Goal: Task Accomplishment & Management: Manage account settings

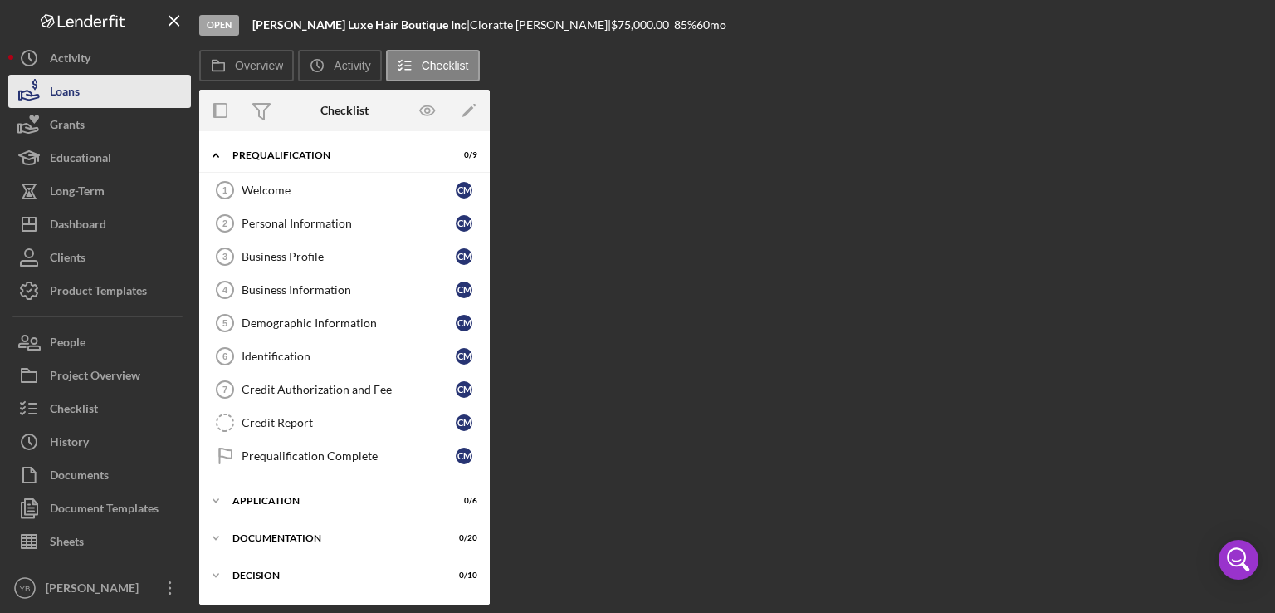
click at [81, 99] on button "Loans" at bounding box center [99, 91] width 183 height 33
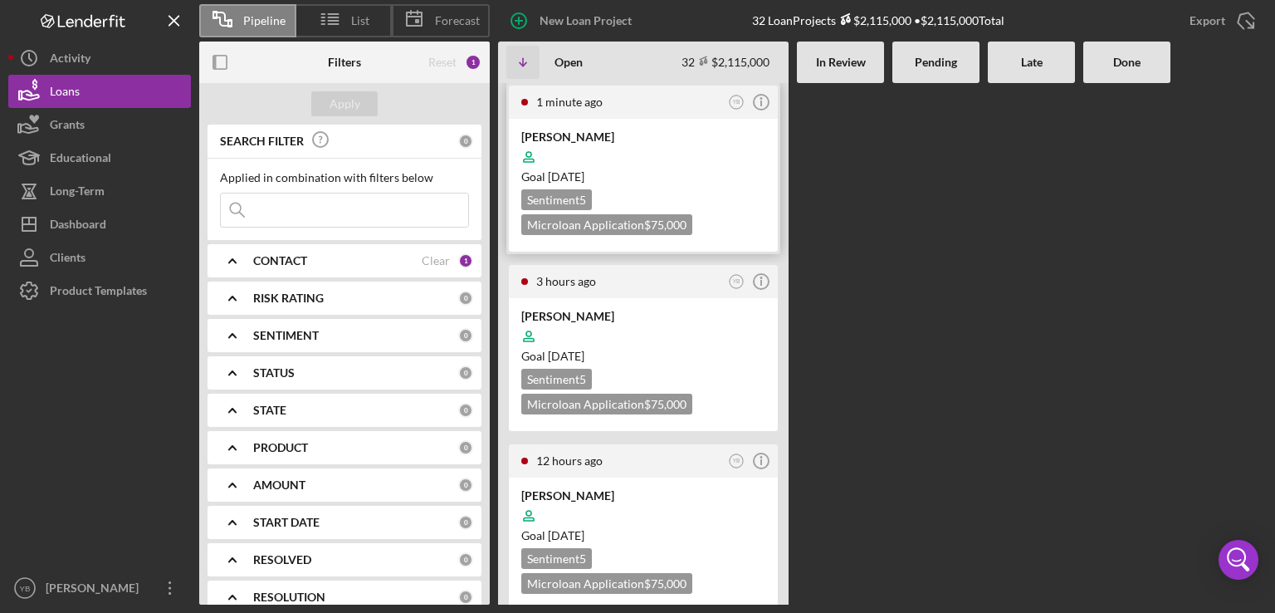
click at [671, 173] on div "Goal 2 months from now" at bounding box center [643, 177] width 244 height 17
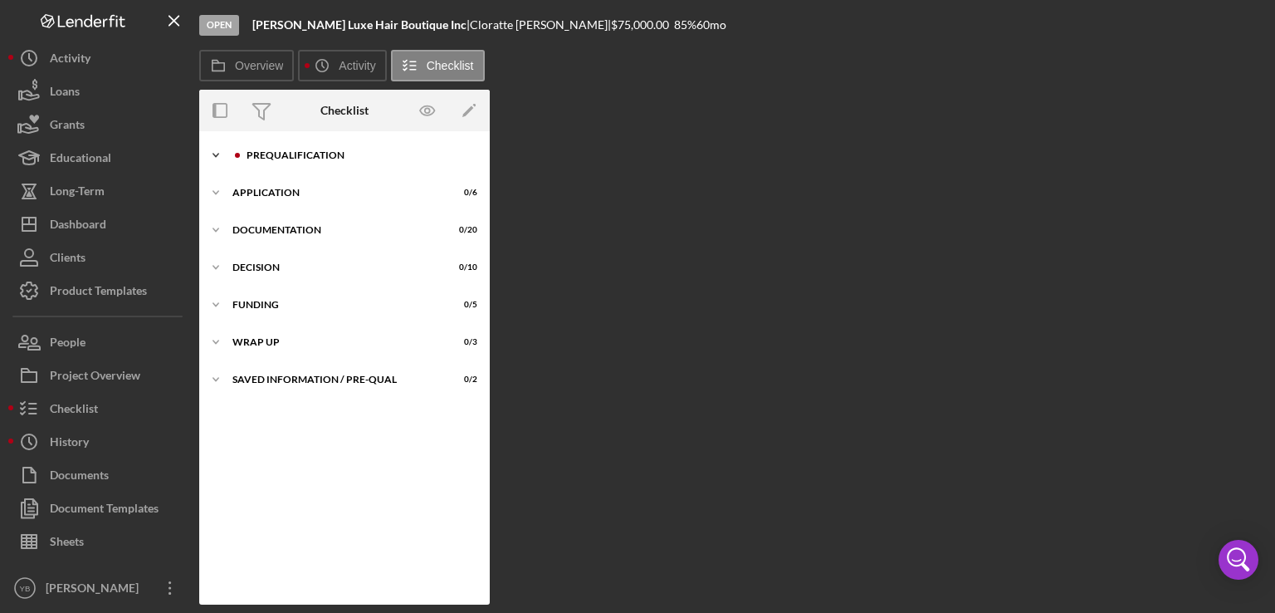
click at [318, 153] on div "Prequalification" at bounding box center [358, 155] width 223 height 10
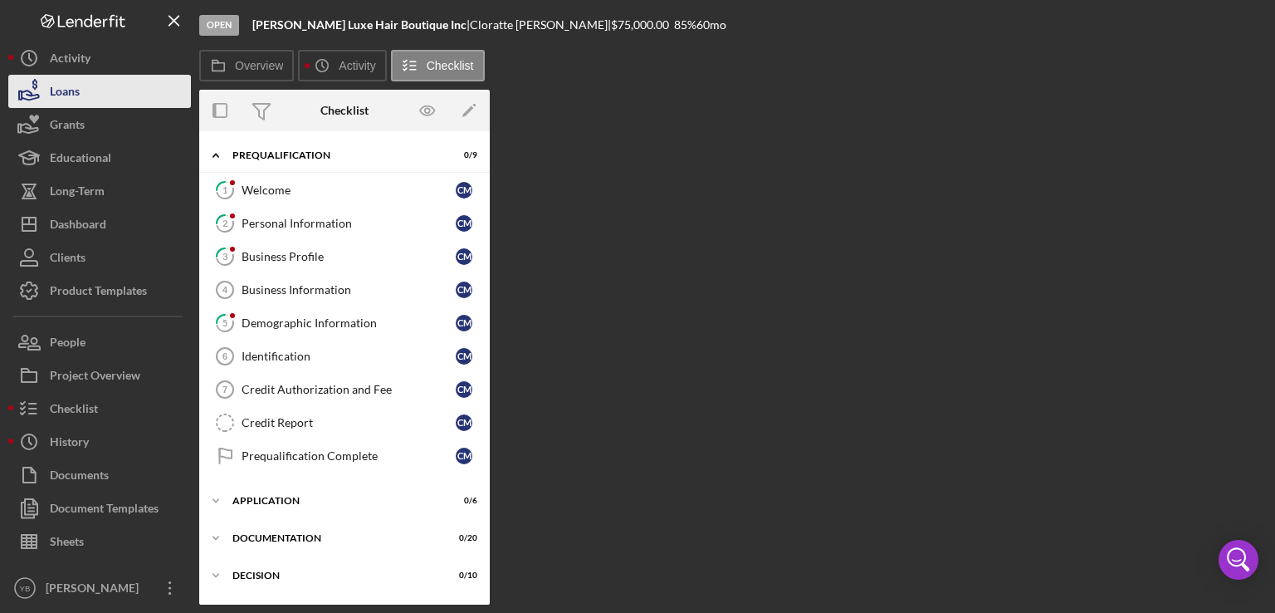
click at [86, 87] on button "Loans" at bounding box center [99, 91] width 183 height 33
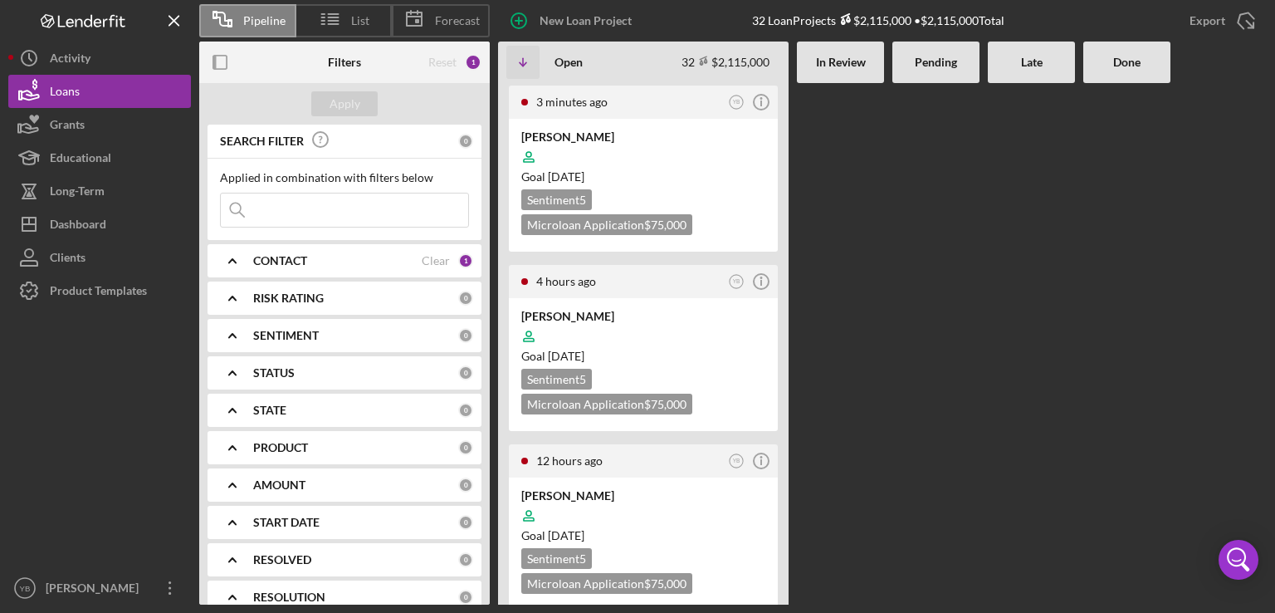
click at [878, 267] on Review at bounding box center [840, 343] width 87 height 521
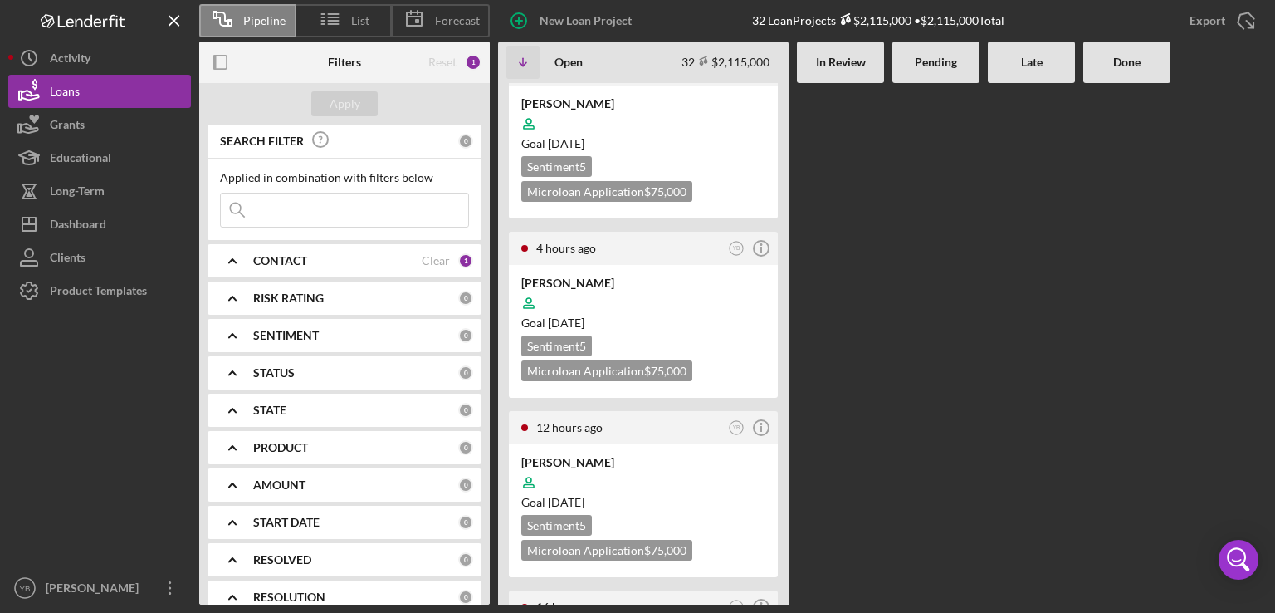
click at [937, 303] on div at bounding box center [936, 310] width 87 height 521
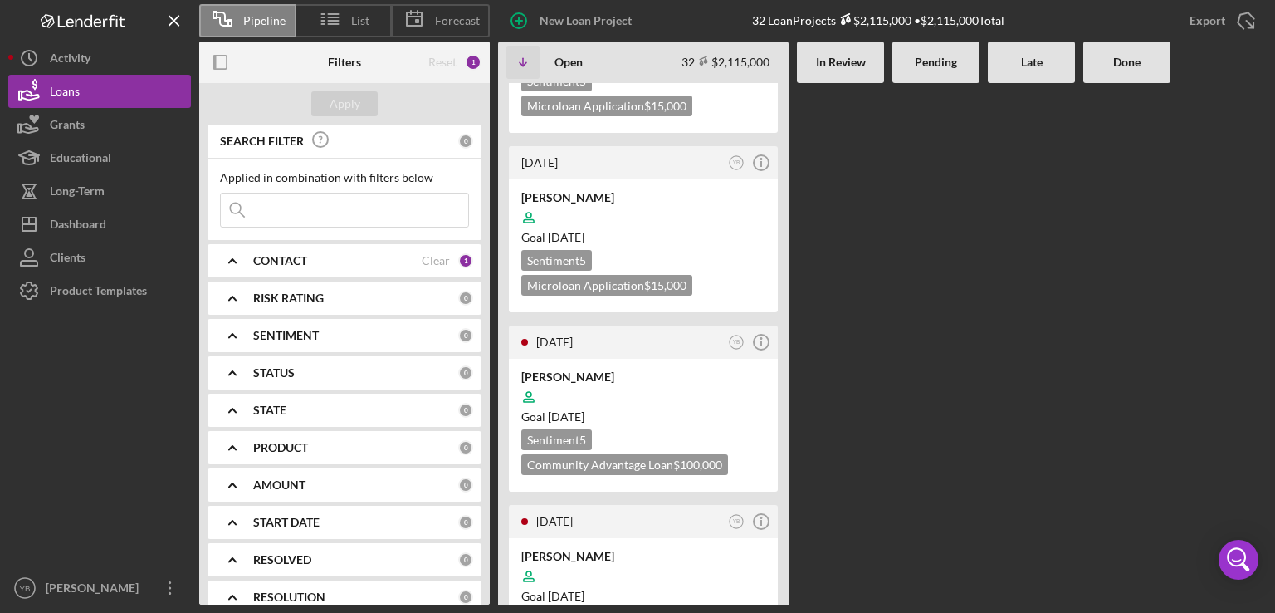
scroll to position [3268, 0]
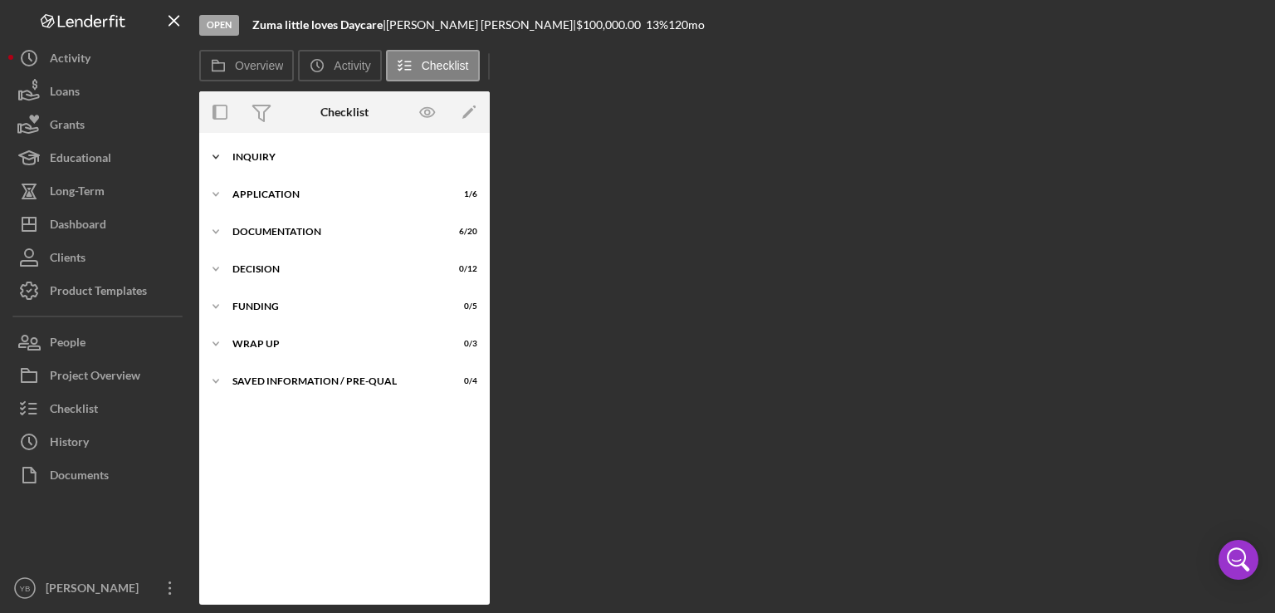
click at [255, 154] on div "Inquiry" at bounding box center [350, 157] width 237 height 10
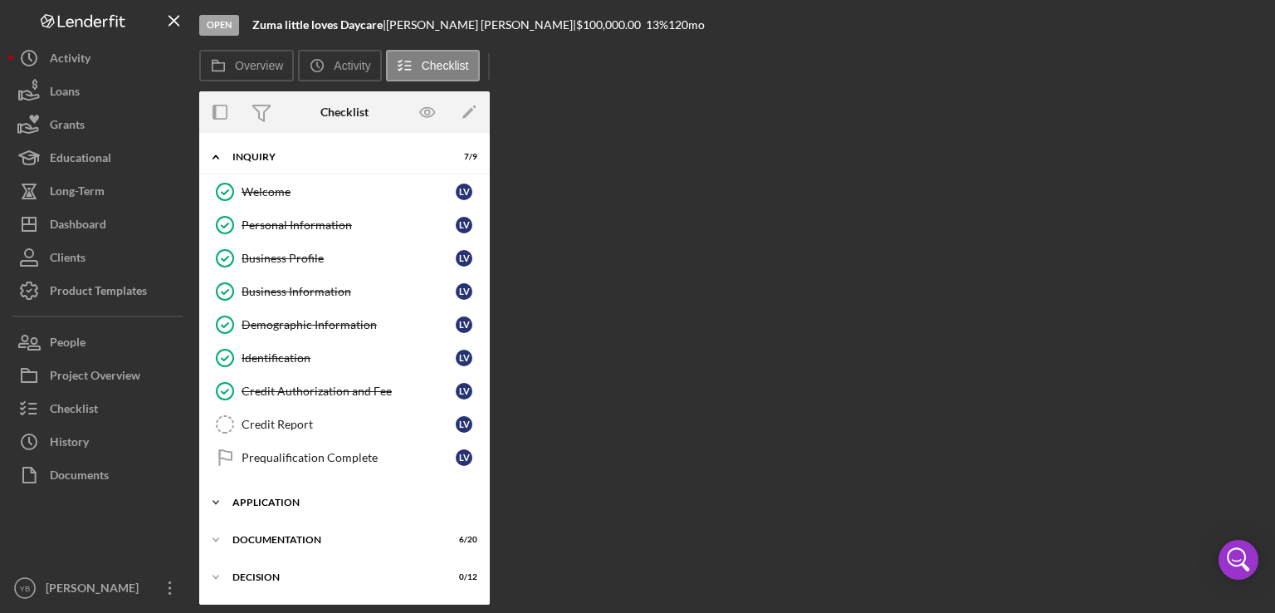
drag, startPoint x: 485, startPoint y: 429, endPoint x: 480, endPoint y: 508, distance: 79.0
click at [480, 508] on div "Icon/Expander Inquiry 7 / 9 Welcome Welcome L V Personal Information Personal I…" at bounding box center [344, 423] width 291 height 565
click at [272, 500] on div "Application" at bounding box center [350, 502] width 237 height 10
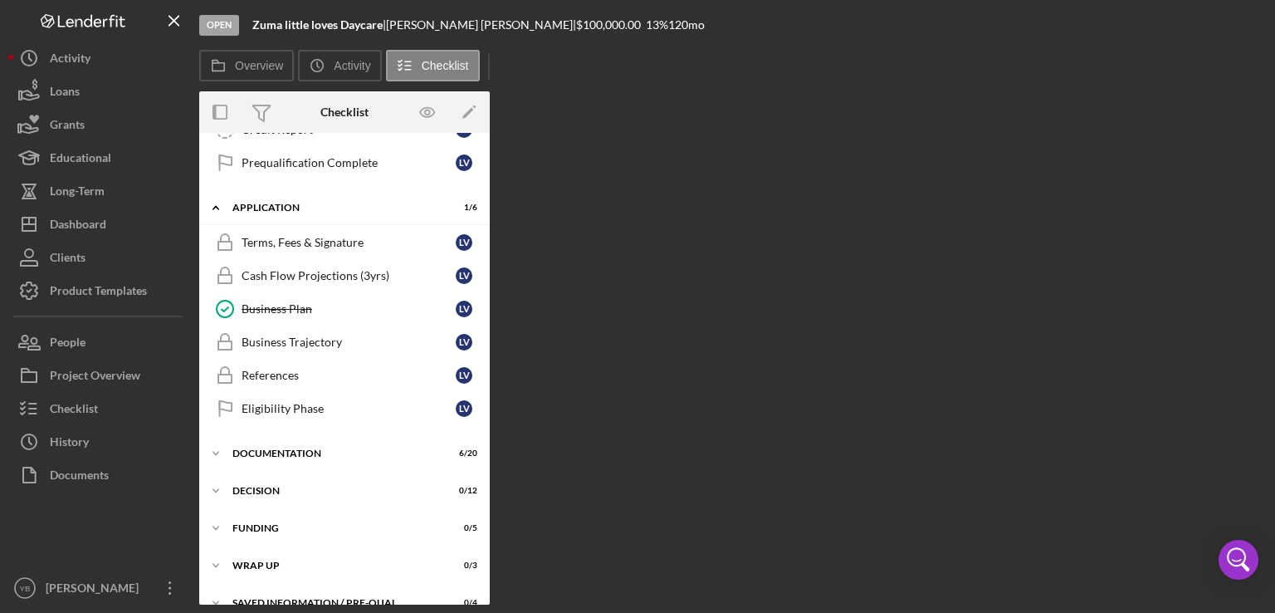
scroll to position [301, 0]
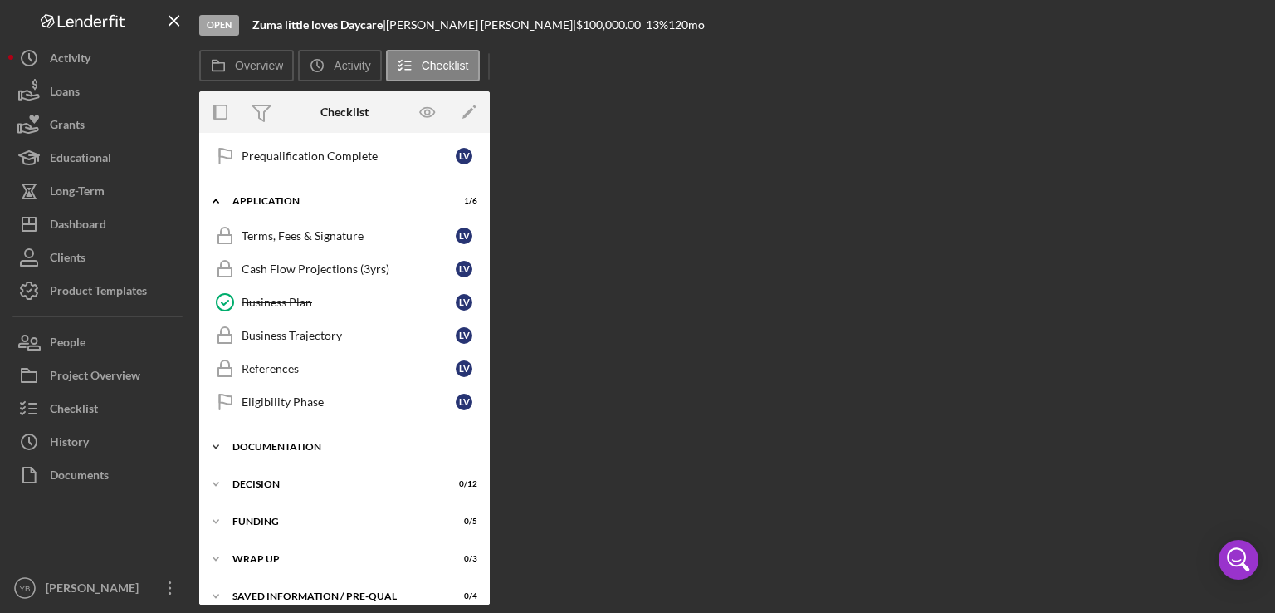
click at [302, 442] on div "Documentation" at bounding box center [350, 447] width 237 height 10
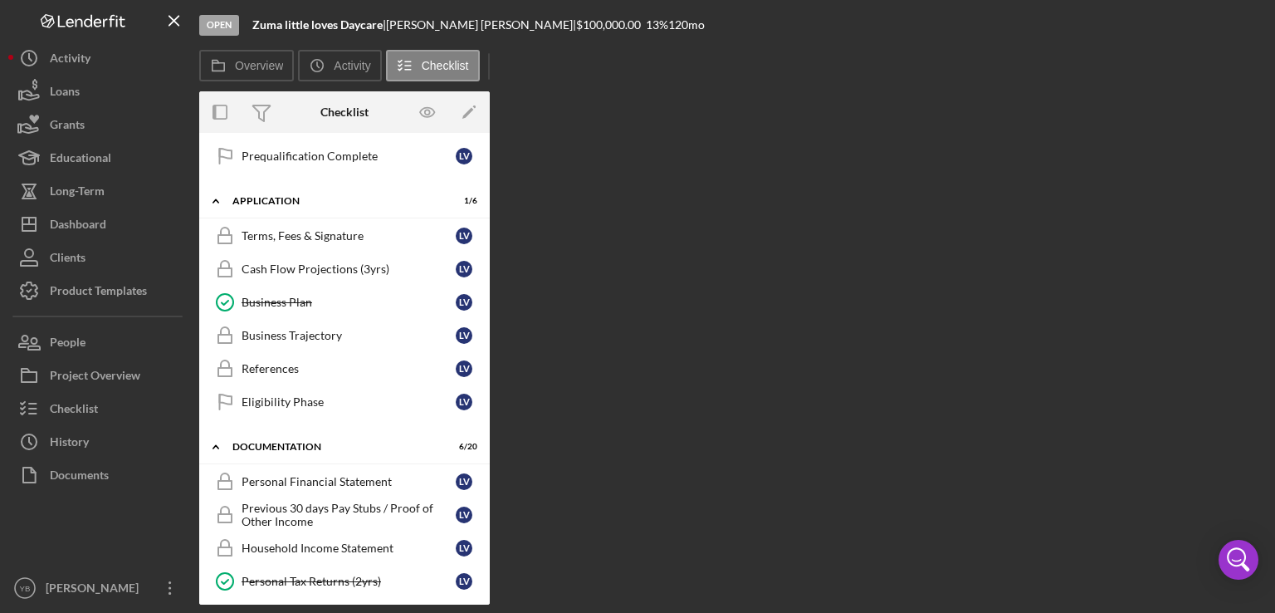
drag, startPoint x: 482, startPoint y: 364, endPoint x: 491, endPoint y: 383, distance: 20.8
click at [491, 383] on div "Overview Internal Workflow Stage Open Icon/Dropdown Arrow Archive (can unarchiv…" at bounding box center [733, 347] width 1068 height 513
click at [487, 377] on div "Icon/Expander Inquiry 7 / 9 Welcome Welcome L V Personal Information Personal I…" at bounding box center [344, 369] width 291 height 472
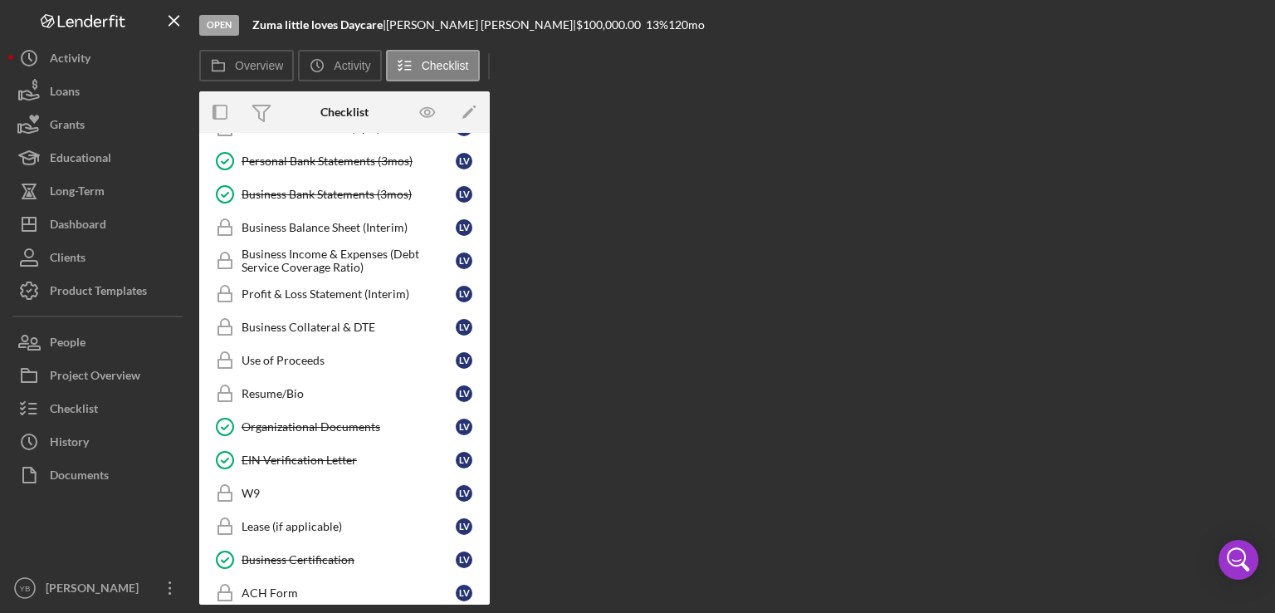
scroll to position [792, 0]
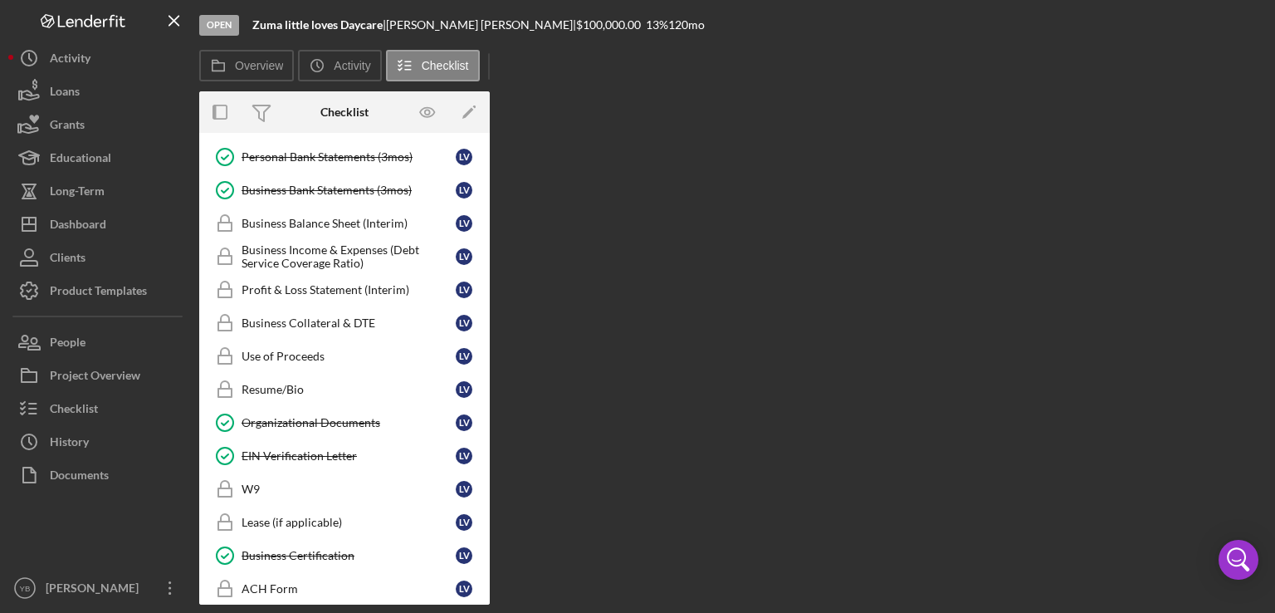
drag, startPoint x: 484, startPoint y: 429, endPoint x: 488, endPoint y: 406, distance: 23.6
click at [488, 406] on div "Icon/Expander Inquiry 7 / 9 Welcome Welcome L V Personal Information Personal I…" at bounding box center [344, 369] width 291 height 472
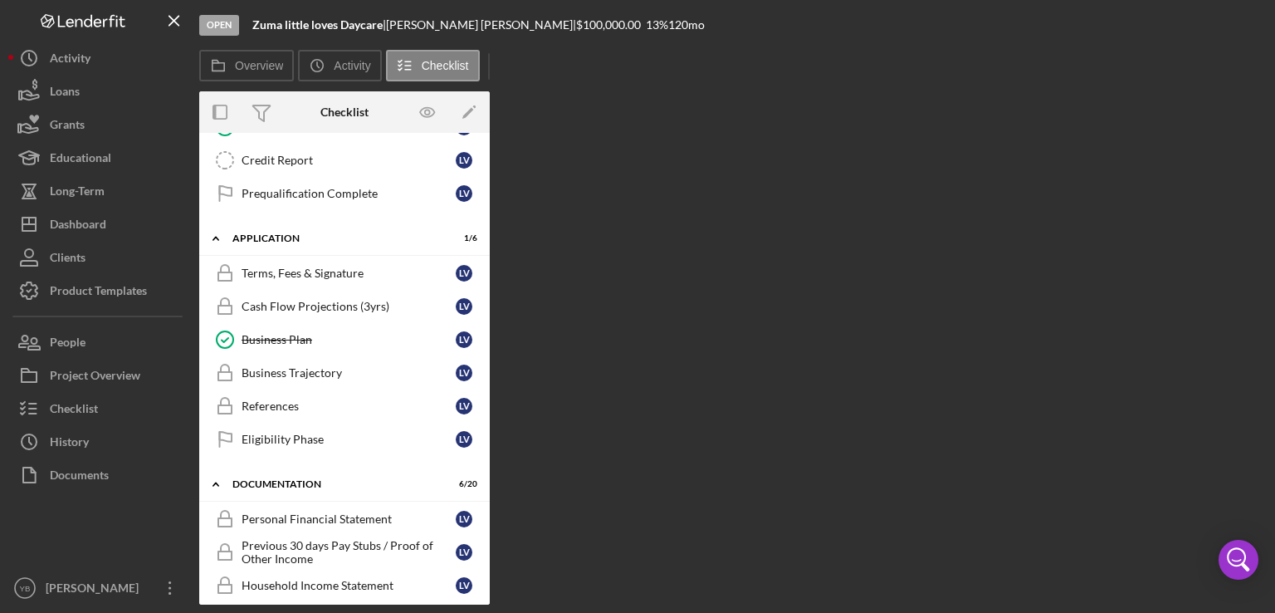
scroll to position [258, 0]
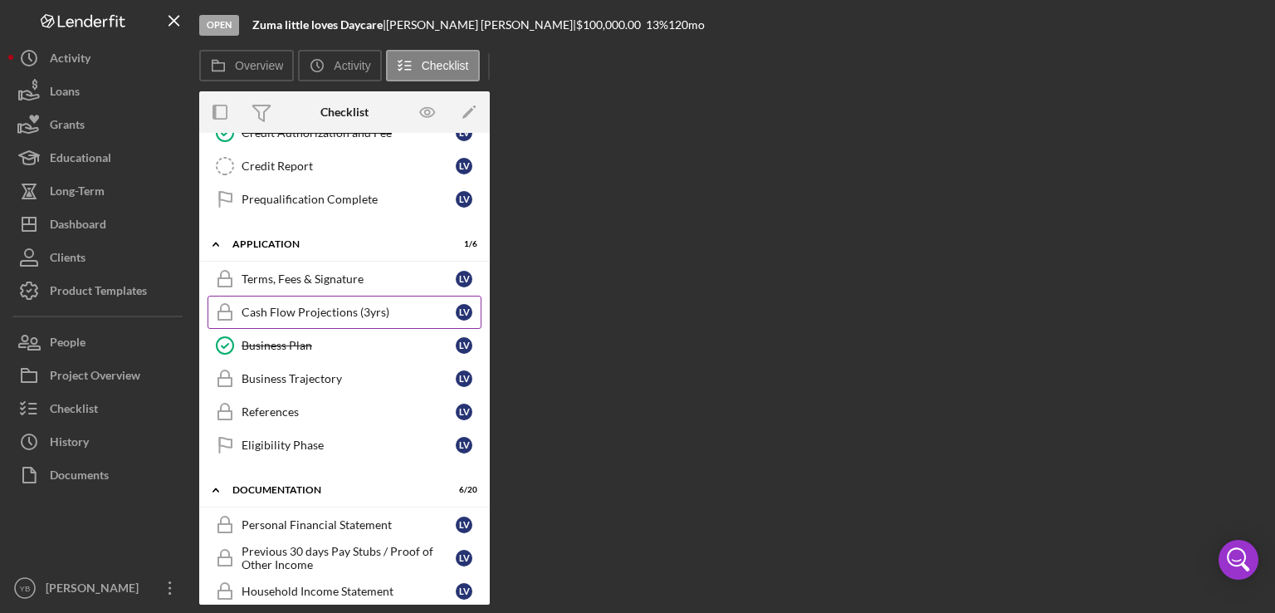
click at [311, 308] on div "Cash Flow Projections (3yrs)" at bounding box center [349, 312] width 214 height 13
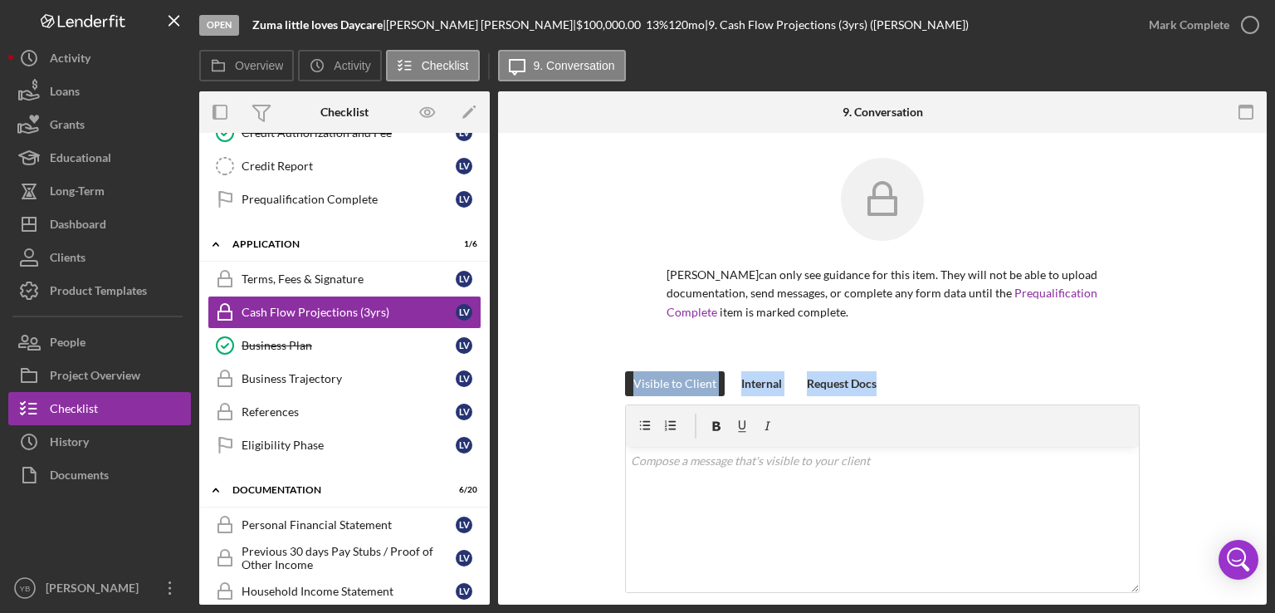
drag, startPoint x: 1270, startPoint y: 332, endPoint x: 1262, endPoint y: 340, distance: 10.6
click at [1262, 340] on div "Open Zuma little loves Daycare | Lillian Vasquez | $100,000.00 13 % 120 mo | 9.…" at bounding box center [637, 306] width 1275 height 613
drag, startPoint x: 1268, startPoint y: 375, endPoint x: 1210, endPoint y: 466, distance: 107.6
click at [1210, 466] on div "Open Zuma little loves Daycare | Lillian Vasquez | $100,000.00 13 % 120 mo | 9.…" at bounding box center [637, 306] width 1275 height 613
click at [1210, 466] on div "Visible to Client Internal Request Docs v Color teal Color pink Remove color Ad…" at bounding box center [882, 521] width 719 height 301
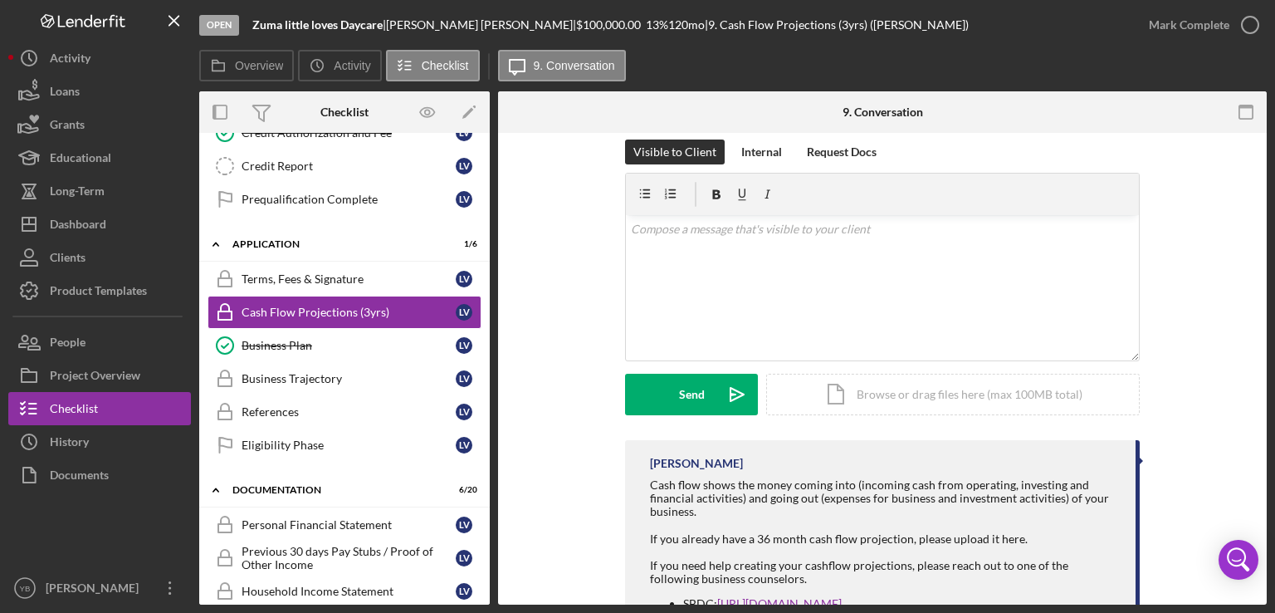
scroll to position [332, 0]
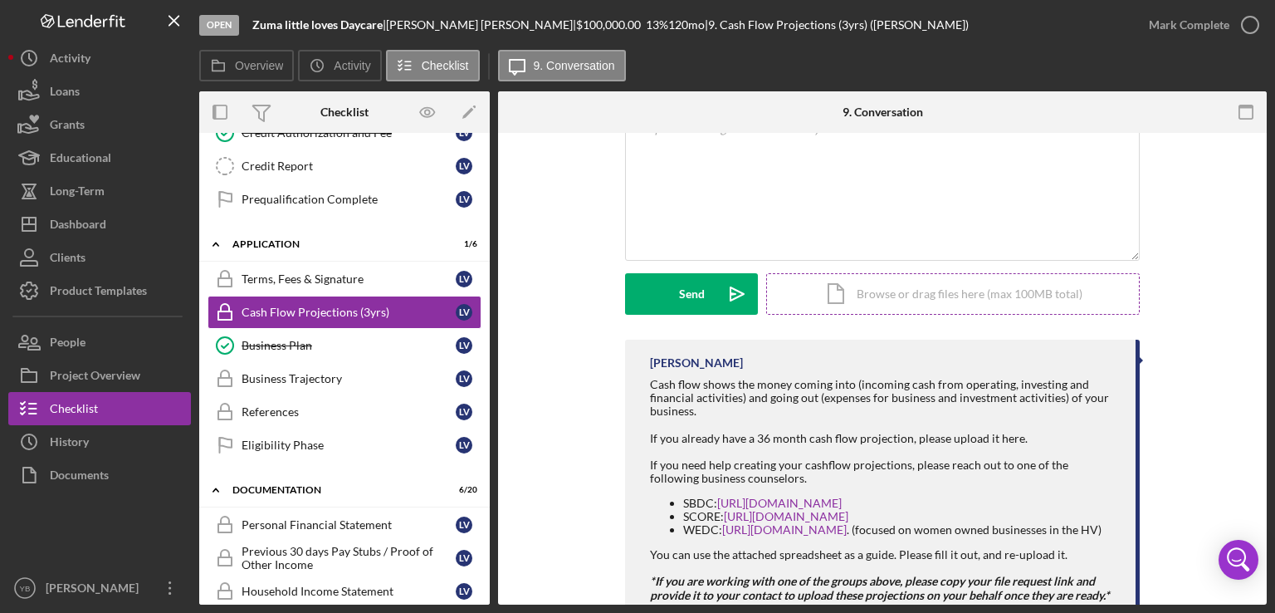
click at [993, 290] on div "Icon/Document Browse or drag files here (max 100MB total) Tap to choose files o…" at bounding box center [953, 294] width 374 height 42
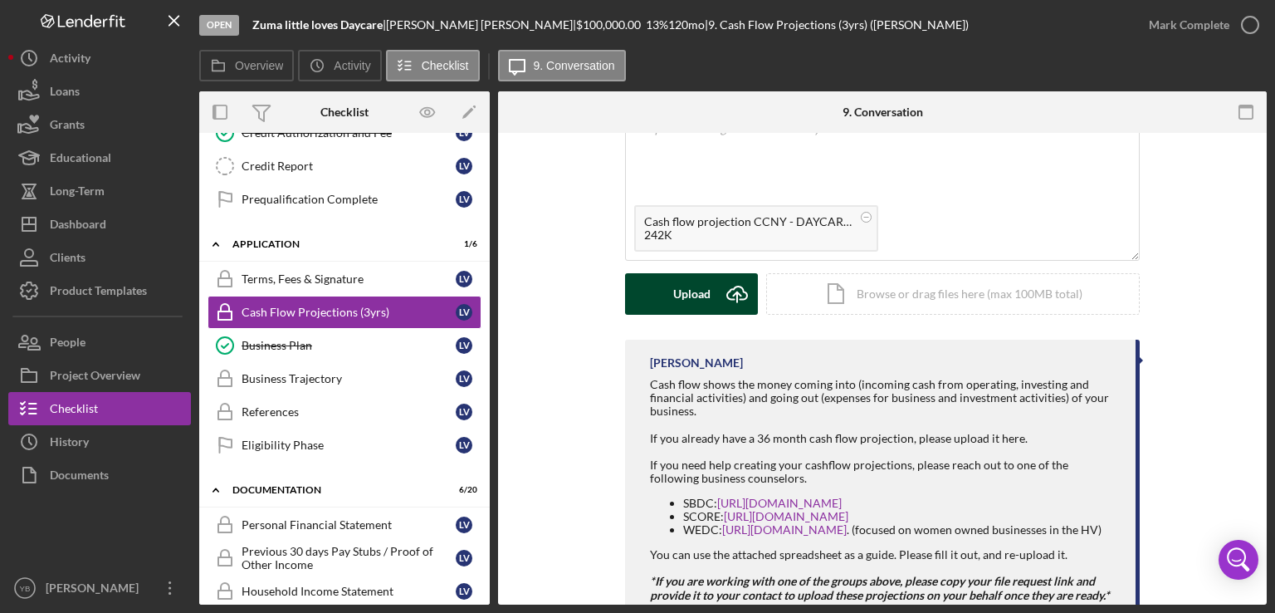
click at [669, 299] on button "Upload Icon/Upload" at bounding box center [691, 294] width 133 height 42
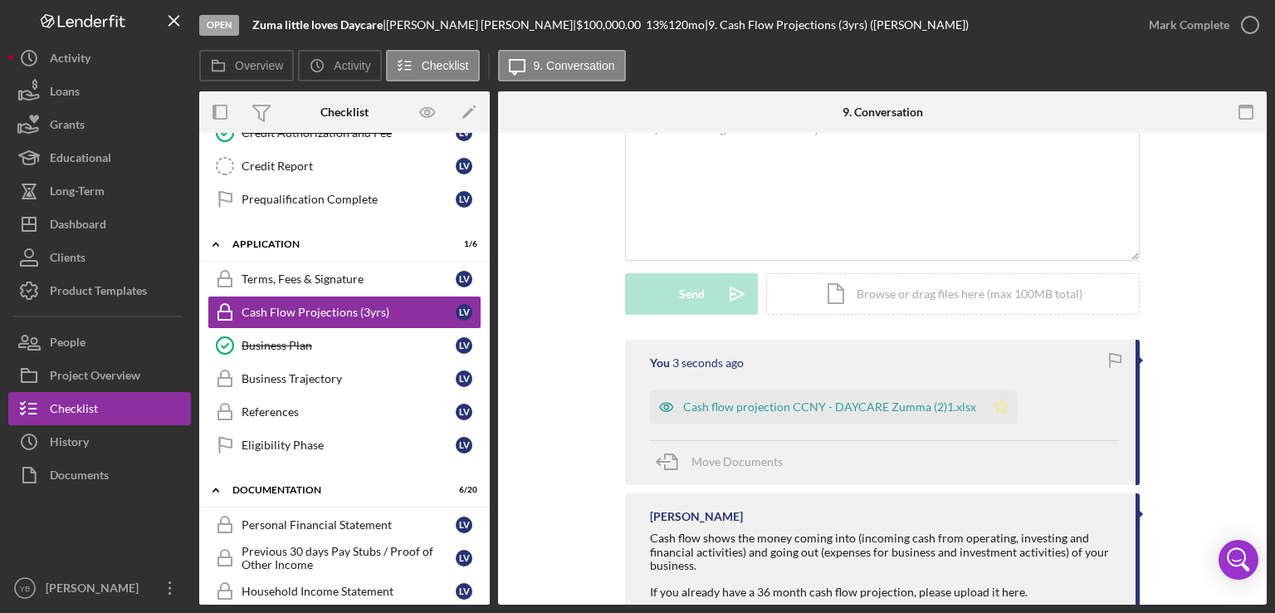
click at [995, 408] on polygon "button" at bounding box center [1002, 405] width 14 height 13
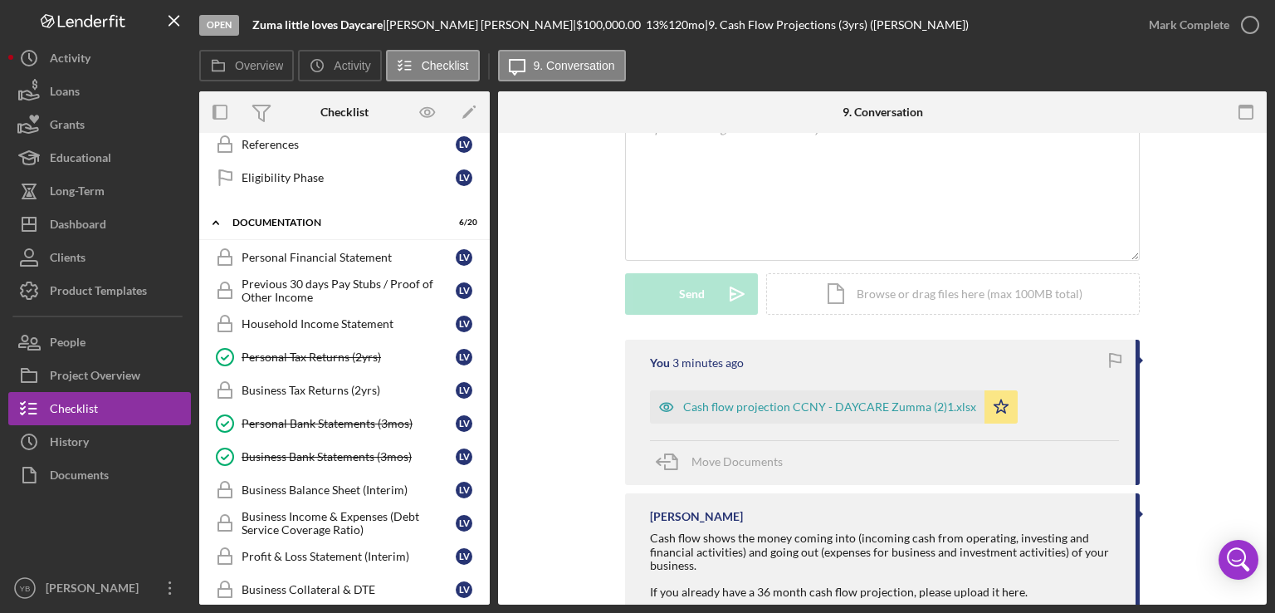
scroll to position [545, 0]
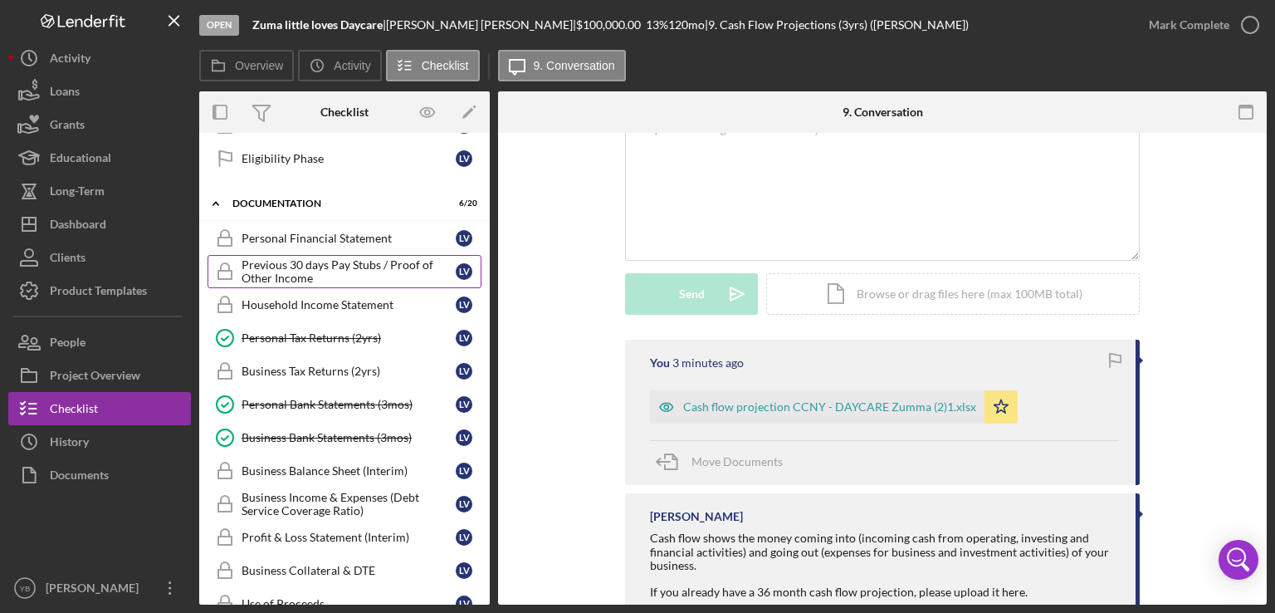
click at [340, 263] on div "Previous 30 days Pay Stubs / Proof of Other Income" at bounding box center [349, 271] width 214 height 27
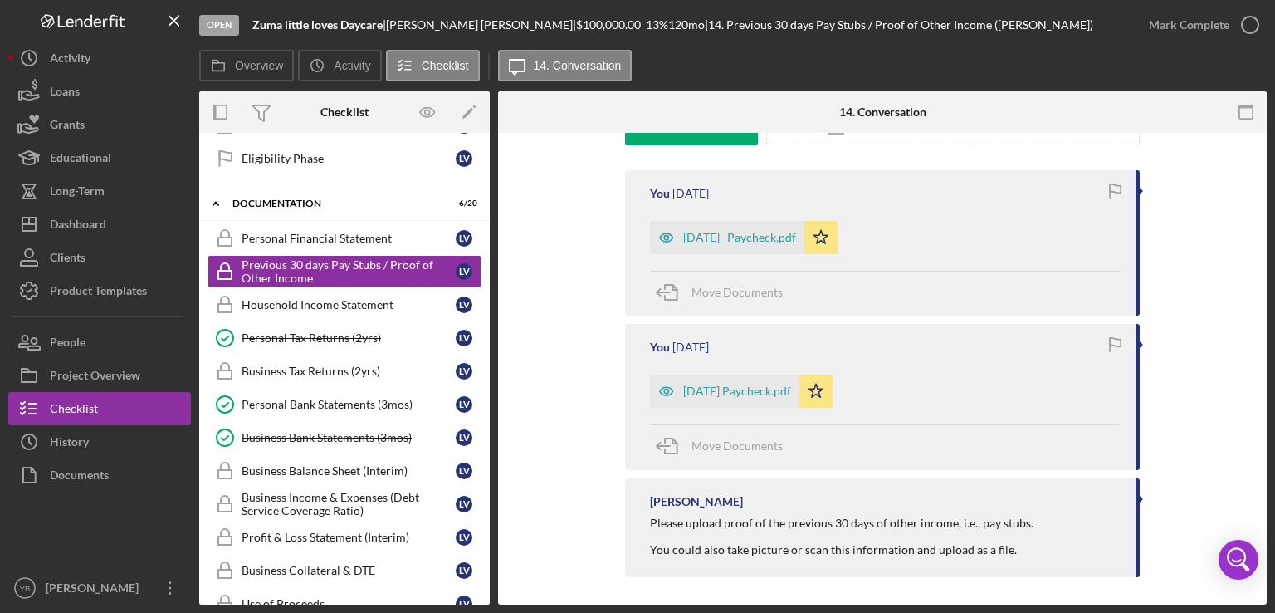
scroll to position [506, 0]
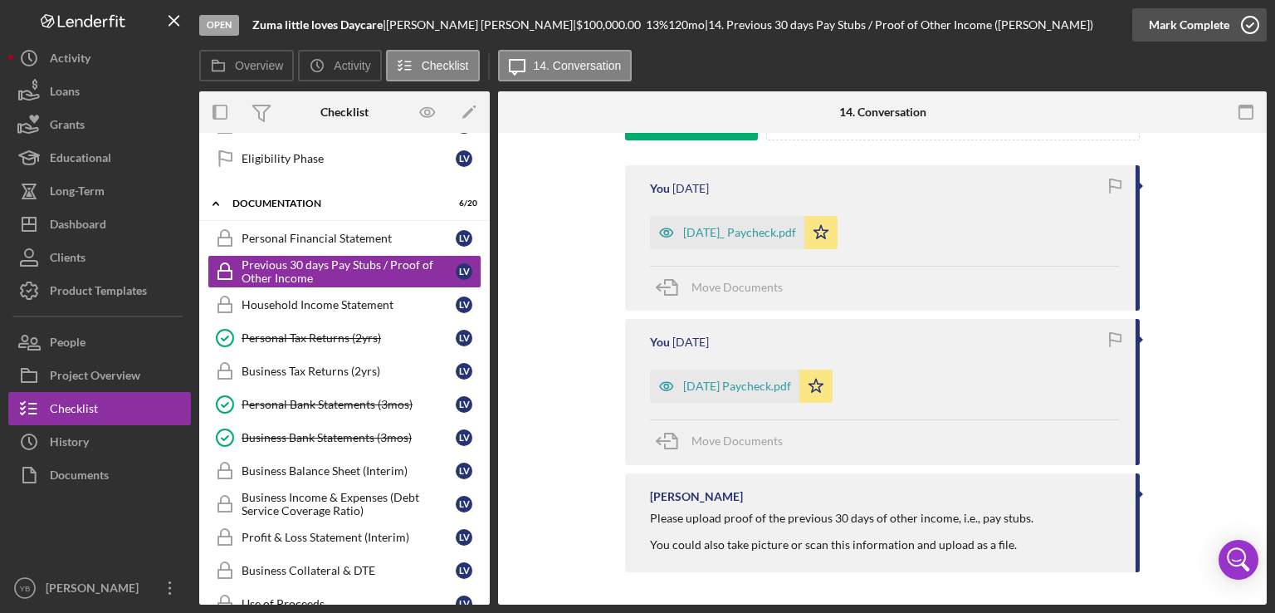
click at [1220, 33] on div "Mark Complete" at bounding box center [1189, 24] width 81 height 33
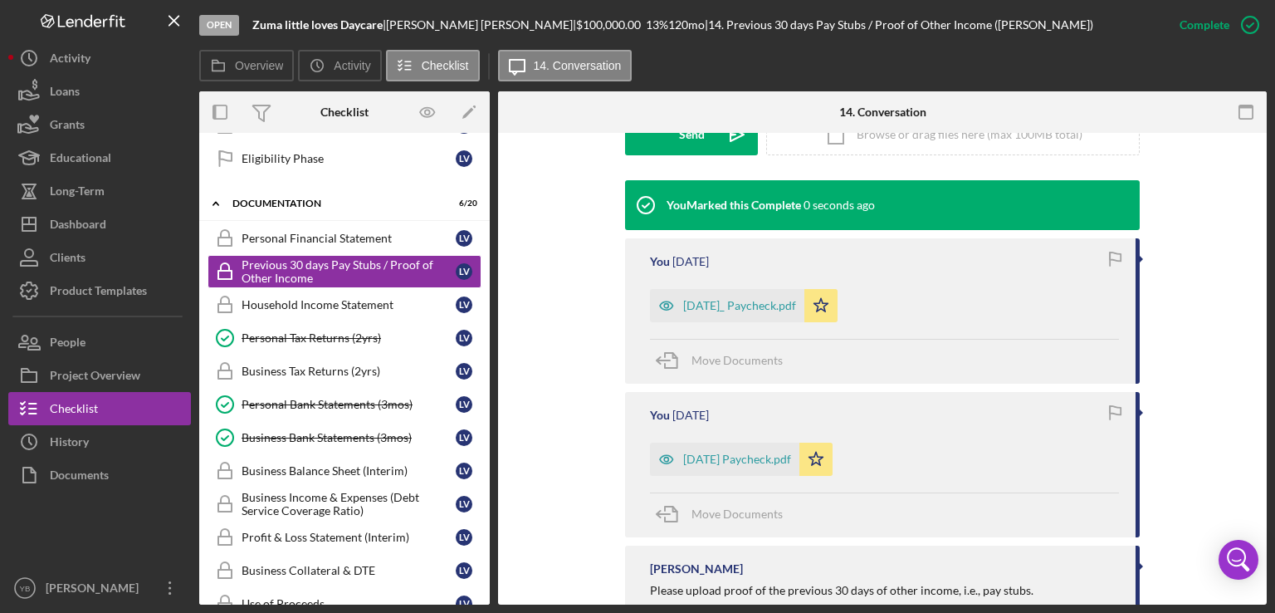
scroll to position [521, 0]
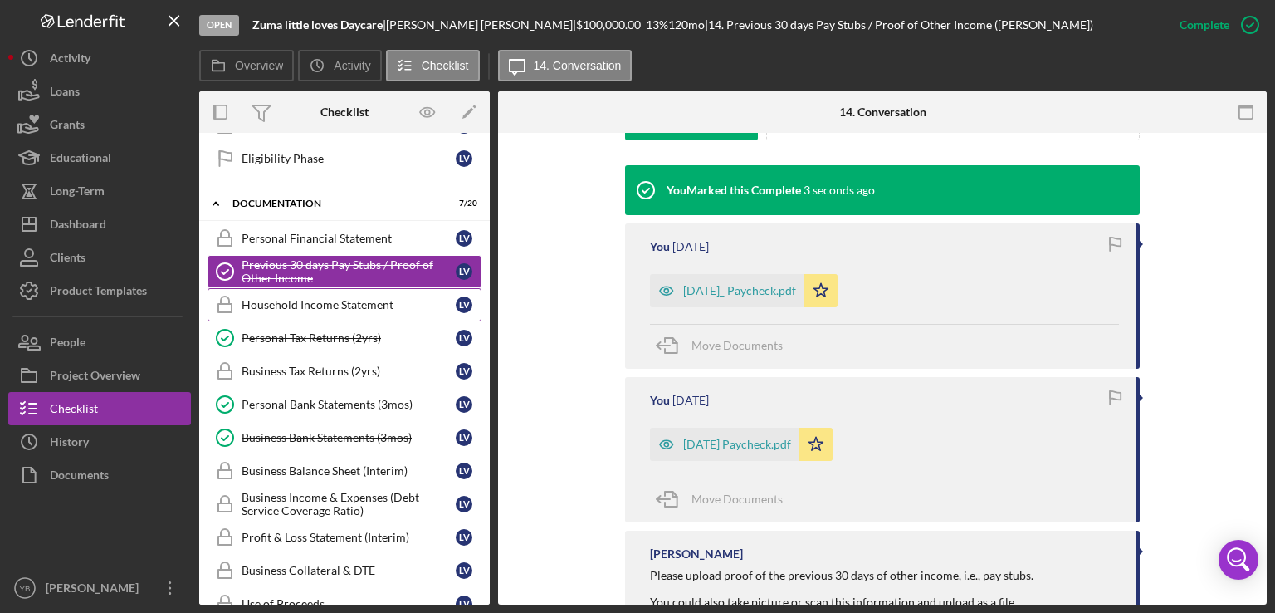
click at [359, 304] on div "Household Income Statement" at bounding box center [349, 304] width 214 height 13
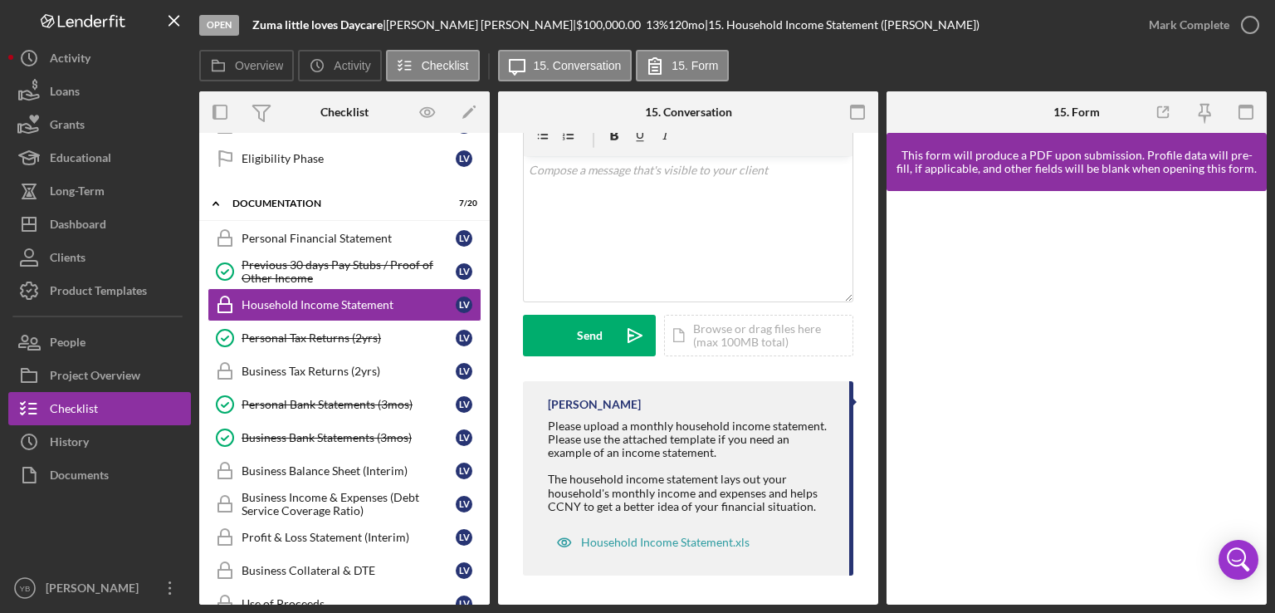
scroll to position [331, 0]
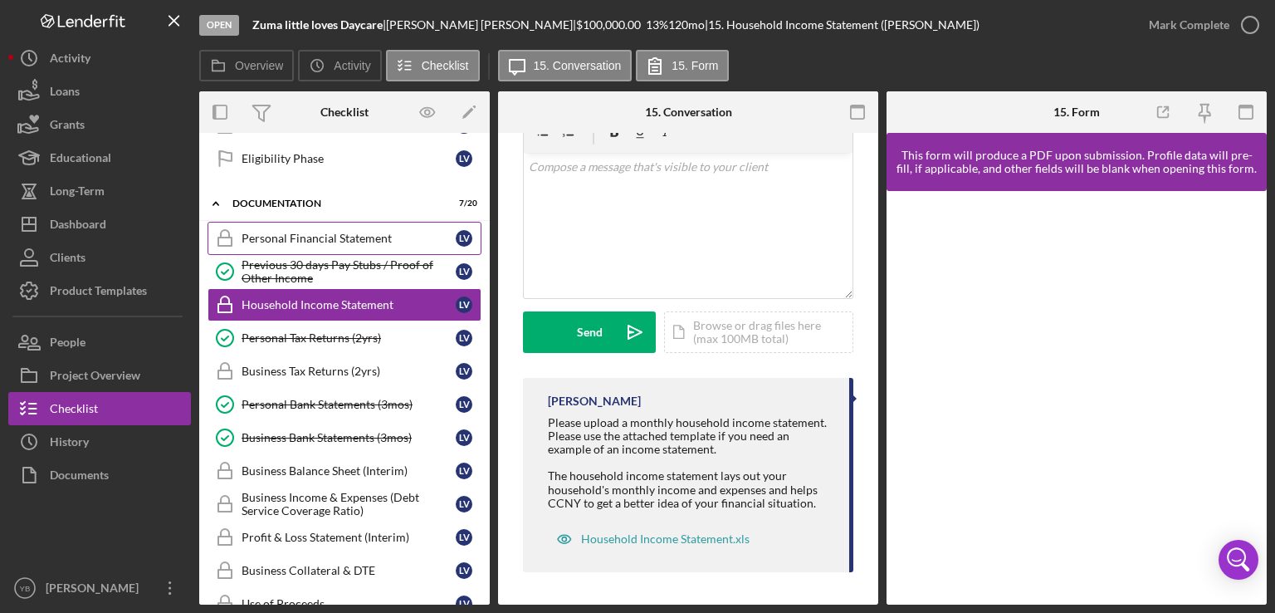
click at [322, 237] on div "Personal Financial Statement" at bounding box center [349, 238] width 214 height 13
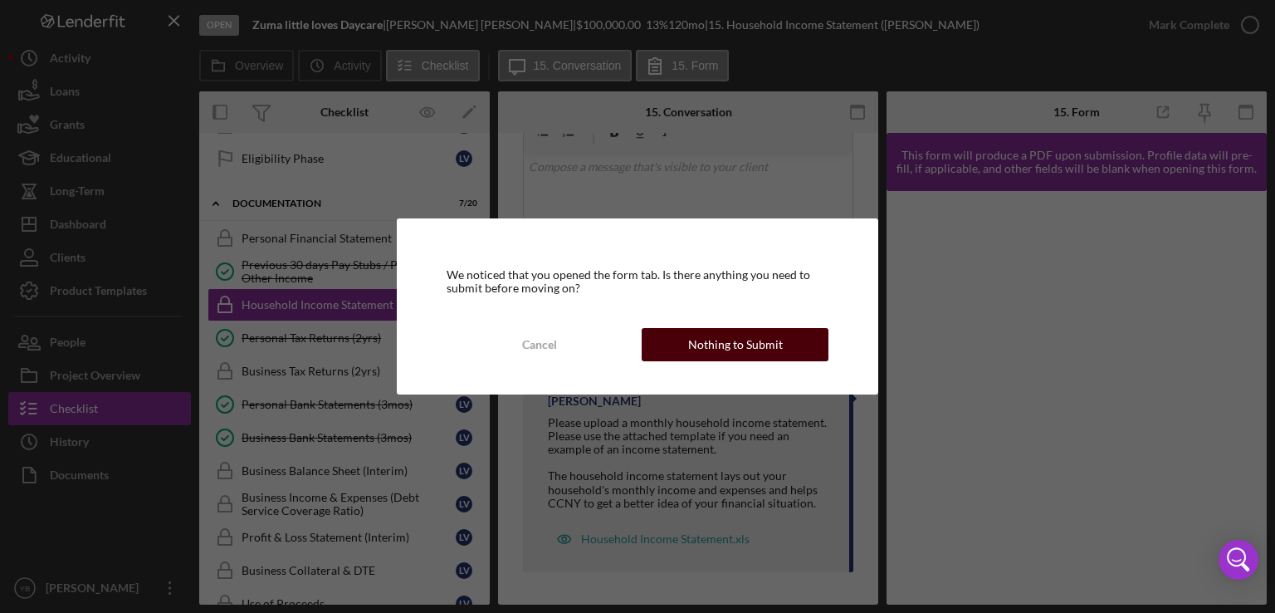
click at [704, 343] on div "Nothing to Submit" at bounding box center [735, 344] width 95 height 33
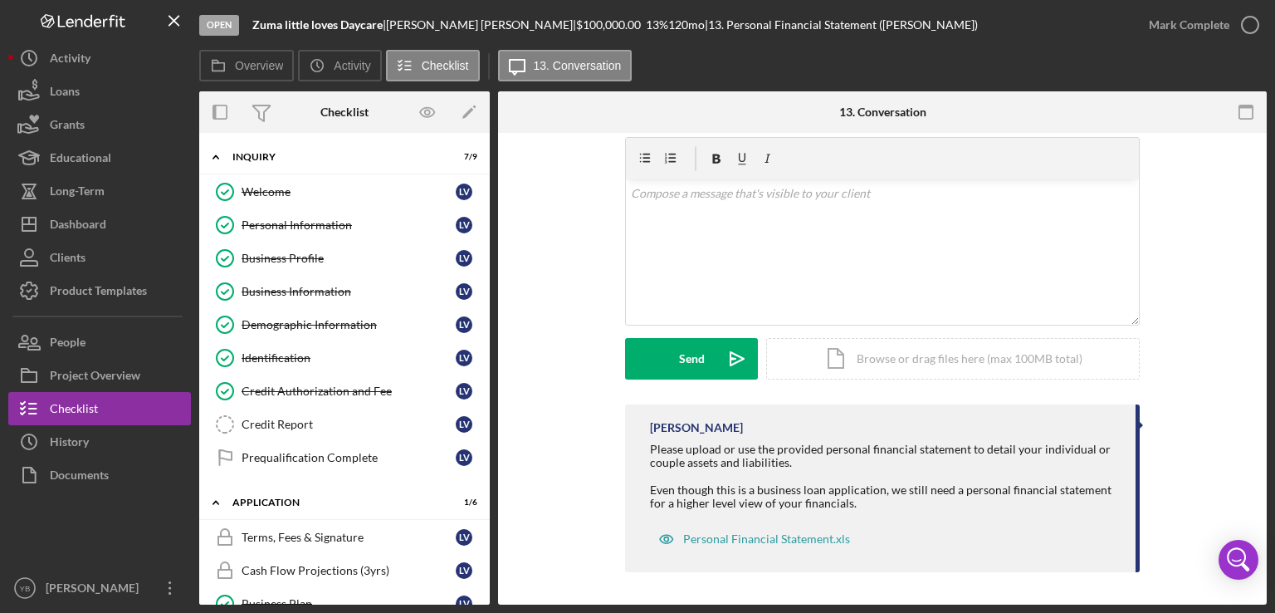
click at [487, 282] on div "Icon/Expander Inquiry 7 / 9 Welcome Welcome L V Personal Information Personal I…" at bounding box center [344, 369] width 291 height 472
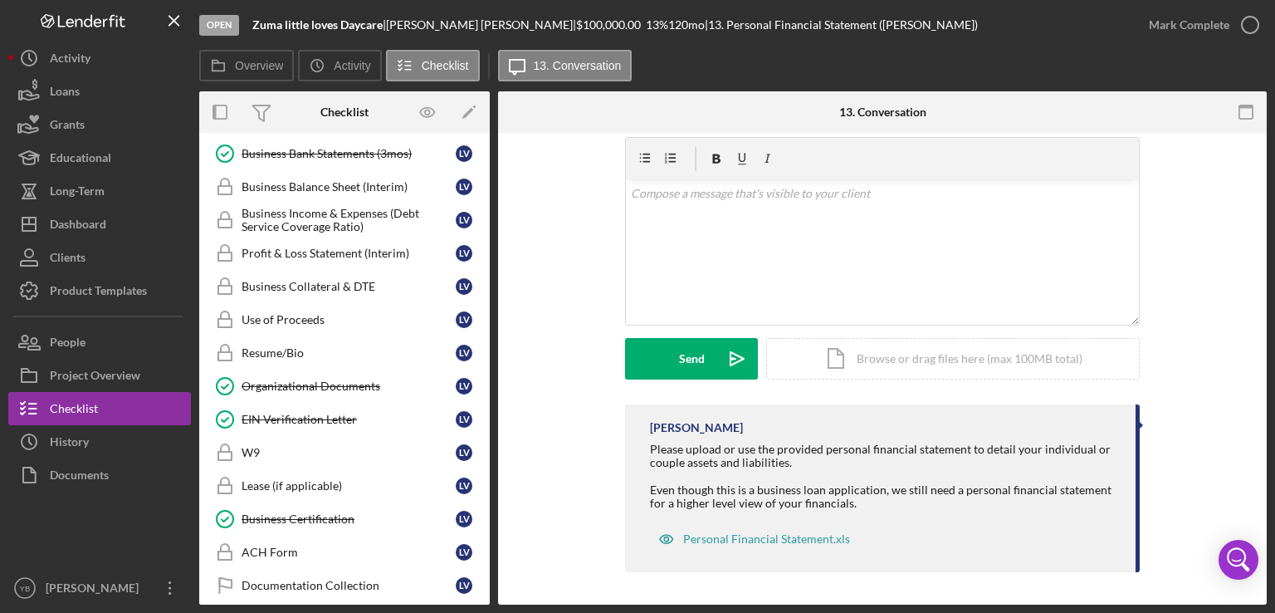
scroll to position [790, 0]
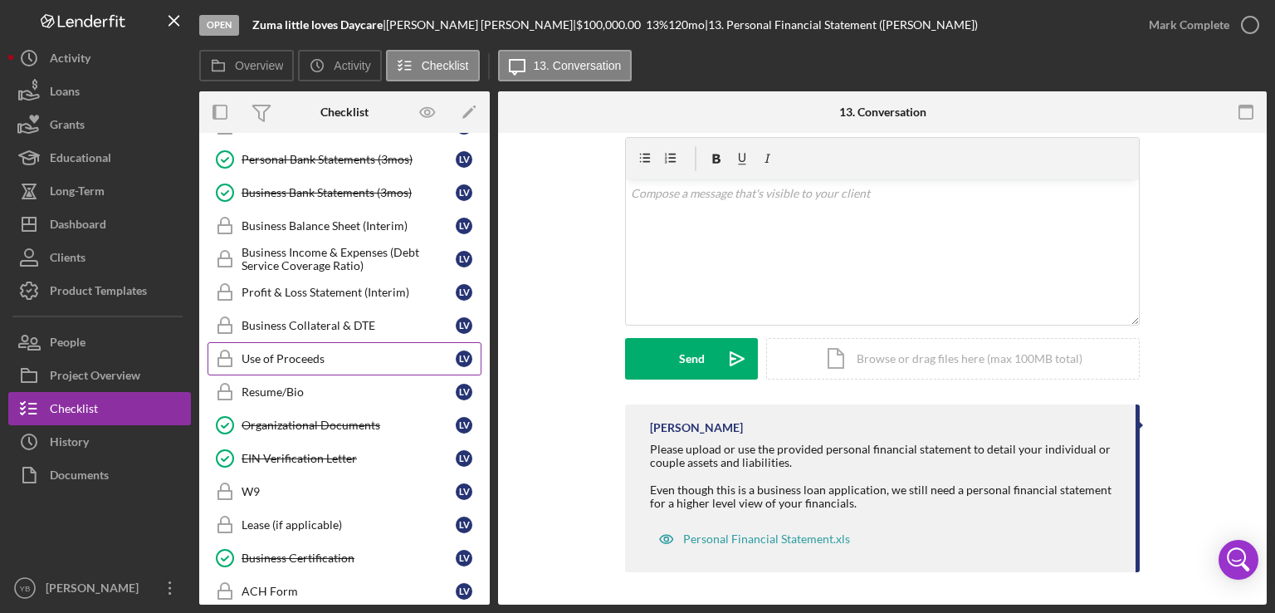
click at [306, 355] on div "Use of Proceeds" at bounding box center [349, 358] width 214 height 13
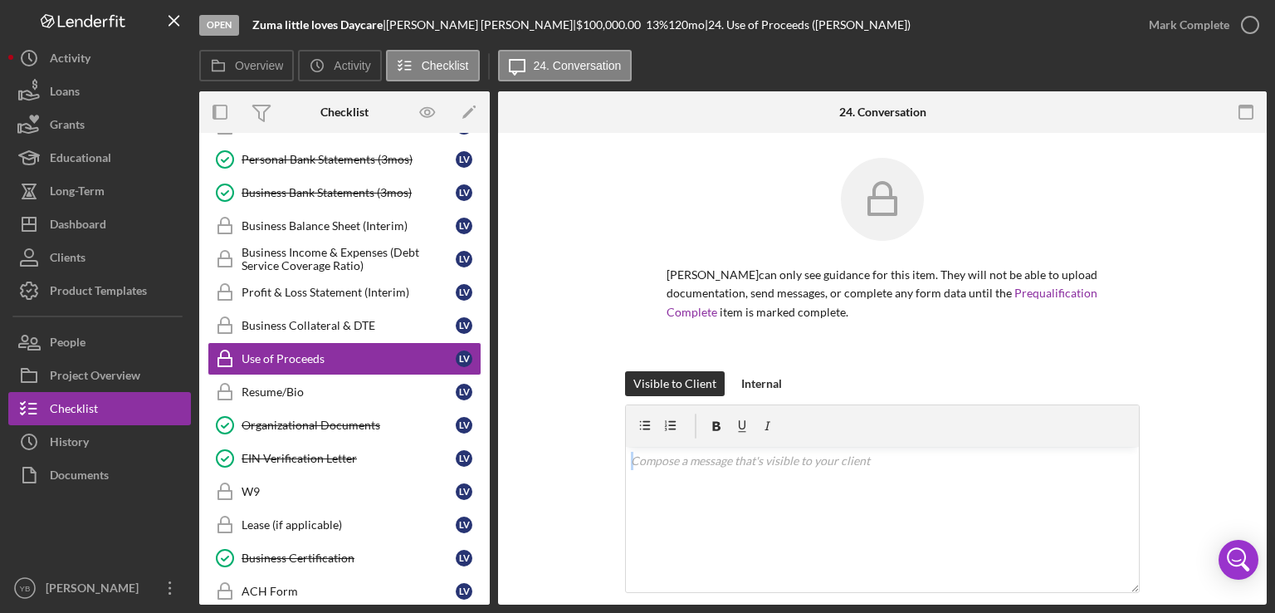
drag, startPoint x: 1270, startPoint y: 389, endPoint x: 1226, endPoint y: 459, distance: 82.5
click at [1226, 459] on div "Open Zuma little loves Daycare | Lillian Vasquez | $100,000.00 13 % 120 mo | 24…" at bounding box center [637, 306] width 1275 height 613
click at [1226, 459] on div "Visible to Client Internal v Color teal Color pink Remove color Add row above A…" at bounding box center [882, 521] width 719 height 301
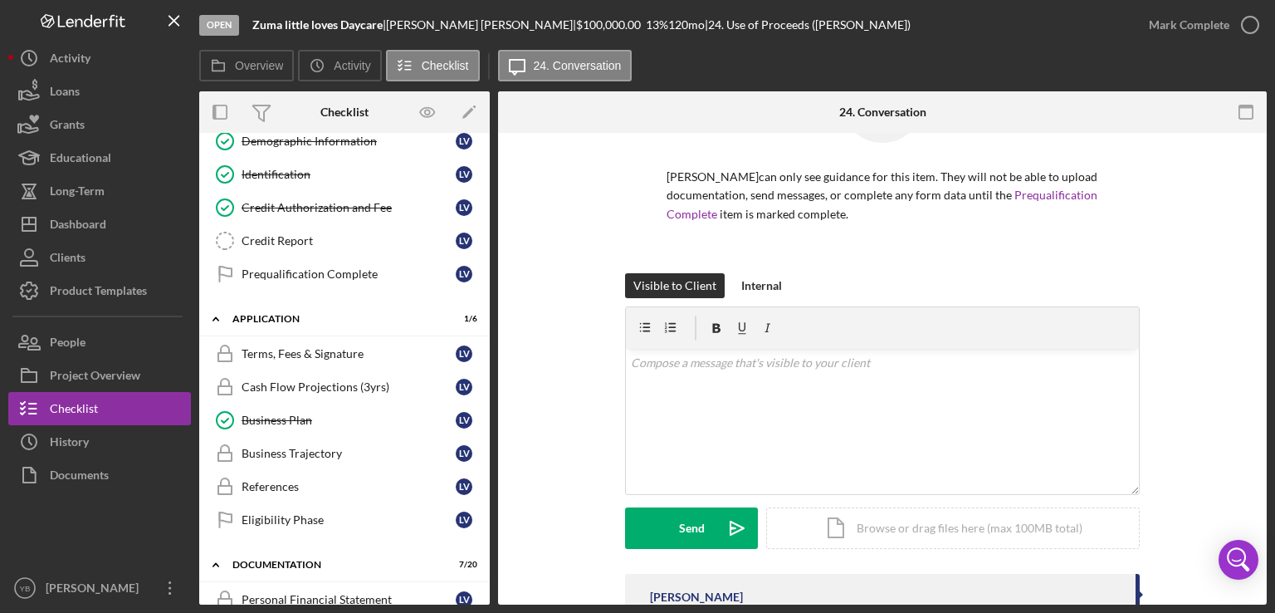
scroll to position [188, 0]
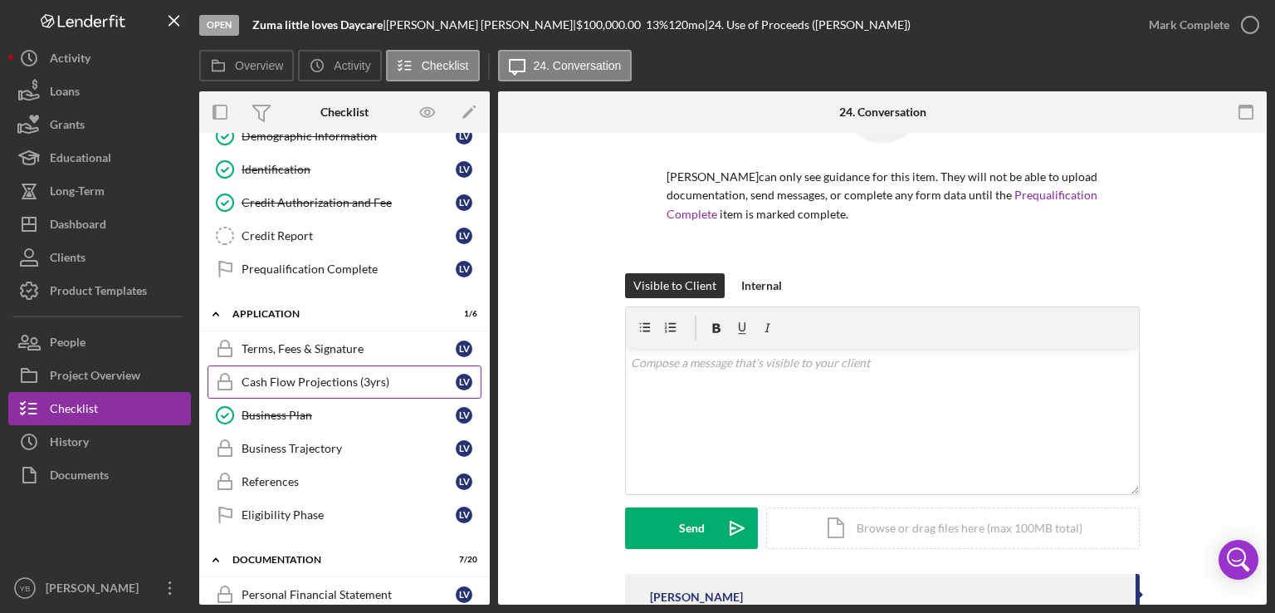
click at [355, 377] on div "Cash Flow Projections (3yrs)" at bounding box center [349, 381] width 214 height 13
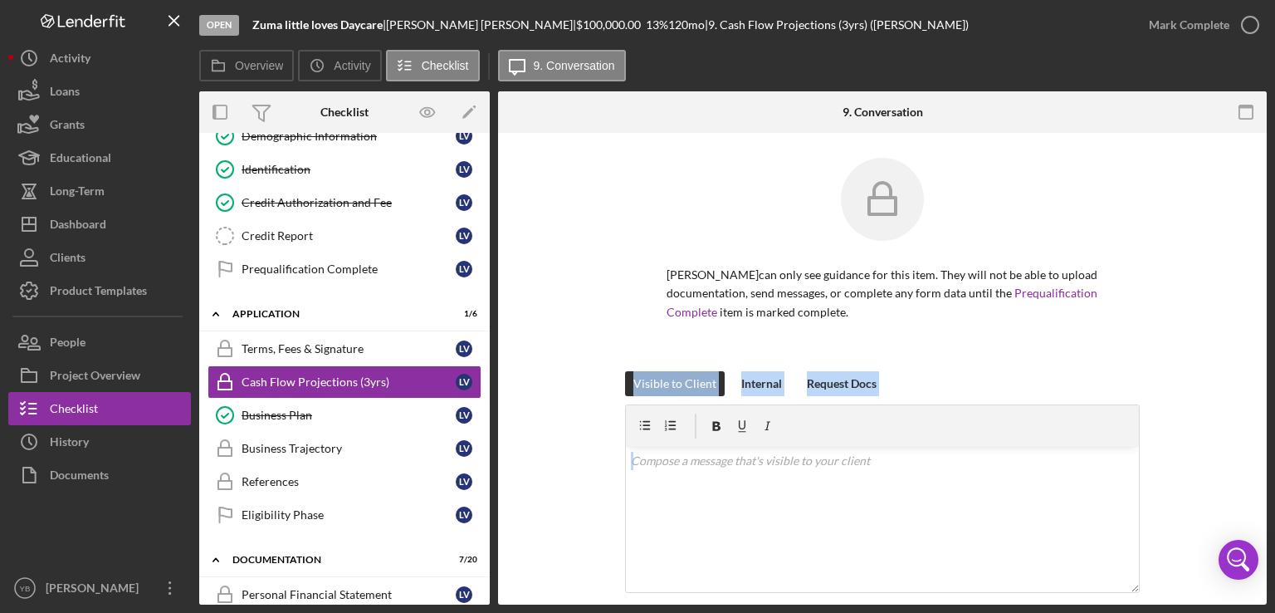
drag, startPoint x: 1269, startPoint y: 323, endPoint x: 1220, endPoint y: 458, distance: 143.2
click at [1220, 458] on div "Open Zuma little loves Daycare | Lillian Vasquez | $100,000.00 13 % 120 mo | 9.…" at bounding box center [637, 306] width 1275 height 613
click at [1220, 458] on div "Visible to Client Internal Request Docs v Color teal Color pink Remove color Ad…" at bounding box center [882, 521] width 719 height 301
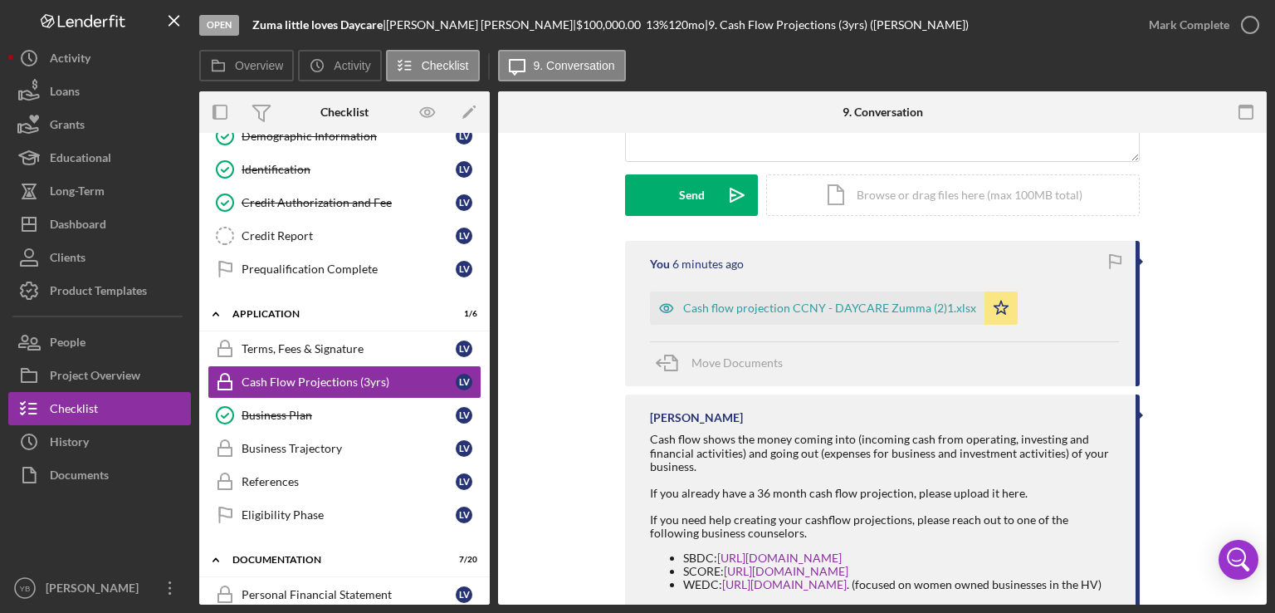
scroll to position [432, 0]
click at [1211, 27] on div "Mark Complete" at bounding box center [1189, 24] width 81 height 33
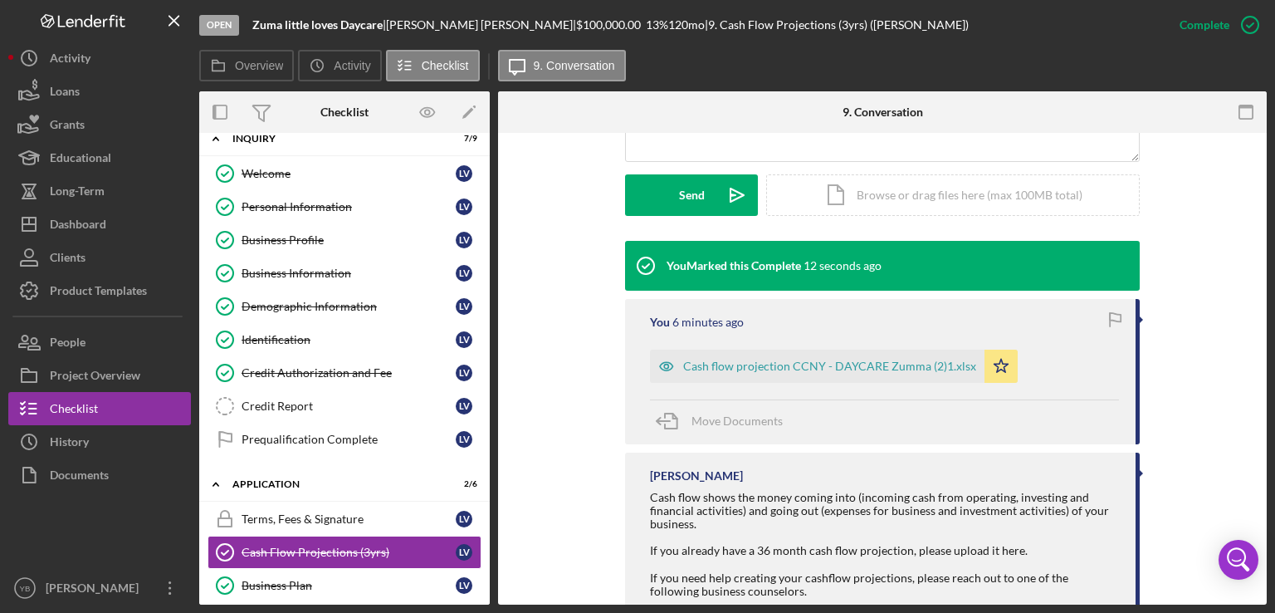
scroll to position [0, 0]
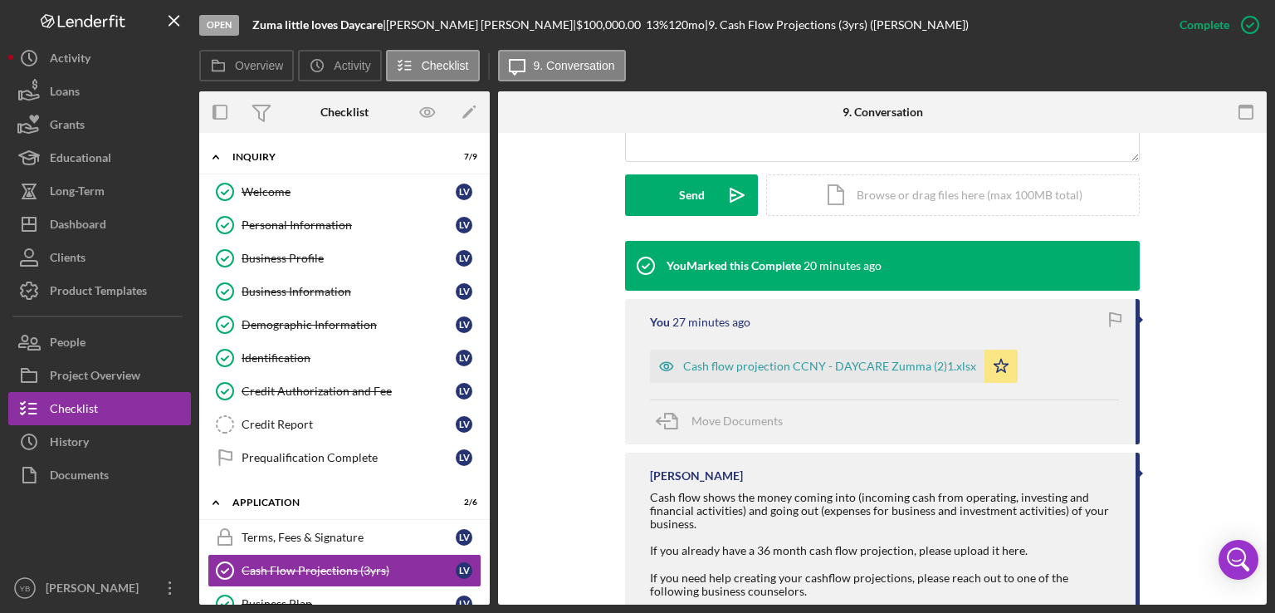
click at [484, 277] on div "Welcome Welcome L V Personal Information Personal Information L V Business Prof…" at bounding box center [344, 328] width 291 height 307
click at [485, 281] on div "Icon/Expander Inquiry 7 / 9 Welcome Welcome L V Personal Information Personal I…" at bounding box center [344, 369] width 291 height 472
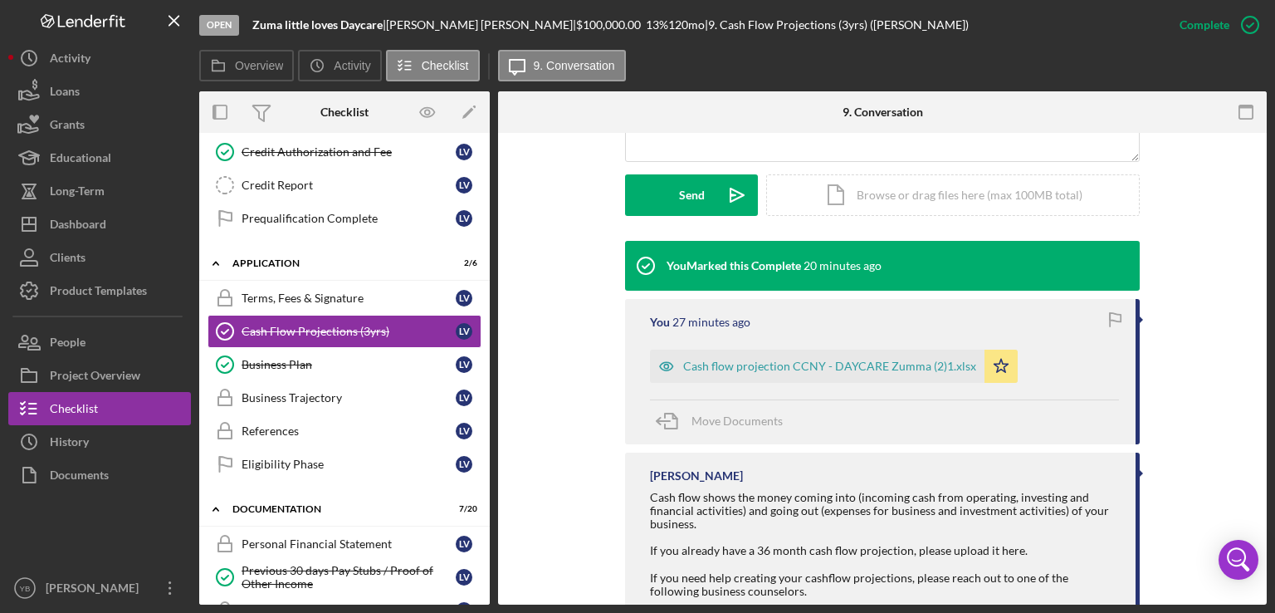
scroll to position [242, 0]
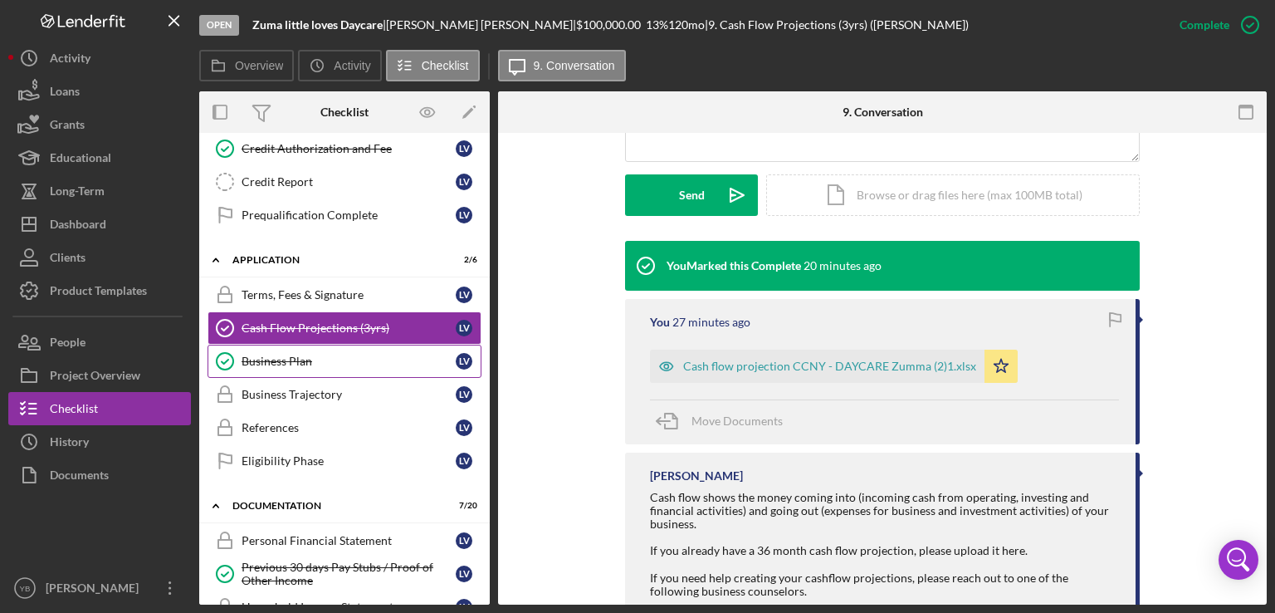
click at [316, 360] on div "Business Plan" at bounding box center [349, 361] width 214 height 13
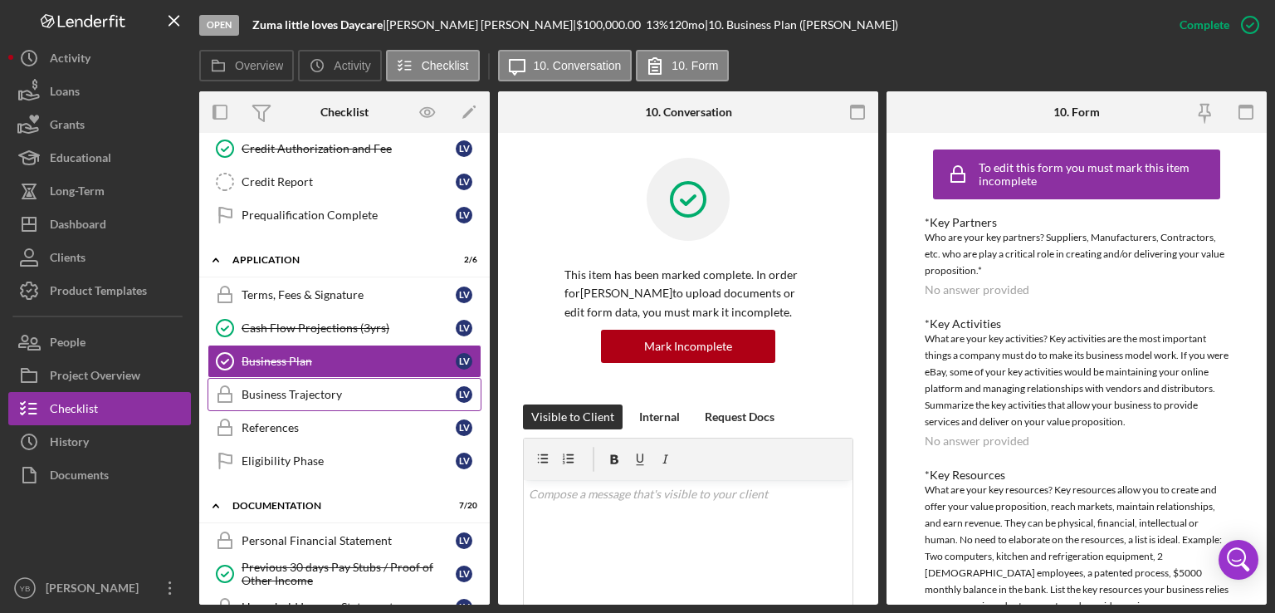
click at [302, 389] on div "Business Trajectory" at bounding box center [349, 394] width 214 height 13
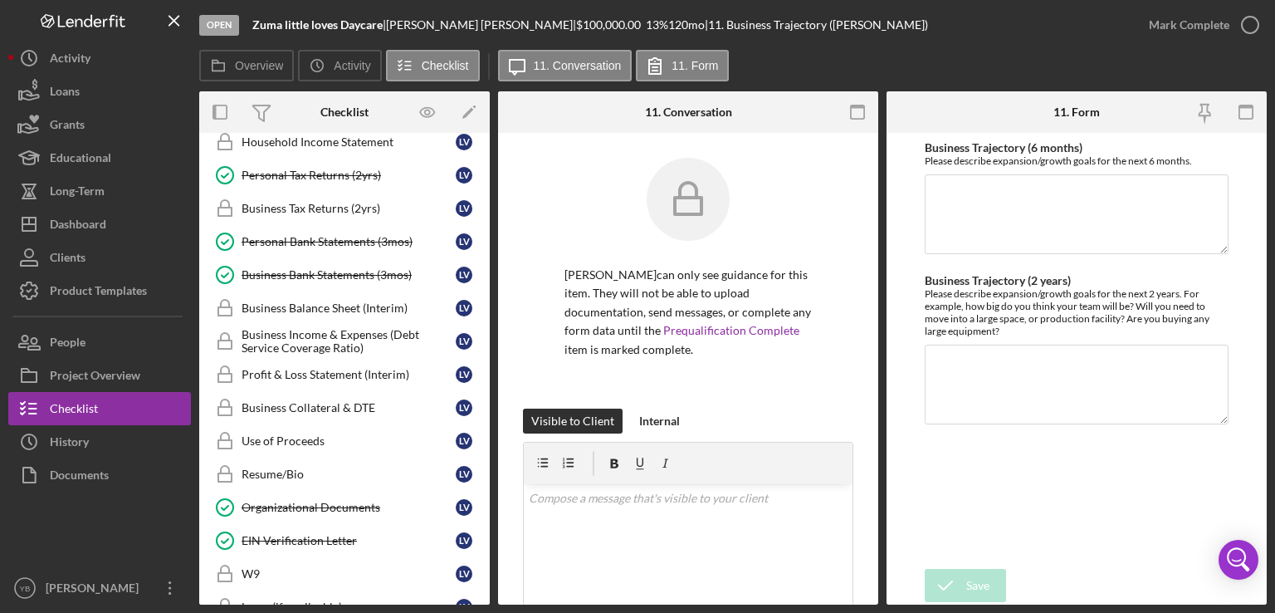
scroll to position [184, 0]
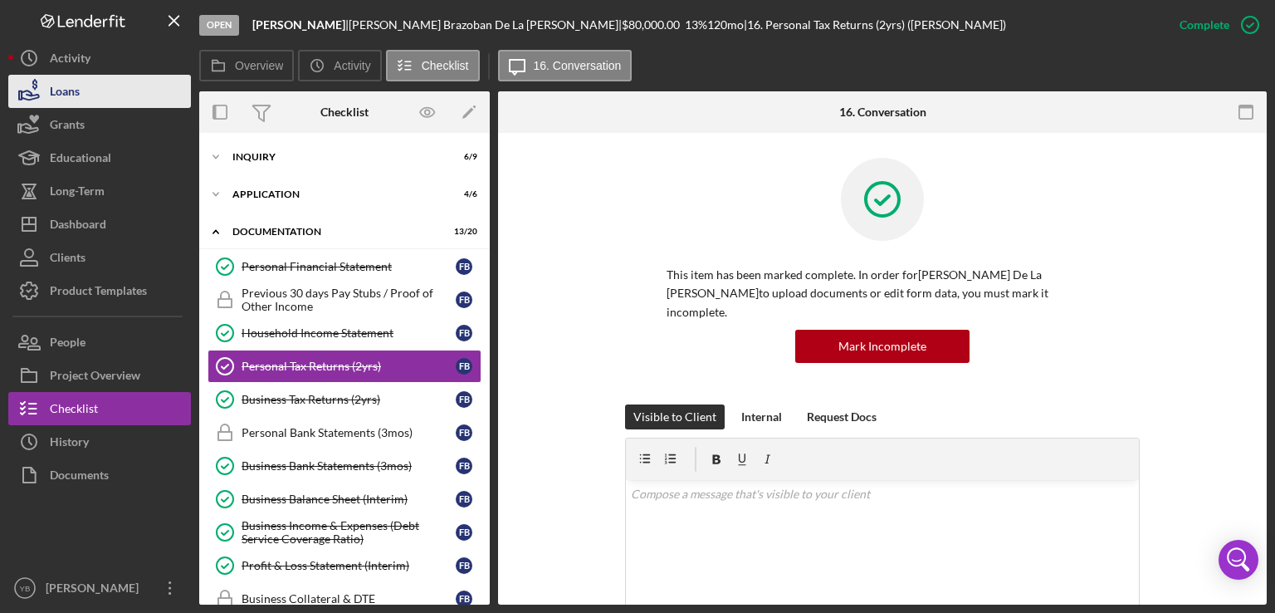
click at [105, 96] on button "Loans" at bounding box center [99, 91] width 183 height 33
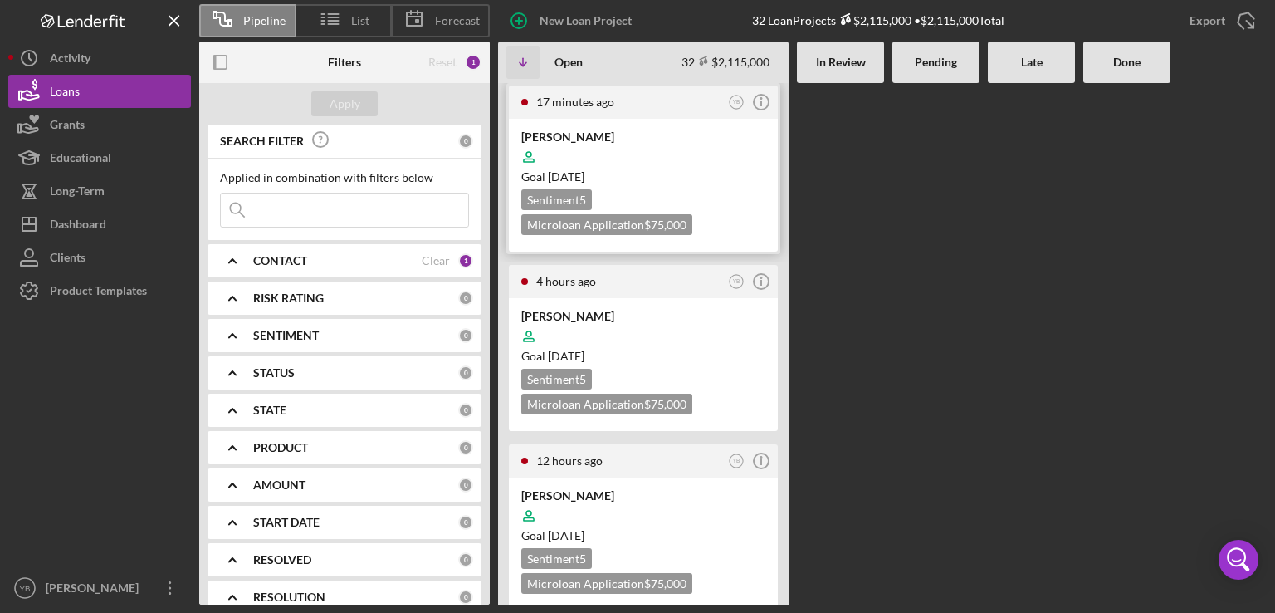
click at [681, 167] on div at bounding box center [643, 157] width 244 height 32
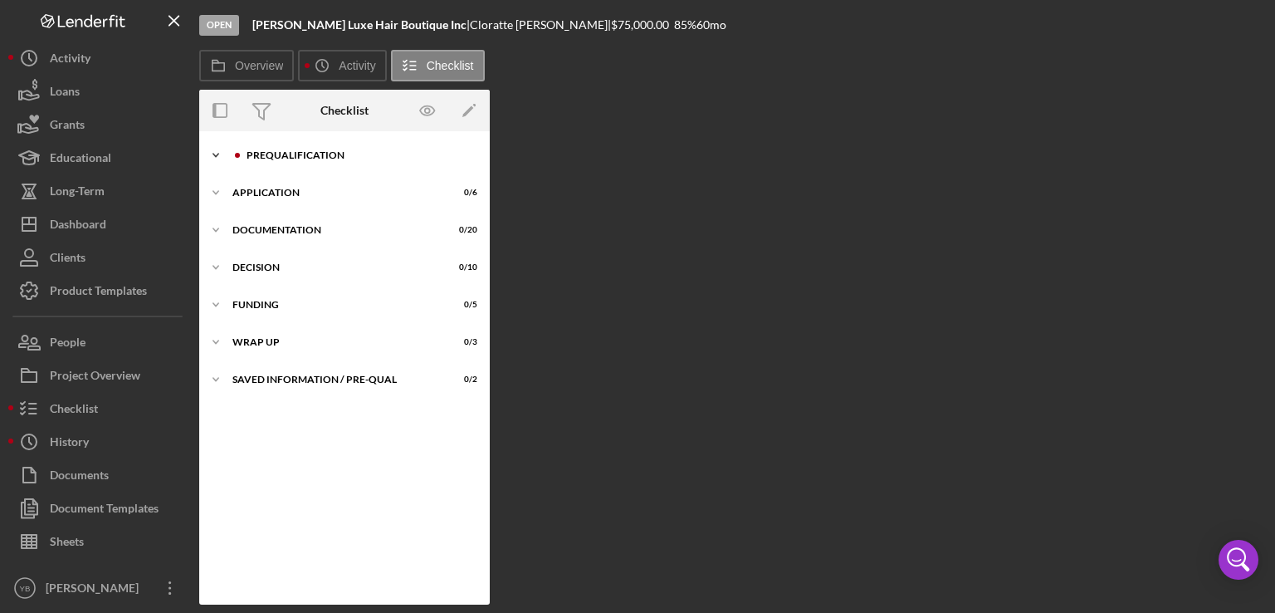
click at [316, 164] on div "Icon/Expander Prequalification 0 / 9" at bounding box center [344, 155] width 291 height 33
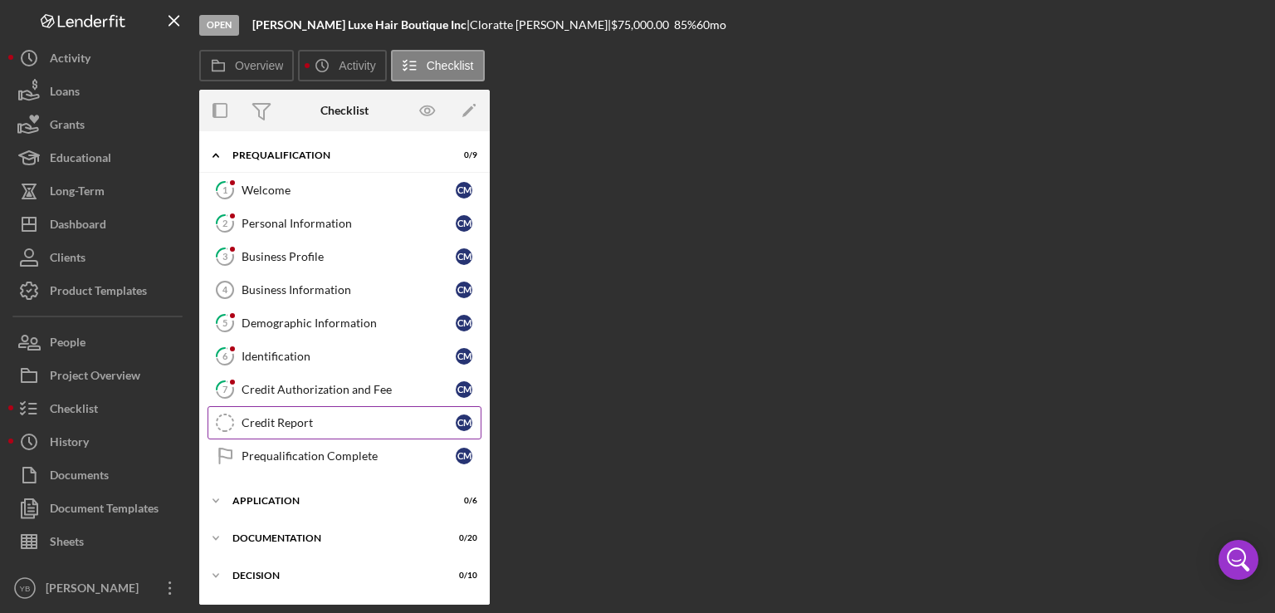
click at [274, 428] on link "Credit Report Credit Report C M" at bounding box center [345, 422] width 274 height 33
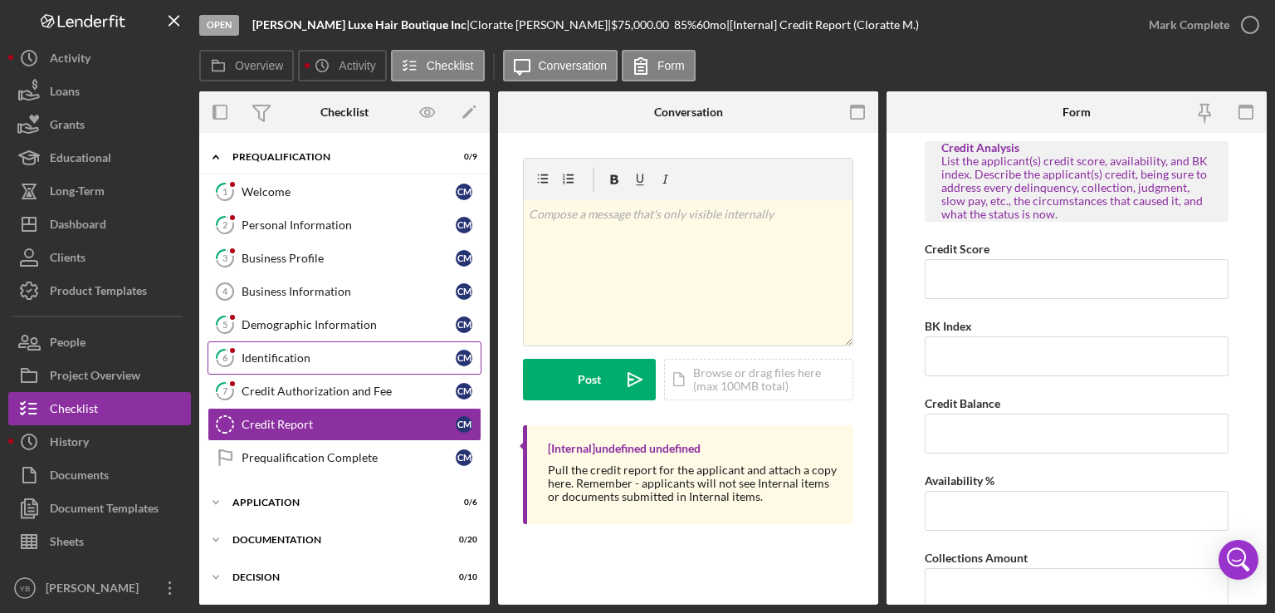
click at [276, 362] on div "Identification" at bounding box center [349, 357] width 214 height 13
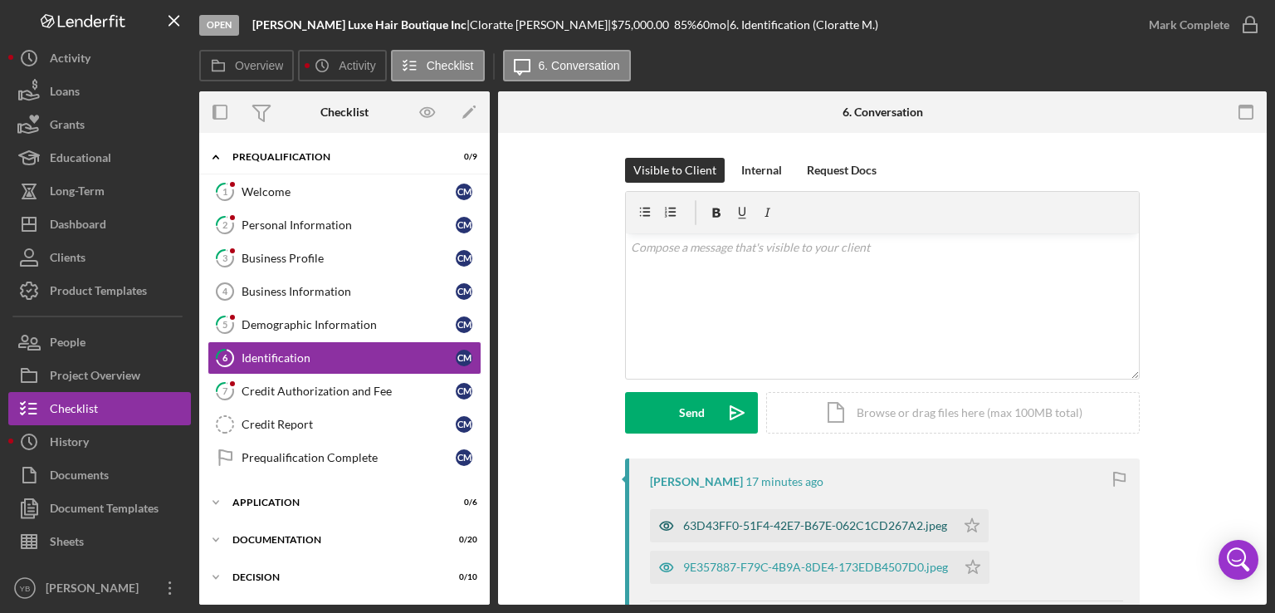
click at [789, 525] on div "63D43FF0-51F4-42E7-B67E-062C1CD267A2.jpeg" at bounding box center [815, 525] width 264 height 13
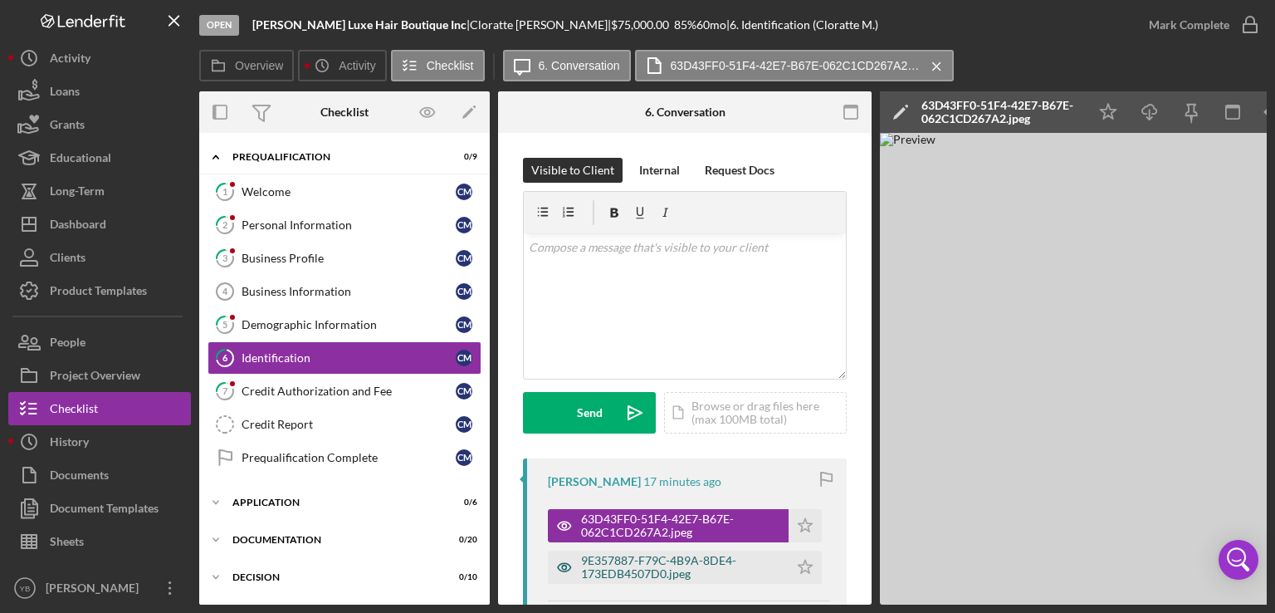
click at [685, 570] on div "9E357887-F79C-4B9A-8DE4-173EDB4507D0.jpeg" at bounding box center [680, 567] width 199 height 27
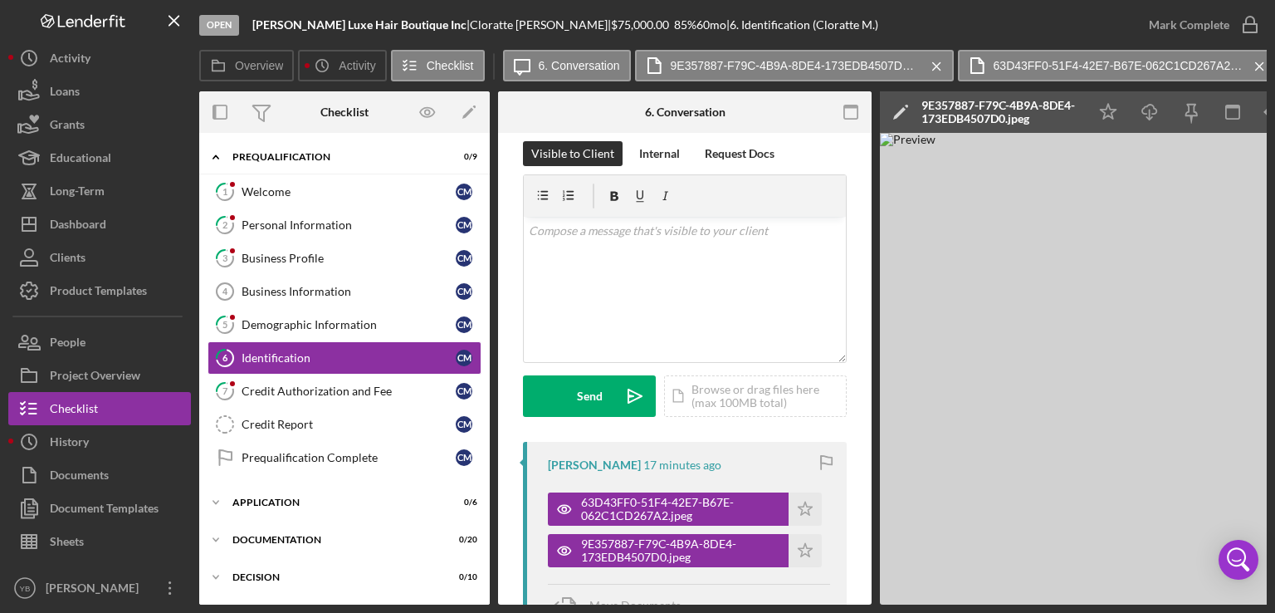
scroll to position [15, 0]
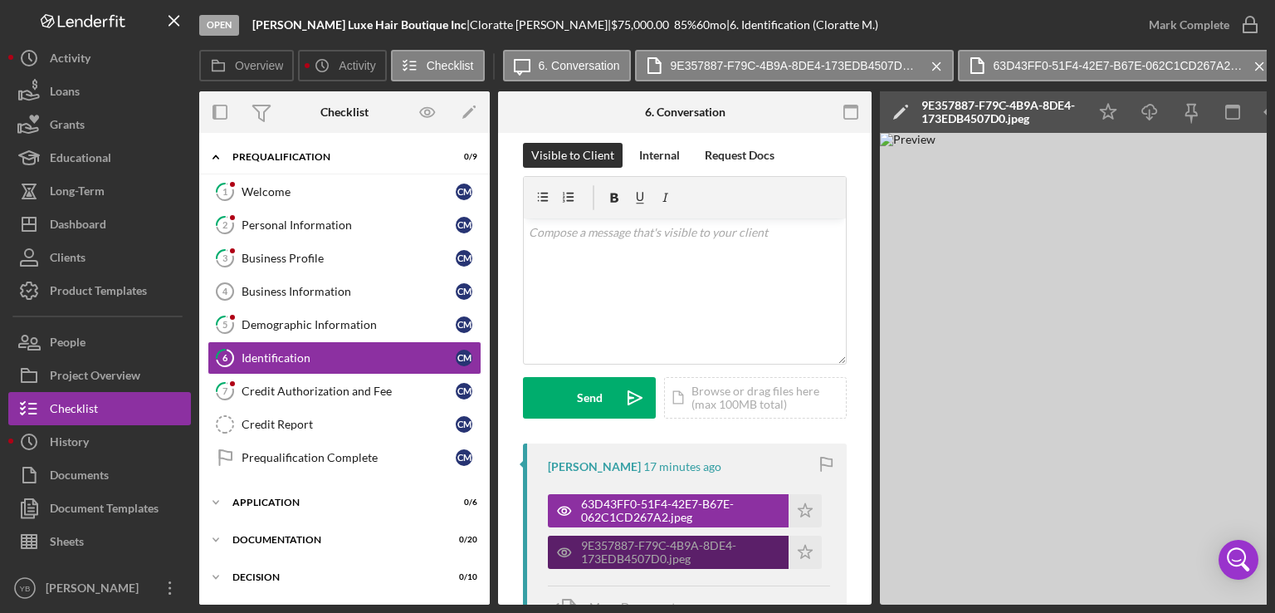
click at [668, 551] on div "9E357887-F79C-4B9A-8DE4-173EDB4507D0.jpeg" at bounding box center [680, 552] width 199 height 27
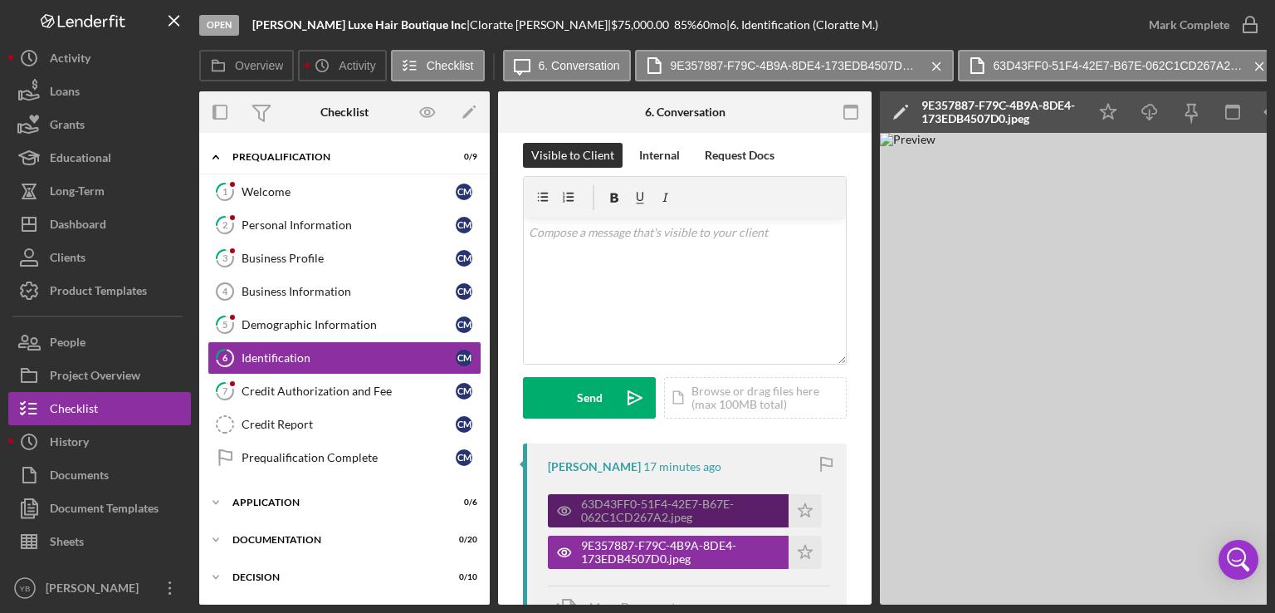
click at [661, 516] on div "63D43FF0-51F4-42E7-B67E-062C1CD267A2.jpeg" at bounding box center [680, 510] width 199 height 27
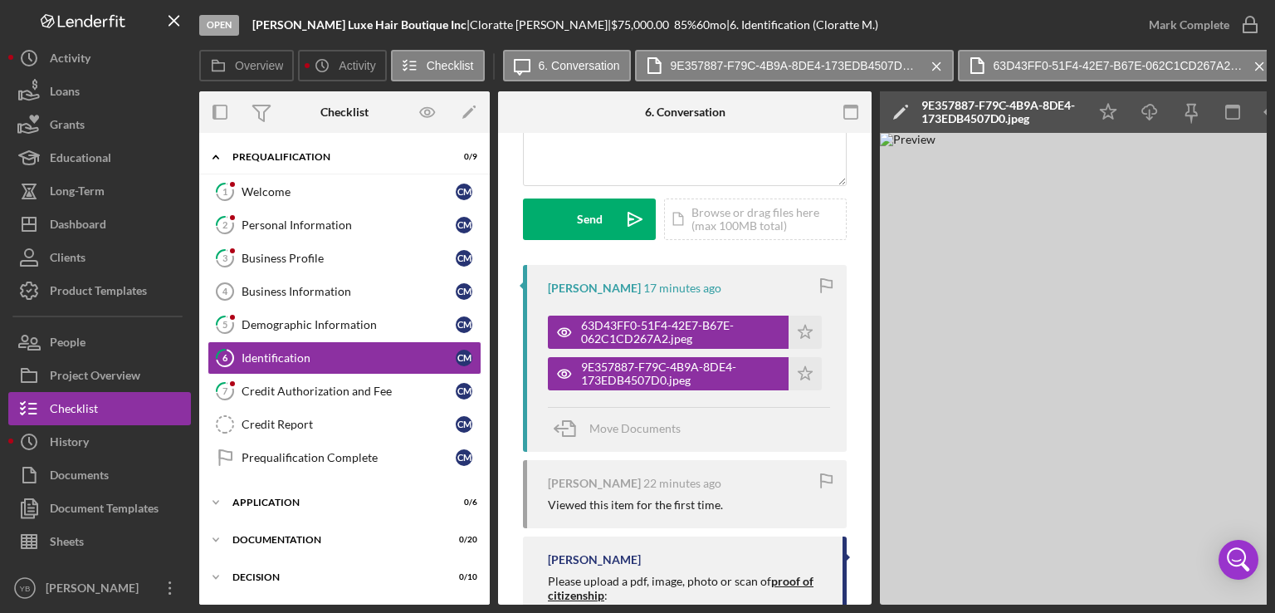
scroll to position [0, 0]
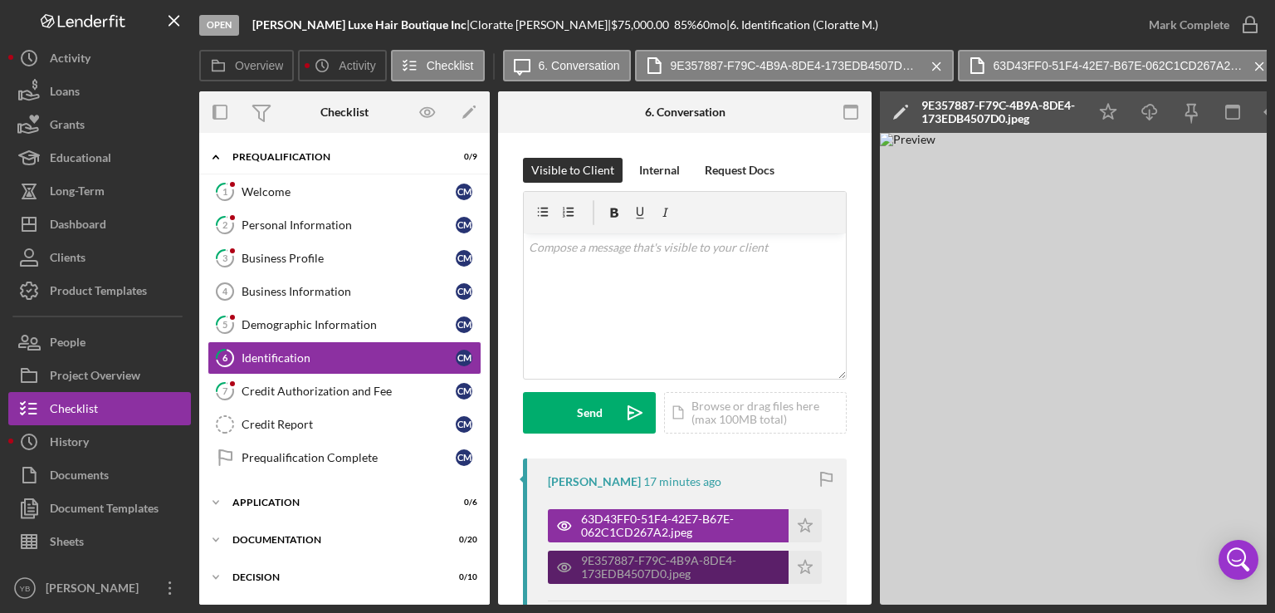
click at [648, 560] on div "9E357887-F79C-4B9A-8DE4-173EDB4507D0.jpeg" at bounding box center [680, 567] width 199 height 27
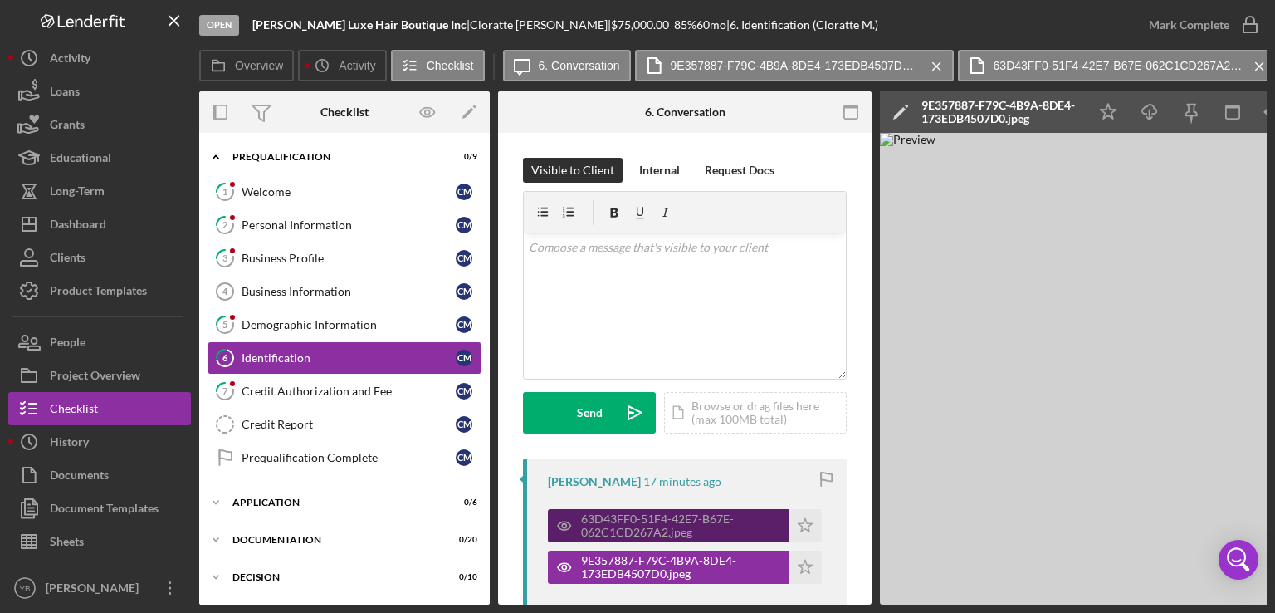
click at [643, 534] on div "63D43FF0-51F4-42E7-B67E-062C1CD267A2.jpeg" at bounding box center [680, 525] width 199 height 27
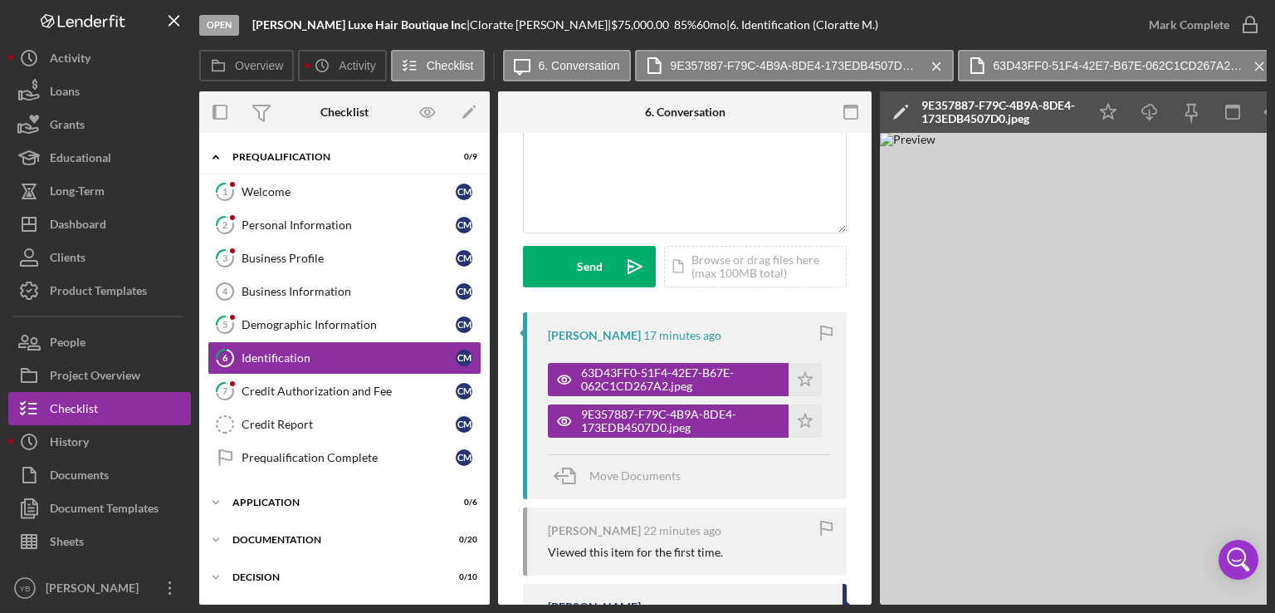
scroll to position [147, 0]
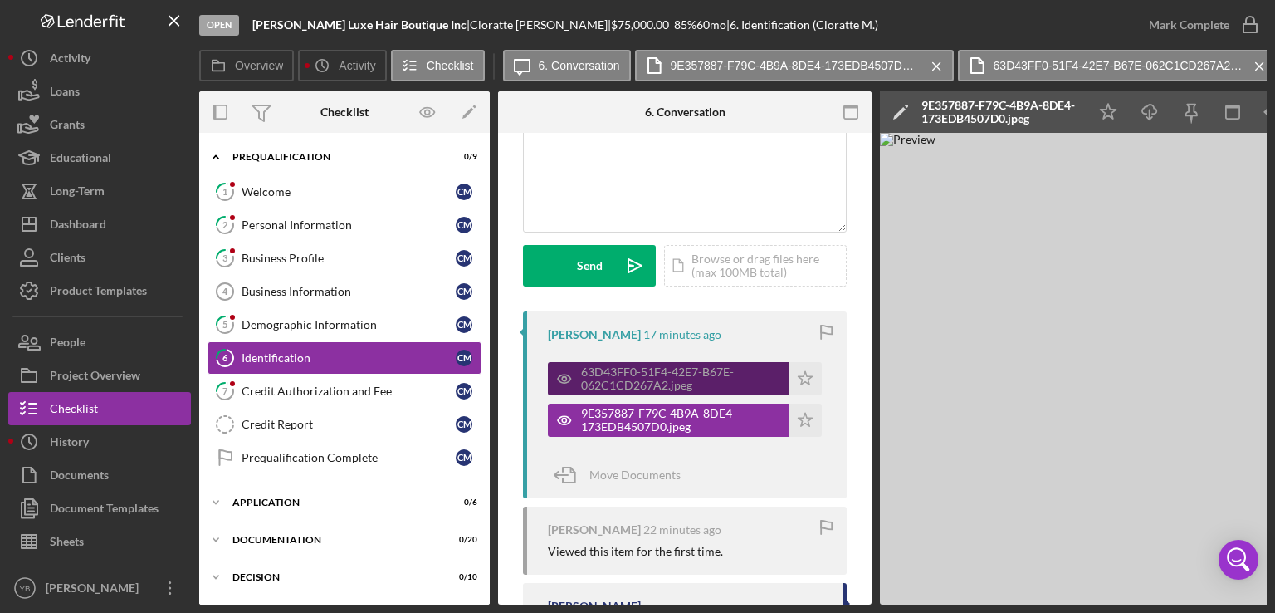
click at [662, 374] on div "63D43FF0-51F4-42E7-B67E-062C1CD267A2.jpeg" at bounding box center [680, 378] width 199 height 27
drag, startPoint x: 872, startPoint y: 356, endPoint x: 829, endPoint y: 374, distance: 46.1
click at [829, 374] on div "Overview Internal Workflow Stage Open Icon/Dropdown Arrow Archive (can unarchiv…" at bounding box center [733, 347] width 1068 height 513
click at [674, 379] on div "63D43FF0-51F4-42E7-B67E-062C1CD267A2.jpeg" at bounding box center [680, 378] width 199 height 27
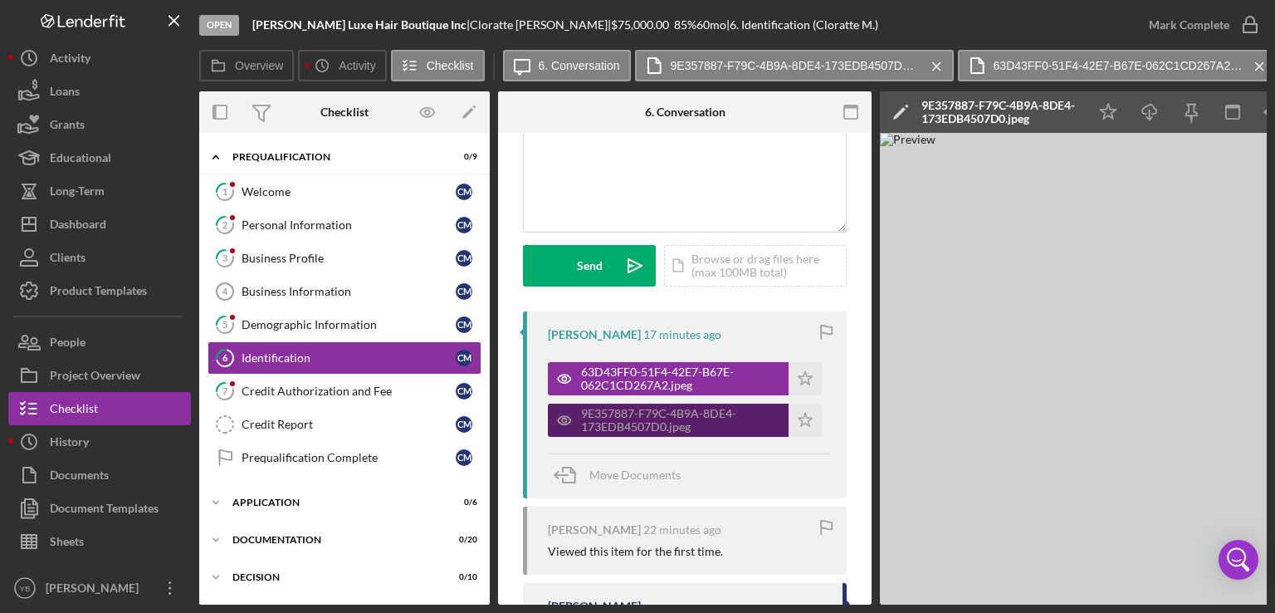
click at [717, 418] on div "9E357887-F79C-4B9A-8DE4-173EDB4507D0.jpeg" at bounding box center [680, 420] width 199 height 27
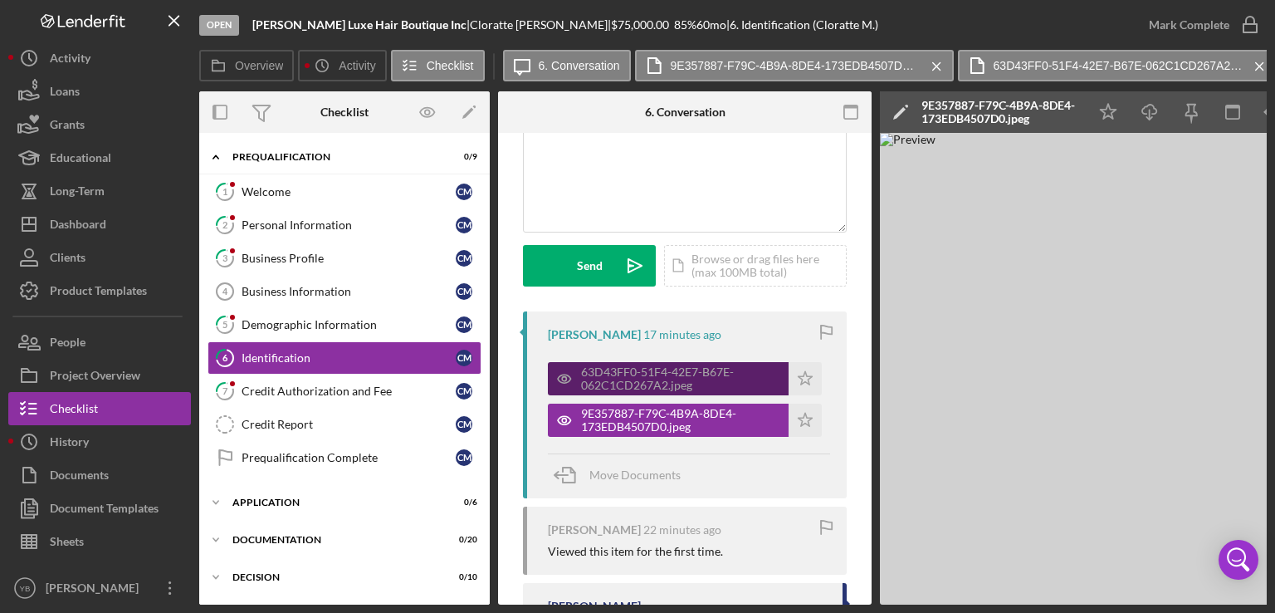
click at [668, 369] on div "63D43FF0-51F4-42E7-B67E-062C1CD267A2.jpeg" at bounding box center [680, 378] width 199 height 27
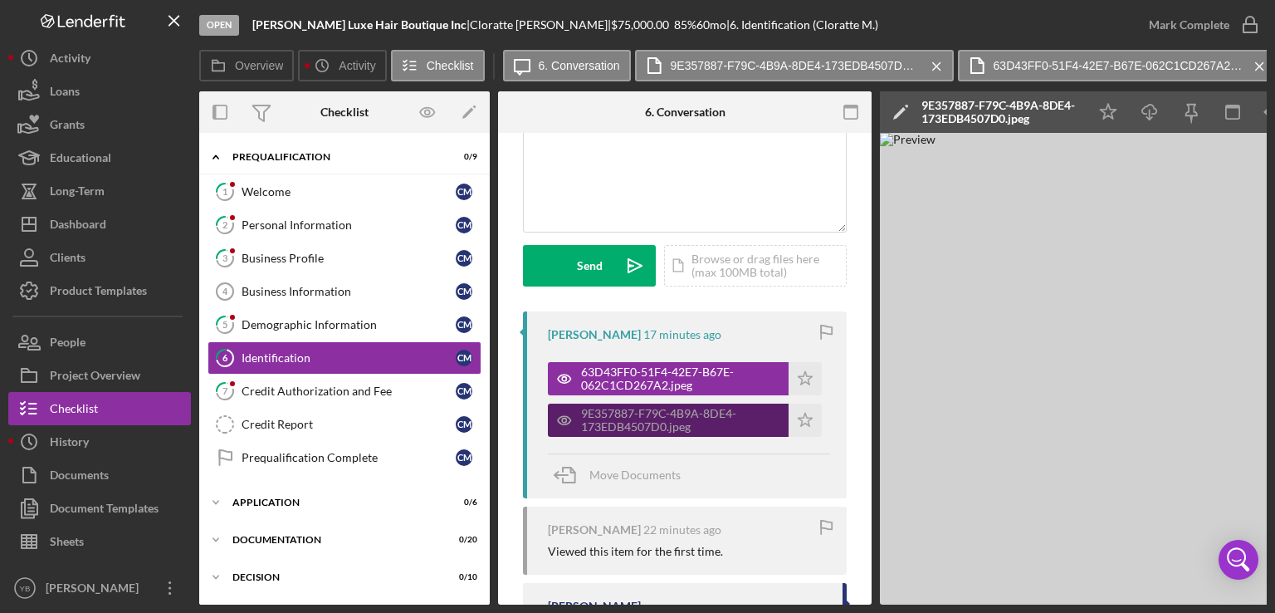
click at [598, 418] on div "9E357887-F79C-4B9A-8DE4-173EDB4507D0.jpeg" at bounding box center [680, 420] width 199 height 27
drag, startPoint x: 405, startPoint y: 604, endPoint x: 276, endPoint y: 608, distance: 129.6
click at [276, 608] on div "Open Missy MCDaniels Luxe Hair Boutique Inc | Cloratte McDaniels | $75,000.00 8…" at bounding box center [637, 306] width 1275 height 613
click at [700, 418] on div "9E357887-F79C-4B9A-8DE4-173EDB4507D0.jpeg" at bounding box center [680, 420] width 199 height 27
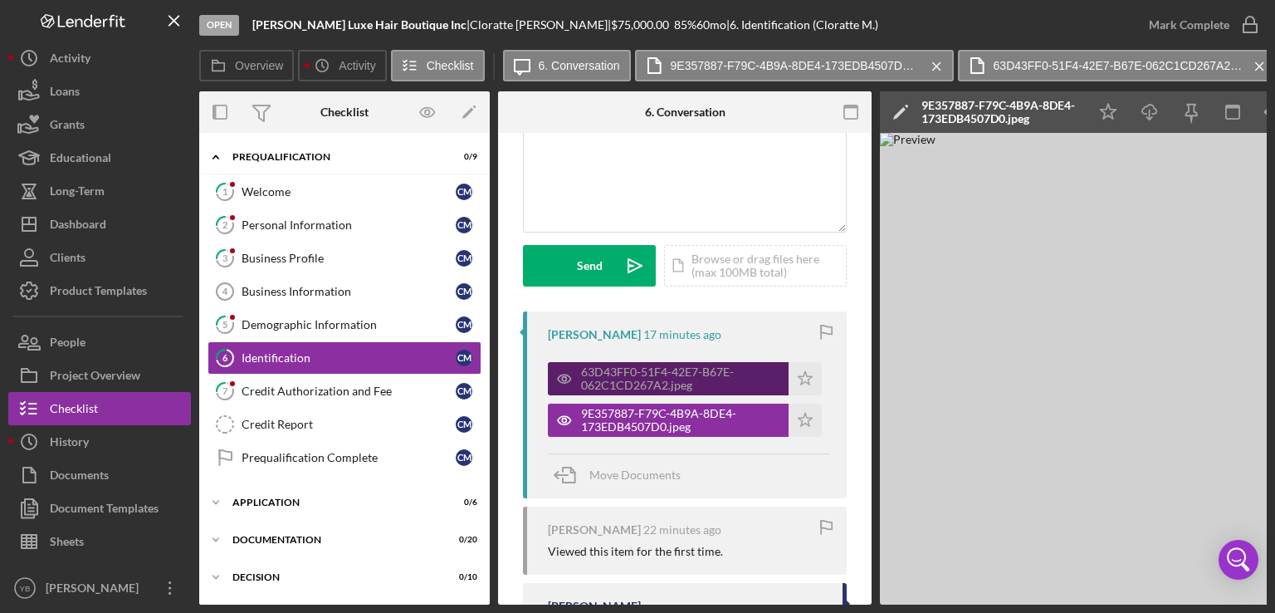
click at [695, 384] on div "63D43FF0-51F4-42E7-B67E-062C1CD267A2.jpeg" at bounding box center [680, 378] width 199 height 27
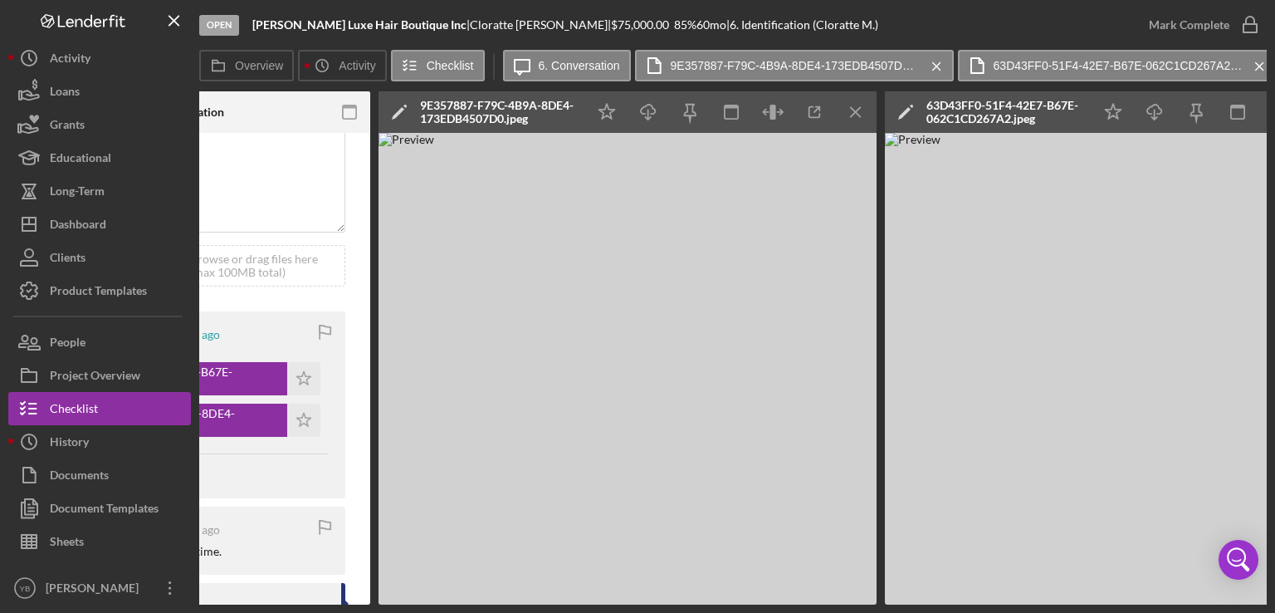
scroll to position [0, 618]
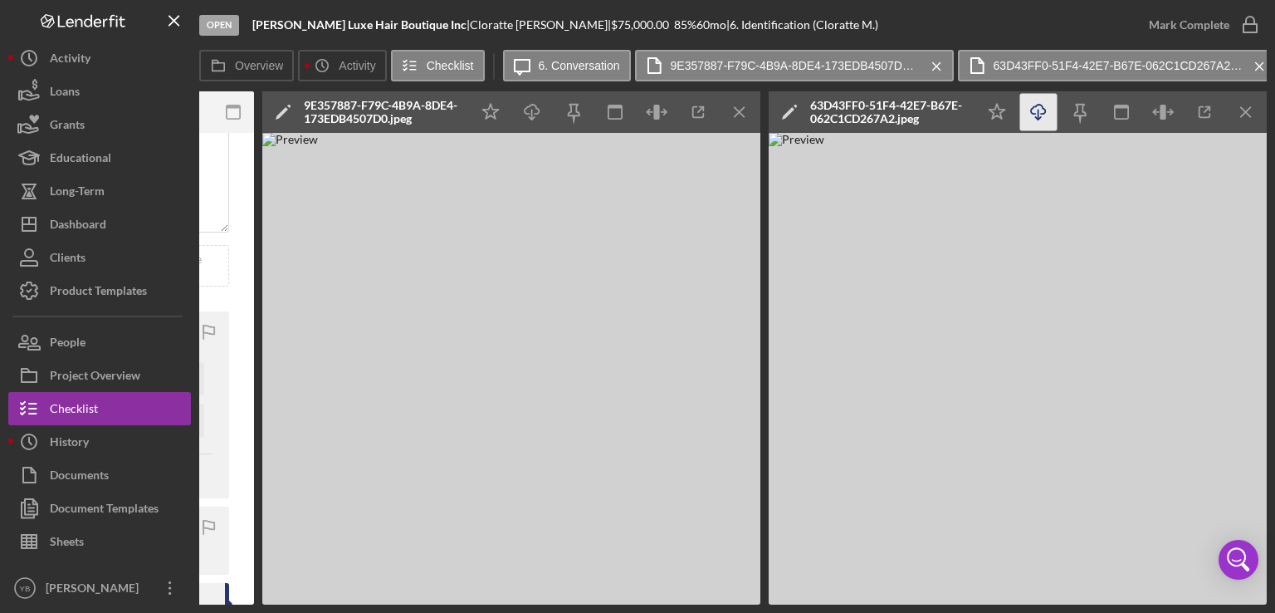
click at [1040, 116] on icon "Icon/Download" at bounding box center [1038, 112] width 37 height 37
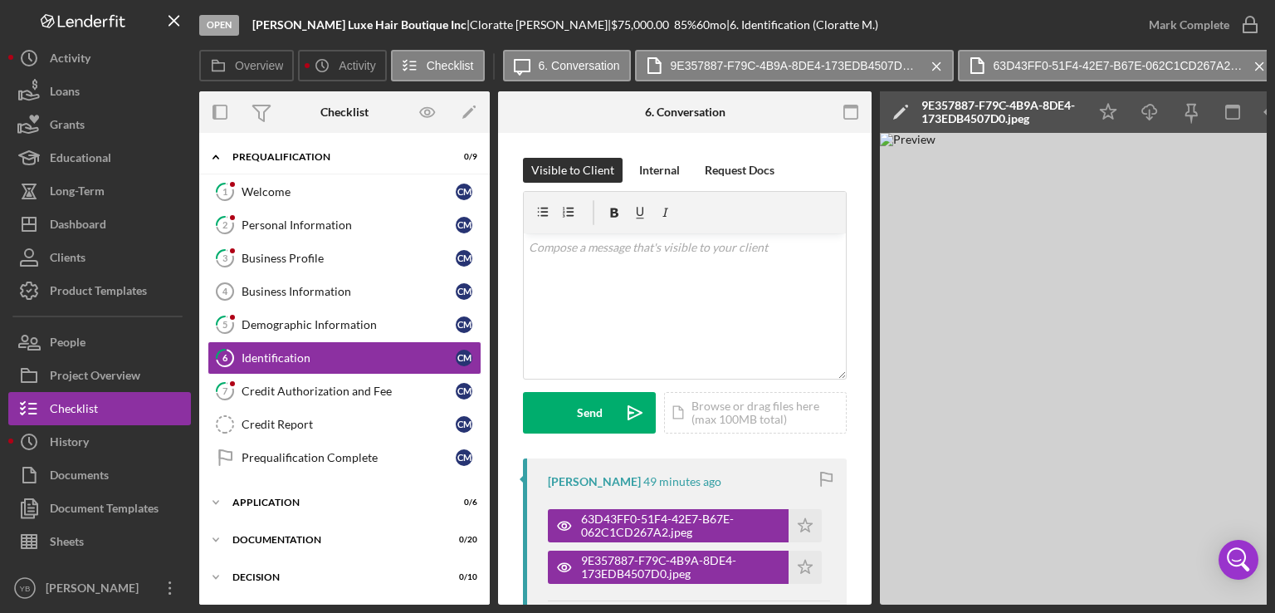
scroll to position [147, 0]
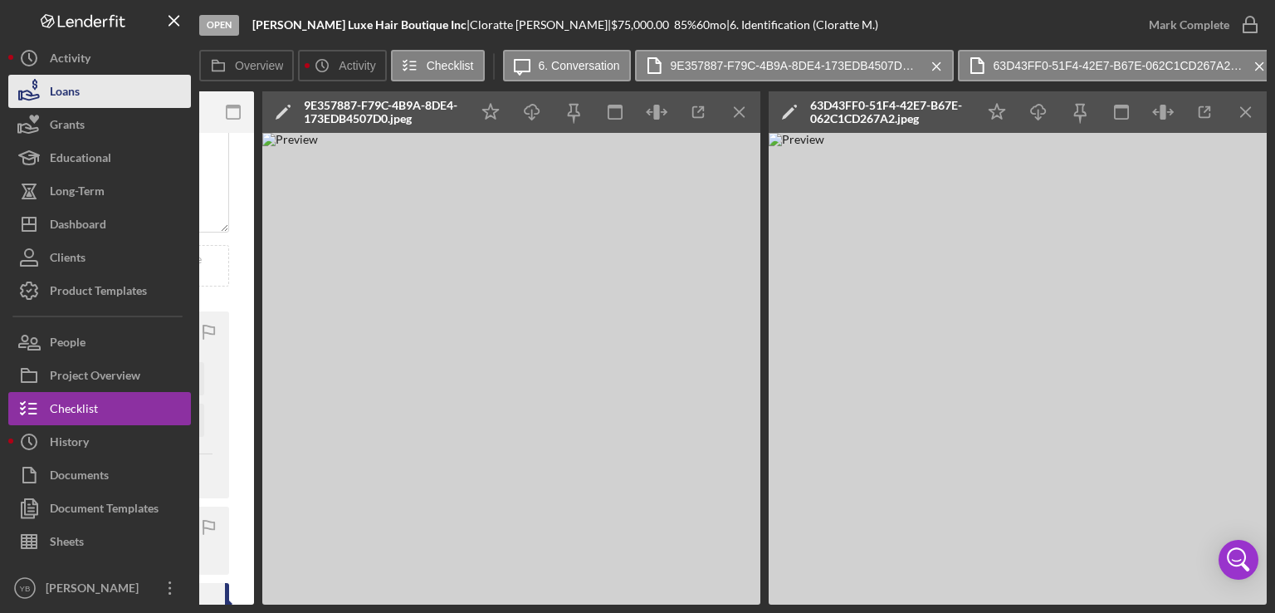
click at [91, 97] on button "Loans" at bounding box center [99, 91] width 183 height 33
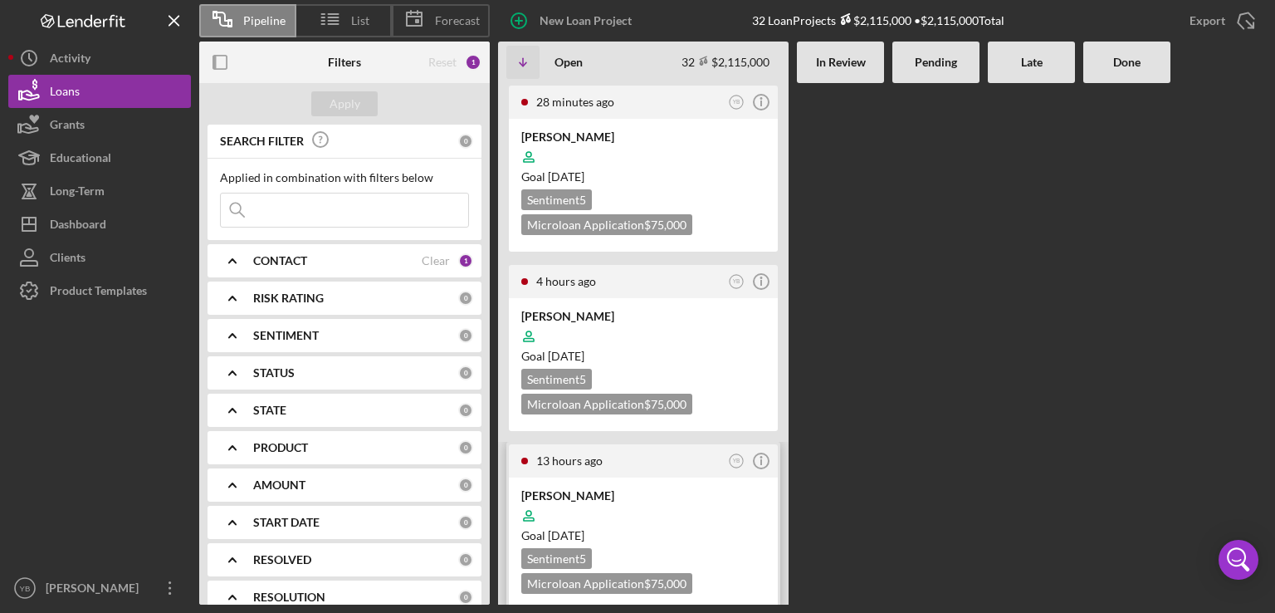
click at [644, 501] on div at bounding box center [643, 516] width 244 height 32
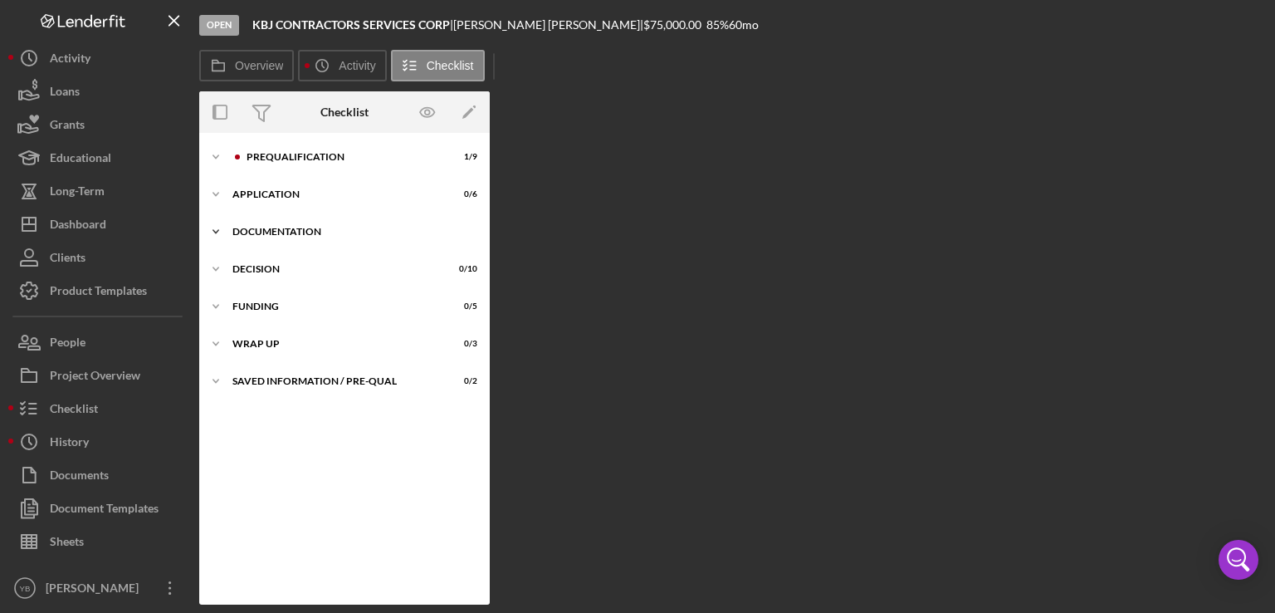
click at [282, 237] on div "Icon/Expander Documentation 2 / 20" at bounding box center [344, 231] width 291 height 33
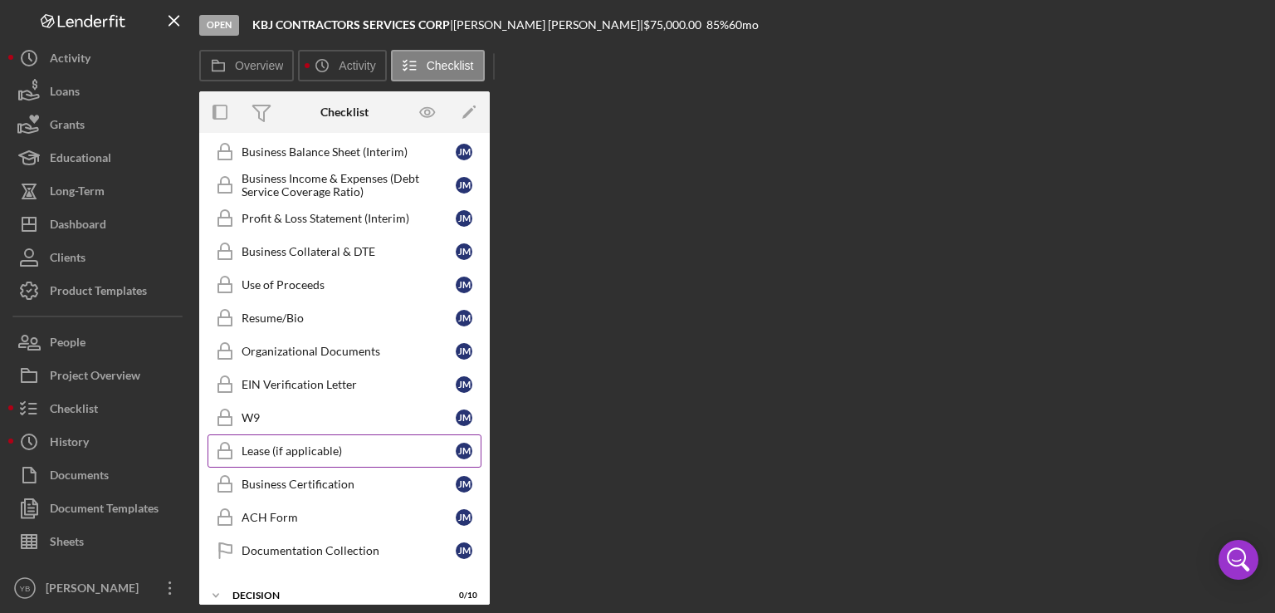
scroll to position [348, 0]
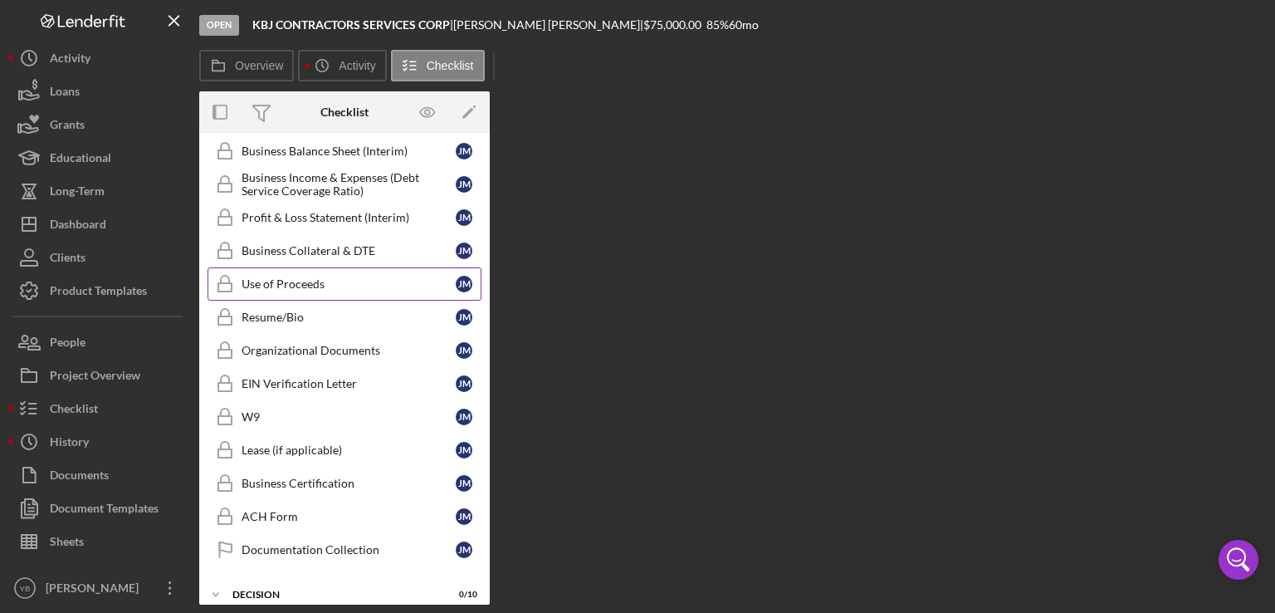
click at [290, 277] on div "Use of Proceeds" at bounding box center [349, 283] width 214 height 13
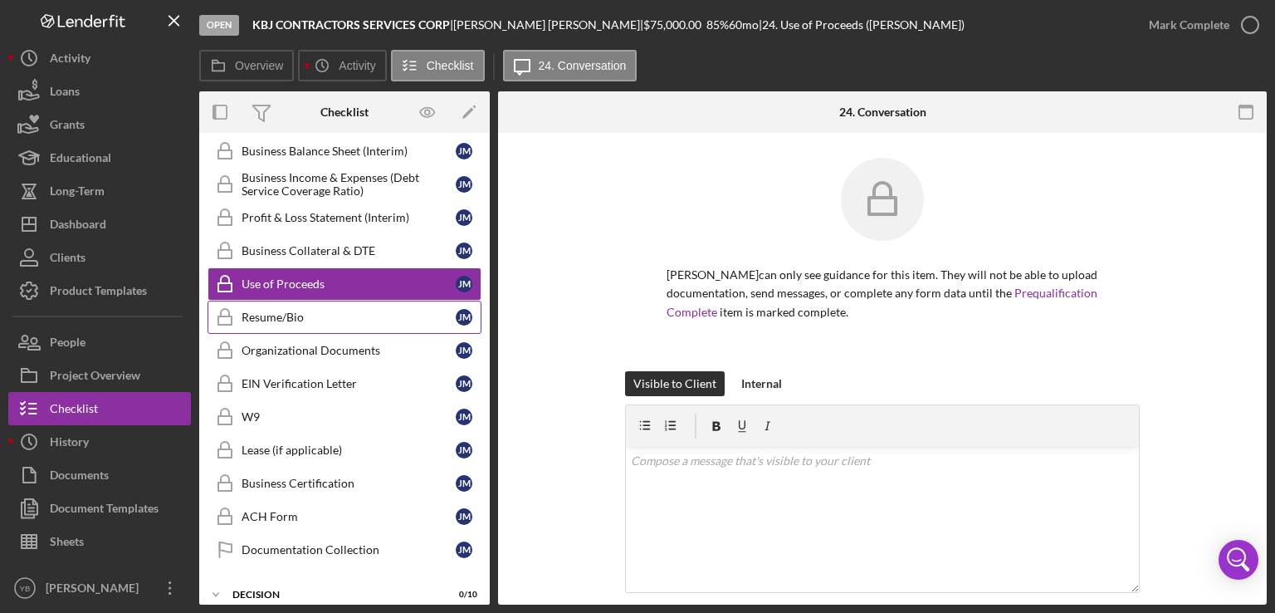
click at [298, 311] on div "Resume/Bio" at bounding box center [349, 317] width 214 height 13
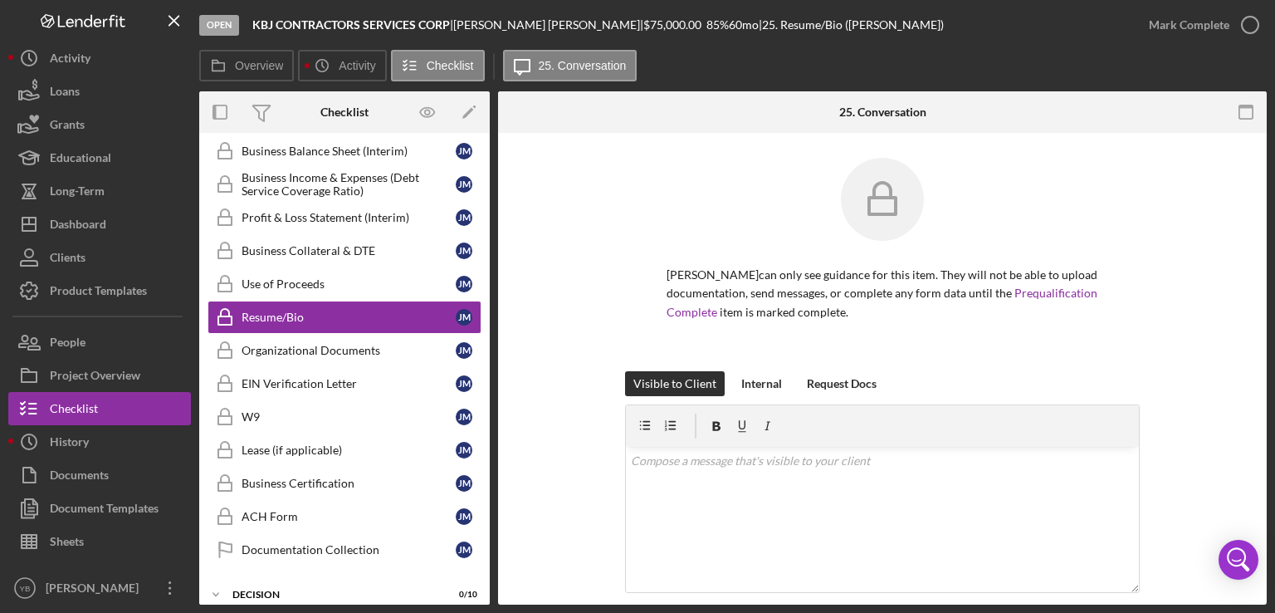
drag, startPoint x: 1267, startPoint y: 377, endPoint x: 1206, endPoint y: 436, distance: 85.2
click at [1206, 436] on div "Open KBJ CONTRACTORS SERVICES CORP | [PERSON_NAME] | $75,000.00 85 % 60 mo | 25…" at bounding box center [637, 306] width 1275 height 613
click at [1206, 436] on div "Visible to Client Internal Request Docs v Color teal Color pink Remove color Ad…" at bounding box center [882, 521] width 719 height 301
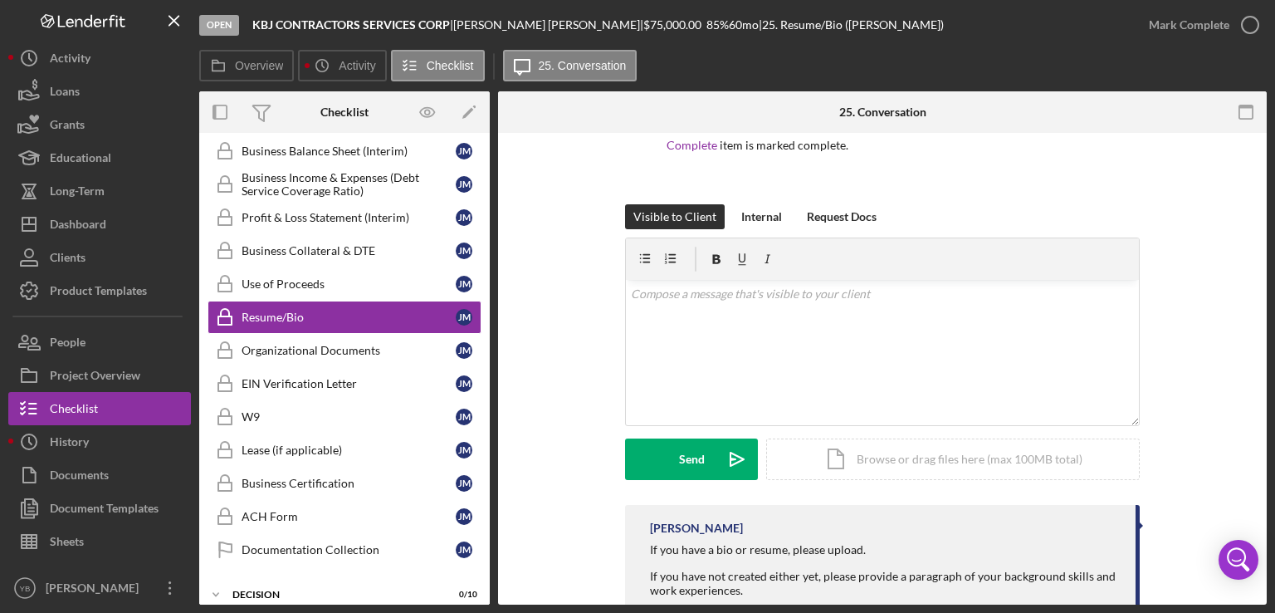
scroll to position [213, 0]
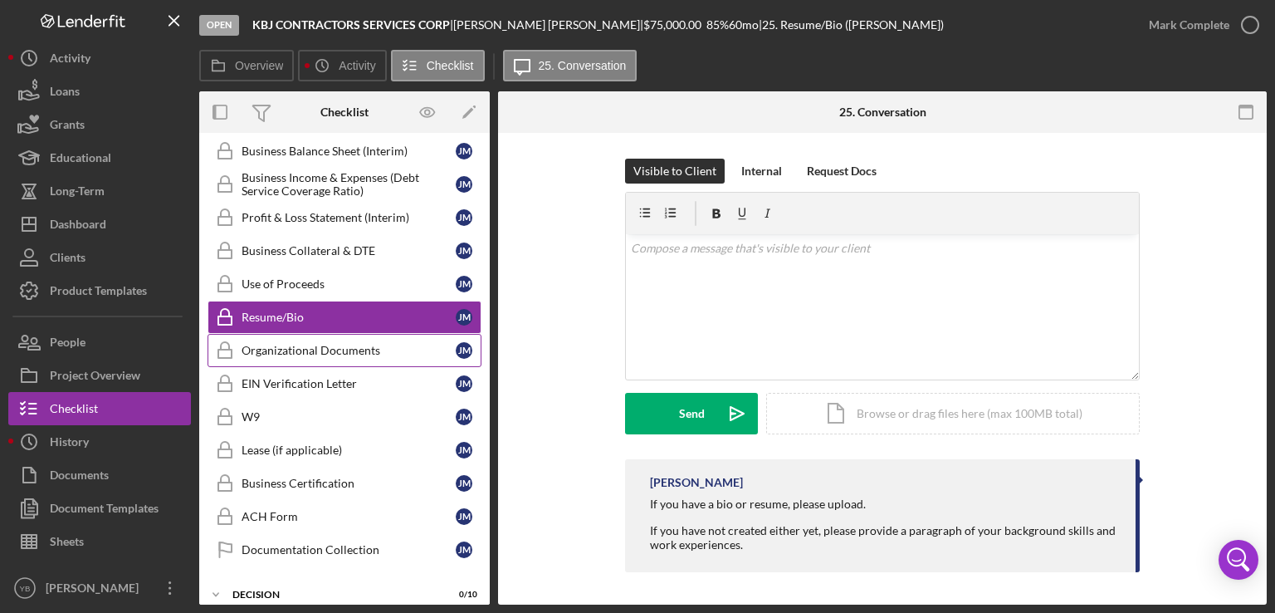
click at [329, 344] on div "Organizational Documents" at bounding box center [349, 350] width 214 height 13
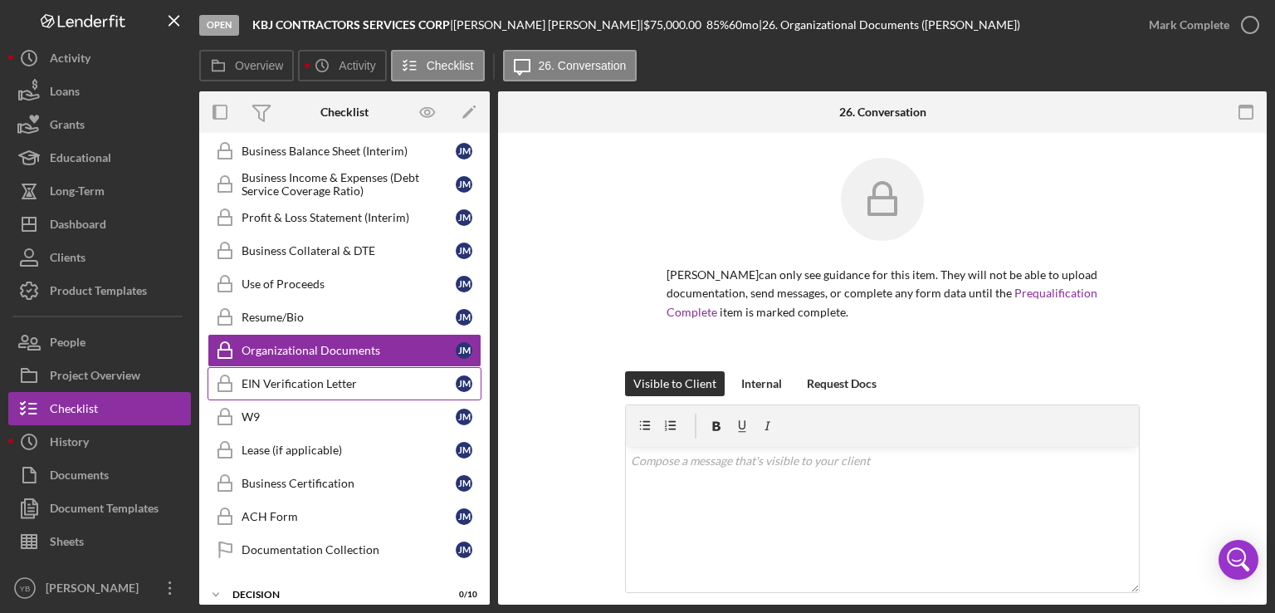
click at [319, 384] on div "EIN Verification Letter" at bounding box center [349, 383] width 214 height 13
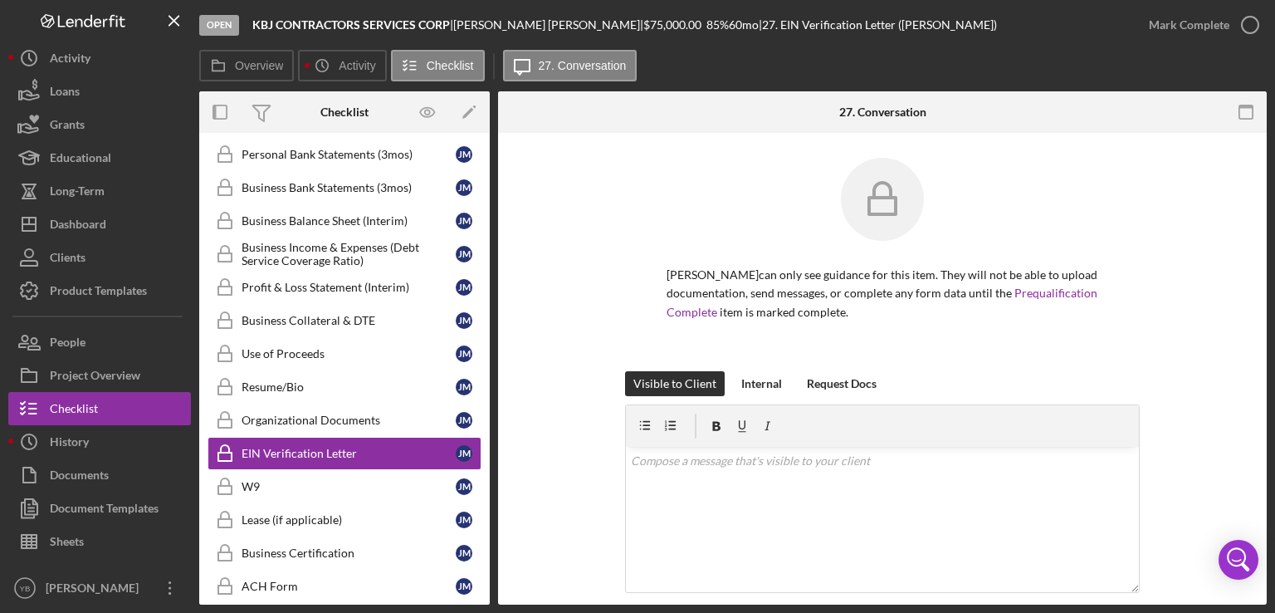
scroll to position [276, 0]
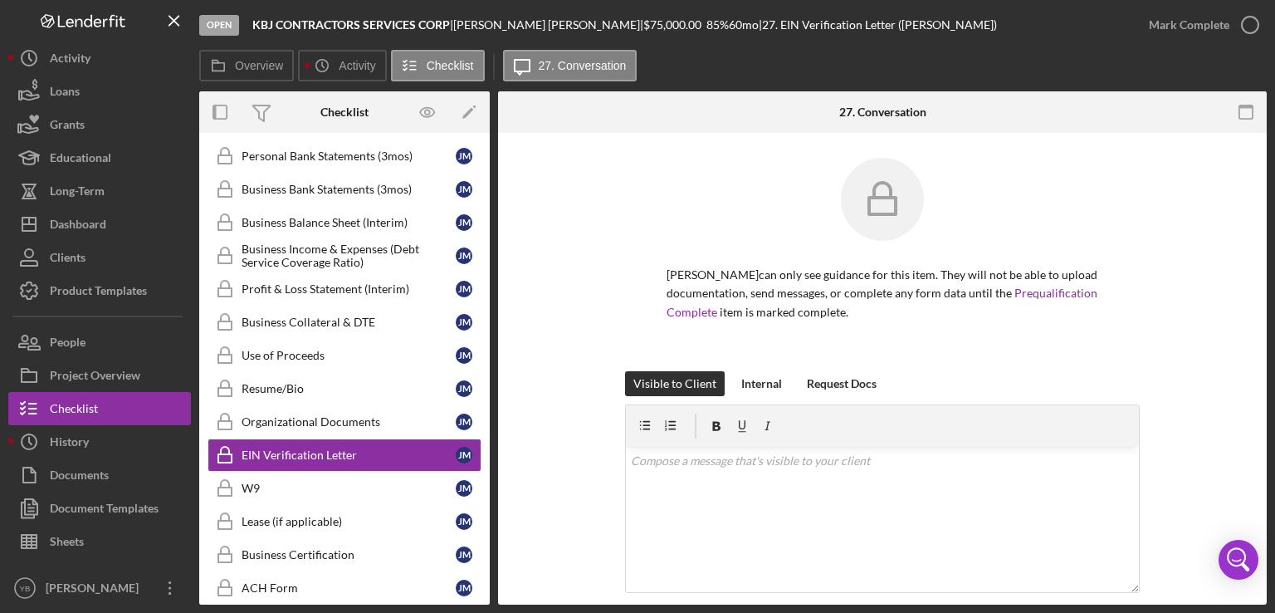
drag, startPoint x: 492, startPoint y: 306, endPoint x: 492, endPoint y: 262, distance: 44.8
click at [492, 262] on div "Overview Internal Workflow Stage Open Icon/Dropdown Arrow Archive (can unarchiv…" at bounding box center [733, 347] width 1068 height 513
drag, startPoint x: 490, startPoint y: 301, endPoint x: 494, endPoint y: 260, distance: 40.9
click at [494, 260] on div "Overview Internal Workflow Stage Open Icon/Dropdown Arrow Archive (can unarchiv…" at bounding box center [733, 347] width 1068 height 513
drag, startPoint x: 492, startPoint y: 369, endPoint x: 485, endPoint y: 297, distance: 72.5
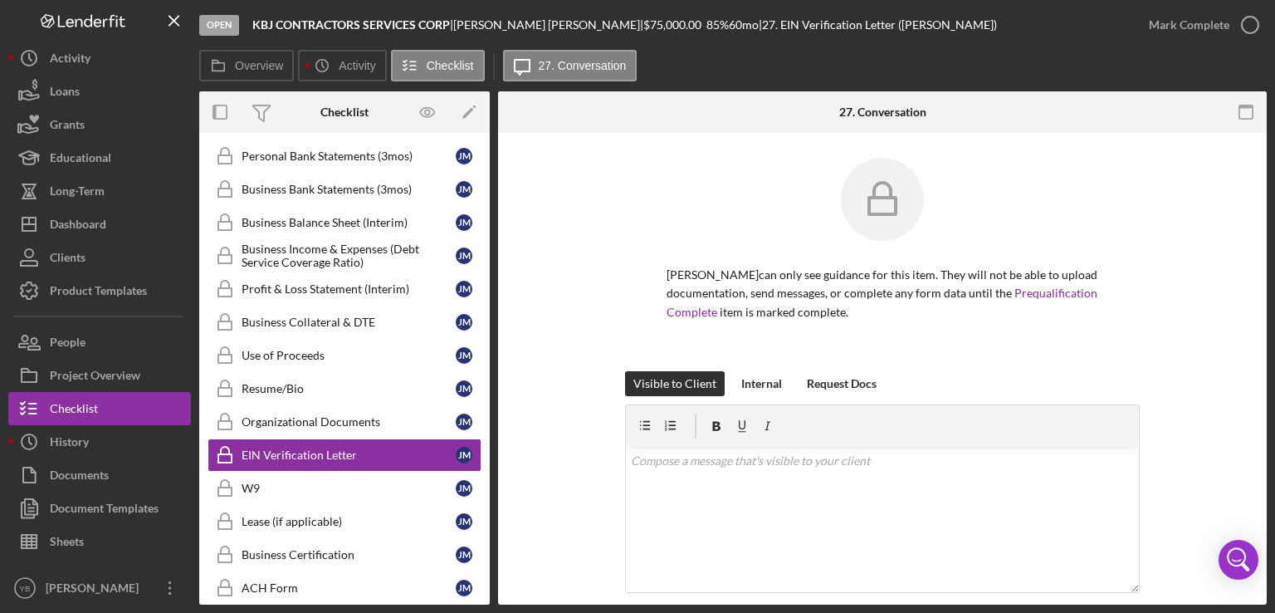
click at [485, 297] on div "Overview Internal Workflow Stage Open Icon/Dropdown Arrow Archive (can unarchiv…" at bounding box center [733, 347] width 1068 height 513
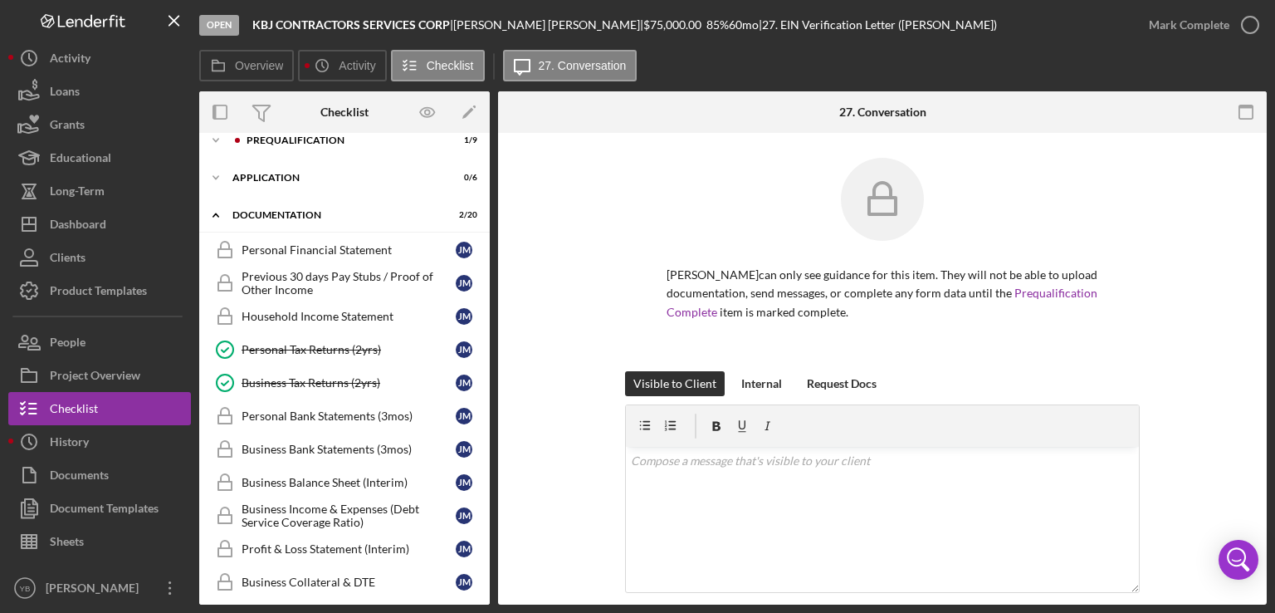
scroll to position [0, 0]
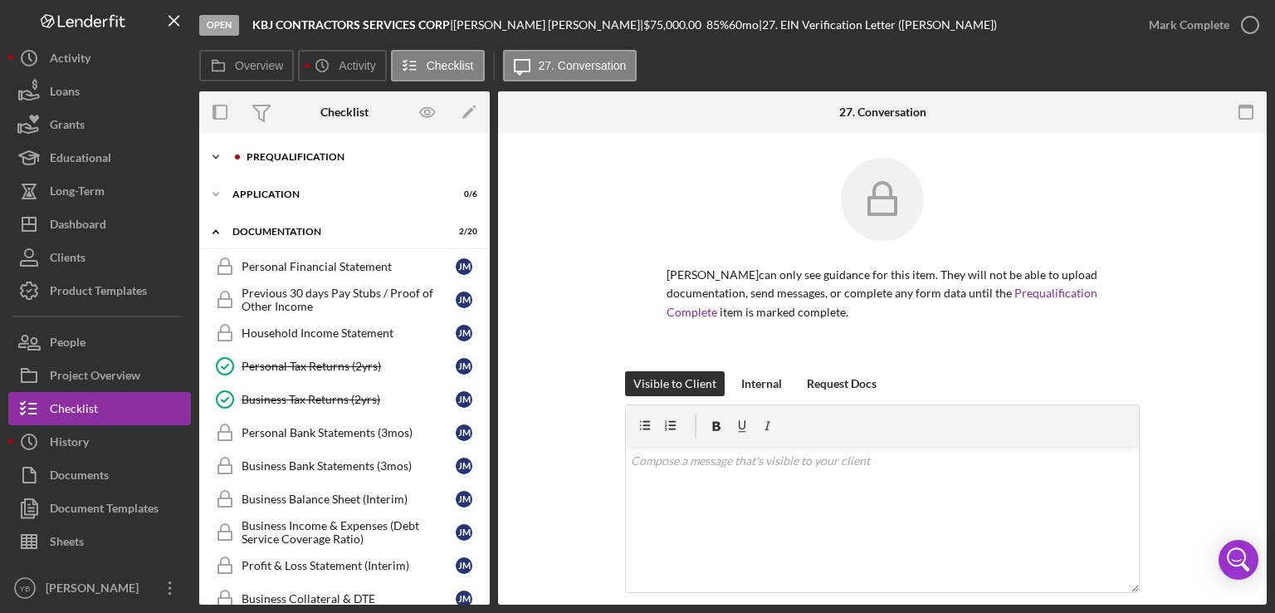
click at [330, 150] on div "Icon/Expander Prequalification 1 / 9" at bounding box center [344, 156] width 291 height 33
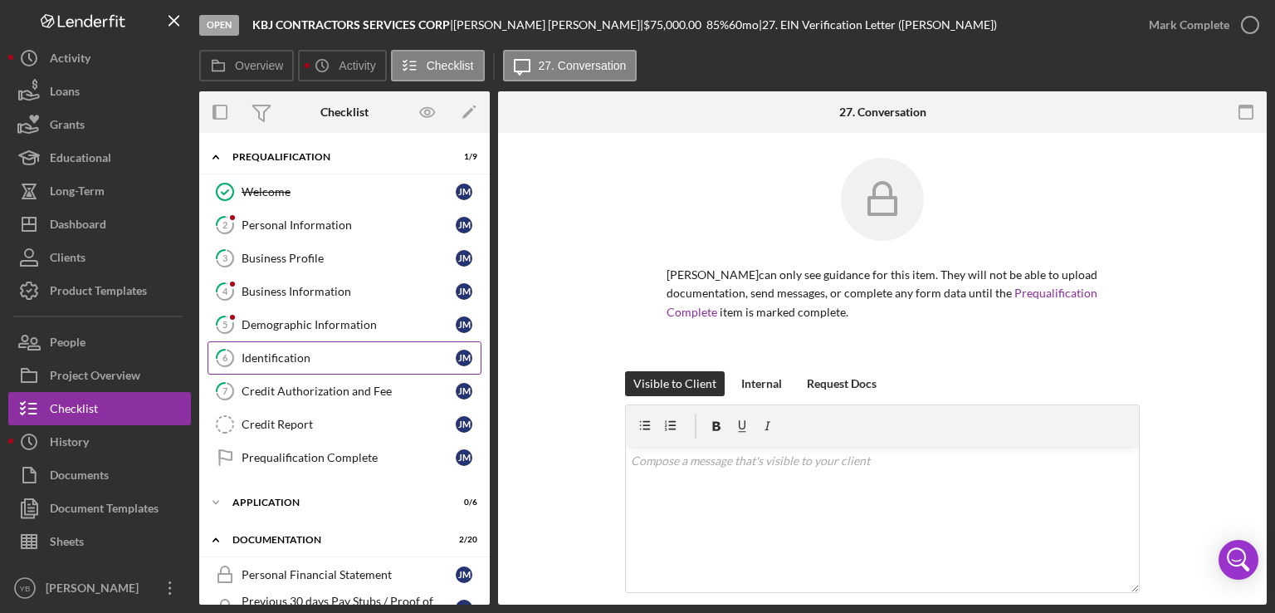
click at [302, 360] on div "Identification" at bounding box center [349, 357] width 214 height 13
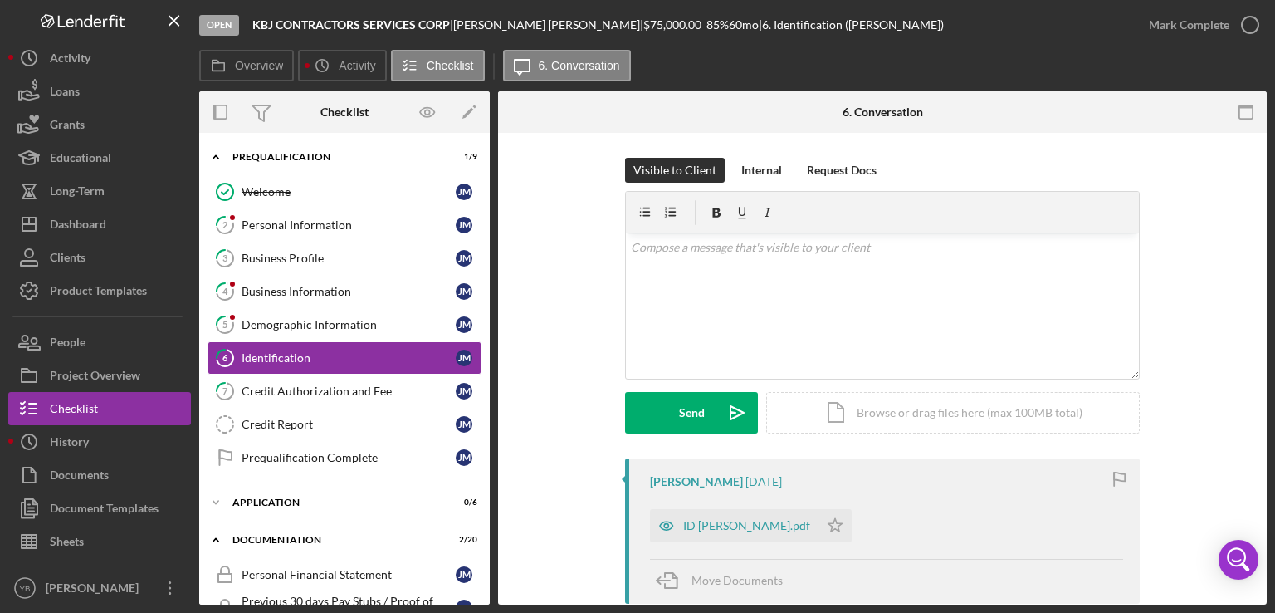
drag, startPoint x: 1269, startPoint y: 394, endPoint x: 1228, endPoint y: 434, distance: 57.0
click at [1228, 434] on div "Open KBJ CONTRACTORS SERVICES CORP | JUSTIN Mejia Alvarez | $75,000.00 85 % 60 …" at bounding box center [637, 306] width 1275 height 613
click at [1228, 434] on div "Visible to Client Internal Request Docs v Color teal Color pink Remove color Ad…" at bounding box center [882, 308] width 719 height 301
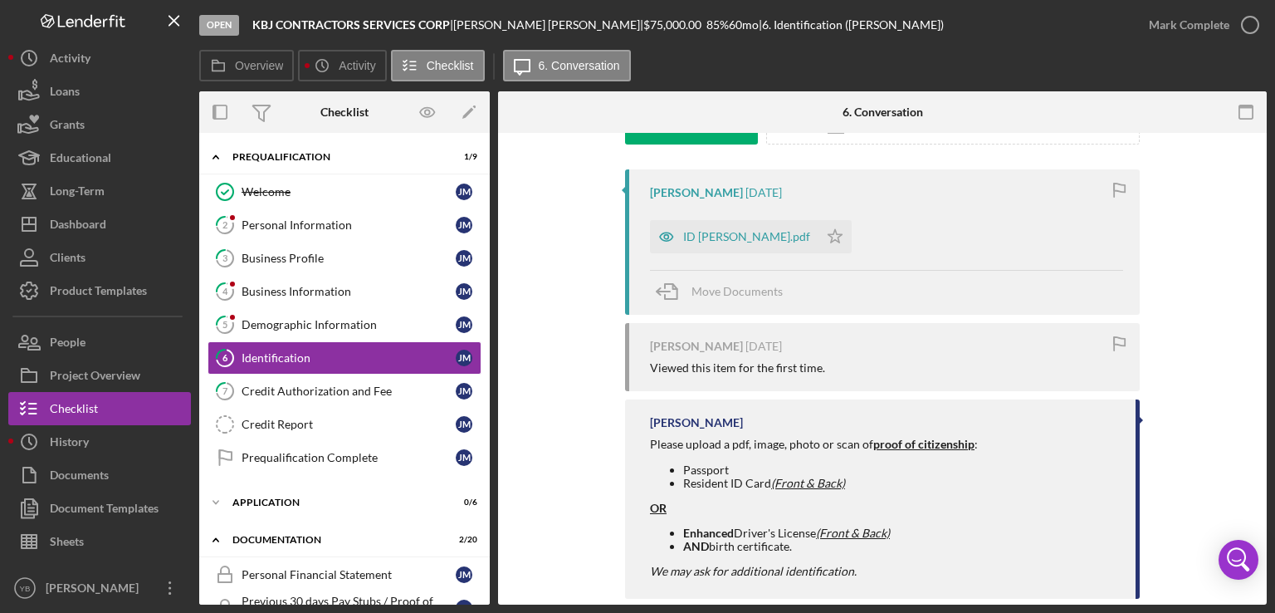
scroll to position [316, 0]
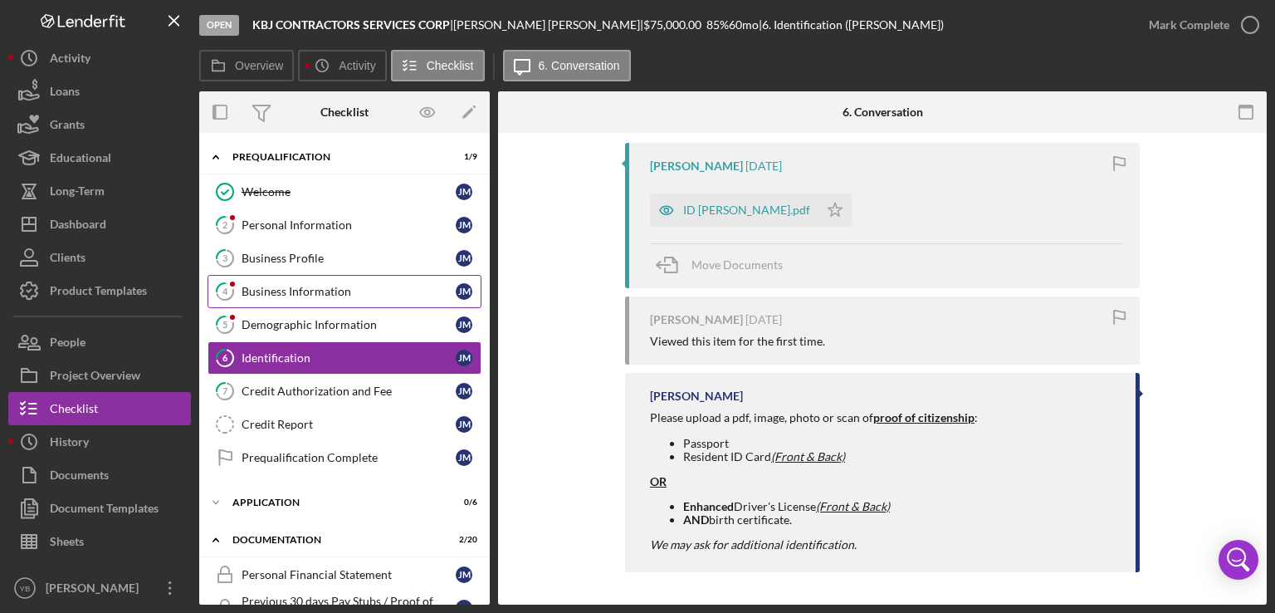
click at [332, 293] on div "Business Information" at bounding box center [349, 291] width 214 height 13
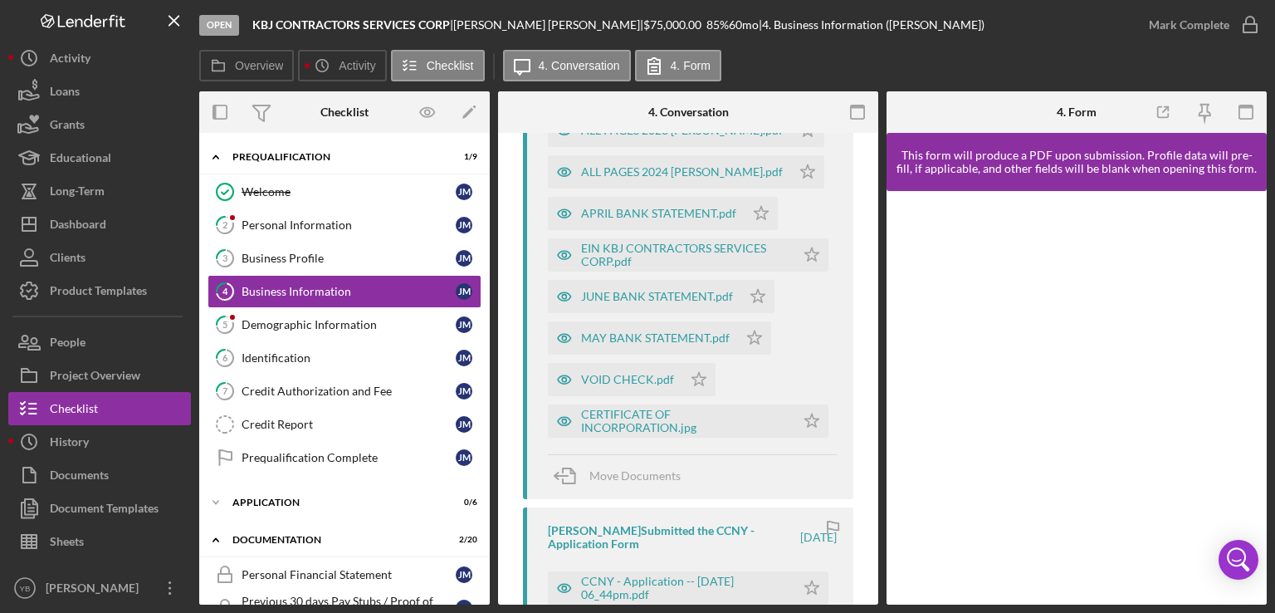
scroll to position [969, 0]
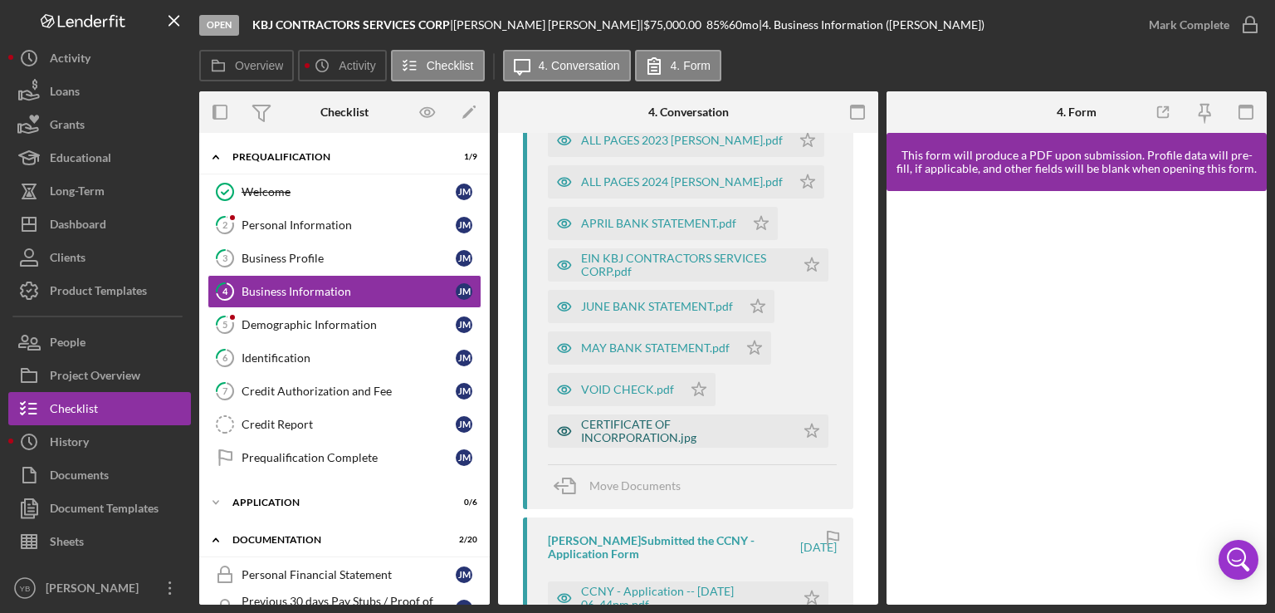
click at [684, 433] on div "CERTIFICATE OF INCORPORATION.jpg" at bounding box center [684, 431] width 206 height 27
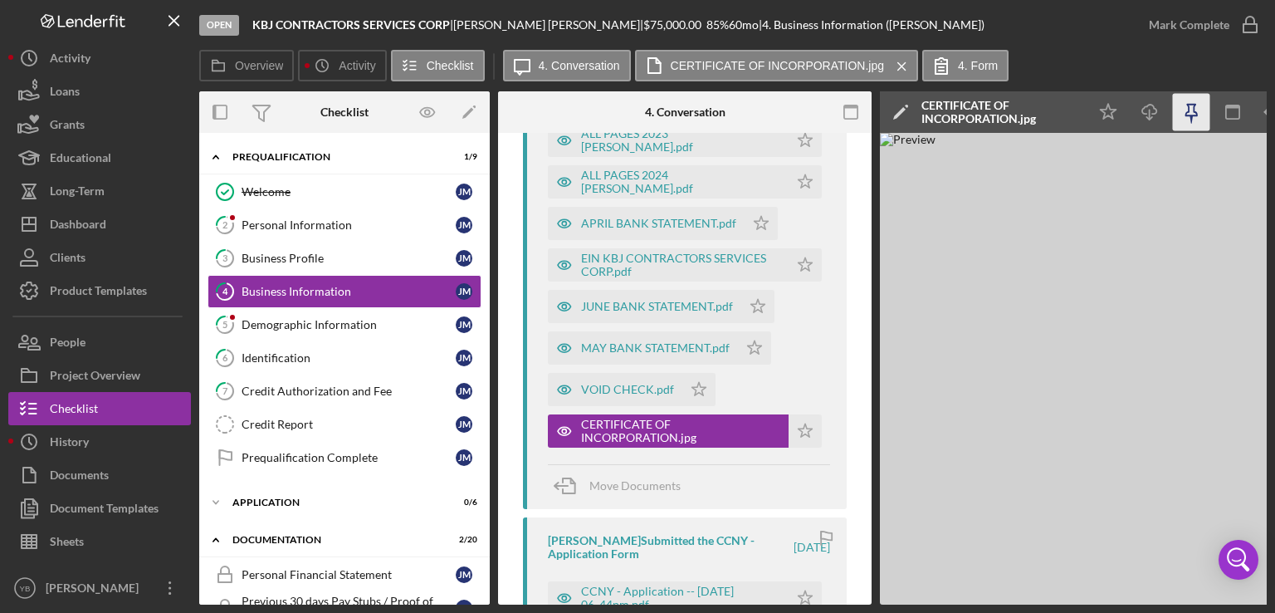
click at [1189, 117] on icon "button" at bounding box center [1191, 112] width 37 height 37
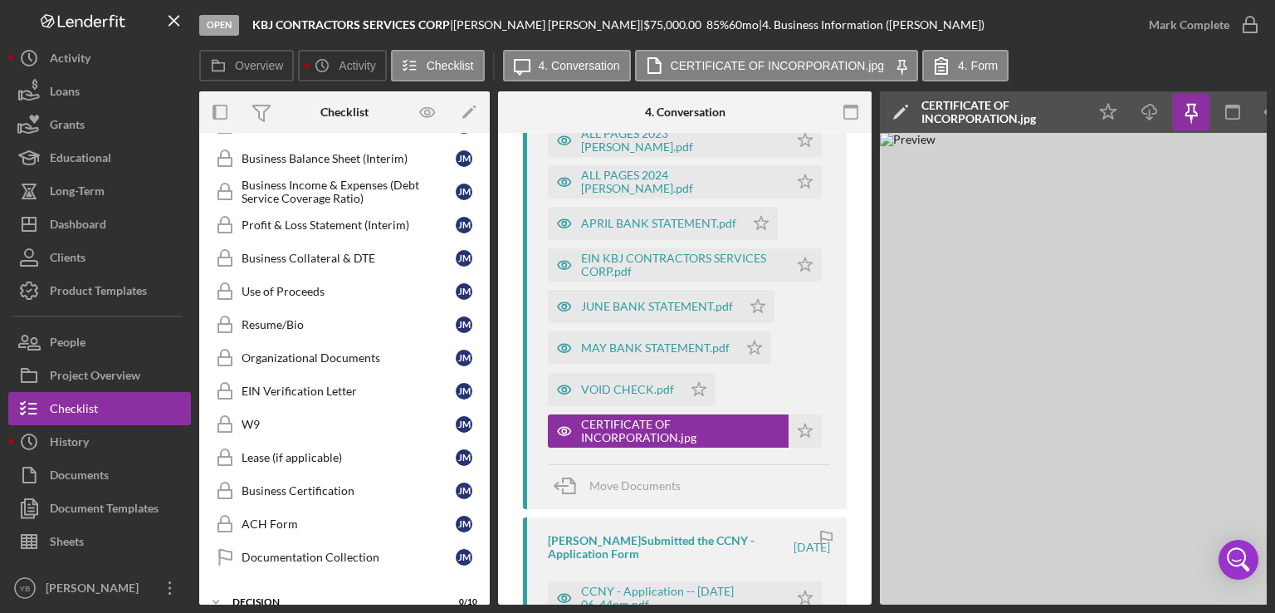
scroll to position [638, 0]
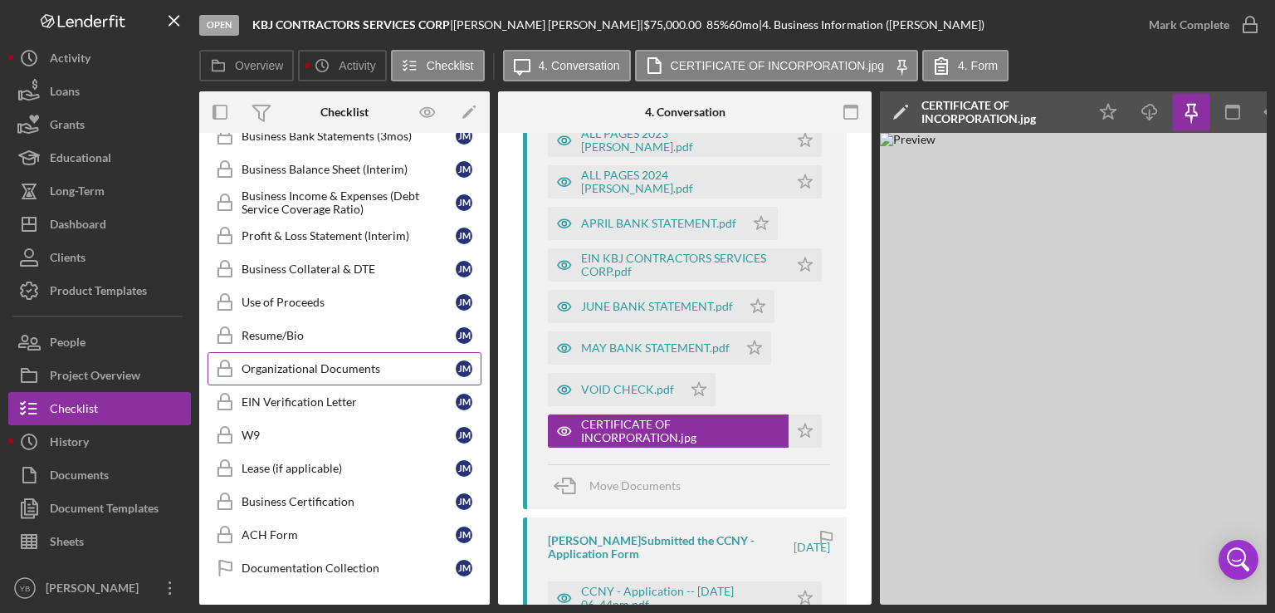
click at [354, 362] on div "Organizational Documents" at bounding box center [349, 368] width 214 height 13
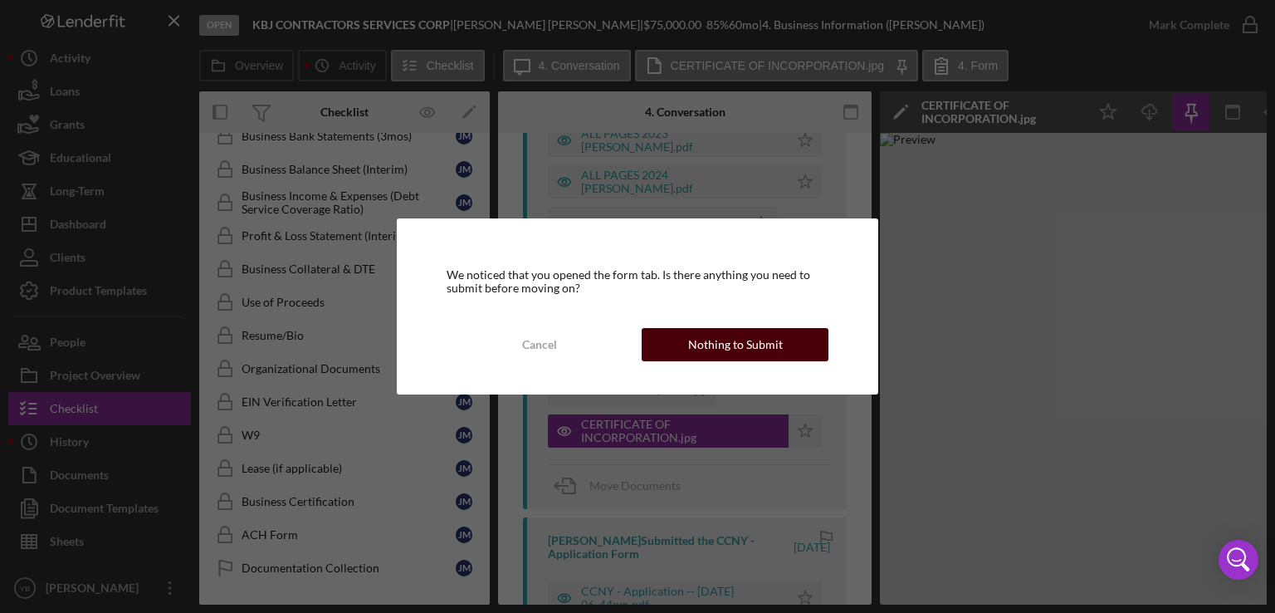
click at [733, 339] on div "Nothing to Submit" at bounding box center [735, 344] width 95 height 33
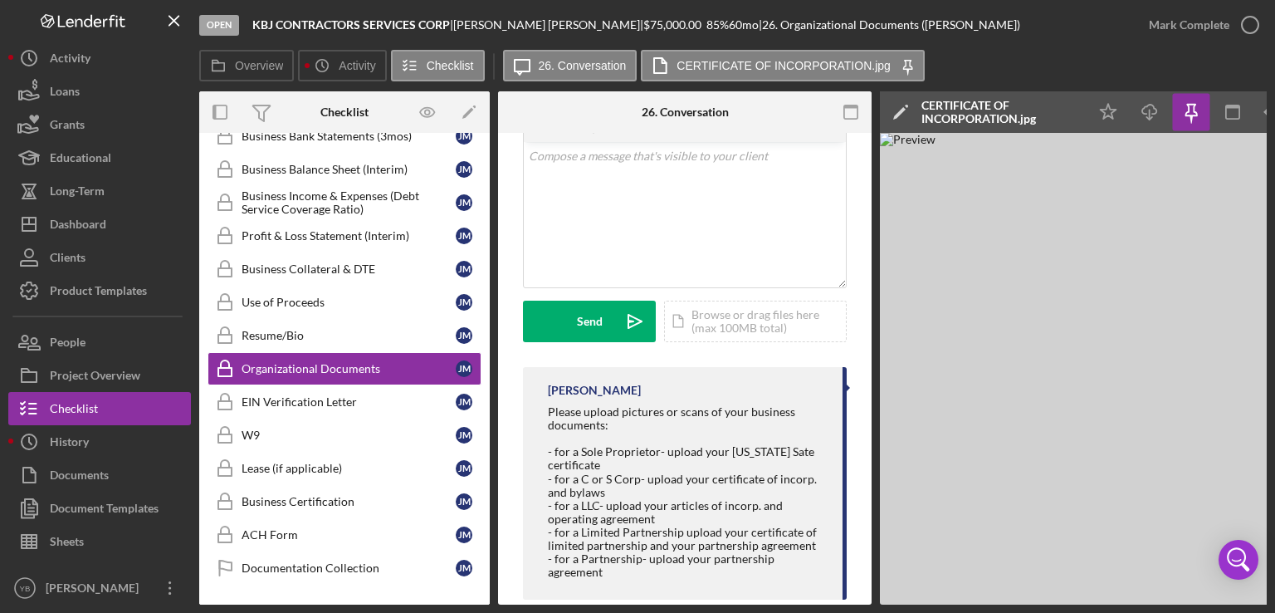
scroll to position [363, 0]
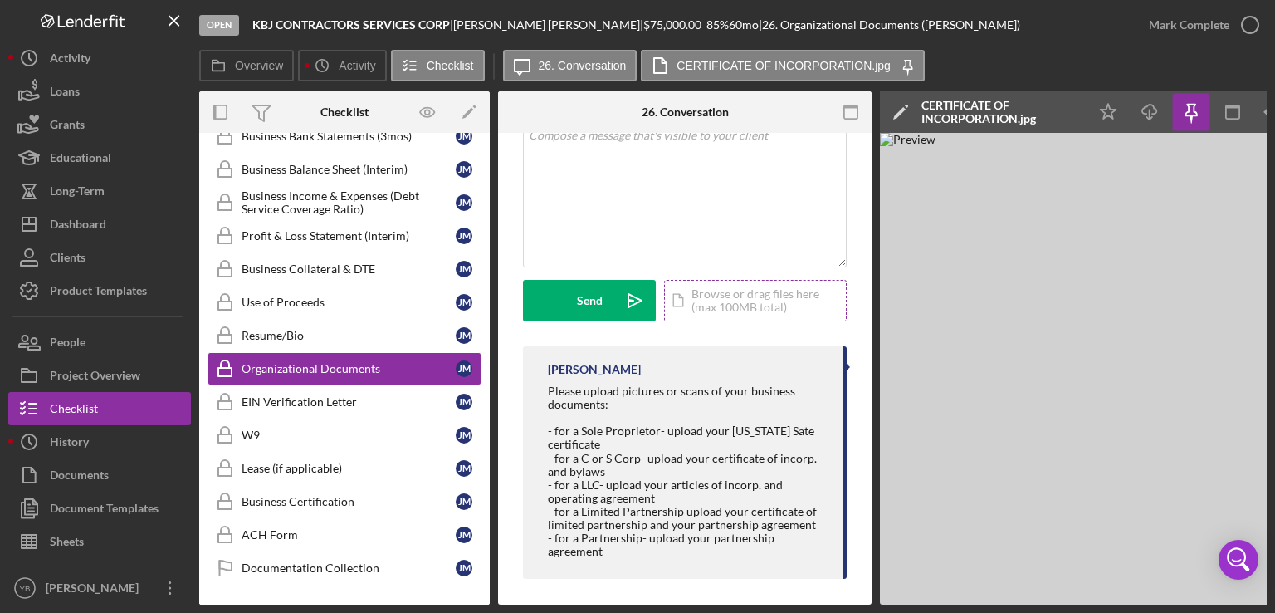
click at [748, 311] on div "Icon/Document Browse or drag files here (max 100MB total) Tap to choose files o…" at bounding box center [755, 301] width 183 height 42
click at [1187, 113] on icon "button" at bounding box center [1192, 111] width 12 height 12
click at [1154, 119] on icon "Icon/Download" at bounding box center [1150, 112] width 37 height 37
click at [713, 295] on div "Icon/Document Browse or drag files here (max 100MB total) Tap to choose files o…" at bounding box center [755, 301] width 183 height 42
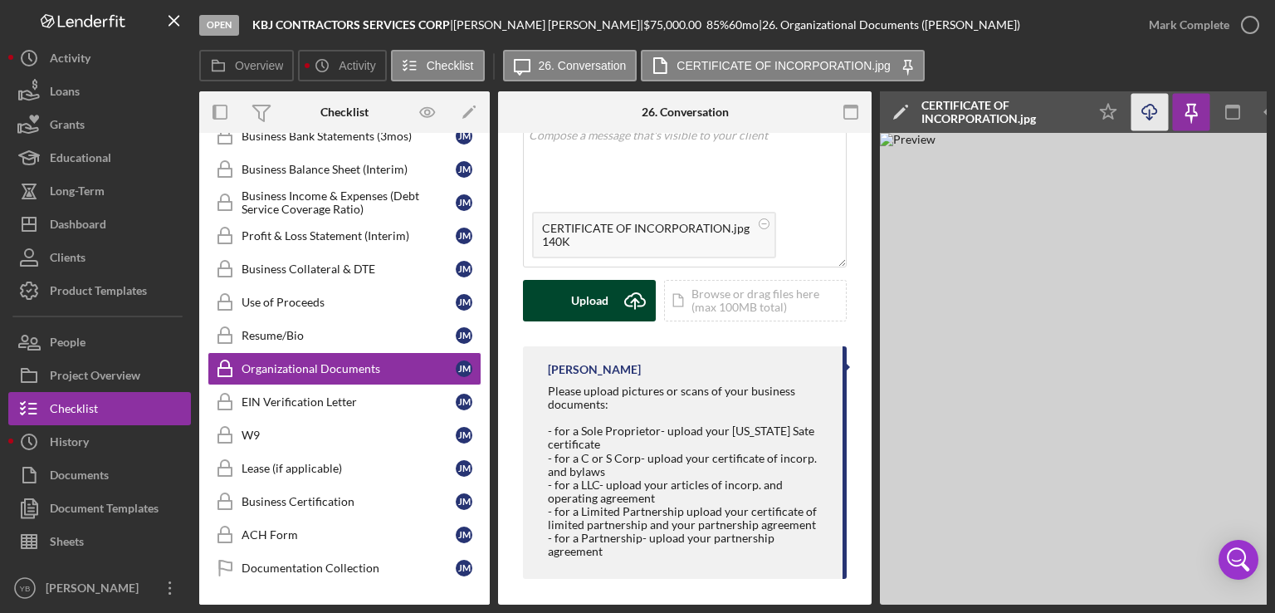
click at [606, 300] on div "Upload" at bounding box center [589, 301] width 37 height 42
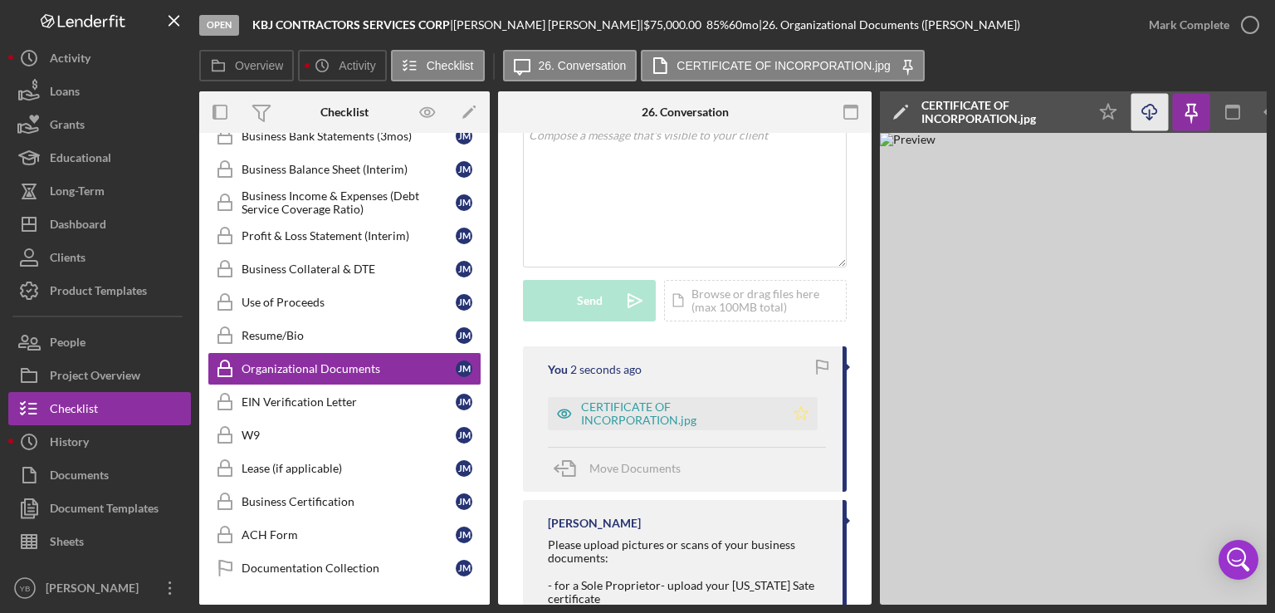
click at [795, 414] on icon "Icon/Star" at bounding box center [801, 413] width 33 height 33
click at [1120, 385] on img at bounding box center [1129, 369] width 498 height 472
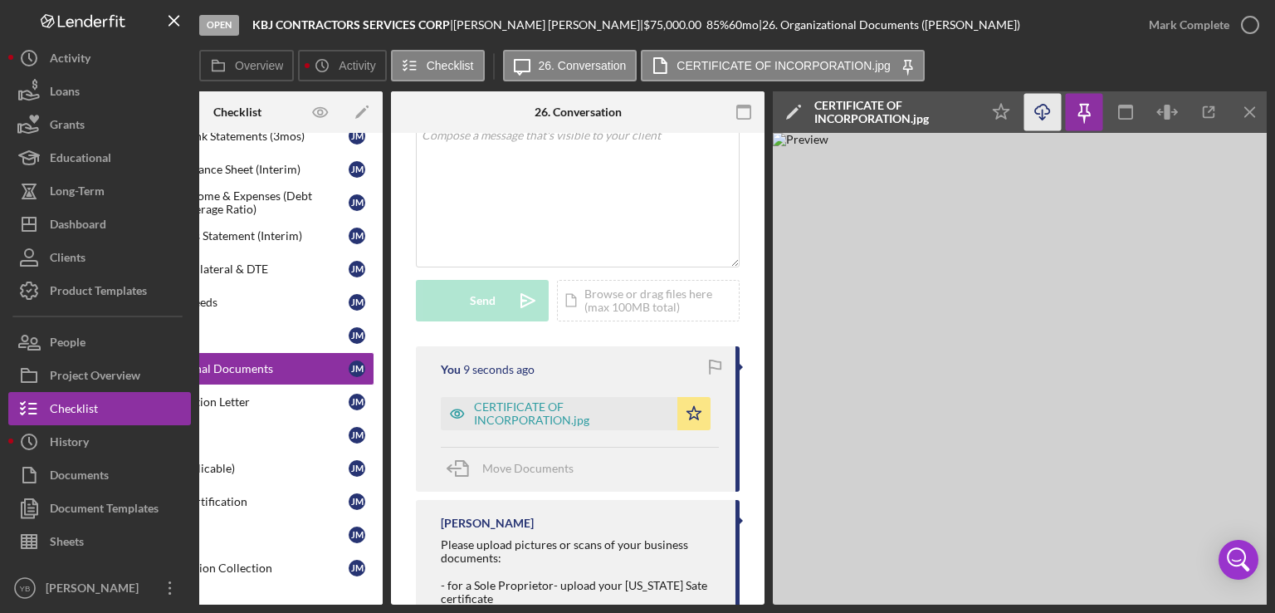
scroll to position [0, 110]
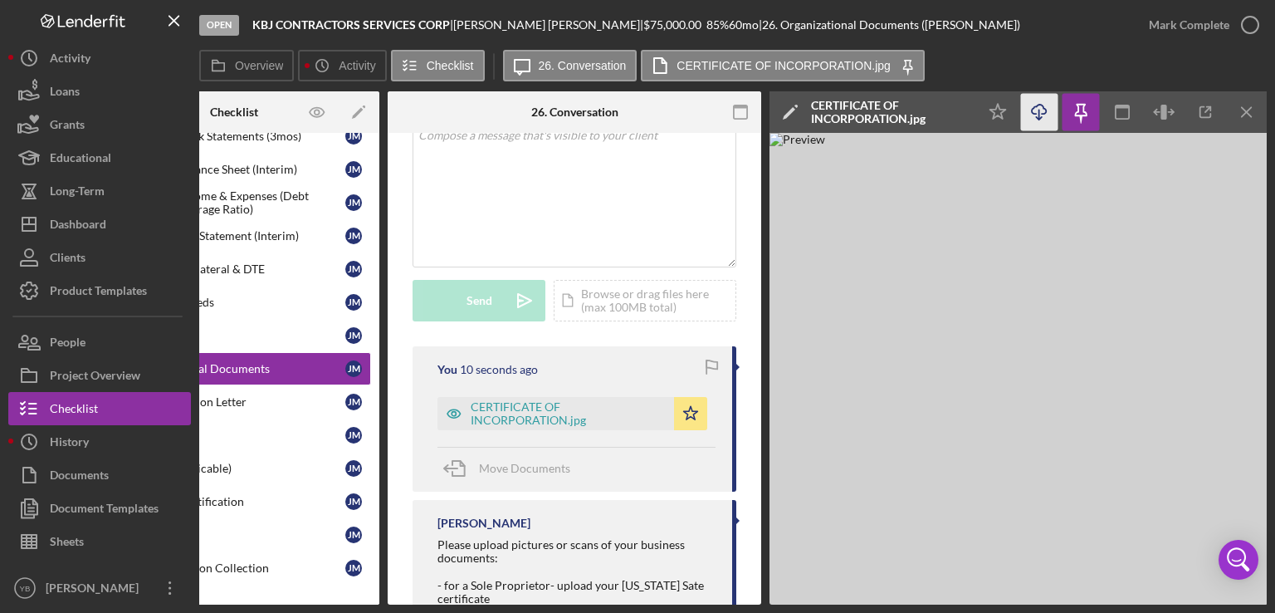
click at [1127, 429] on img at bounding box center [1019, 369] width 498 height 472
click at [1180, 18] on div "Mark Complete" at bounding box center [1189, 24] width 81 height 33
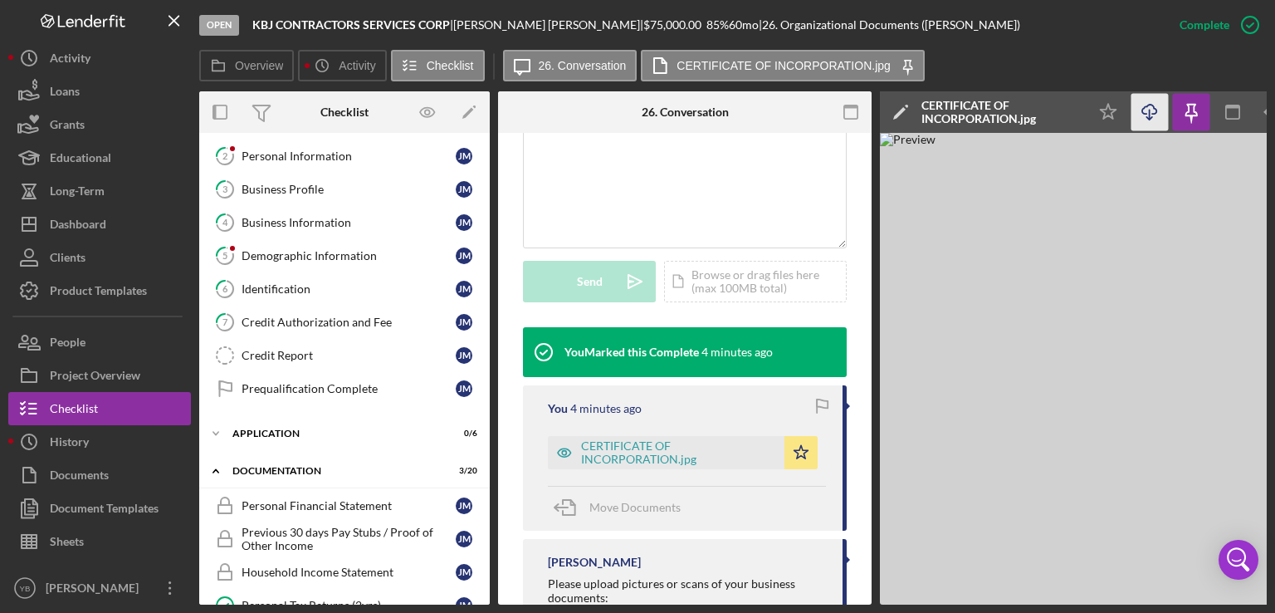
scroll to position [63, 0]
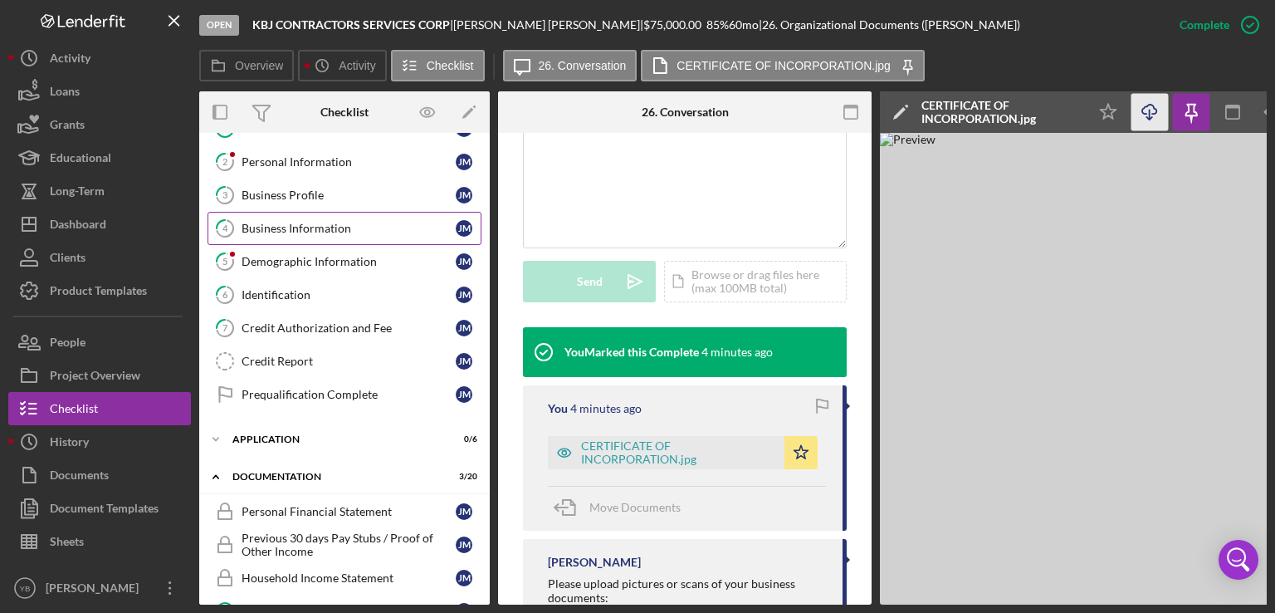
click at [330, 224] on div "Business Information" at bounding box center [349, 228] width 214 height 13
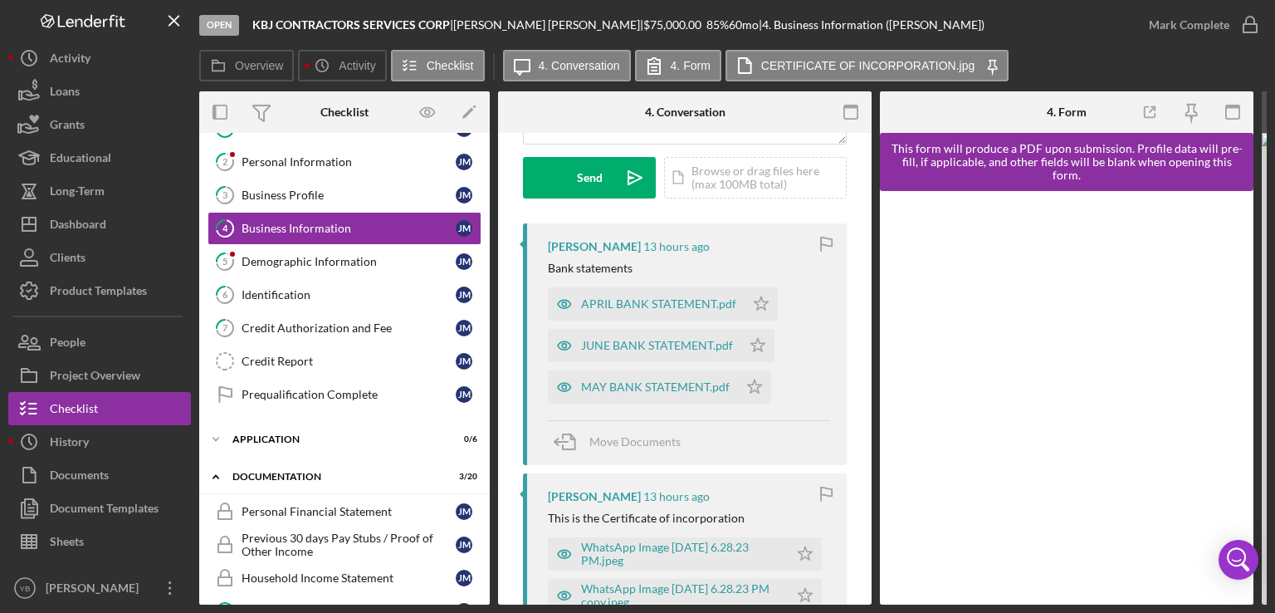
scroll to position [228, 0]
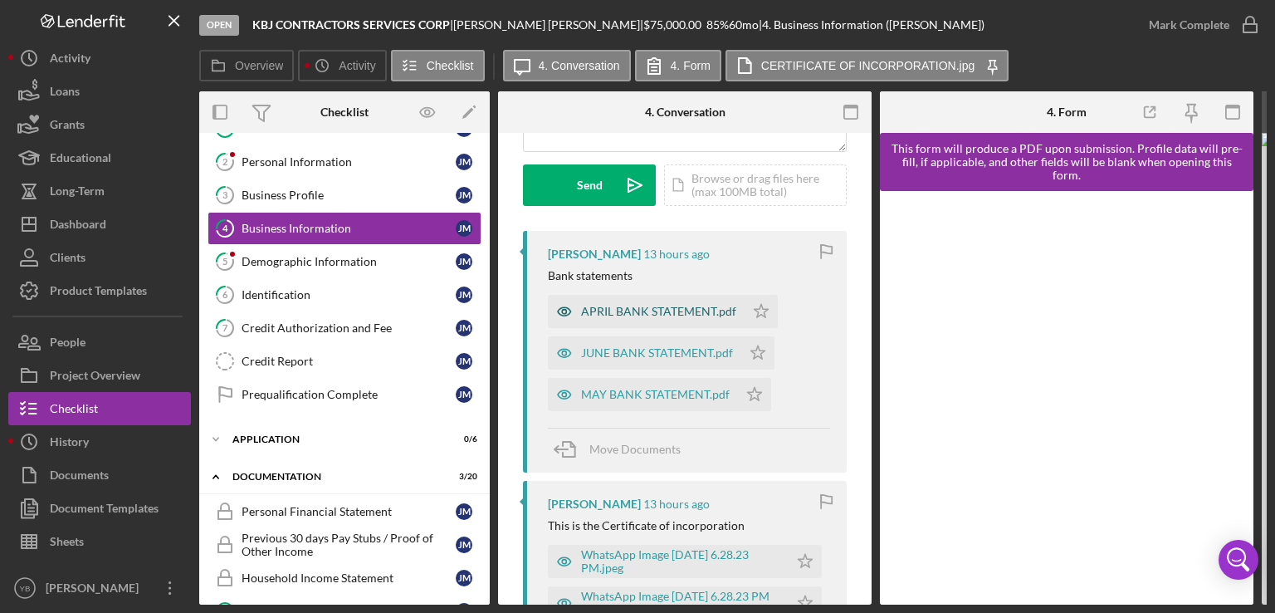
click at [639, 310] on div "APRIL BANK STATEMENT.pdf" at bounding box center [658, 311] width 155 height 13
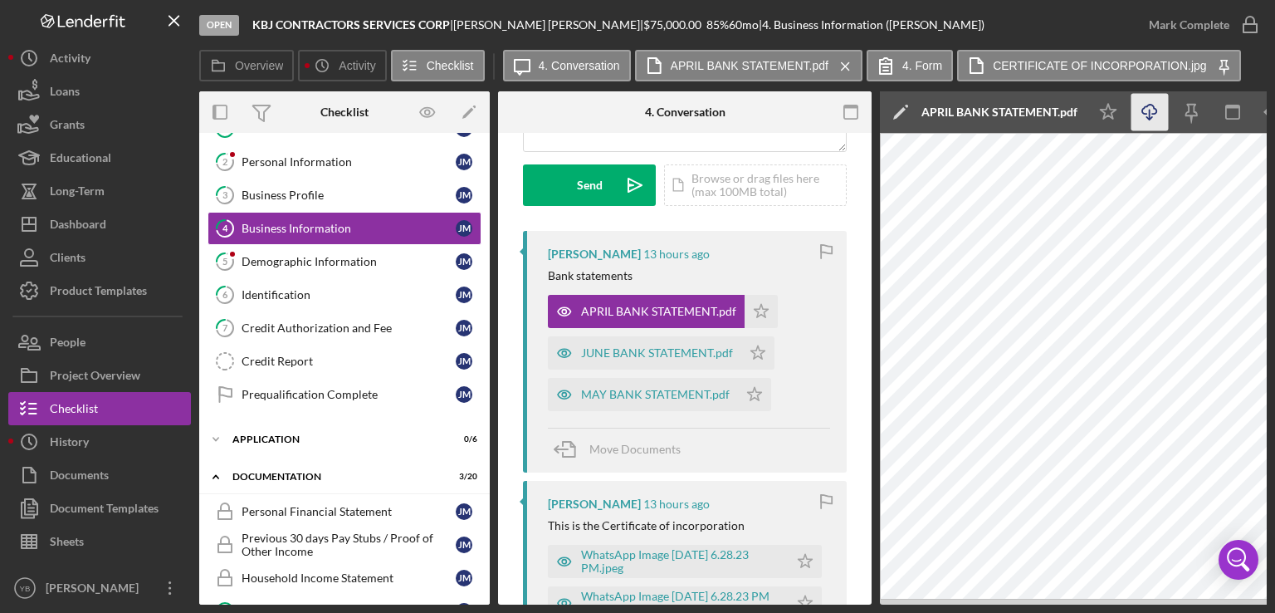
click at [1146, 115] on icon "Icon/Download" at bounding box center [1150, 112] width 37 height 37
click at [756, 353] on icon "Icon/Star" at bounding box center [757, 352] width 33 height 33
click at [764, 356] on icon "Icon/Star" at bounding box center [757, 352] width 33 height 33
click at [672, 357] on div "JUNE BANK STATEMENT.pdf" at bounding box center [657, 352] width 152 height 13
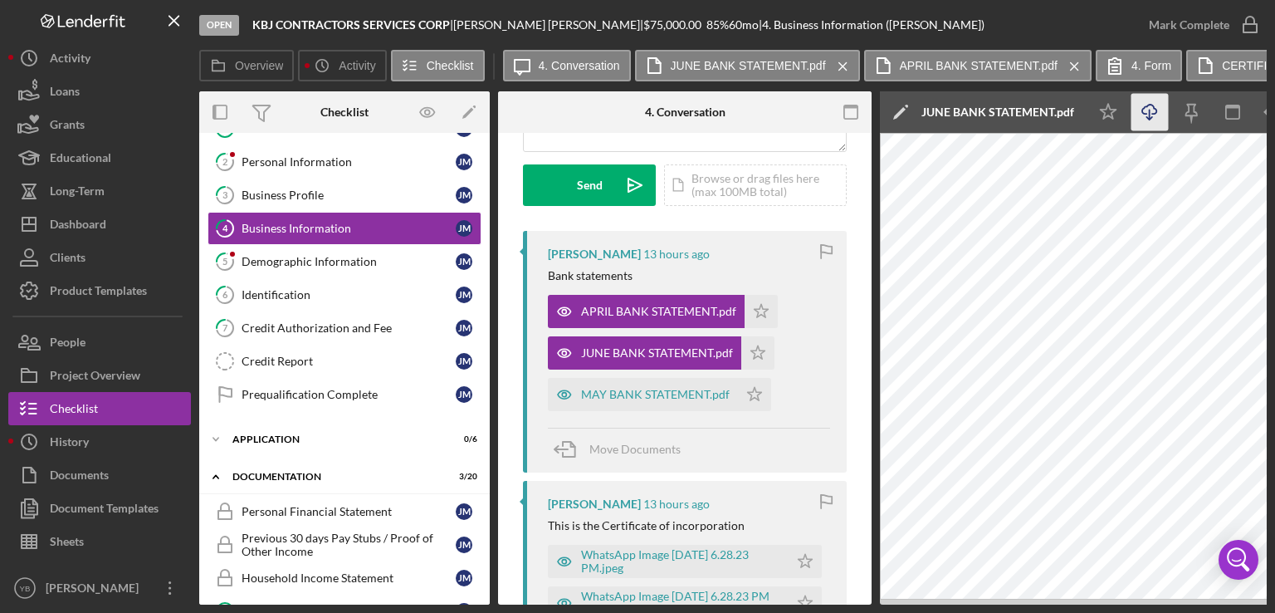
click at [1152, 113] on icon "Icon/Download" at bounding box center [1150, 112] width 37 height 37
click at [641, 396] on div "MAY BANK STATEMENT.pdf" at bounding box center [655, 394] width 149 height 13
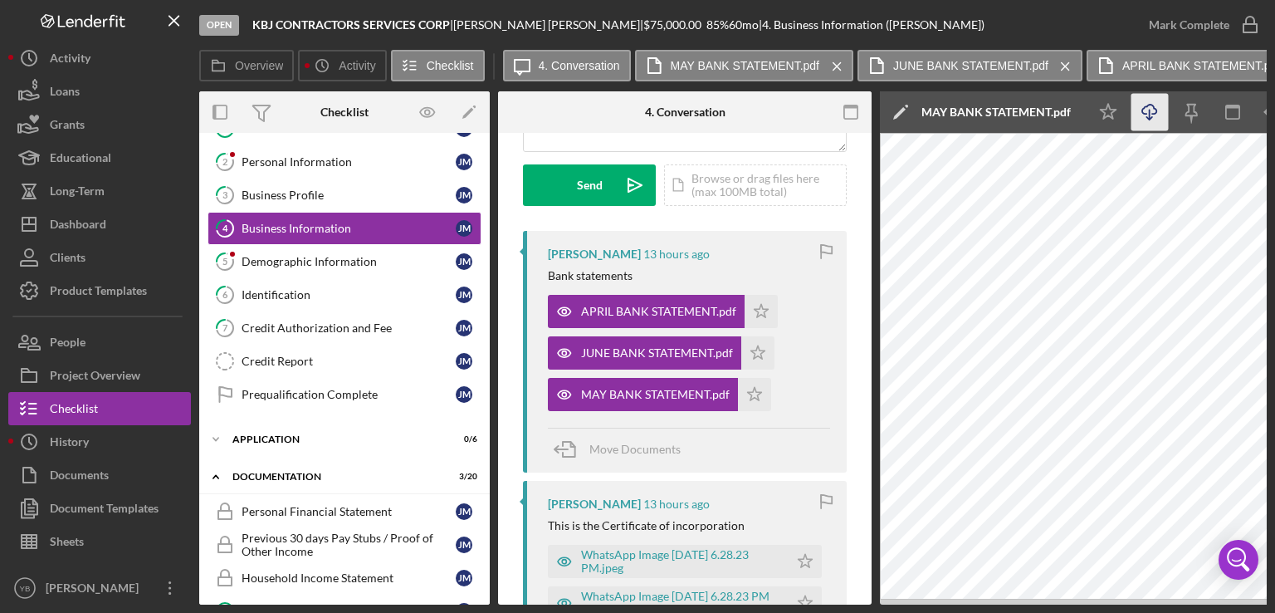
click at [1151, 113] on icon "Icon/Download" at bounding box center [1150, 112] width 37 height 37
click at [1064, 71] on icon "Icon/Menu Close" at bounding box center [1065, 67] width 29 height 42
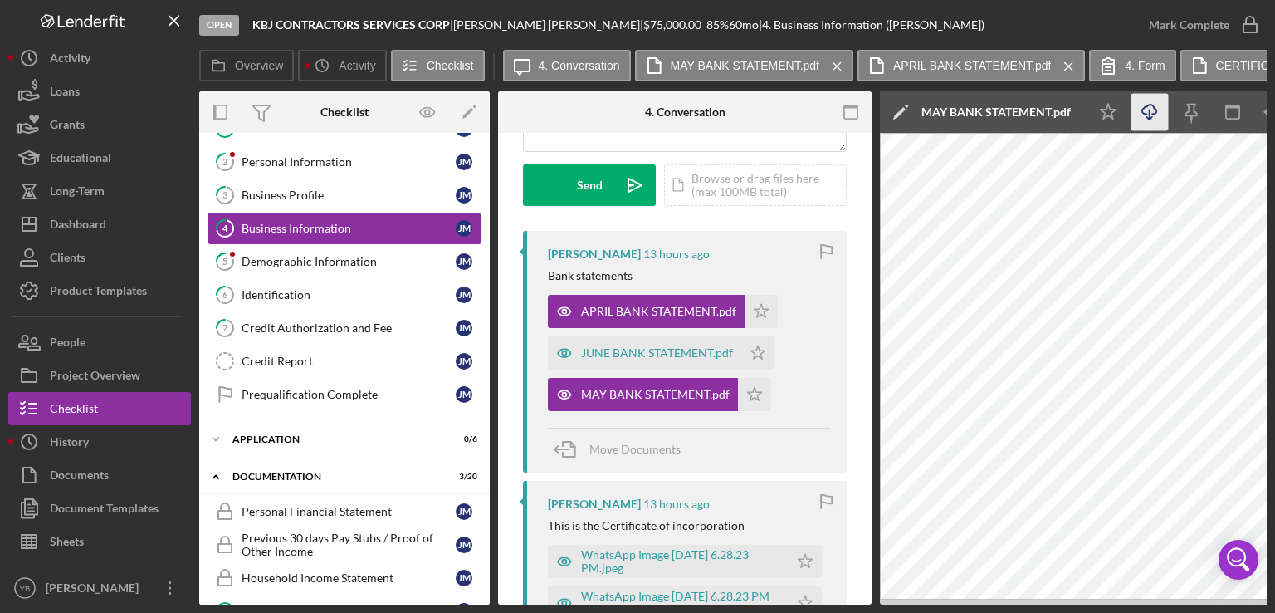
click at [1064, 71] on icon "Icon/Menu Close" at bounding box center [1069, 67] width 29 height 42
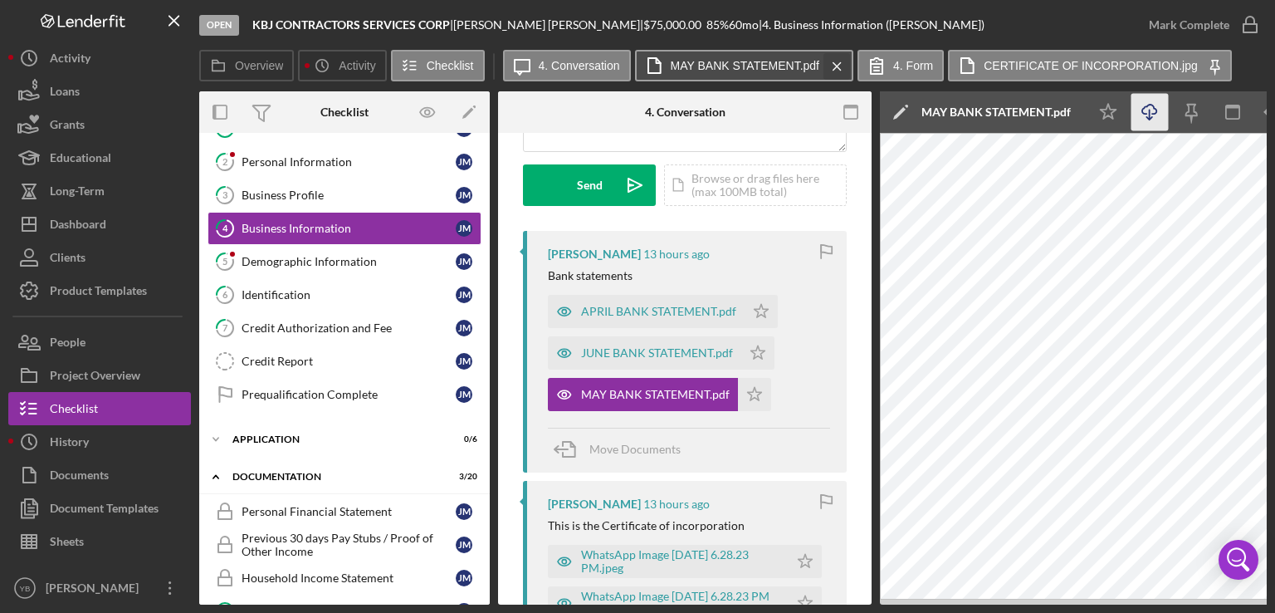
click at [828, 61] on icon "Icon/Menu Close" at bounding box center [837, 67] width 29 height 42
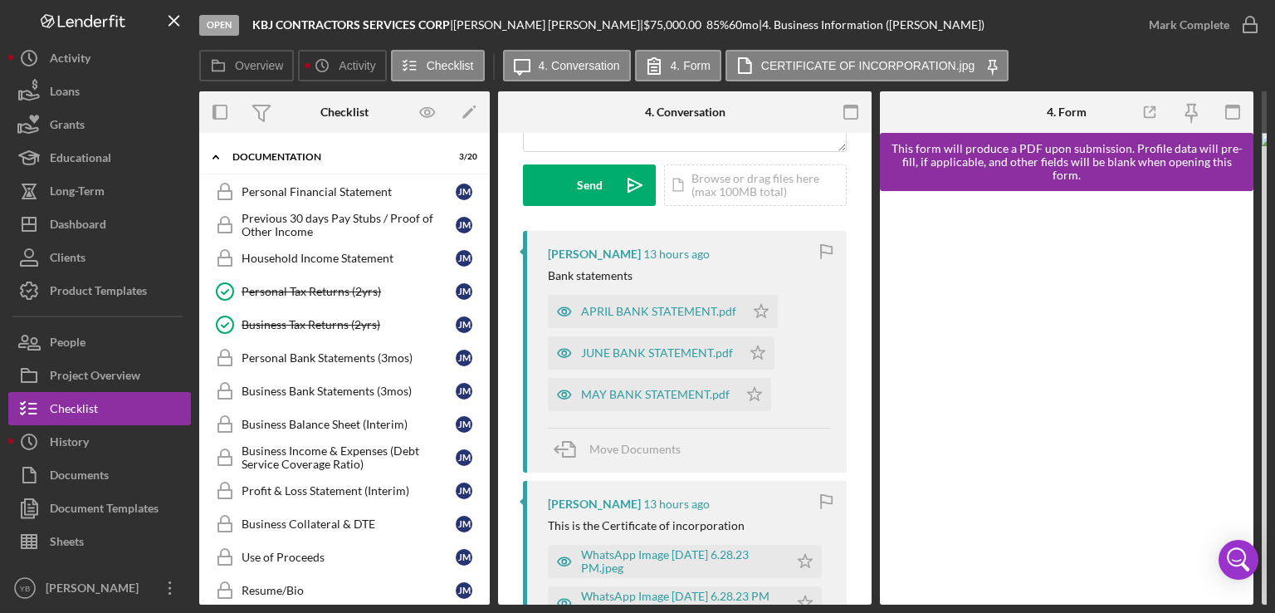
scroll to position [386, 0]
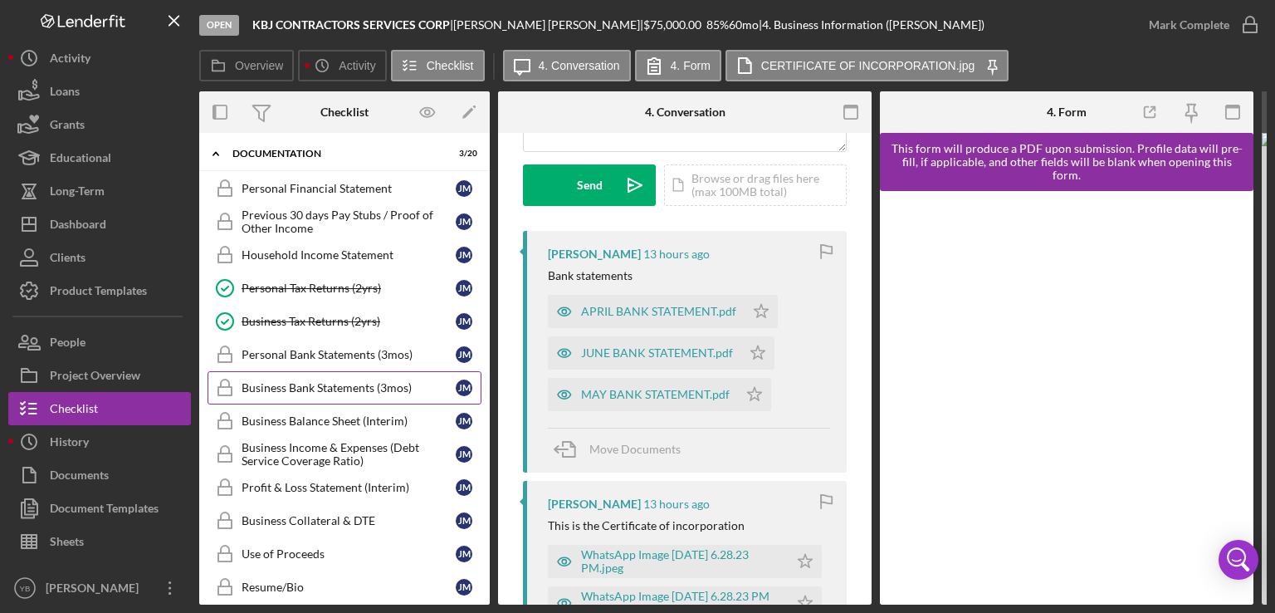
click at [355, 381] on div "Business Bank Statements (3mos)" at bounding box center [349, 387] width 214 height 13
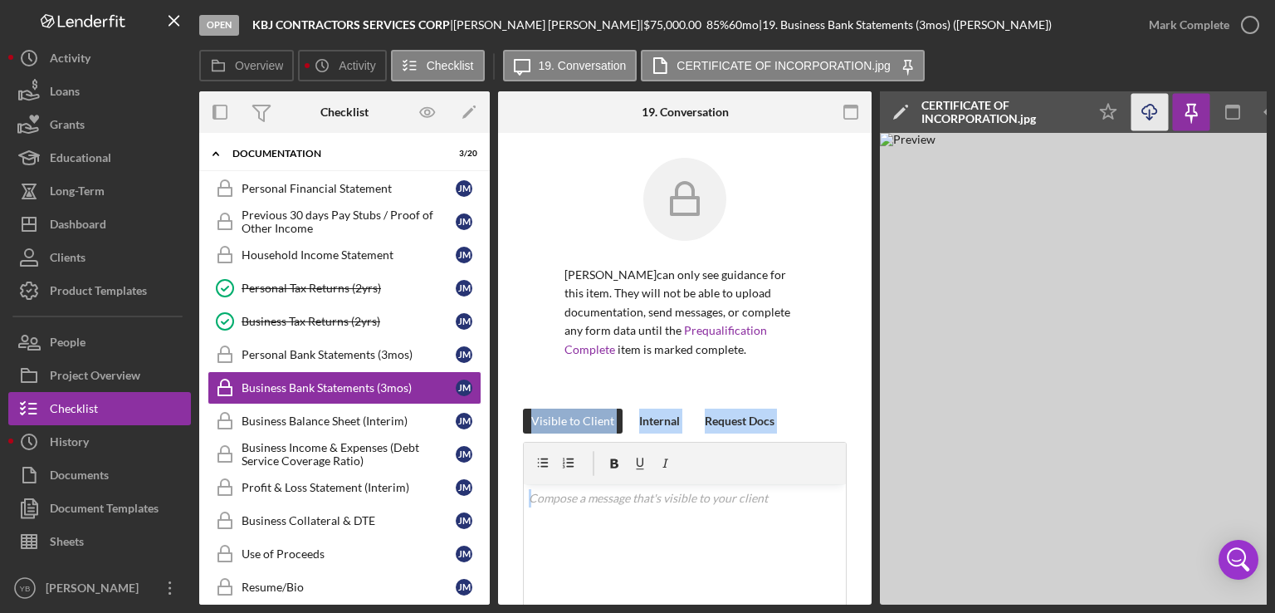
drag, startPoint x: 867, startPoint y: 398, endPoint x: 869, endPoint y: 445, distance: 47.4
click at [869, 445] on div "Business Bank Statements (3mos) Business Bank Statements (3mos) JUSTIN Mejia Al…" at bounding box center [685, 369] width 374 height 472
click at [1190, 114] on icon "button" at bounding box center [1191, 112] width 37 height 37
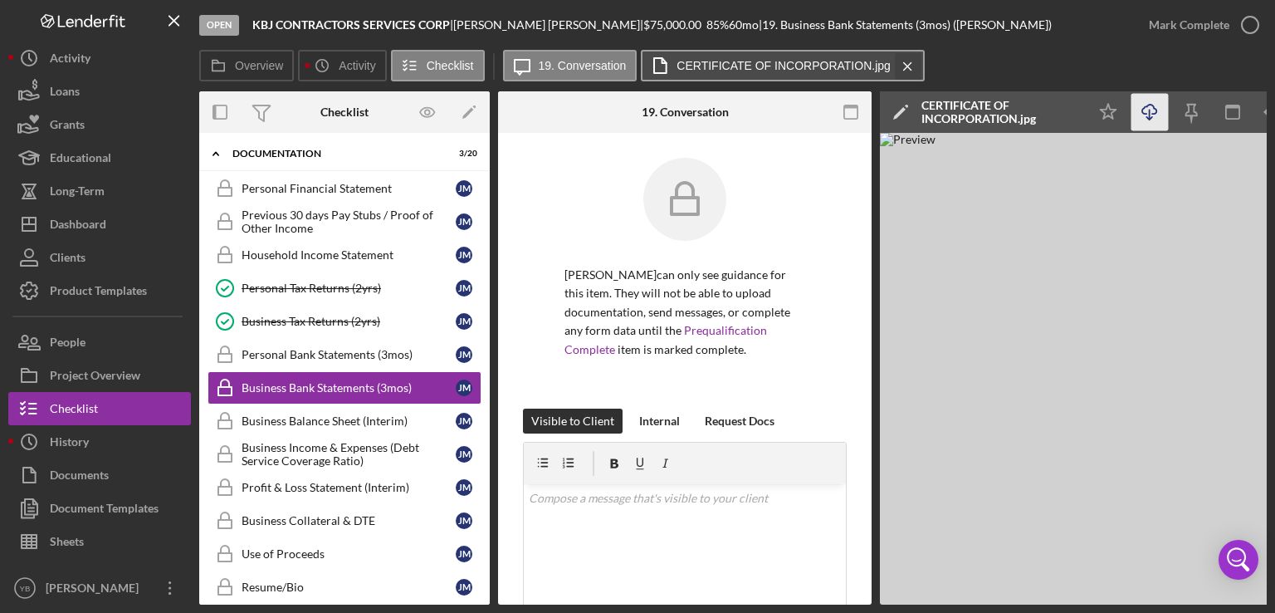
click at [899, 68] on icon "Icon/Menu Close" at bounding box center [907, 67] width 29 height 42
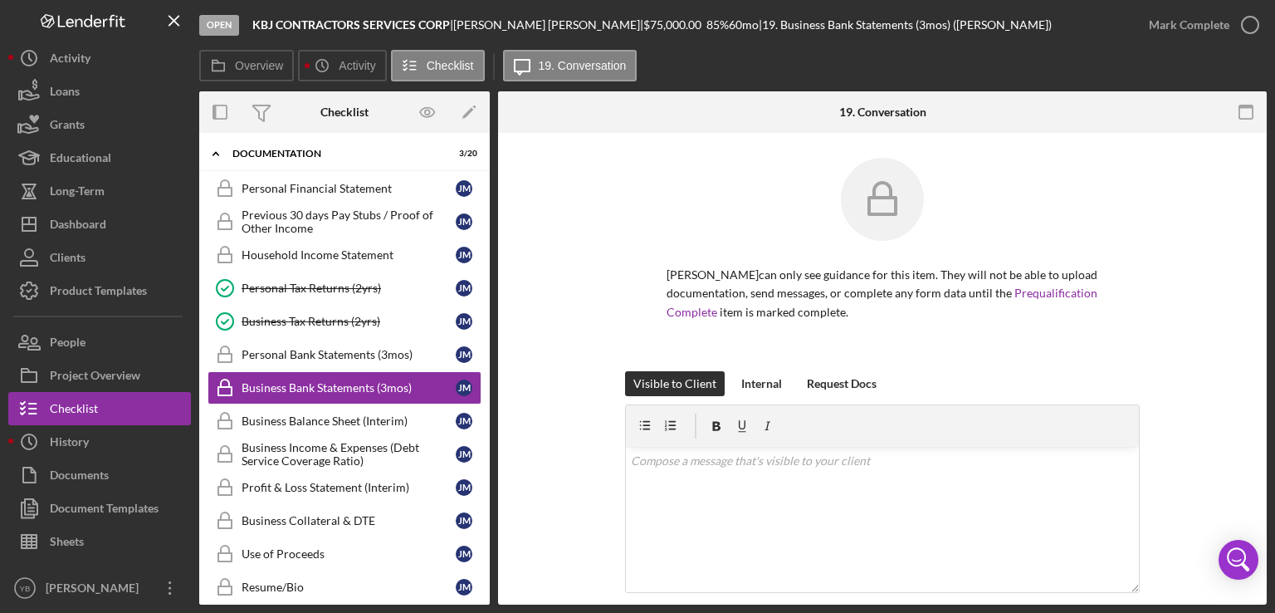
click at [1187, 413] on div "Visible to Client Internal Request Docs v Color teal Color pink Remove color Ad…" at bounding box center [882, 521] width 719 height 301
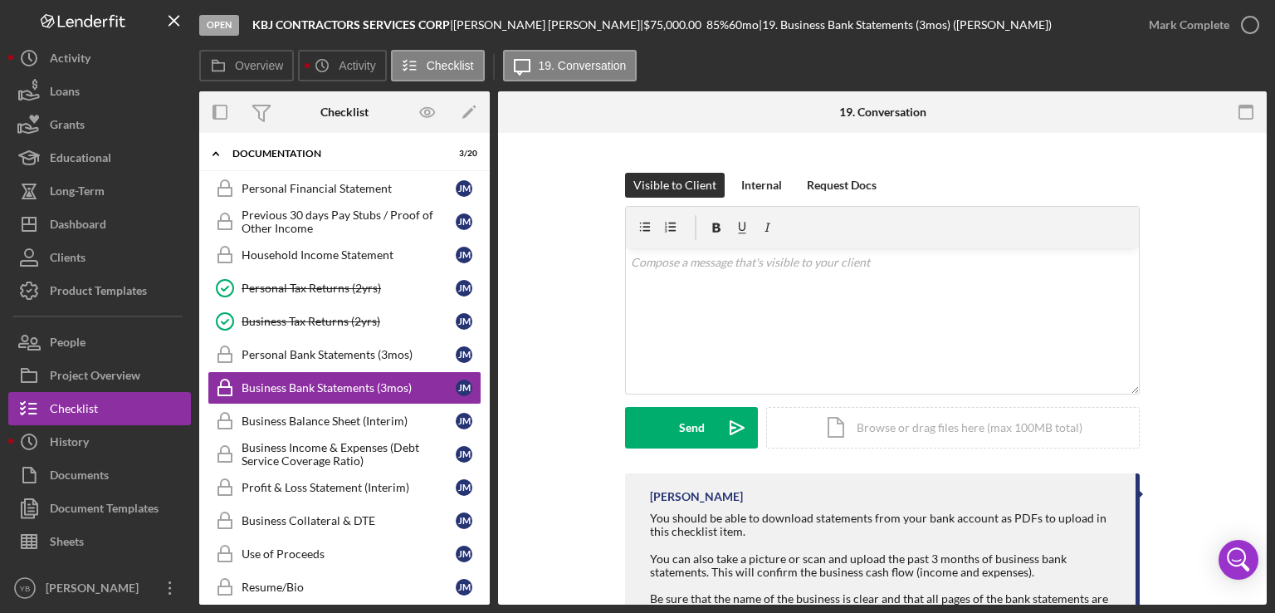
scroll to position [266, 0]
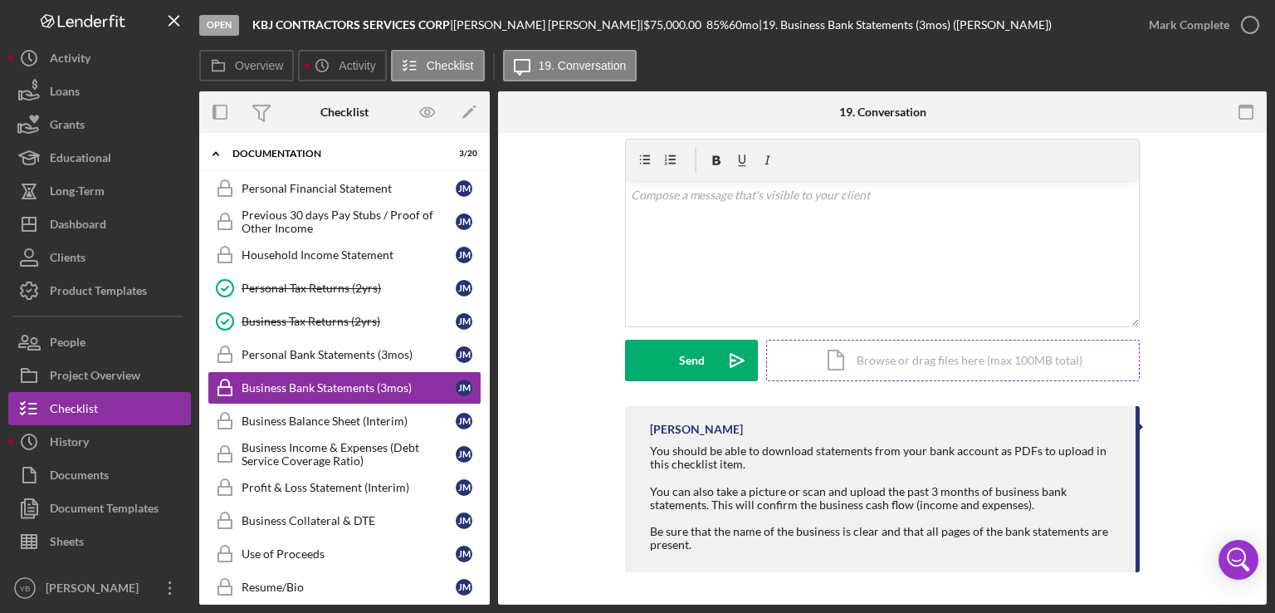
click at [923, 354] on div "Icon/Document Browse or drag files here (max 100MB total) Tap to choose files o…" at bounding box center [953, 361] width 374 height 42
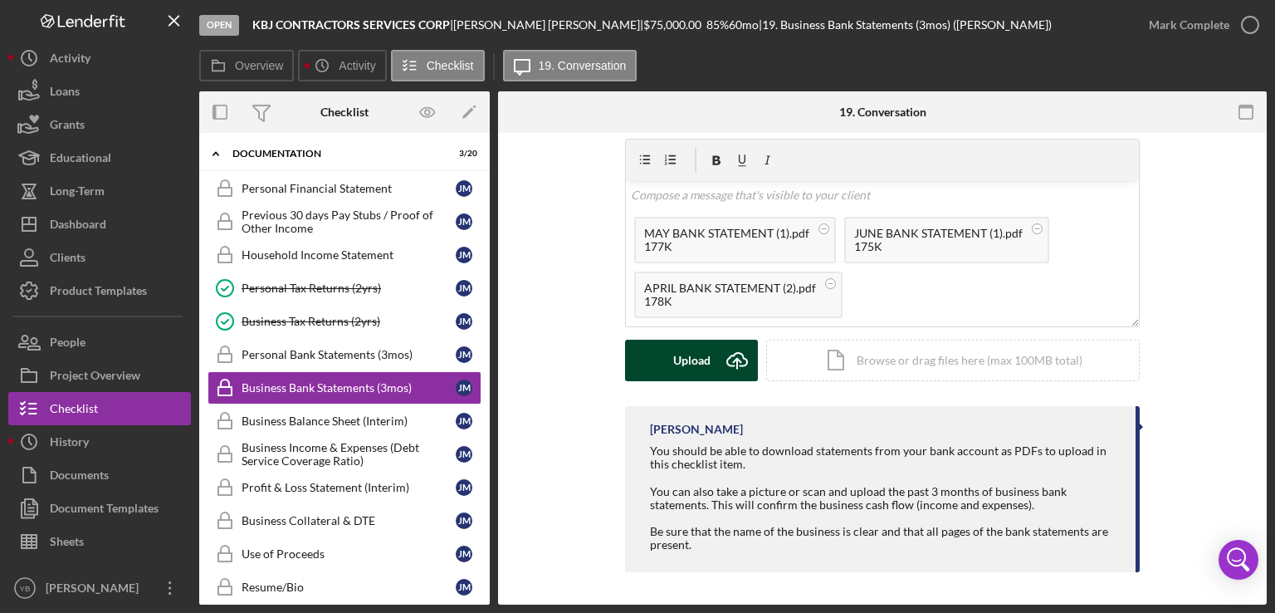
click at [682, 356] on div "Upload" at bounding box center [691, 361] width 37 height 42
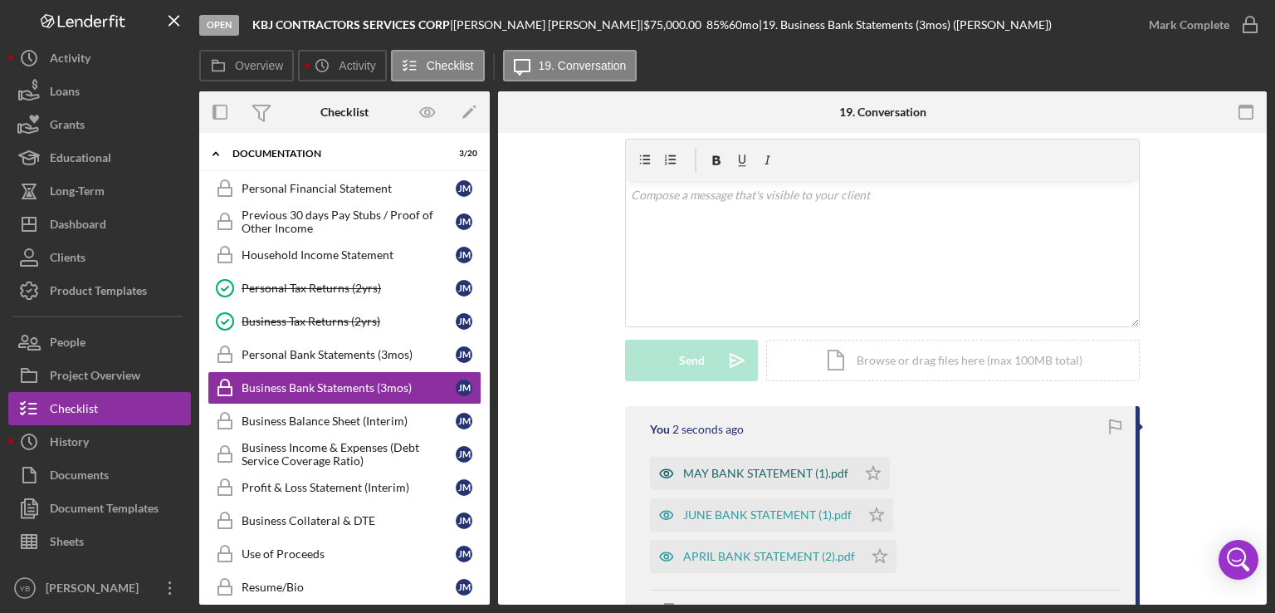
click at [731, 471] on div "MAY BANK STATEMENT (1).pdf" at bounding box center [765, 473] width 165 height 13
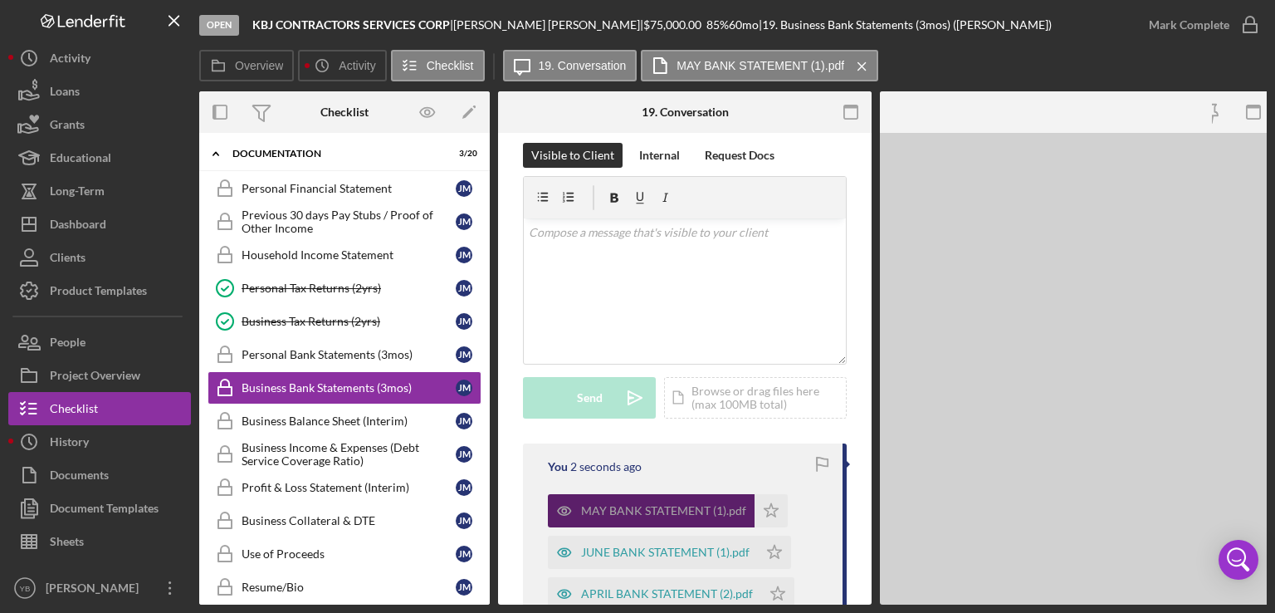
scroll to position [303, 0]
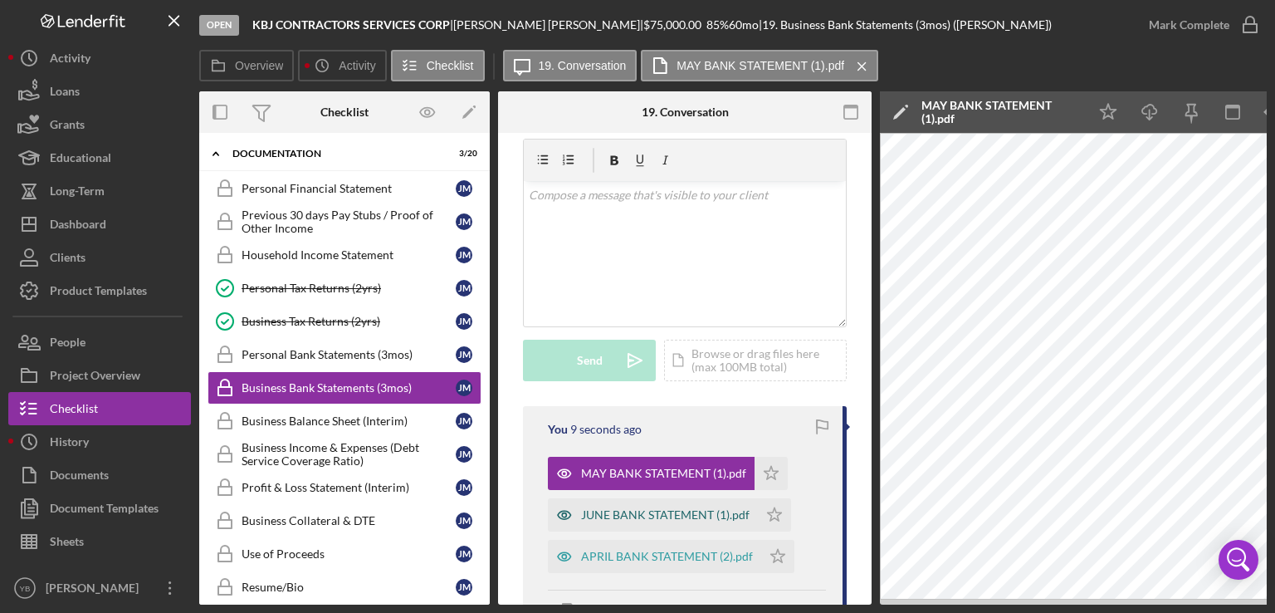
click at [659, 510] on div "JUNE BANK STATEMENT (1).pdf" at bounding box center [665, 514] width 169 height 13
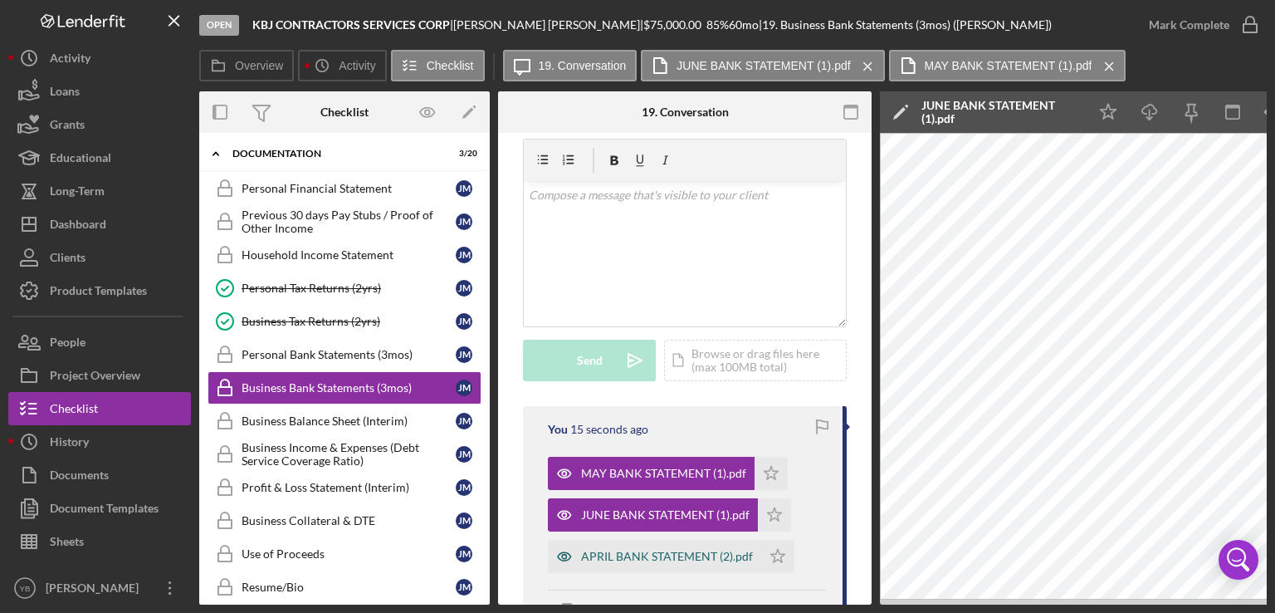
click at [640, 553] on div "APRIL BANK STATEMENT (2).pdf" at bounding box center [667, 556] width 172 height 13
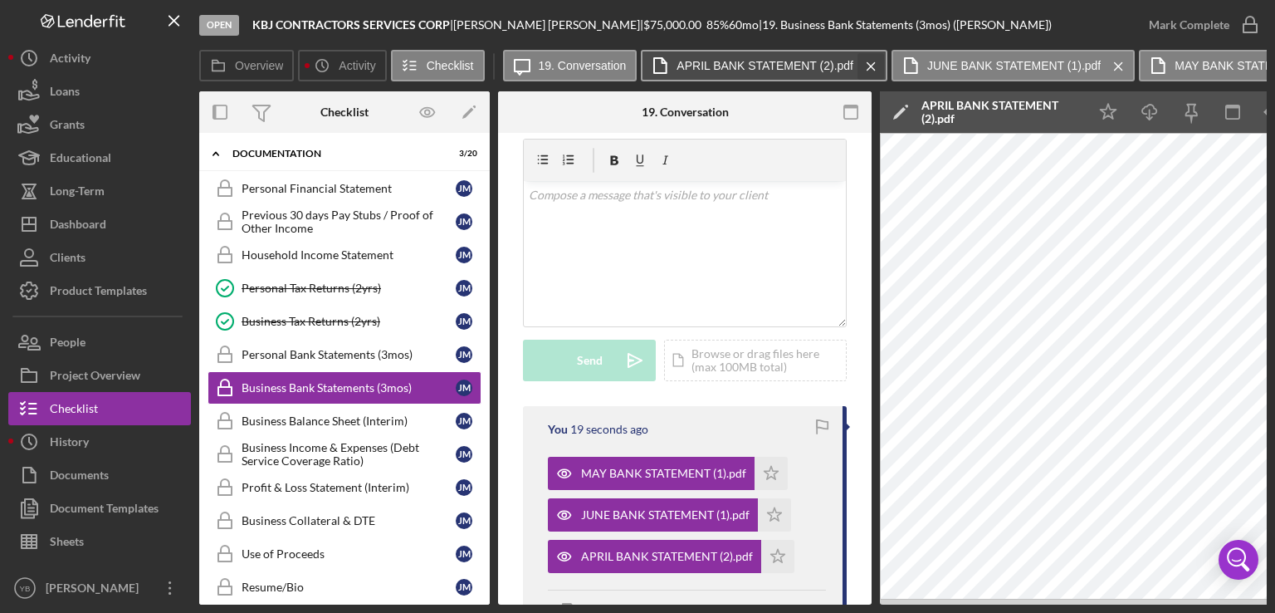
click at [869, 66] on icon "Icon/Menu Close" at bounding box center [871, 67] width 29 height 42
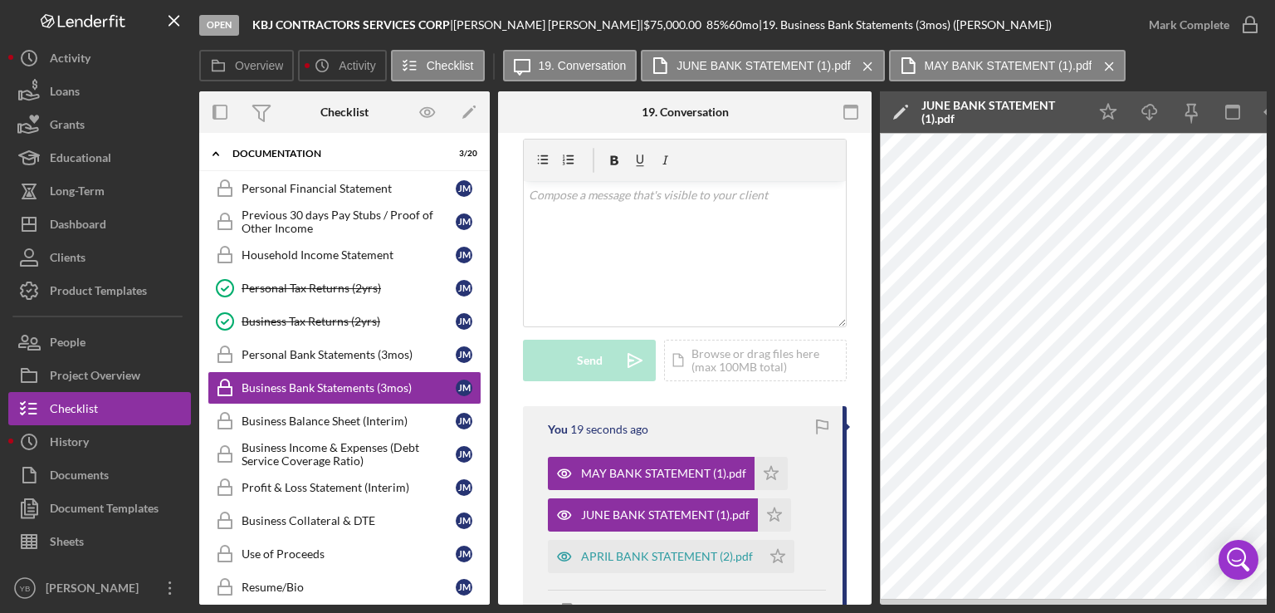
click at [869, 66] on icon "Icon/Menu Close" at bounding box center [868, 67] width 29 height 42
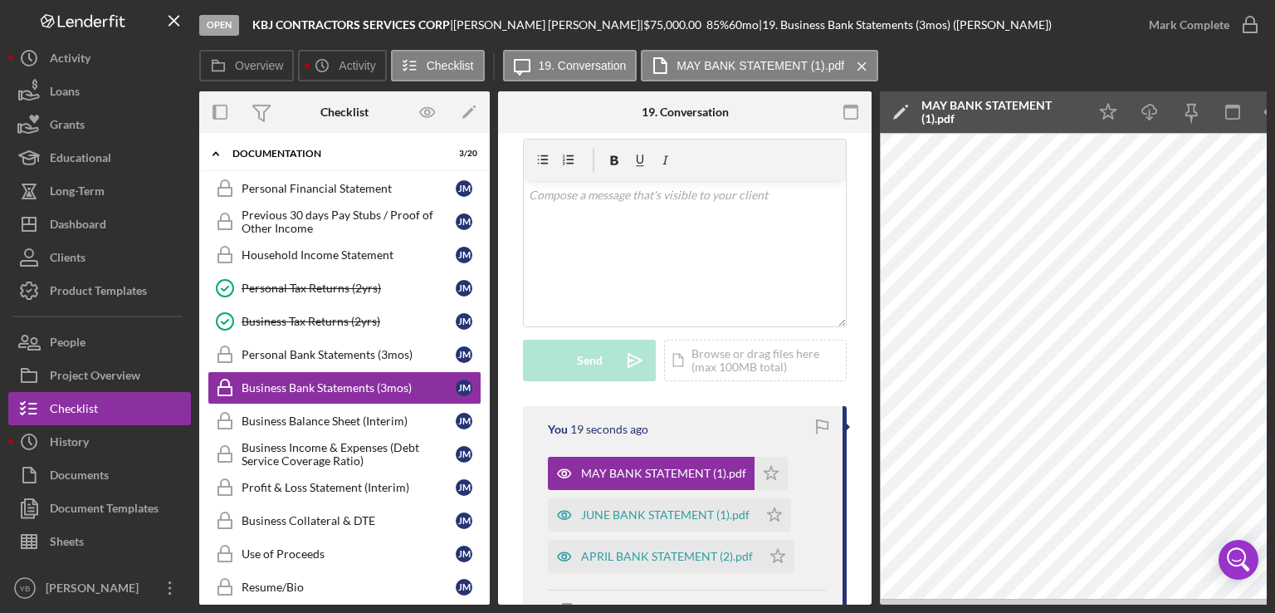
click at [869, 66] on div "Icon/Message 19. Conversation MAY BANK STATEMENT (1).pdf Icon/Menu Close" at bounding box center [693, 66] width 380 height 33
click at [771, 479] on icon "Icon/Star" at bounding box center [771, 473] width 33 height 33
click at [772, 516] on icon "Icon/Star" at bounding box center [774, 514] width 33 height 33
click at [781, 555] on polygon "button" at bounding box center [778, 555] width 14 height 13
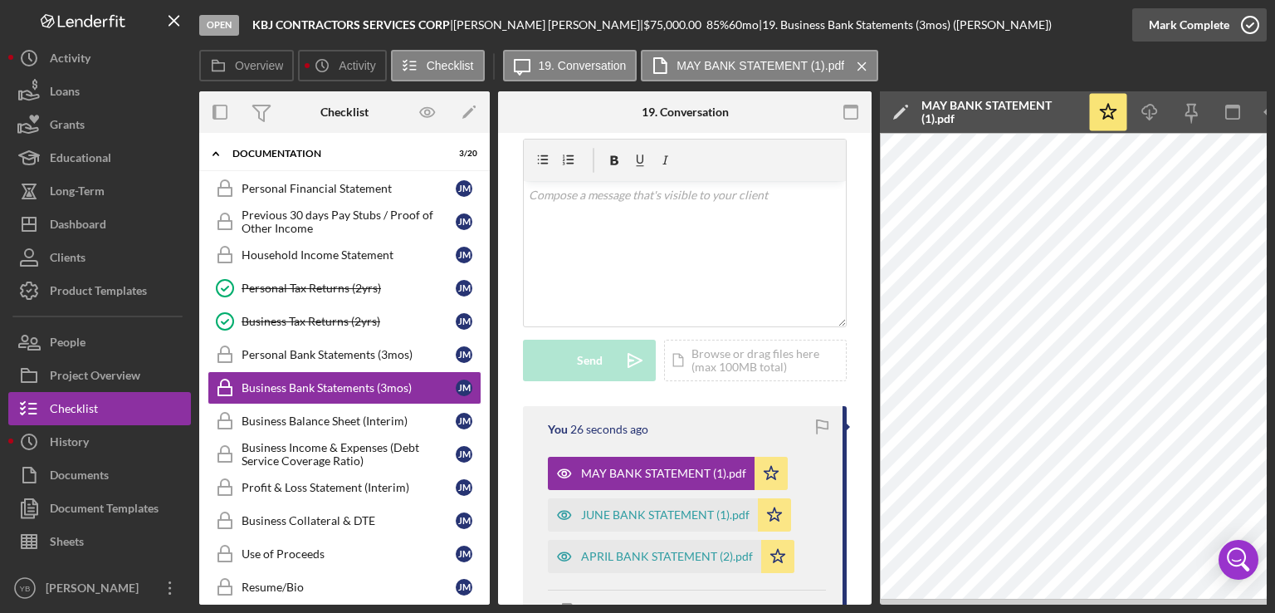
click at [1201, 28] on div "Mark Complete" at bounding box center [1189, 24] width 81 height 33
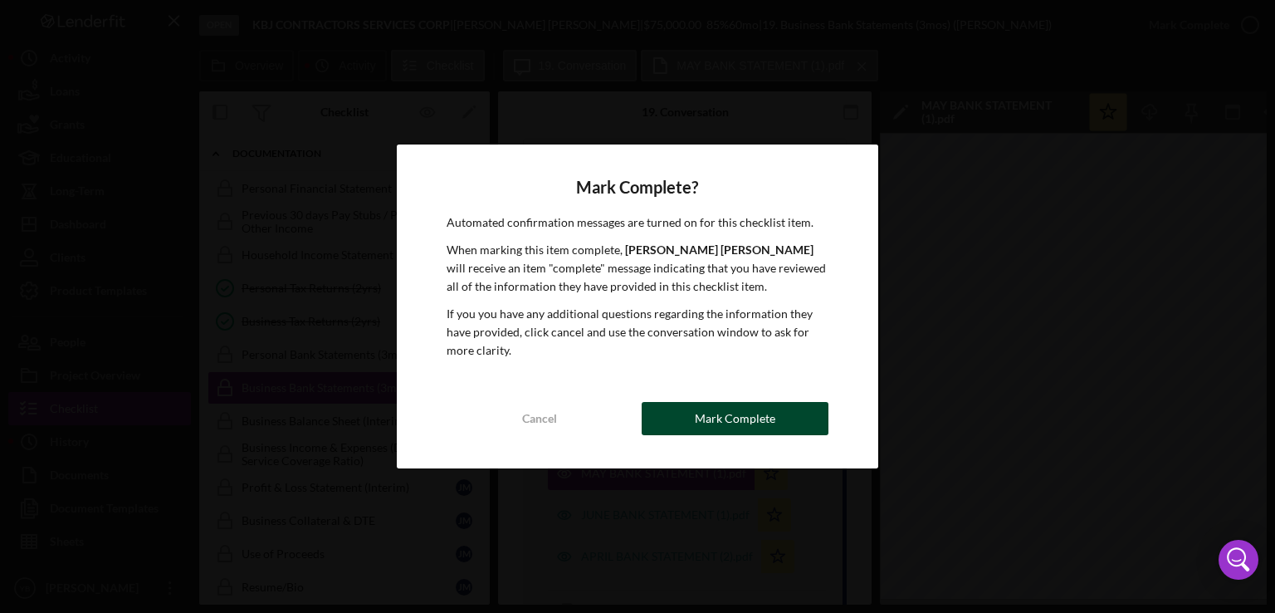
click at [761, 415] on div "Mark Complete" at bounding box center [735, 418] width 81 height 33
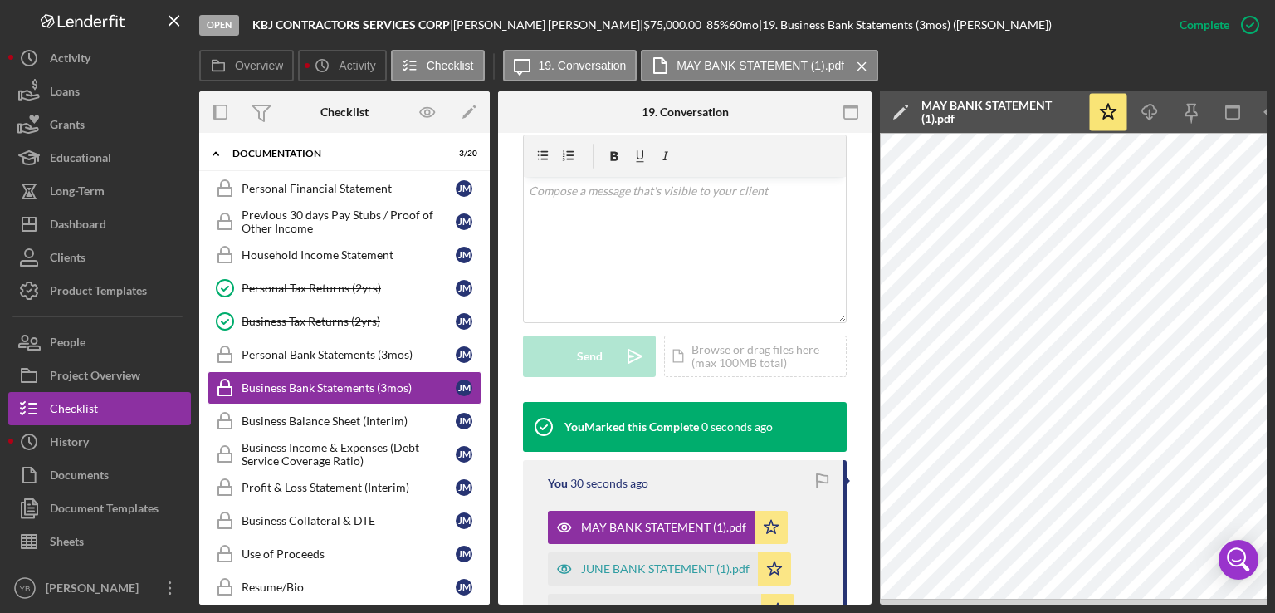
scroll to position [318, 0]
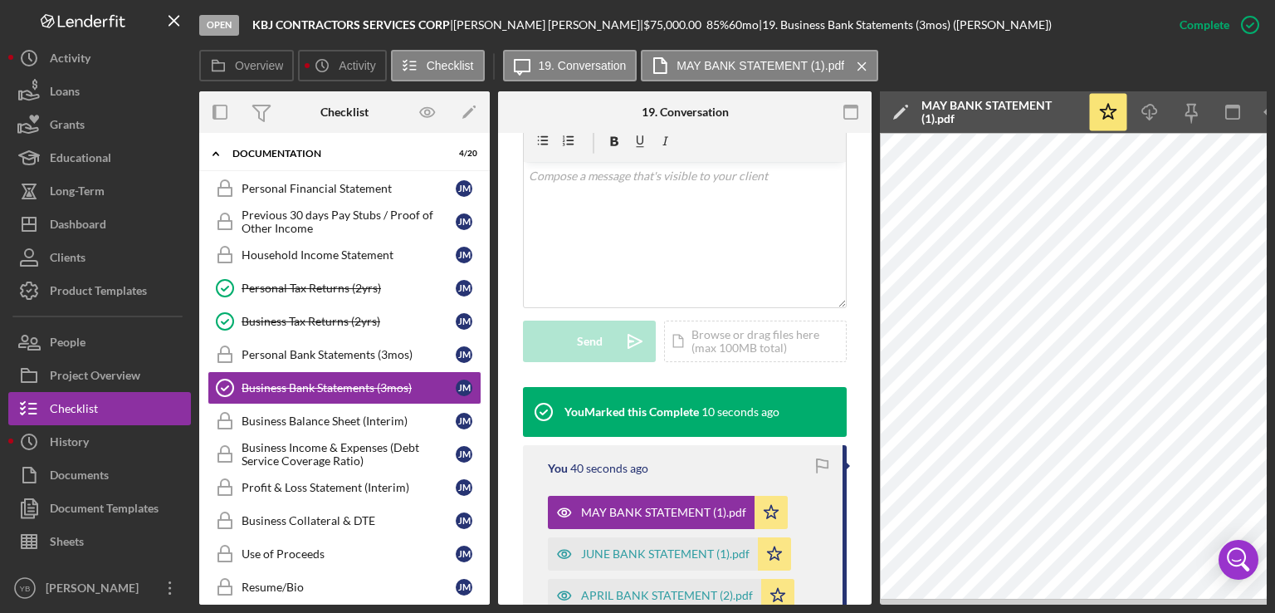
drag, startPoint x: 492, startPoint y: 326, endPoint x: 488, endPoint y: 292, distance: 34.2
click at [488, 292] on div "Overview Internal Workflow Stage Open Icon/Dropdown Arrow Archive (can unarchiv…" at bounding box center [733, 347] width 1068 height 513
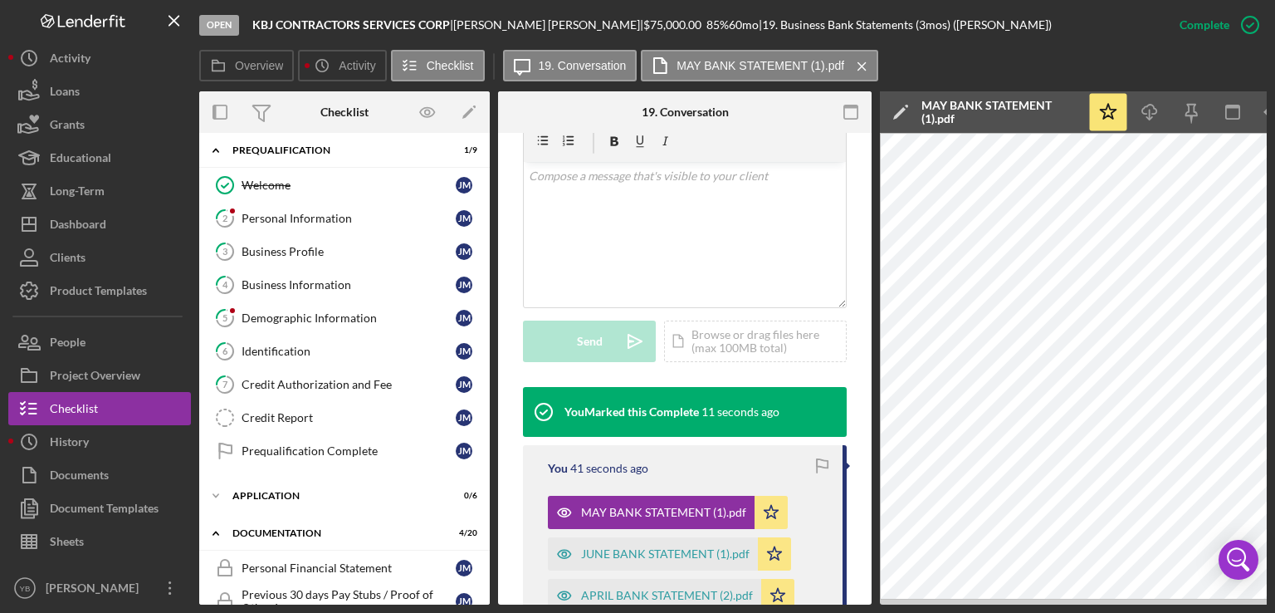
scroll to position [0, 0]
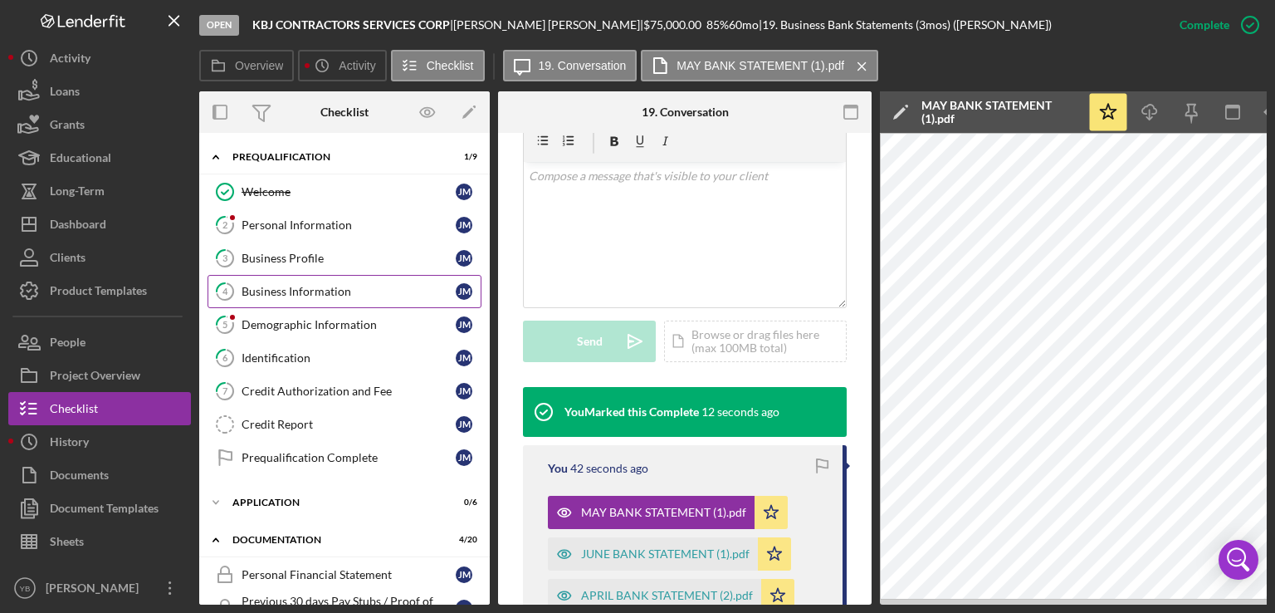
click at [293, 290] on div "Business Information" at bounding box center [349, 291] width 214 height 13
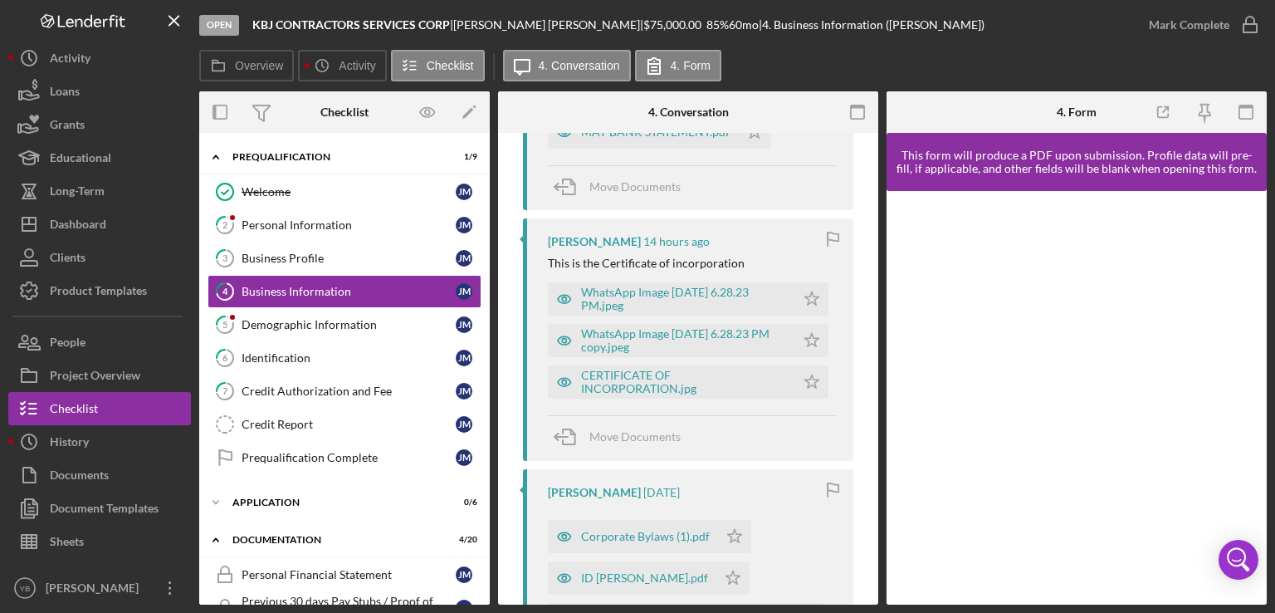
scroll to position [495, 0]
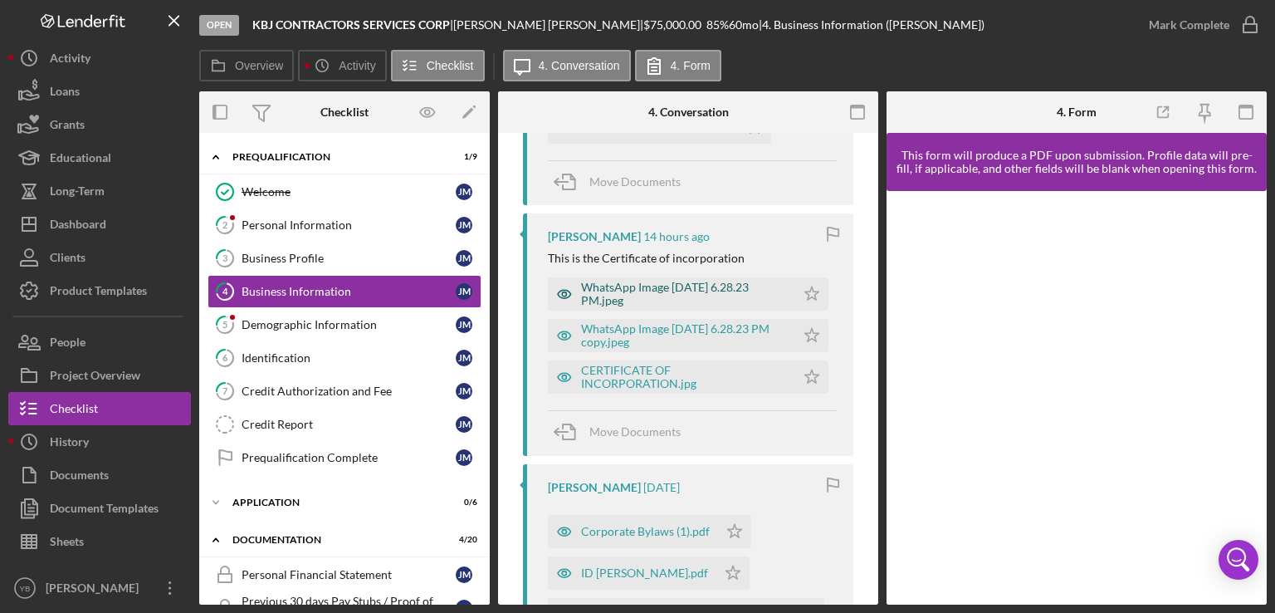
click at [642, 288] on div "WhatsApp Image 2025-08-19 at 6.28.23 PM.jpeg" at bounding box center [684, 294] width 206 height 27
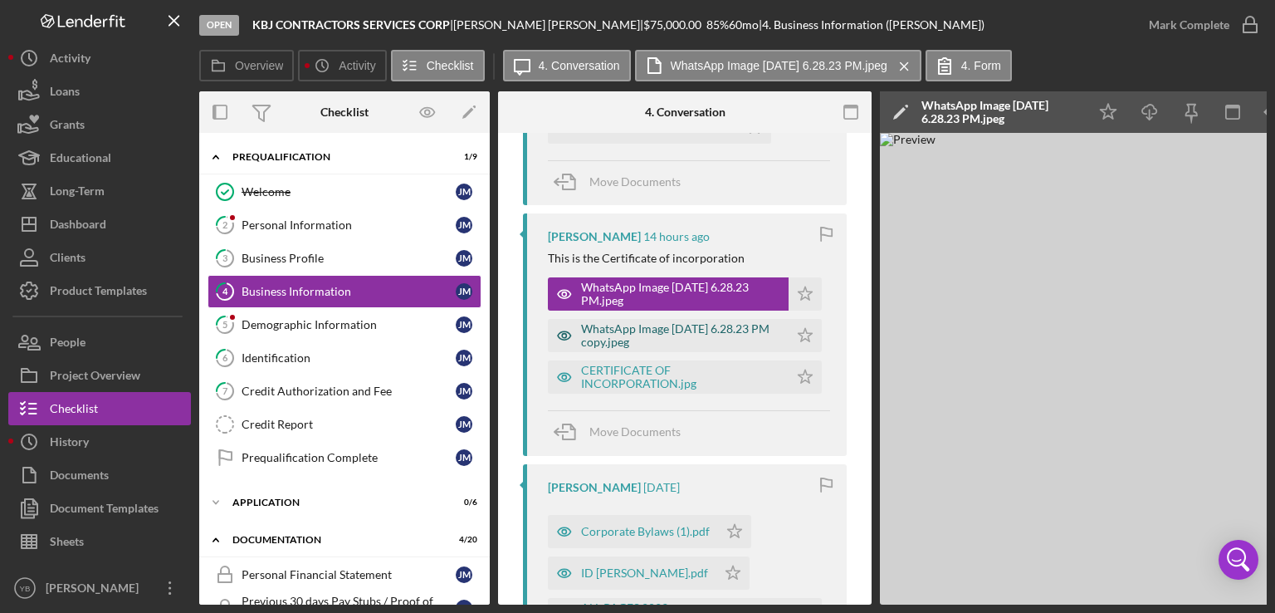
click at [638, 343] on div "WhatsApp Image 2025-08-19 at 6.28.23 PM copy.jpeg" at bounding box center [680, 335] width 199 height 27
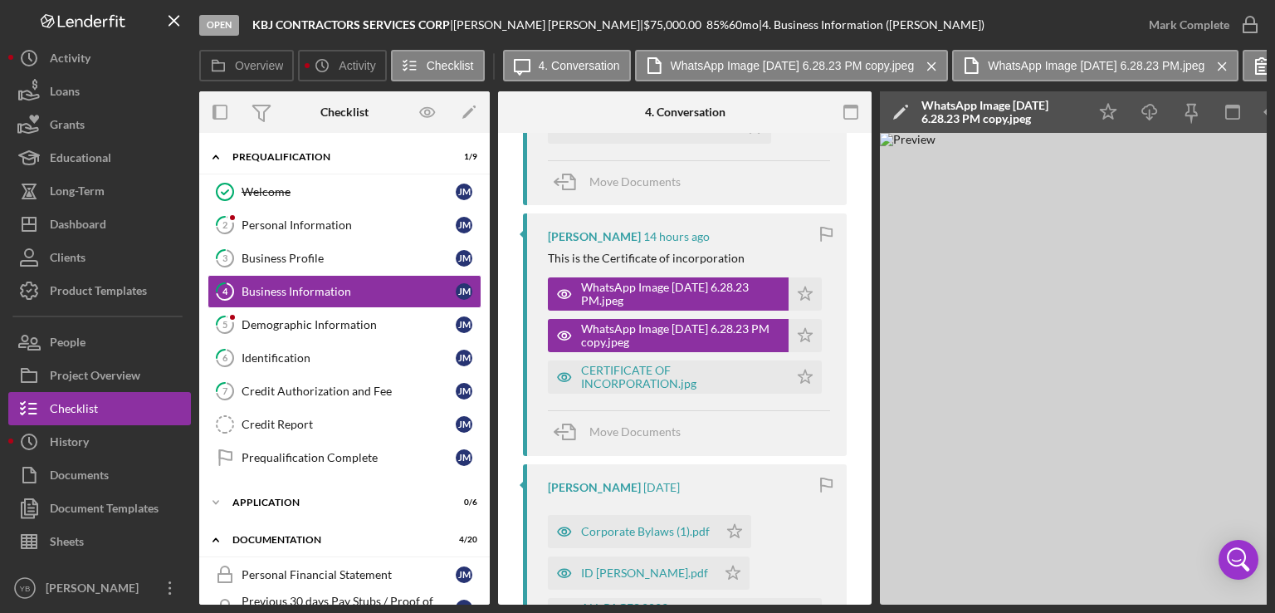
click at [639, 394] on div "JUSTIN Mejia Alvarez 14 hours ago This is the Certificate of incorporation What…" at bounding box center [685, 334] width 324 height 242
click at [639, 379] on div "CERTIFICATE OF INCORPORATION.jpg" at bounding box center [680, 377] width 199 height 27
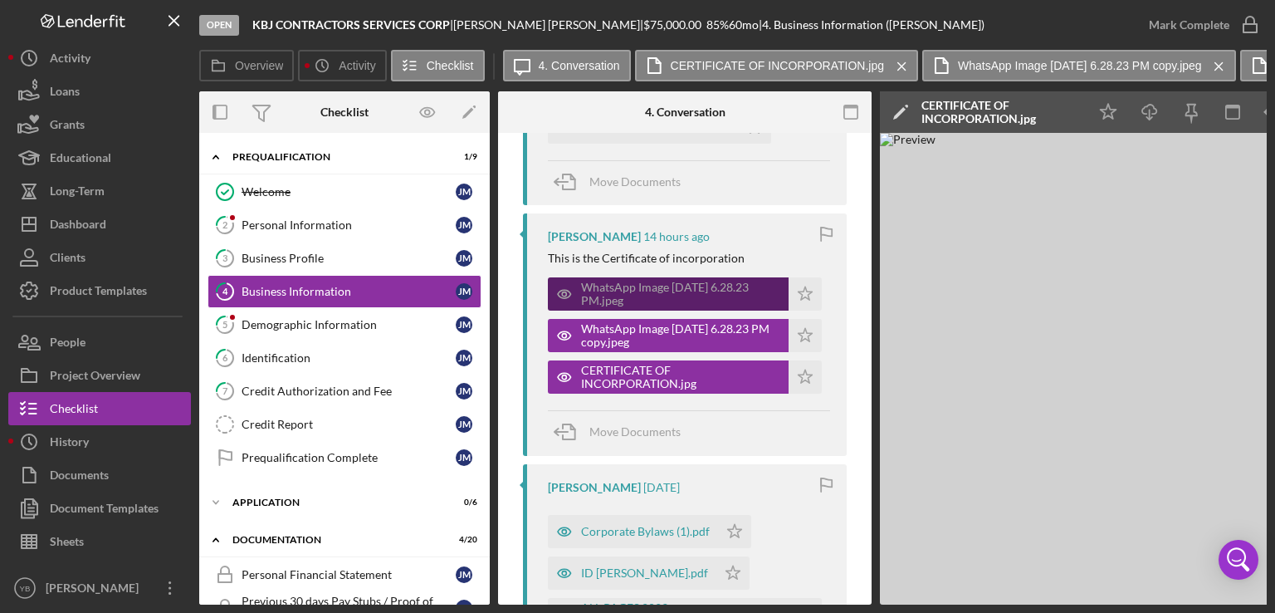
click at [620, 290] on div "WhatsApp Image 2025-08-19 at 6.28.23 PM.jpeg" at bounding box center [680, 294] width 199 height 27
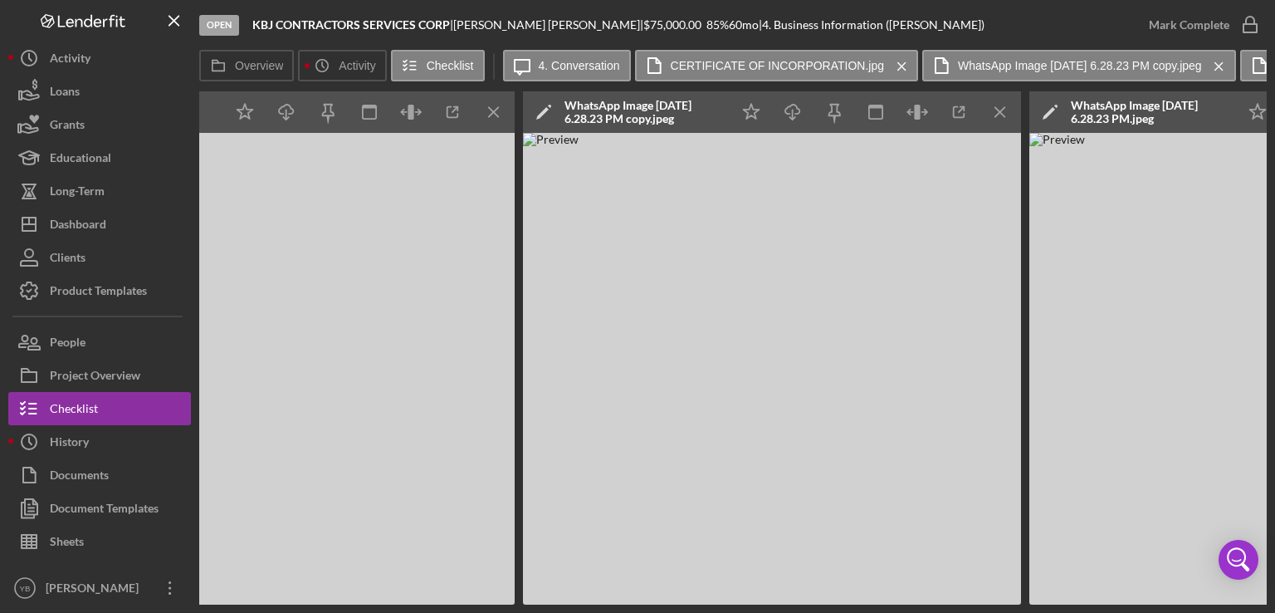
scroll to position [0, 869]
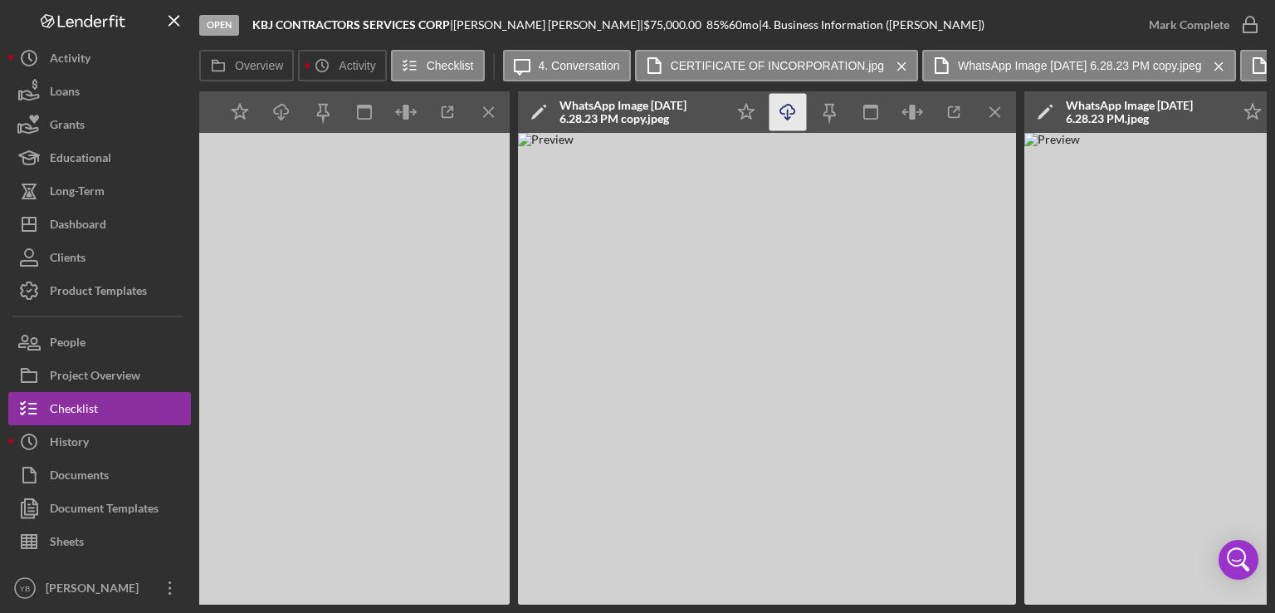
click at [284, 117] on polyline "button" at bounding box center [281, 118] width 6 height 2
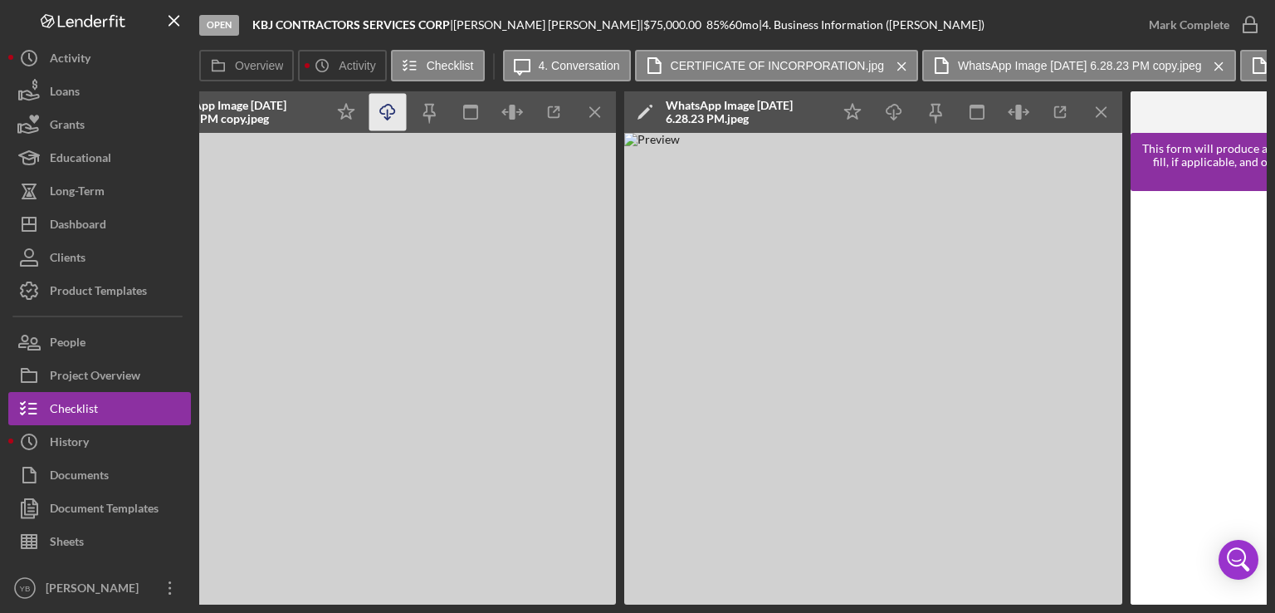
scroll to position [0, 1270]
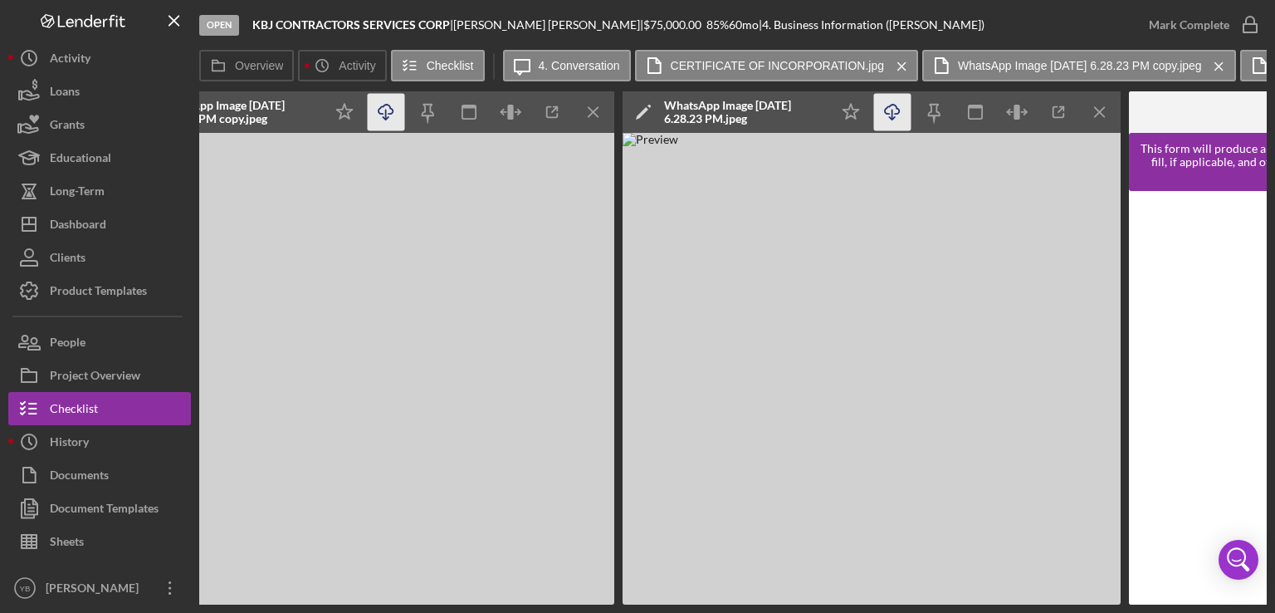
click at [884, 114] on icon "Icon/Download" at bounding box center [892, 112] width 37 height 37
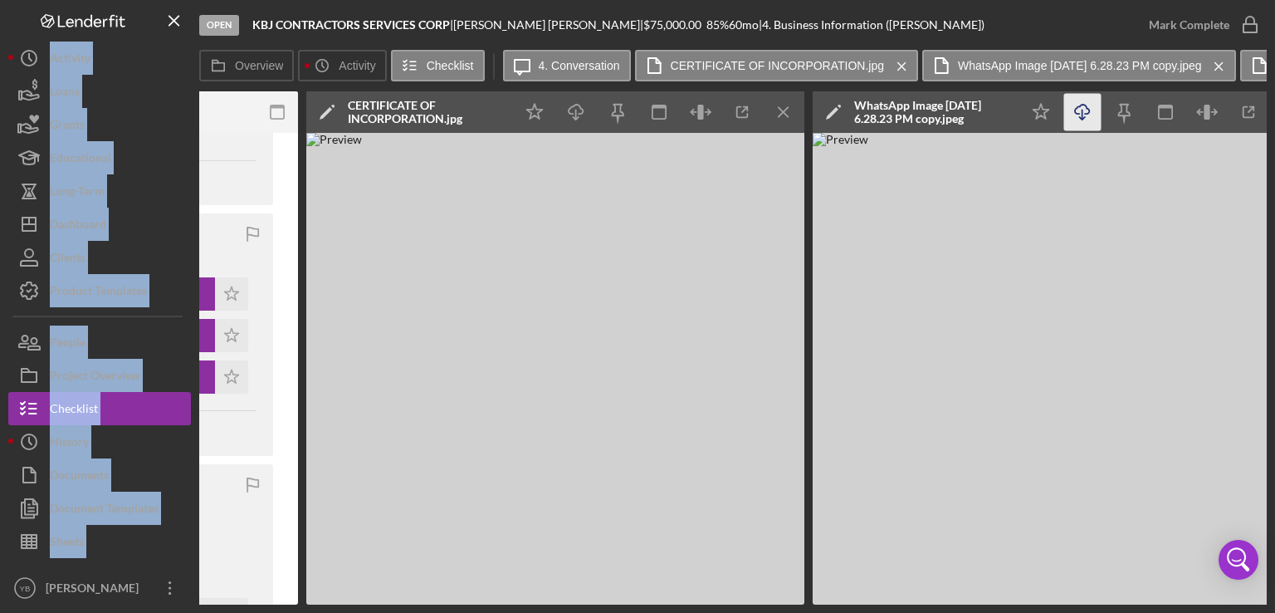
scroll to position [0, 0]
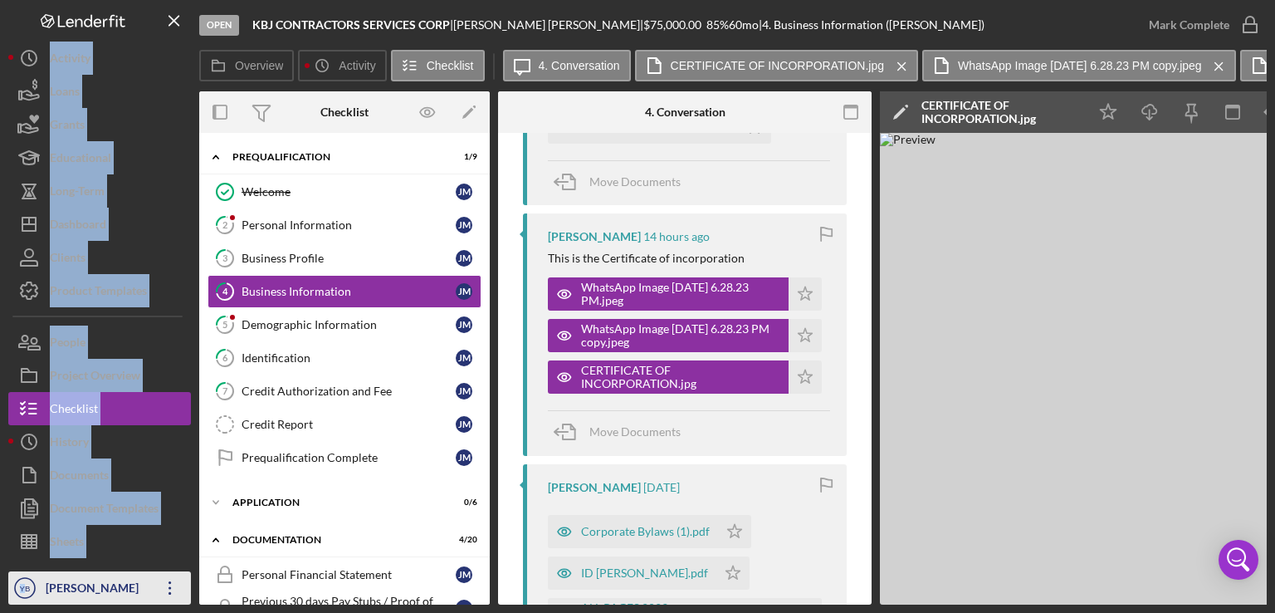
drag, startPoint x: 732, startPoint y: 605, endPoint x: 23, endPoint y: 576, distance: 708.9
click at [23, 576] on div "Open KBJ CONTRACTORS SERVICES CORP | JUSTIN Mejia Alvarez | $75,000.00 85 % 60 …" at bounding box center [637, 306] width 1275 height 613
drag, startPoint x: 483, startPoint y: 294, endPoint x: 488, endPoint y: 304, distance: 11.1
click at [488, 304] on div "Icon/Expander Prequalification 1 / 9 Welcome Welcome J M 2 Personal Information…" at bounding box center [344, 369] width 291 height 472
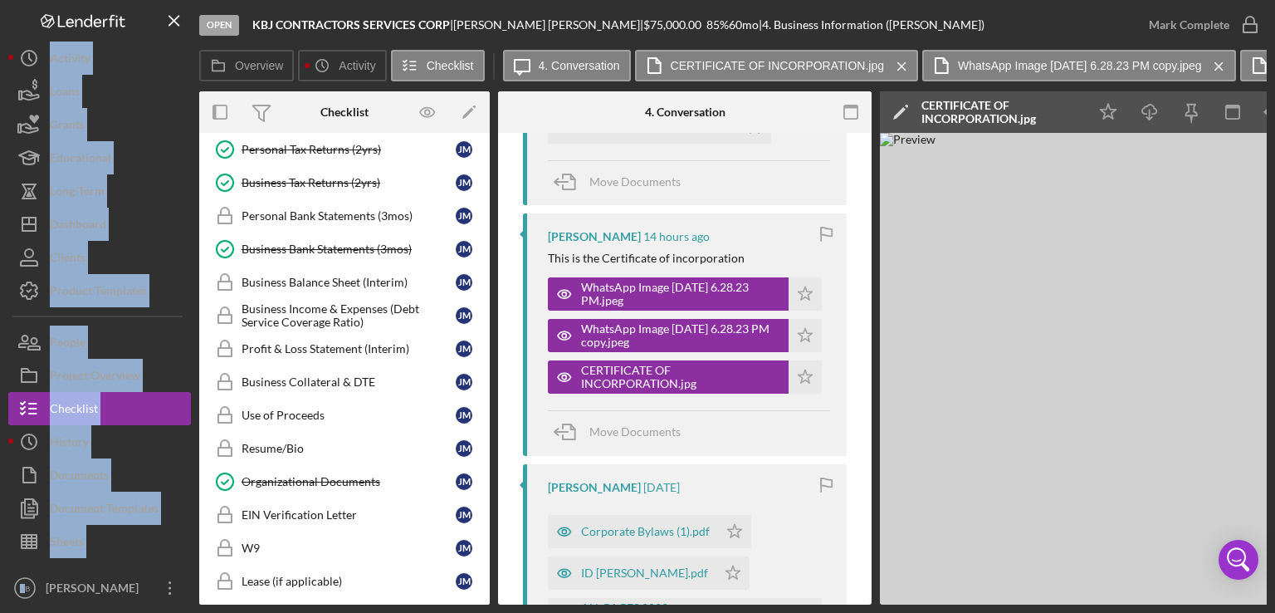
scroll to position [526, 0]
click at [334, 474] on div "Organizational Documents" at bounding box center [349, 480] width 214 height 13
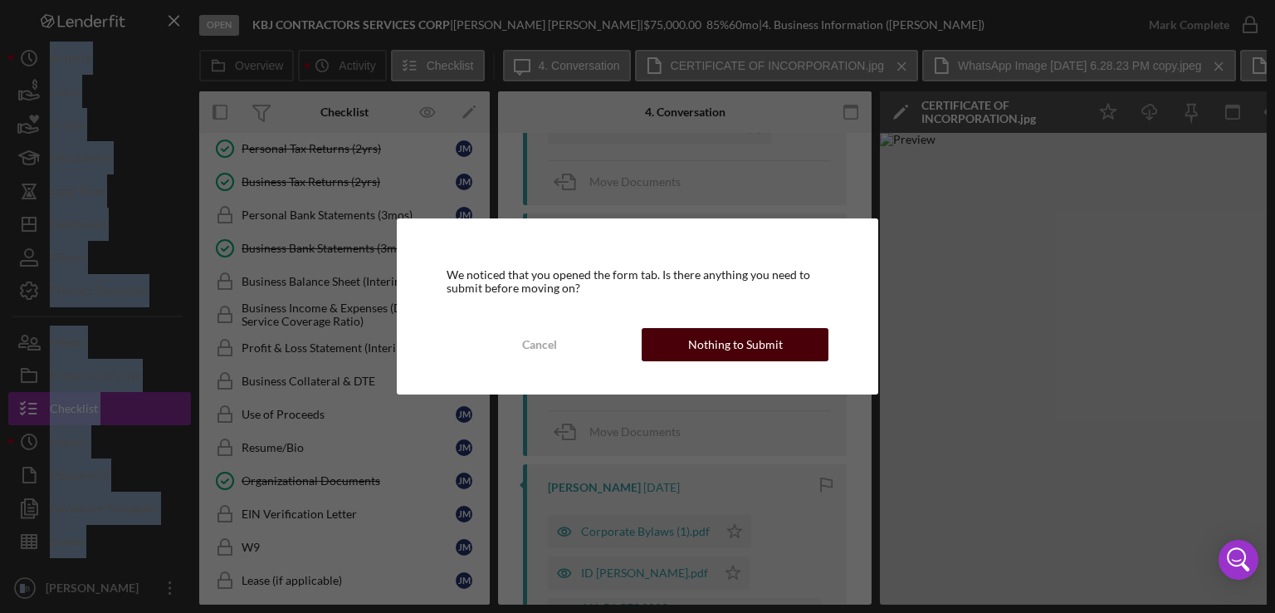
click at [713, 350] on div "Nothing to Submit" at bounding box center [735, 344] width 95 height 33
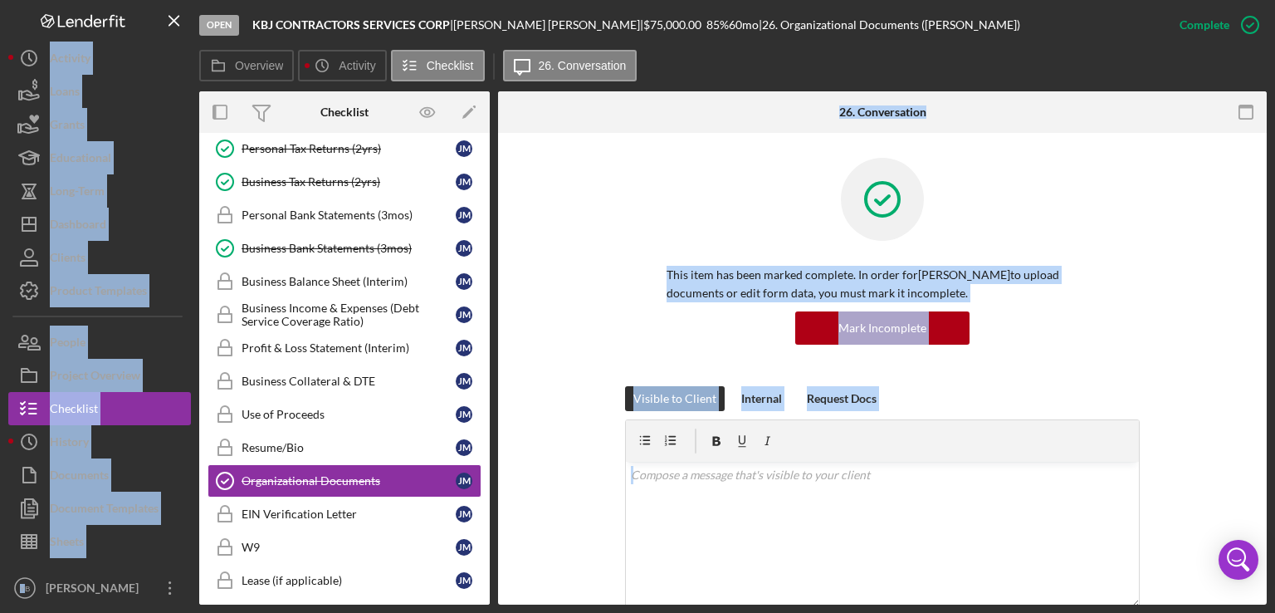
click at [1116, 261] on div "This item has been marked complete. In order for JUSTIN Mejia Alvarez to upload…" at bounding box center [882, 272] width 515 height 228
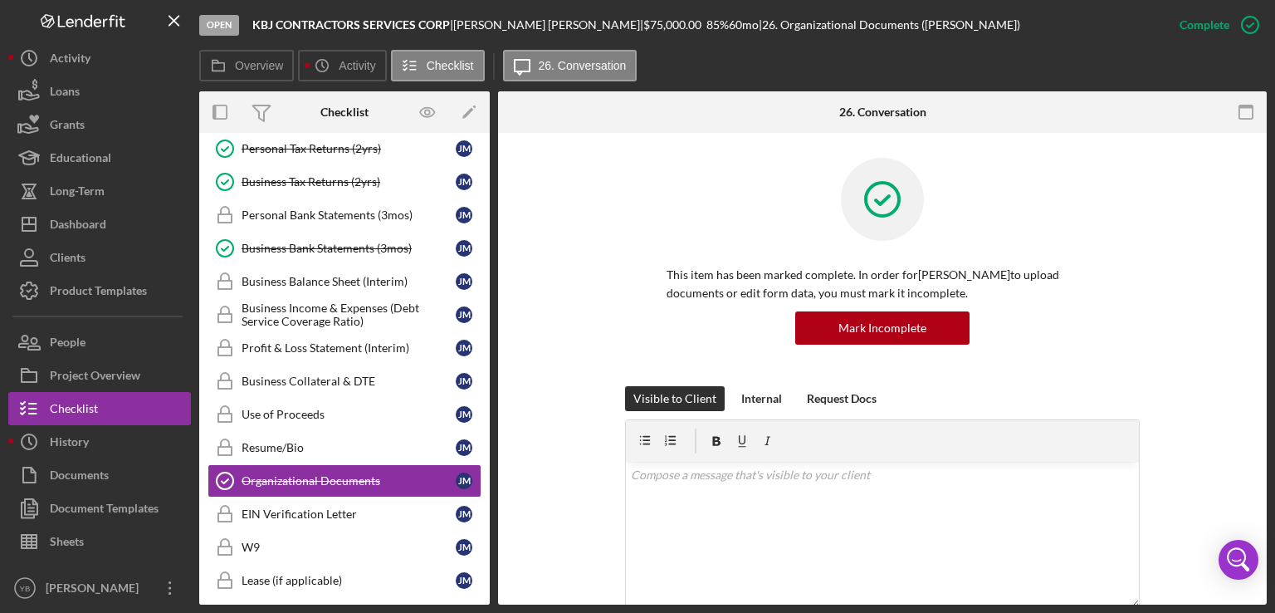
drag, startPoint x: 1269, startPoint y: 344, endPoint x: 1201, endPoint y: 365, distance: 70.4
click at [1201, 365] on div "Open KBJ CONTRACTORS SERVICES CORP | JUSTIN Mejia Alvarez | $75,000.00 85 % 60 …" at bounding box center [637, 306] width 1275 height 613
click at [1201, 365] on div "This item has been marked complete. In order for JUSTIN Mejia Alvarez to upload…" at bounding box center [882, 272] width 719 height 228
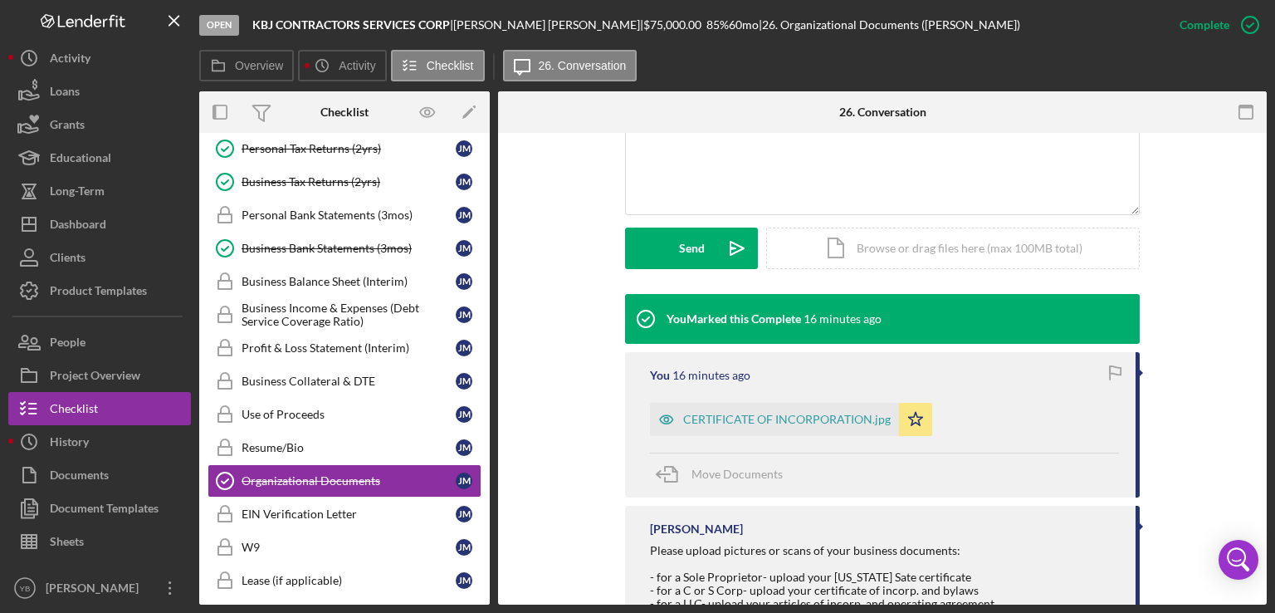
scroll to position [399, 0]
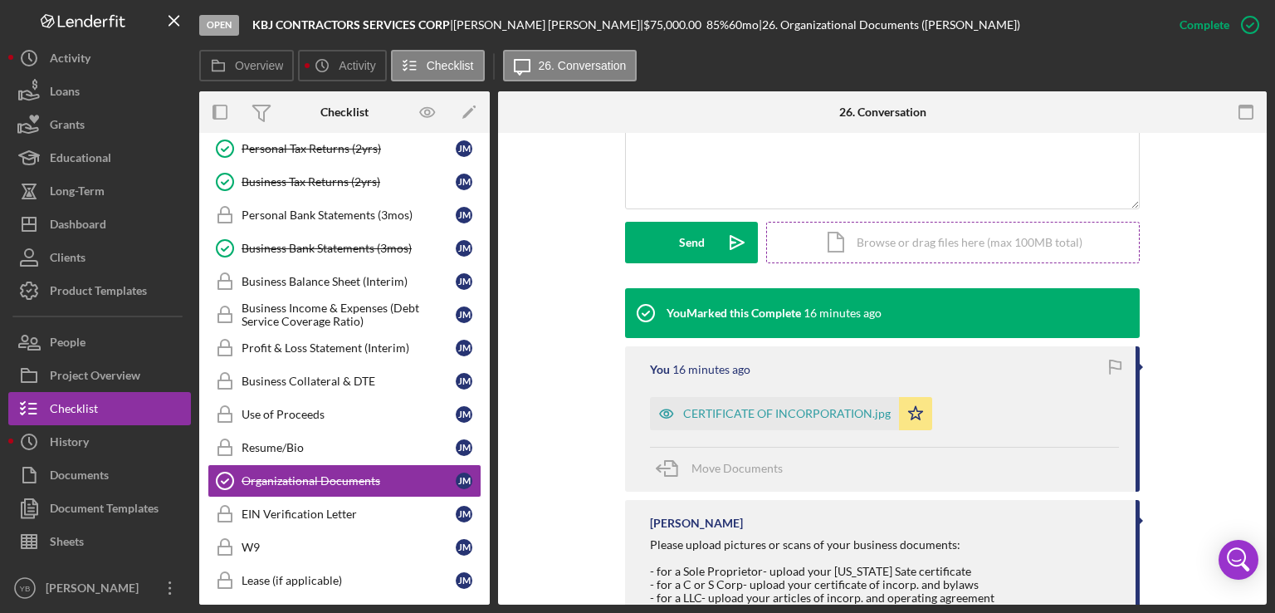
click at [830, 246] on div "Icon/Document Browse or drag files here (max 100MB total) Tap to choose files o…" at bounding box center [953, 243] width 374 height 42
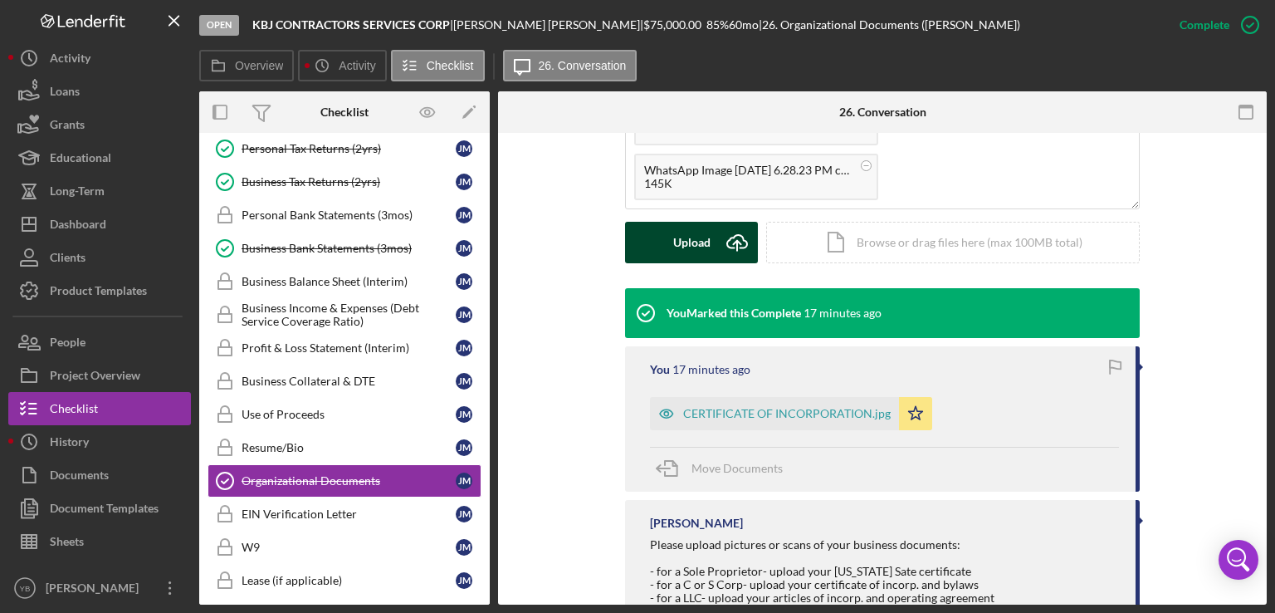
click at [681, 240] on div "Upload" at bounding box center [691, 243] width 37 height 42
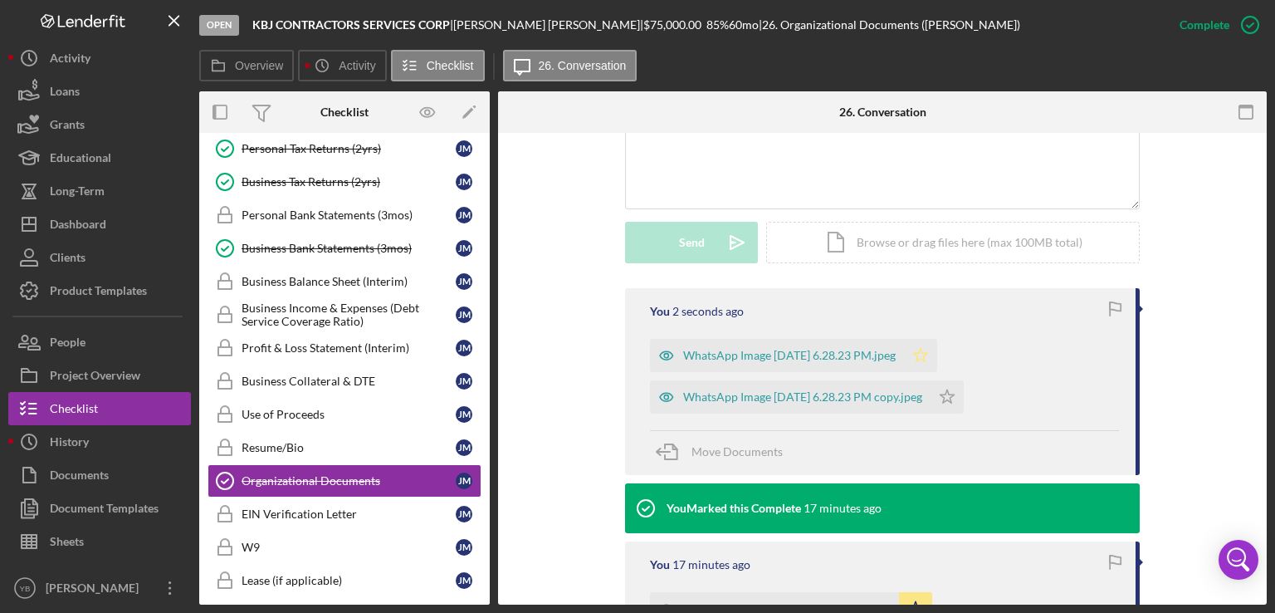
click at [928, 354] on polygon "button" at bounding box center [921, 354] width 14 height 13
click at [955, 400] on polygon "button" at bounding box center [948, 395] width 14 height 13
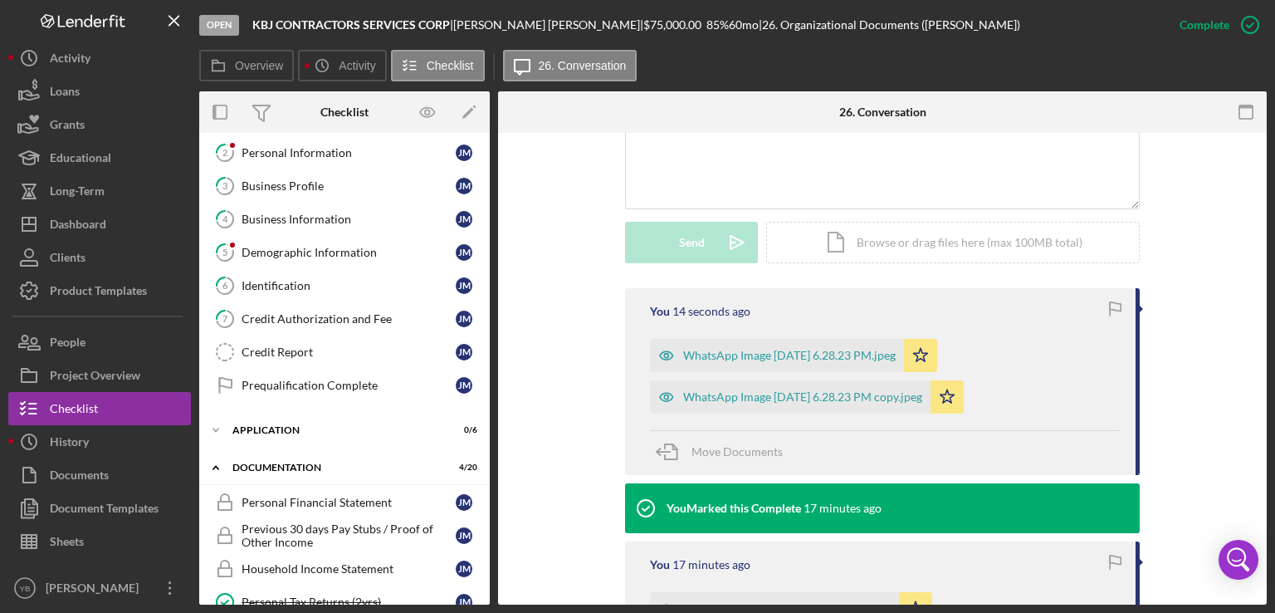
scroll to position [70, 0]
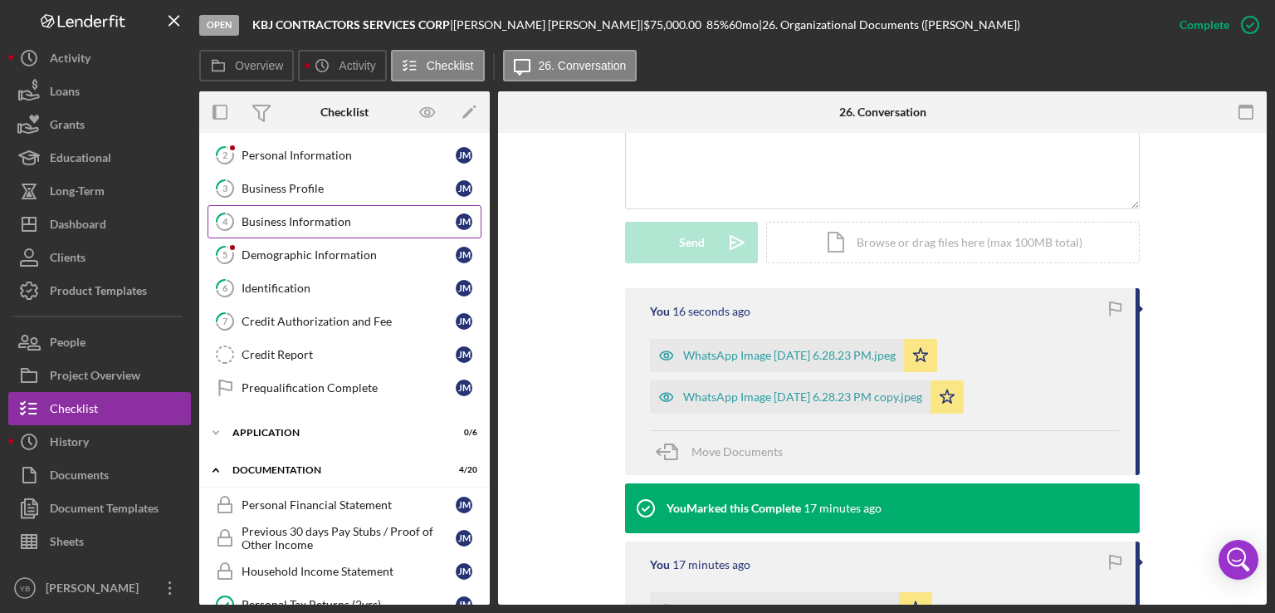
click at [335, 220] on div "Business Information" at bounding box center [349, 221] width 214 height 13
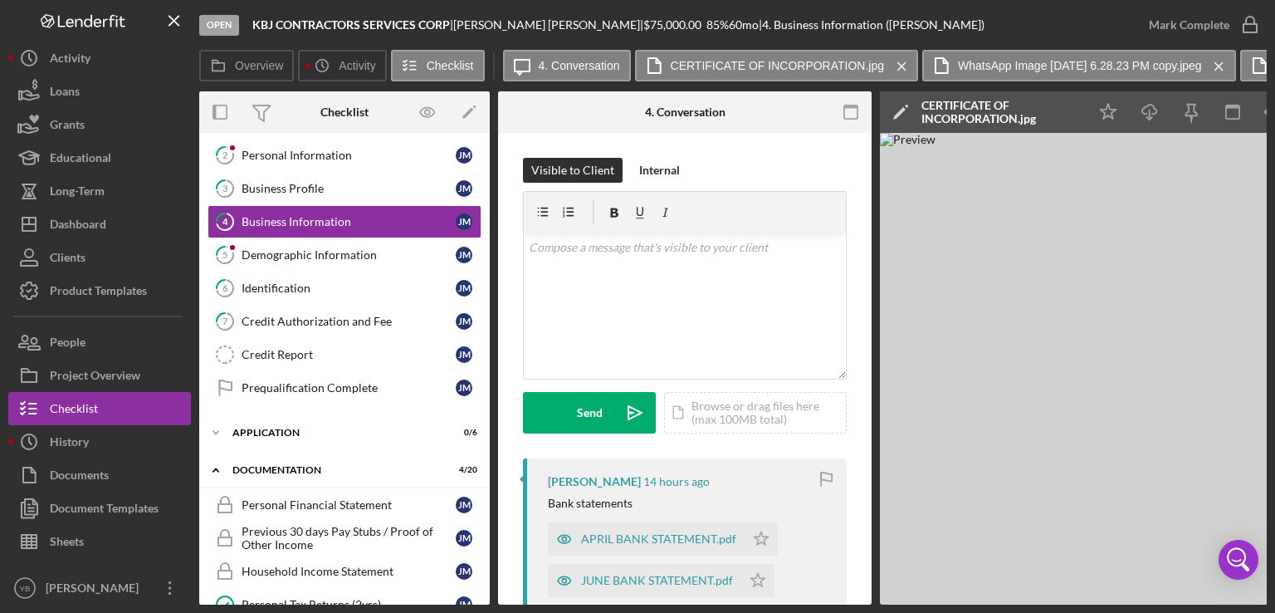
click at [868, 244] on div "4 Business Information Visible to Client Internal v Color teal Color pink Remov…" at bounding box center [685, 369] width 374 height 472
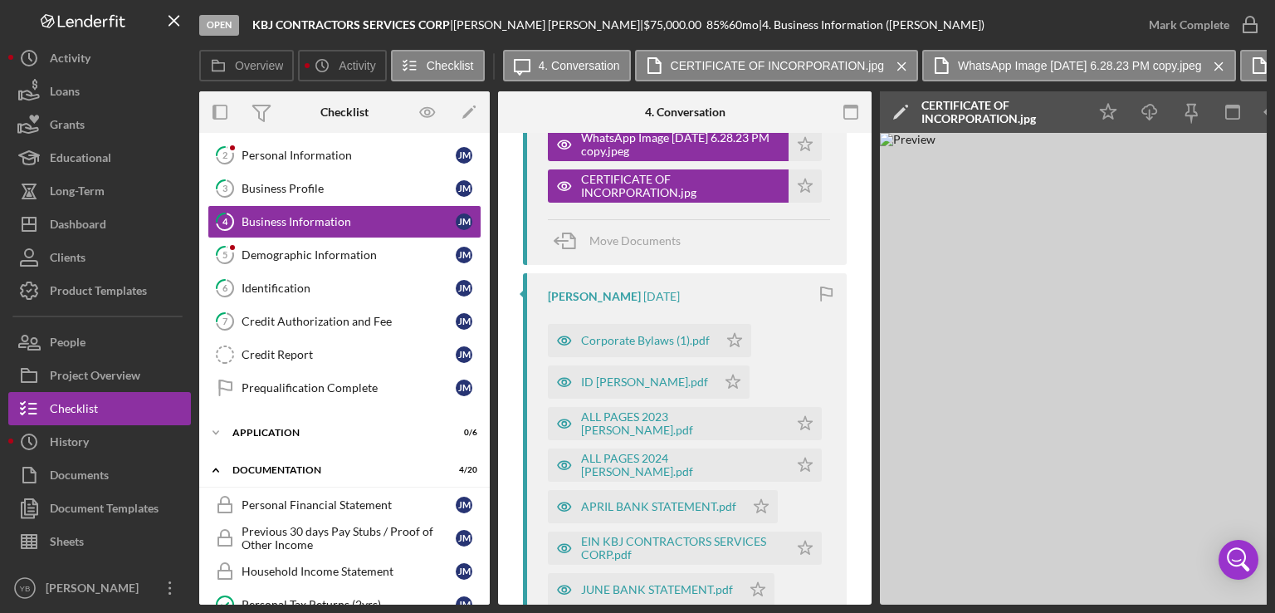
scroll to position [697, 0]
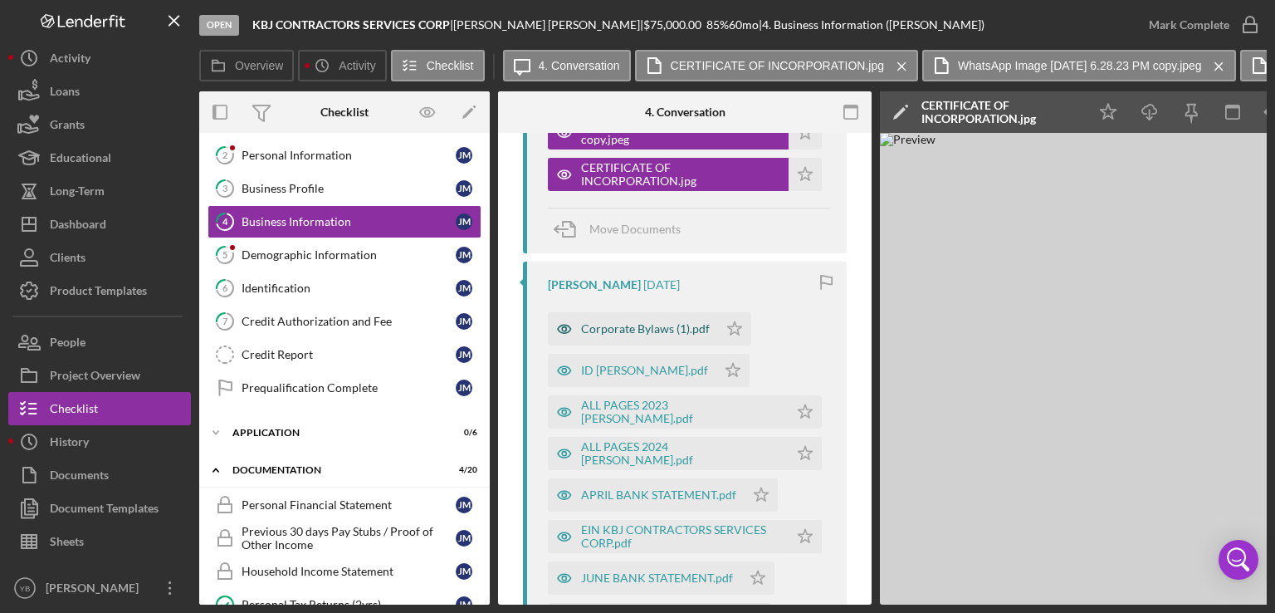
click at [634, 315] on div "Corporate Bylaws (1).pdf" at bounding box center [633, 328] width 170 height 33
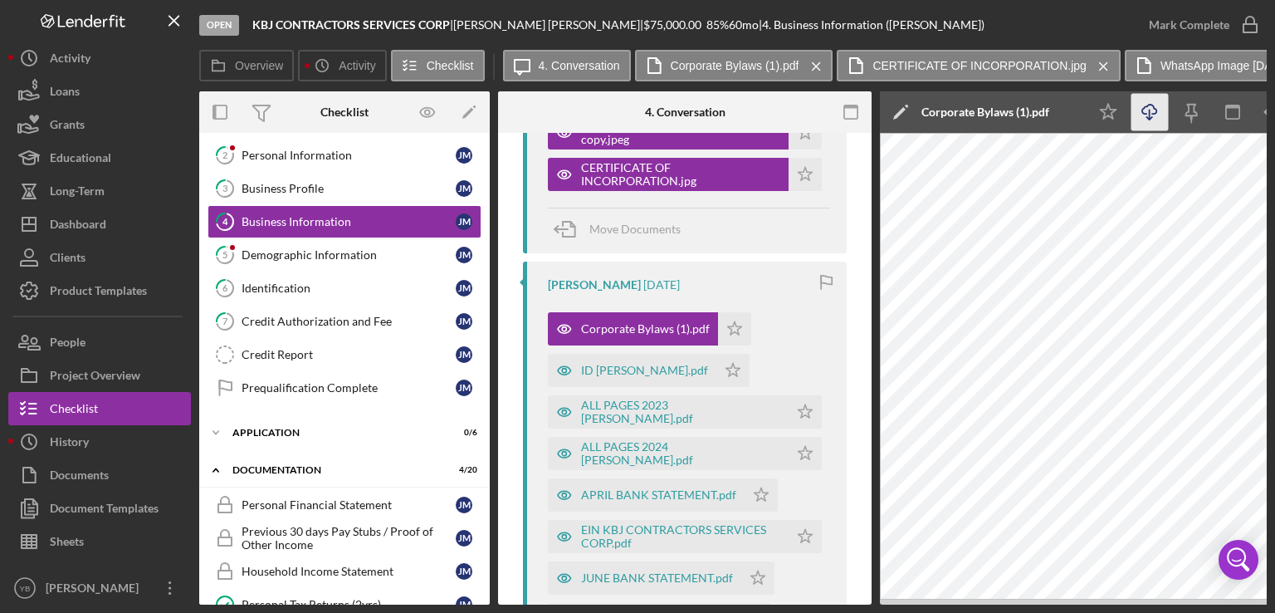
click at [1154, 116] on icon "Icon/Download" at bounding box center [1150, 112] width 37 height 37
click at [485, 326] on div "Welcome Welcome J M 2 Personal Information J M 3 Business Profile J M 4 Busines…" at bounding box center [344, 258] width 291 height 307
drag, startPoint x: 485, startPoint y: 326, endPoint x: 480, endPoint y: 385, distance: 59.2
click at [480, 385] on div "Welcome Welcome J M 2 Personal Information J M 3 Business Profile J M 4 Busines…" at bounding box center [344, 258] width 291 height 307
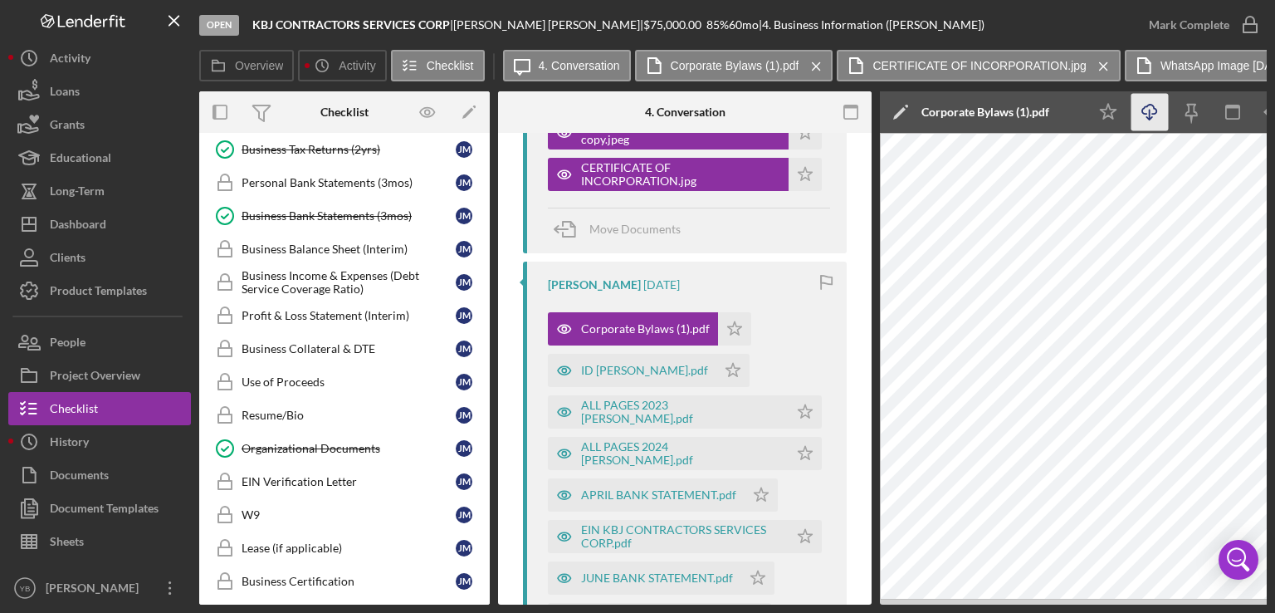
scroll to position [560, 0]
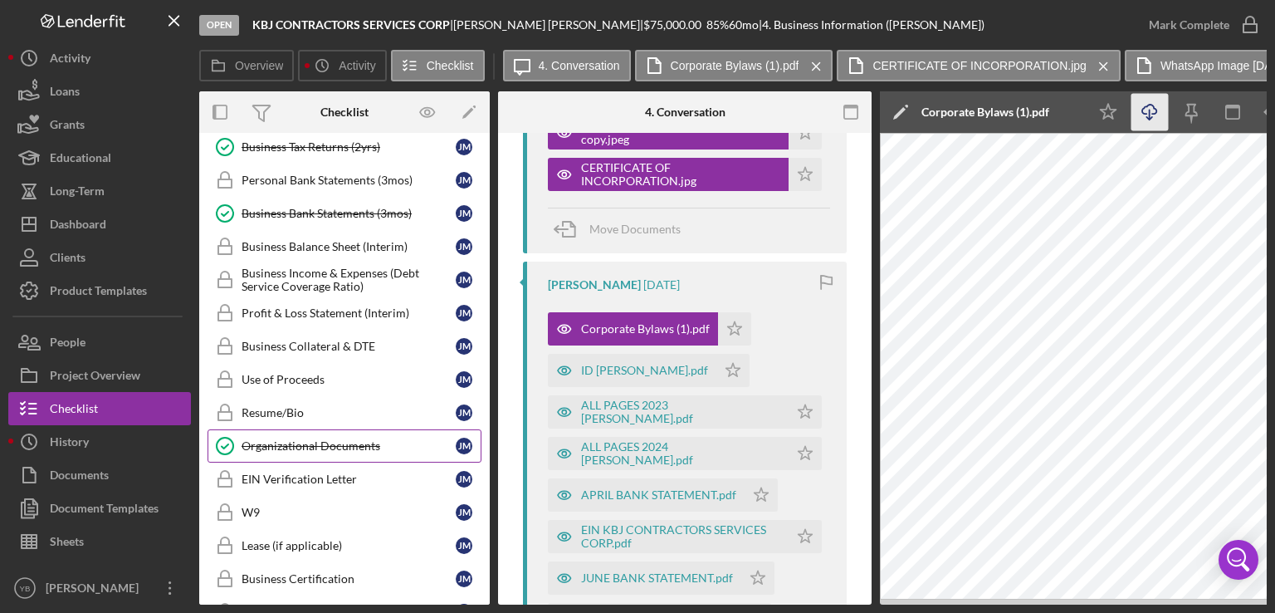
click at [365, 439] on div "Organizational Documents" at bounding box center [349, 445] width 214 height 13
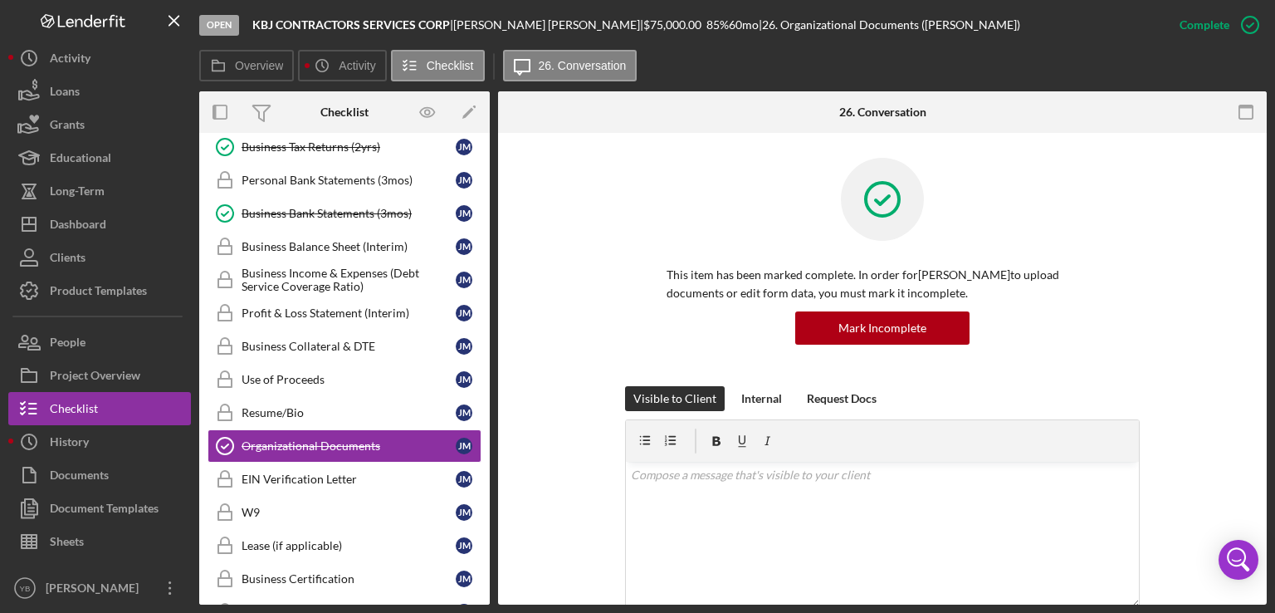
click at [1211, 349] on div "This item has been marked complete. In order for JUSTIN Mejia Alvarez to upload…" at bounding box center [882, 272] width 719 height 228
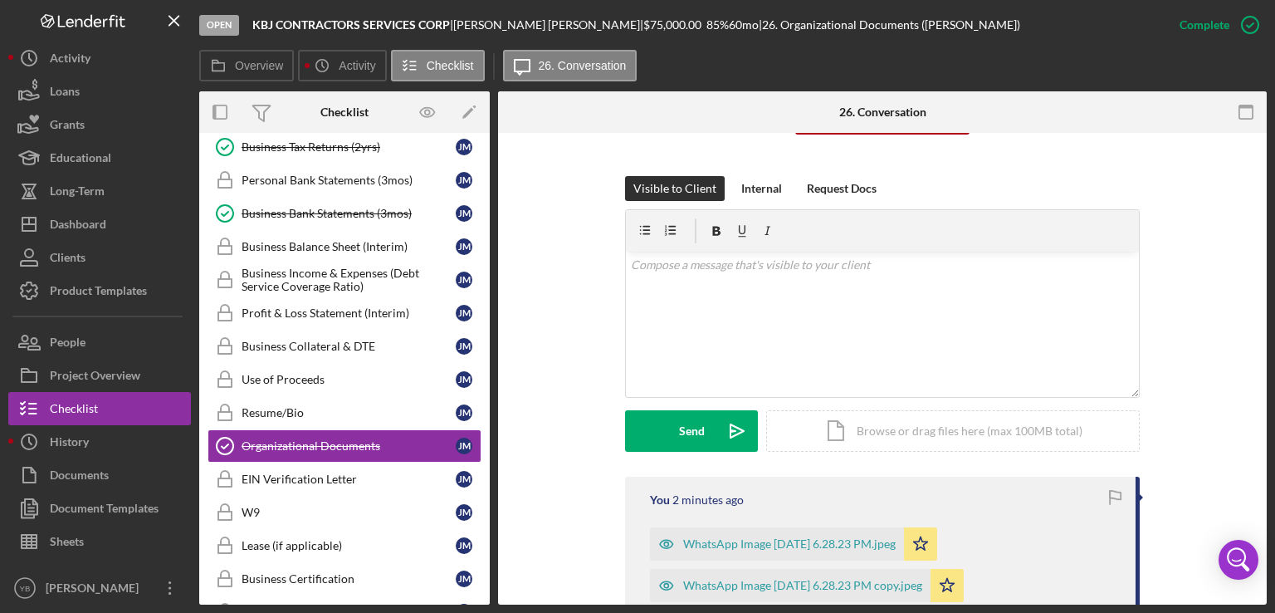
scroll to position [266, 0]
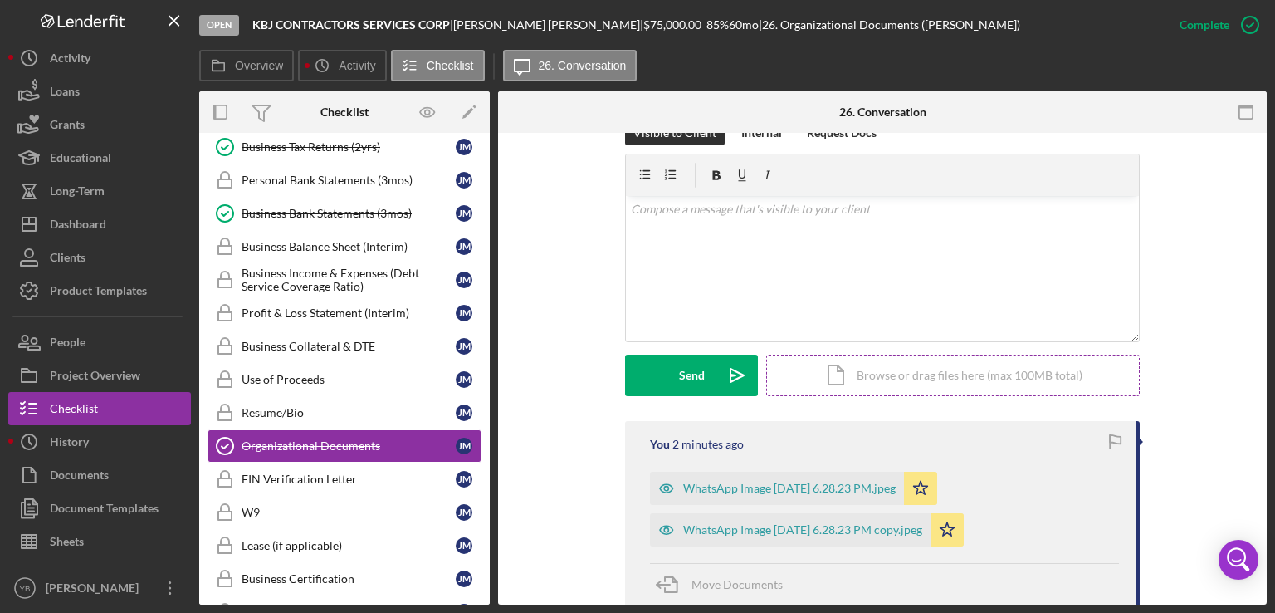
click at [918, 373] on div "Icon/Document Browse or drag files here (max 100MB total) Tap to choose files o…" at bounding box center [953, 376] width 374 height 42
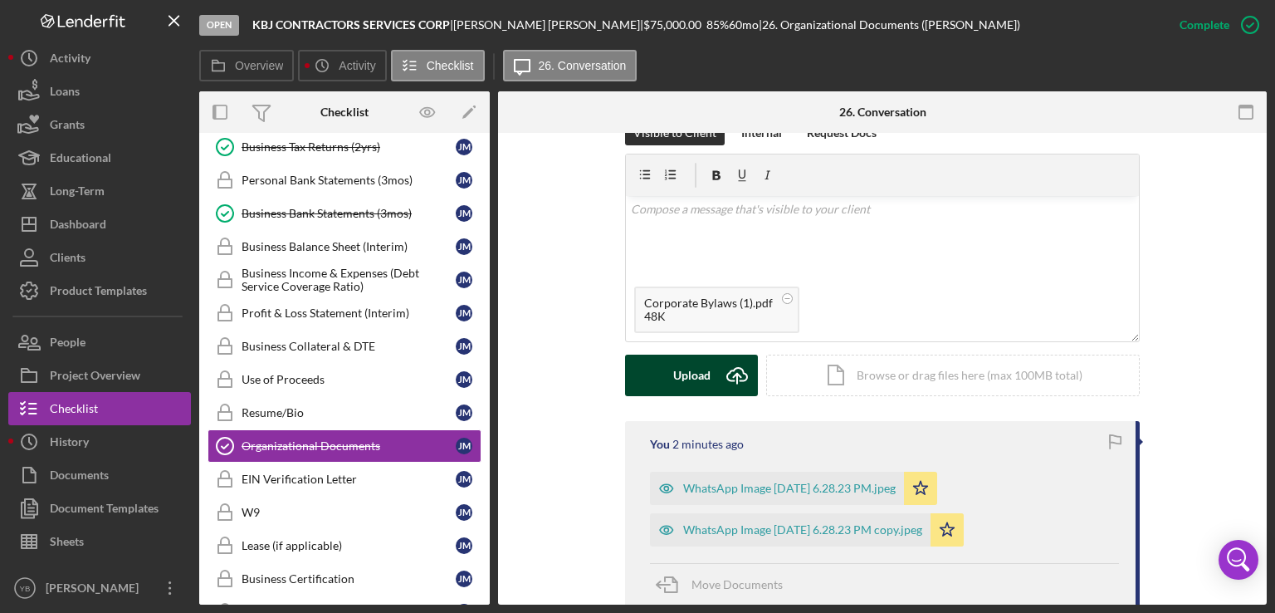
click at [707, 376] on button "Upload Icon/Upload" at bounding box center [691, 376] width 133 height 42
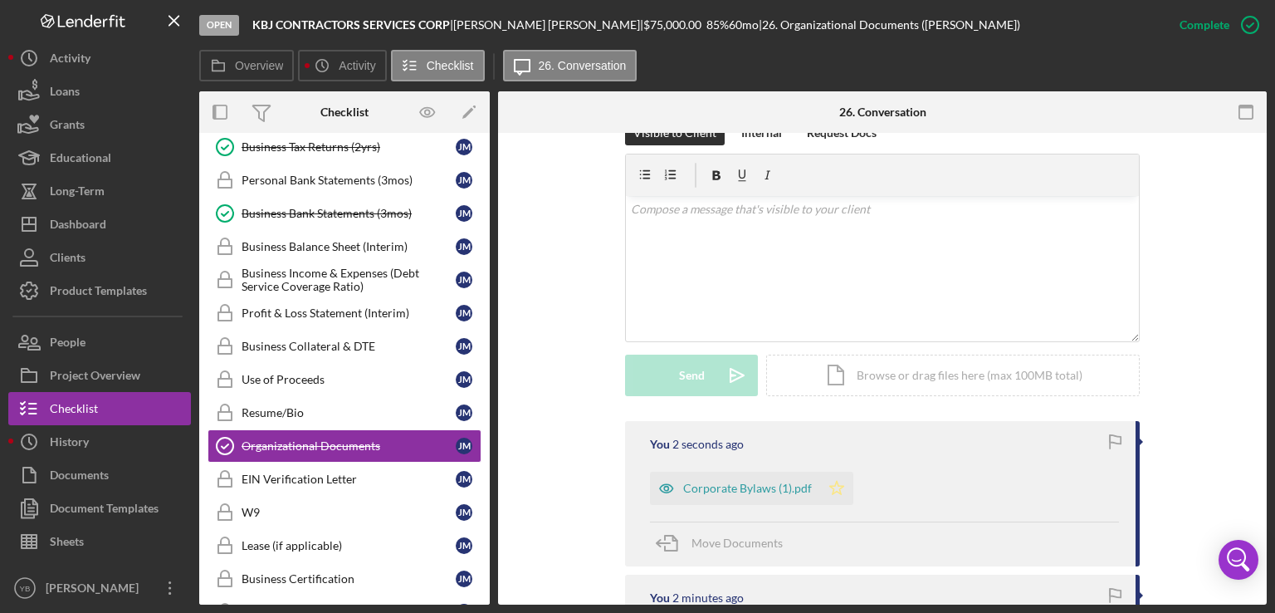
click at [834, 491] on icon "Icon/Star" at bounding box center [836, 488] width 33 height 33
click at [485, 359] on div "Personal Financial Statement Personal Financial Statement J M Previous 30 days …" at bounding box center [344, 334] width 291 height 673
click at [482, 356] on div "Personal Financial Statement Personal Financial Statement J M Previous 30 days …" at bounding box center [344, 334] width 291 height 673
drag, startPoint x: 482, startPoint y: 356, endPoint x: 485, endPoint y: 339, distance: 17.6
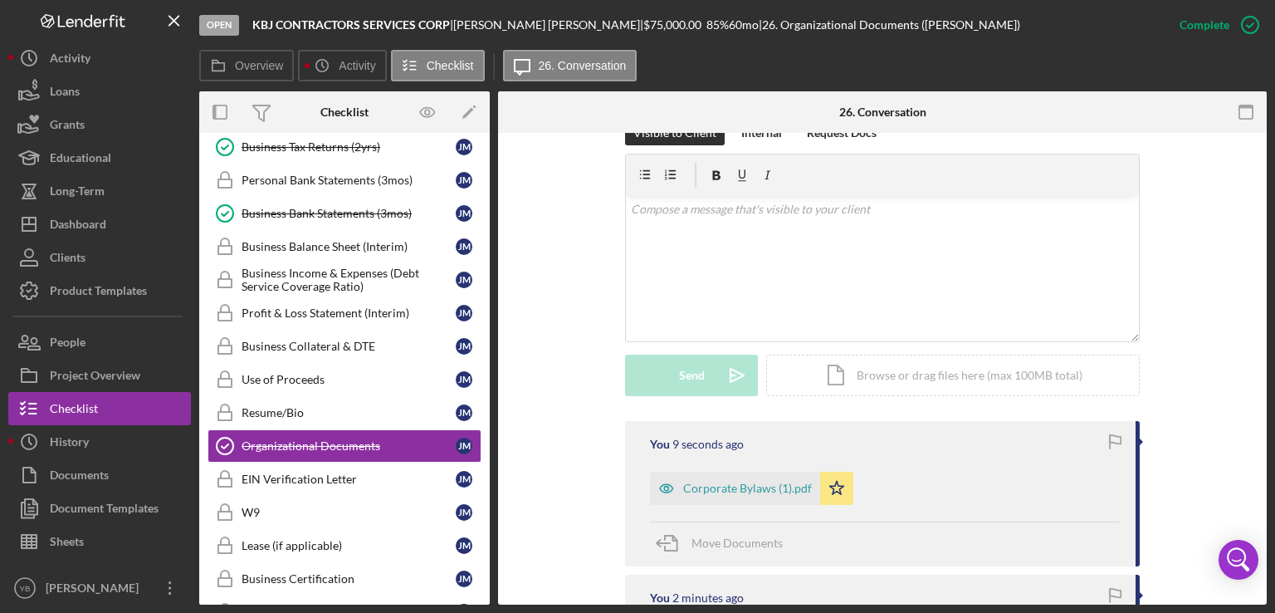
click at [485, 339] on div "Icon/Expander Prequalification 1 / 9 Welcome Welcome J M 2 Personal Information…" at bounding box center [344, 369] width 291 height 472
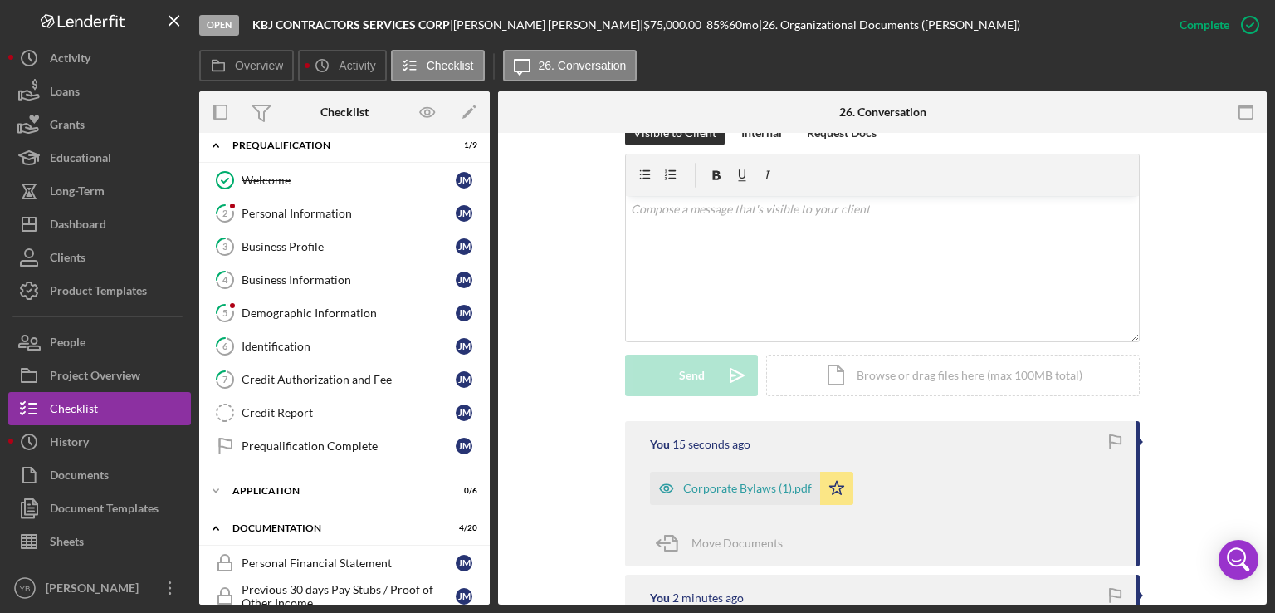
scroll to position [0, 0]
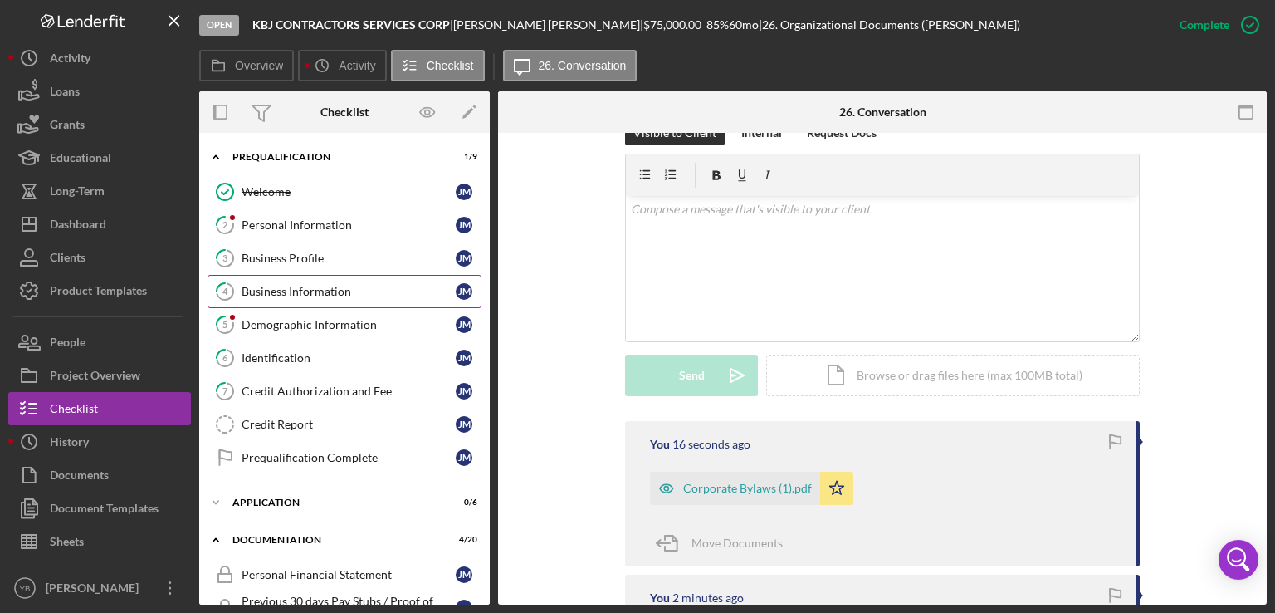
click at [321, 293] on div "Business Information" at bounding box center [349, 291] width 214 height 13
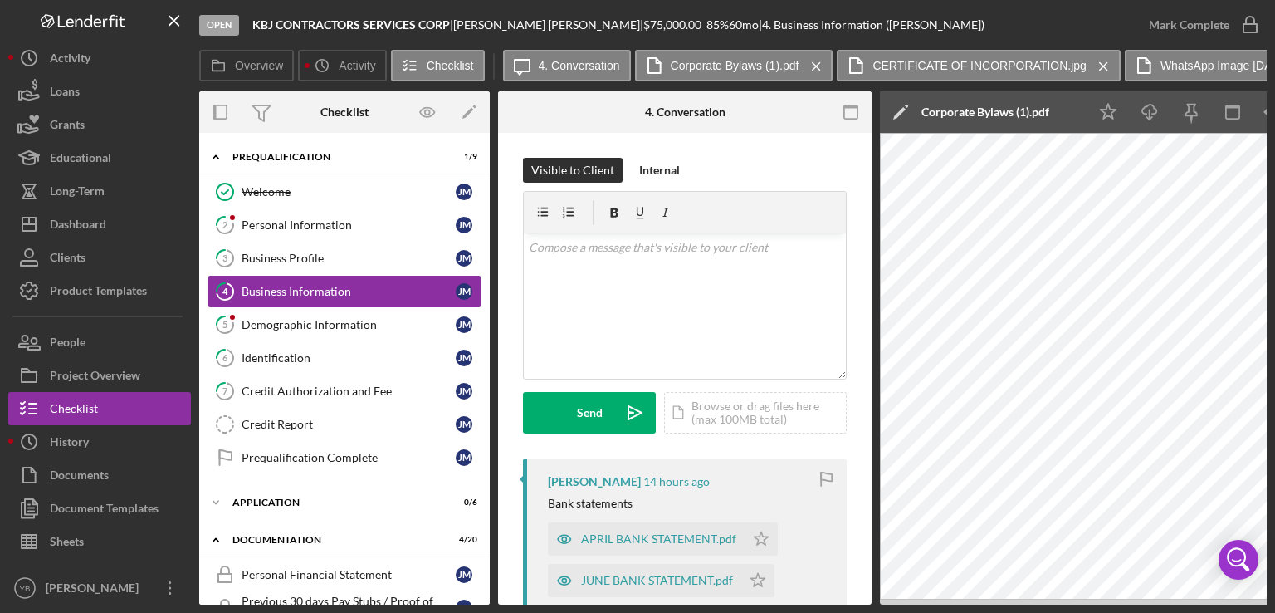
drag, startPoint x: 867, startPoint y: 248, endPoint x: 869, endPoint y: 340, distance: 91.4
click at [869, 340] on div "4 Business Information Visible to Client Internal v Color teal Color pink Remov…" at bounding box center [685, 369] width 374 height 472
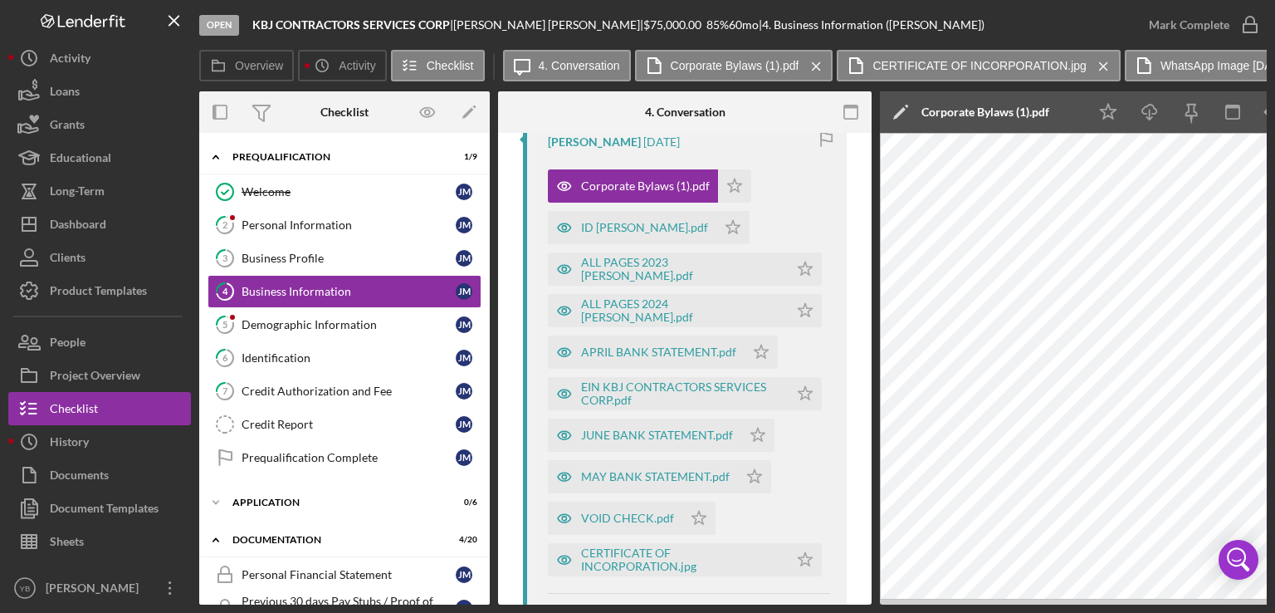
scroll to position [874, 0]
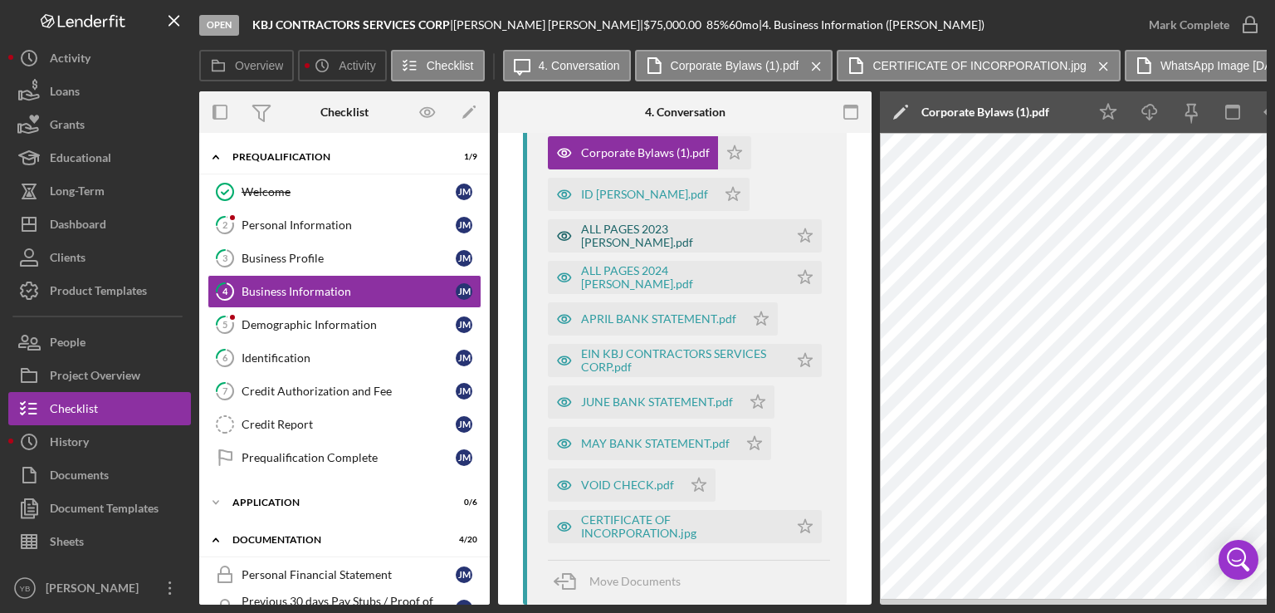
click at [648, 233] on div "ALL PAGES 2023 Justin.pdf" at bounding box center [680, 236] width 199 height 27
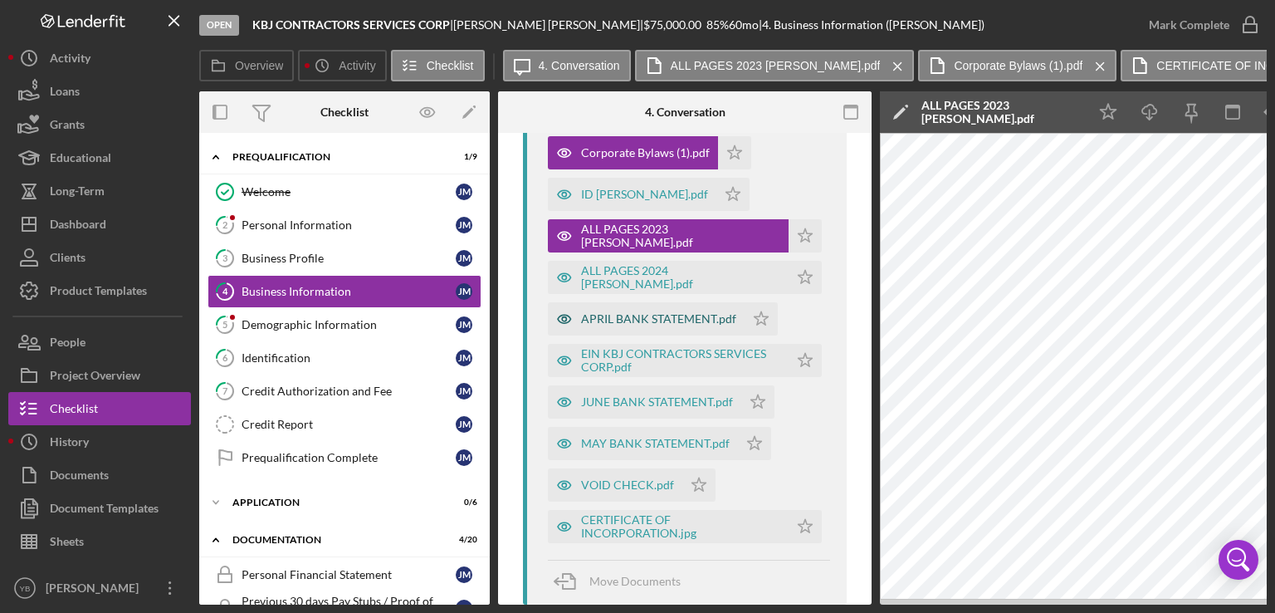
click at [657, 322] on div "APRIL BANK STATEMENT.pdf" at bounding box center [658, 318] width 155 height 13
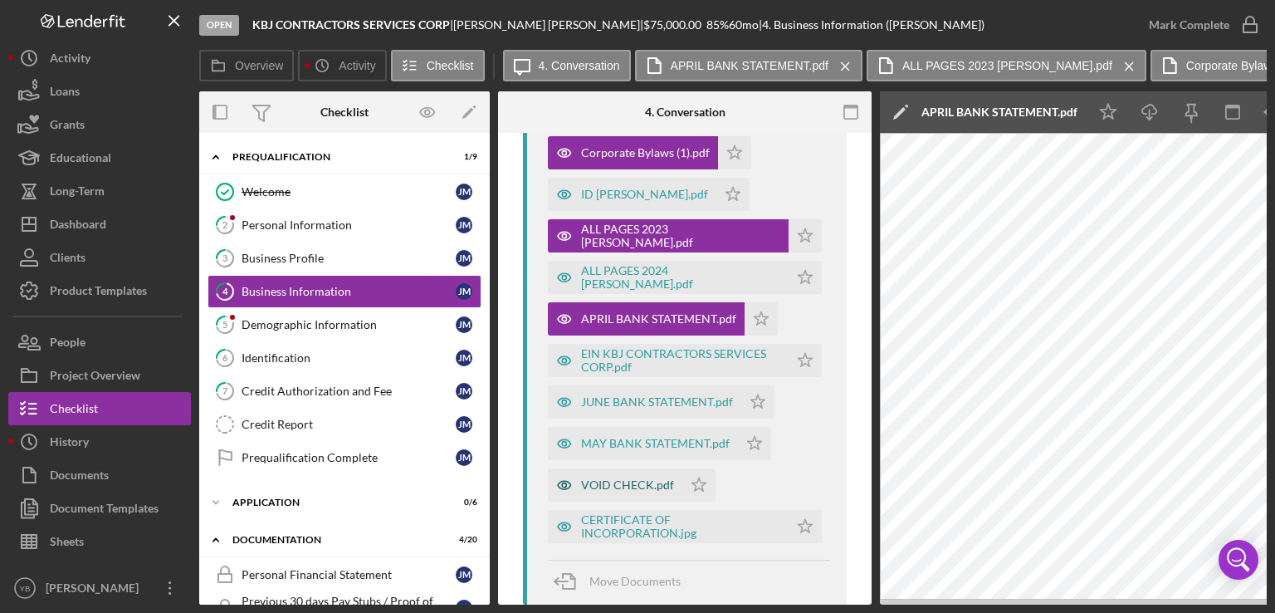
click at [650, 483] on div "VOID CHECK.pdf" at bounding box center [627, 484] width 93 height 13
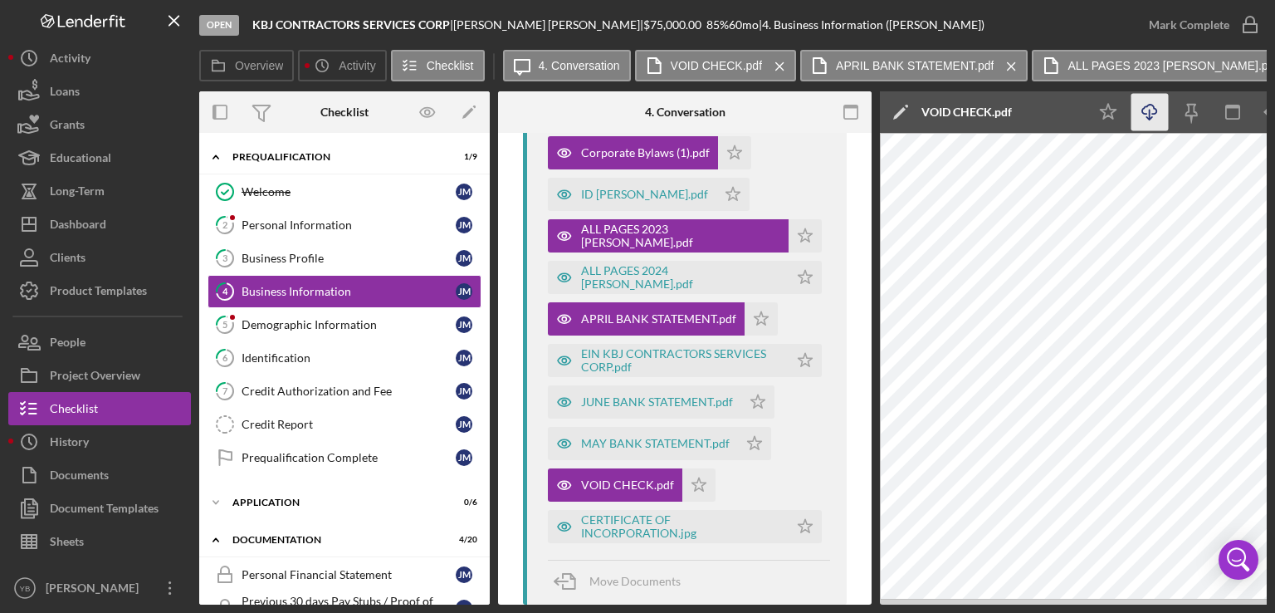
click at [1152, 119] on icon "Icon/Download" at bounding box center [1150, 112] width 37 height 37
click at [622, 529] on div "CERTIFICATE OF INCORPORATION.jpg" at bounding box center [680, 526] width 199 height 27
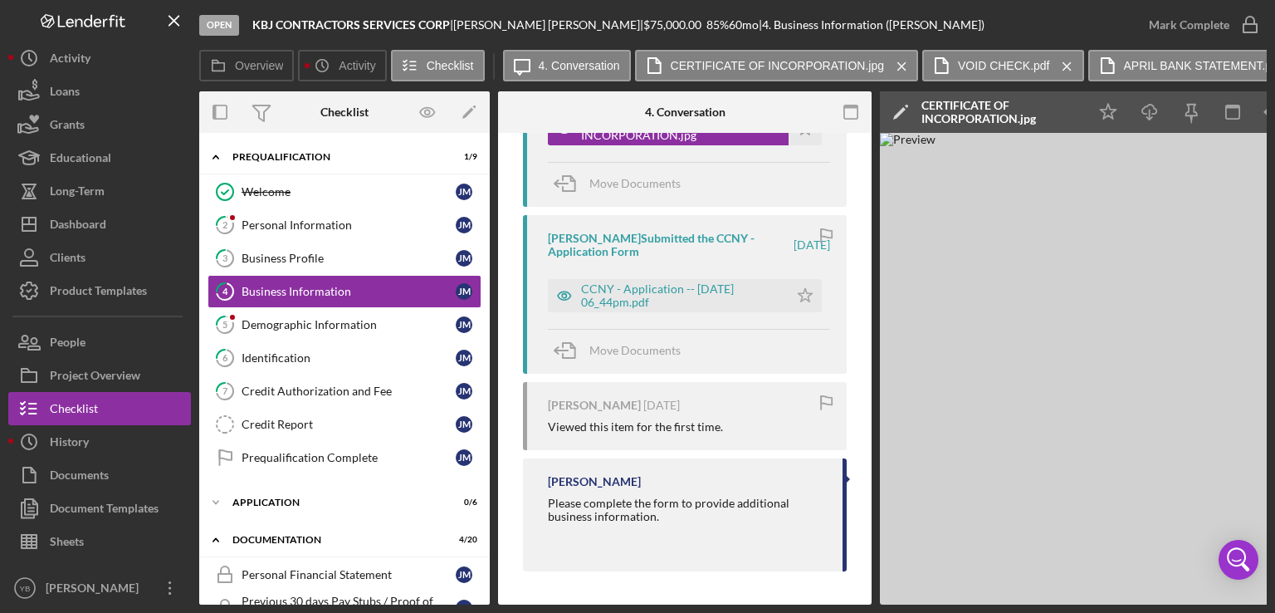
scroll to position [218, 0]
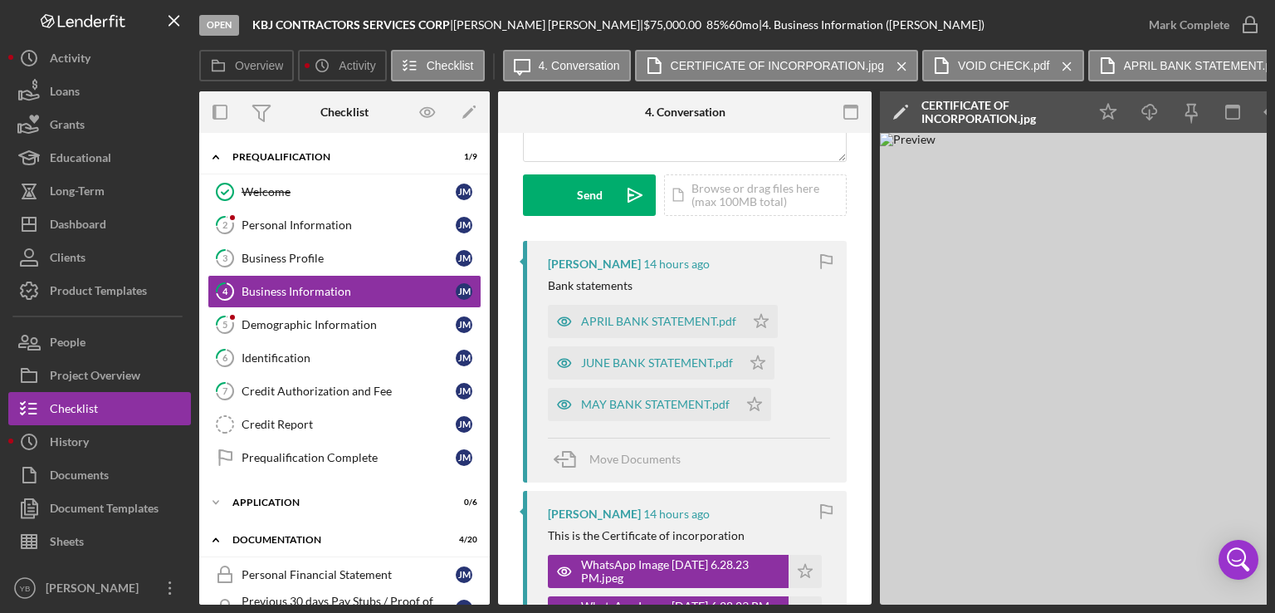
drag, startPoint x: 485, startPoint y: 295, endPoint x: 487, endPoint y: 306, distance: 11.7
click at [487, 306] on div "Icon/Expander Prequalification 1 / 9 Welcome Welcome J M 2 Personal Information…" at bounding box center [344, 369] width 291 height 472
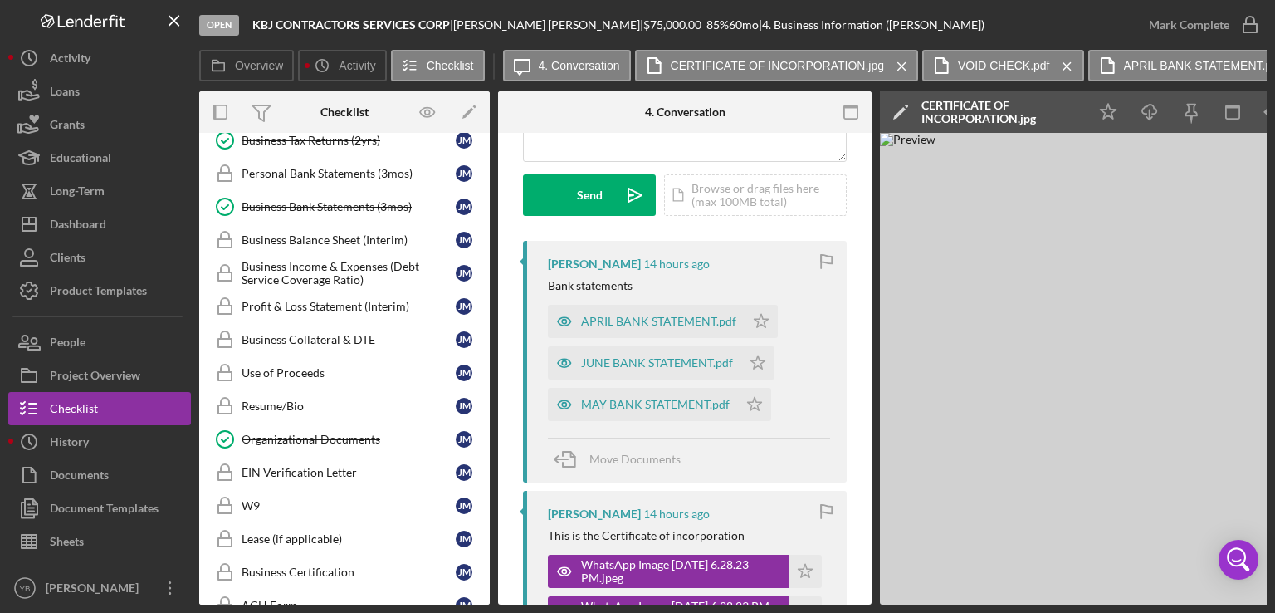
scroll to position [571, 0]
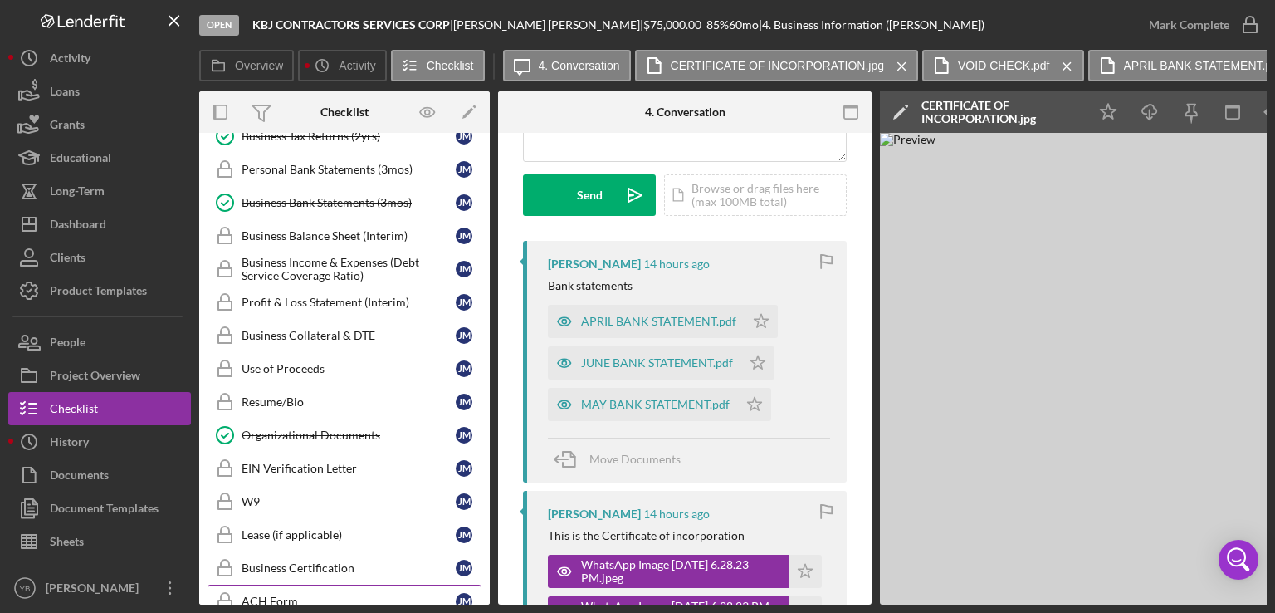
click at [280, 595] on div "ACH Form" at bounding box center [349, 601] width 214 height 13
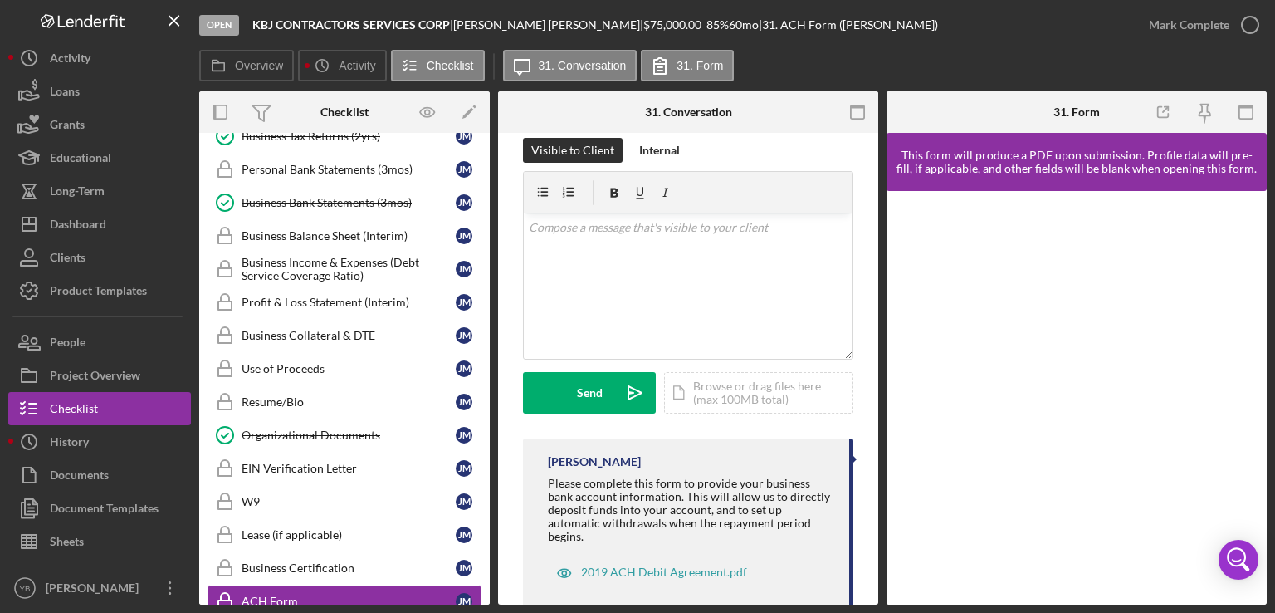
scroll to position [286, 0]
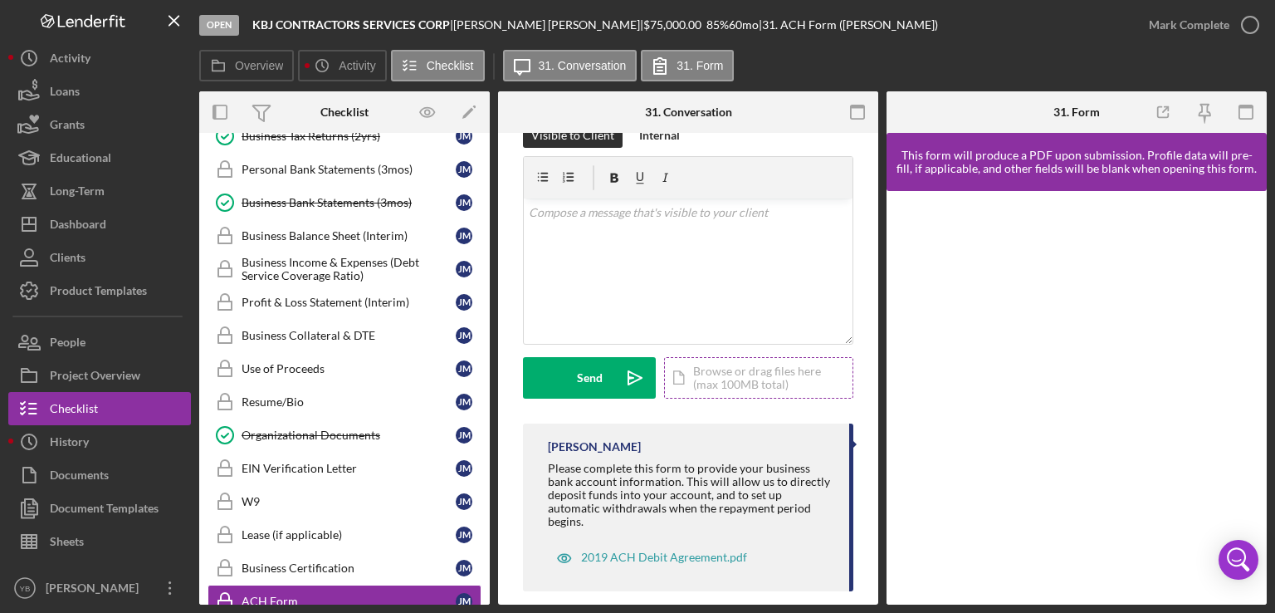
click at [736, 384] on div "Icon/Document Browse or drag files here (max 100MB total) Tap to choose files o…" at bounding box center [758, 378] width 189 height 42
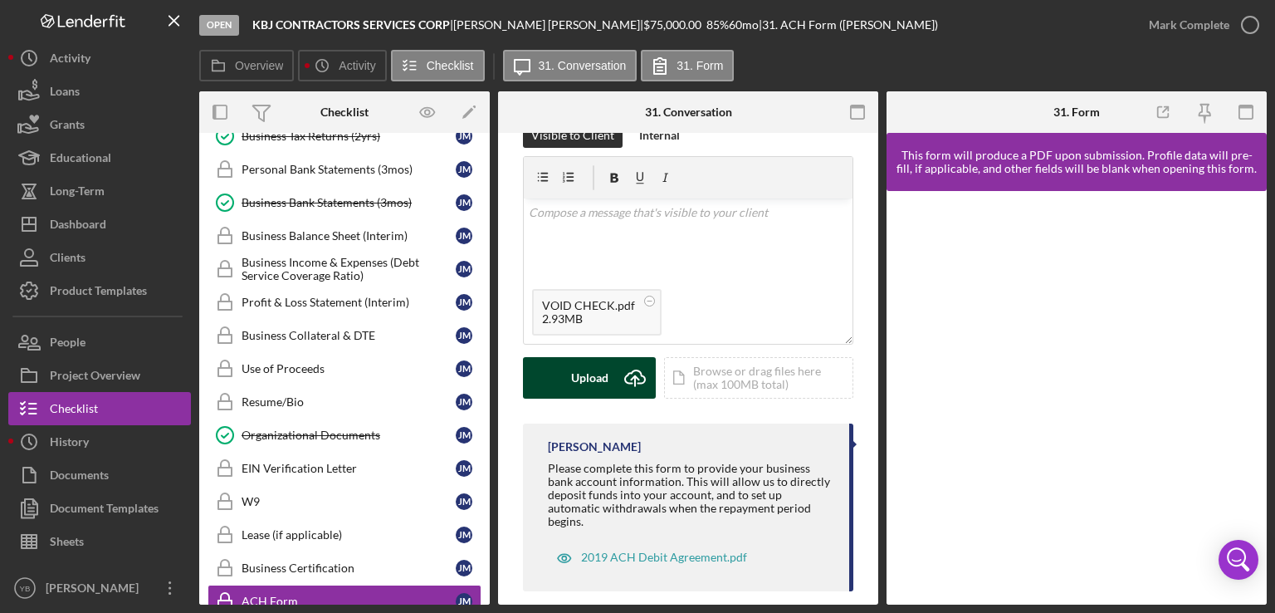
click at [578, 379] on div "Upload" at bounding box center [589, 378] width 37 height 42
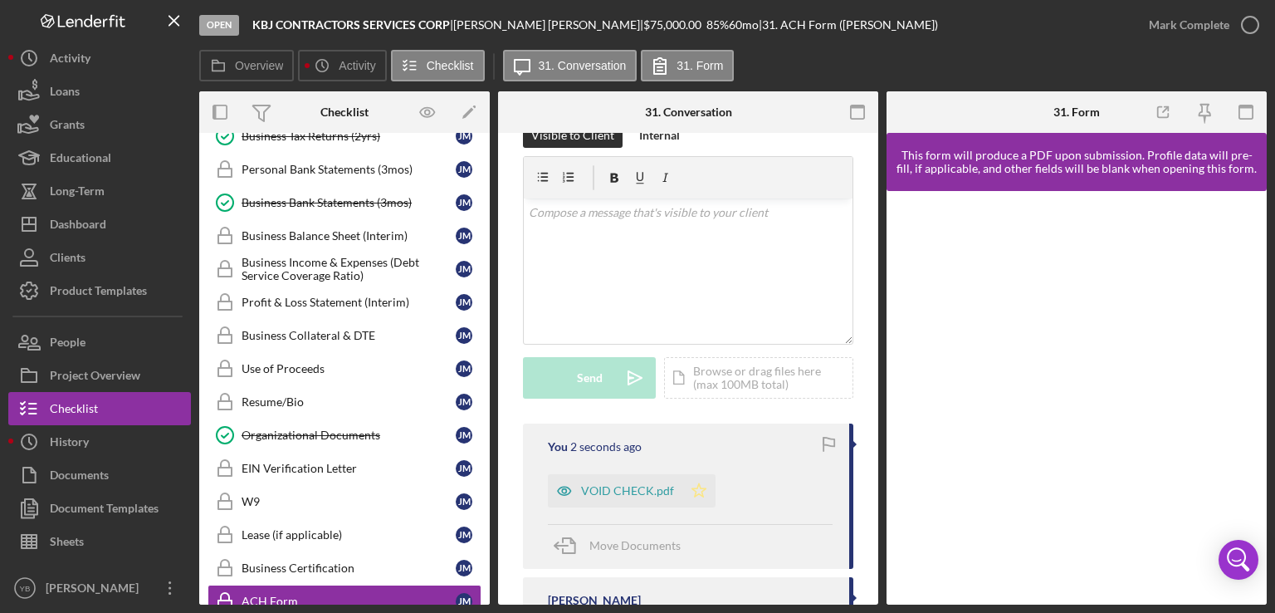
click at [695, 486] on polygon "button" at bounding box center [699, 489] width 14 height 13
click at [1202, 30] on div "Mark Complete" at bounding box center [1189, 24] width 81 height 33
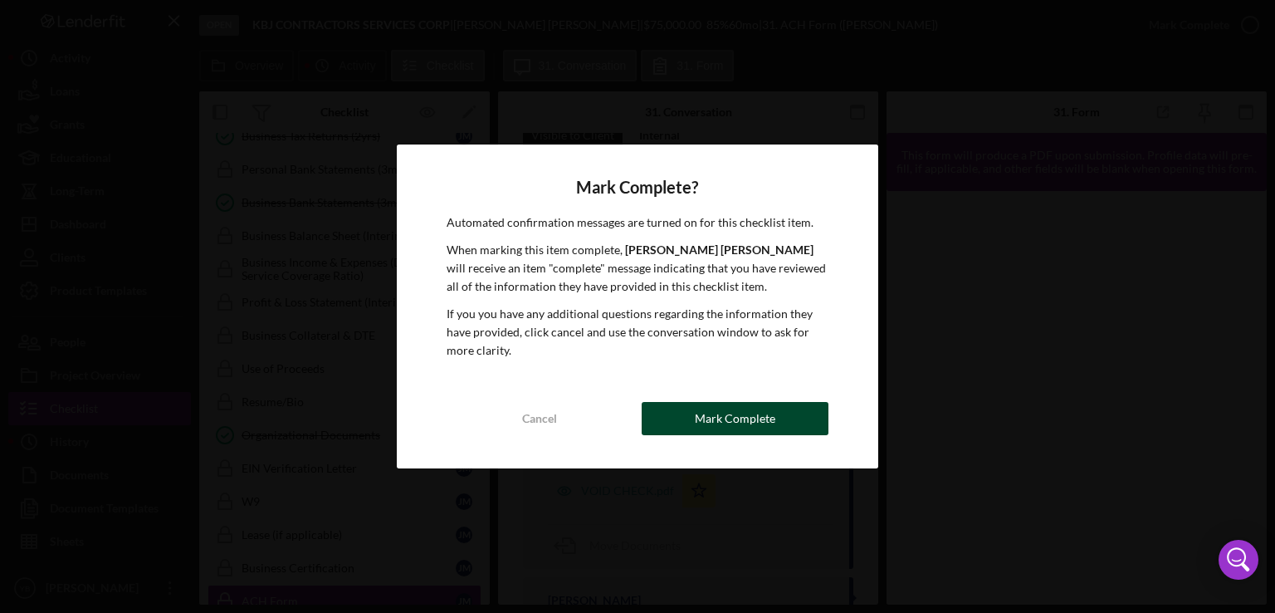
click at [746, 418] on div "Mark Complete" at bounding box center [735, 418] width 81 height 33
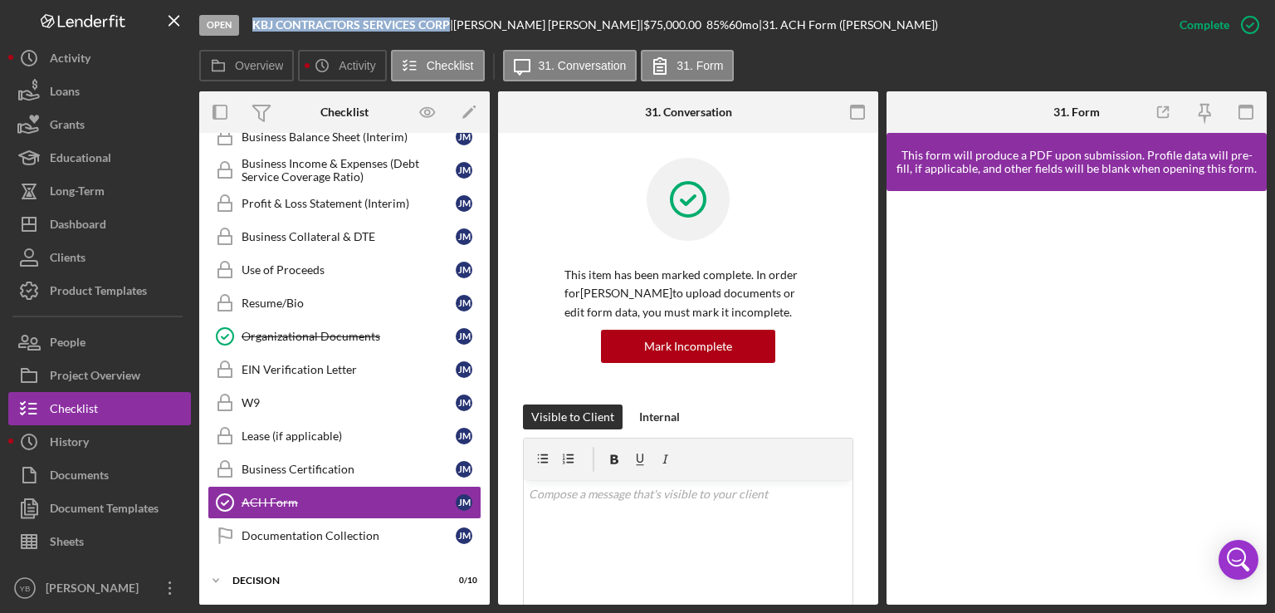
drag, startPoint x: 449, startPoint y: 22, endPoint x: 252, endPoint y: 21, distance: 196.8
click at [252, 21] on b "KBJ CONTRACTORS SERVICES CORP" at bounding box center [351, 24] width 198 height 14
copy b "KBJ CONTRACTORS SERVICES CORP"
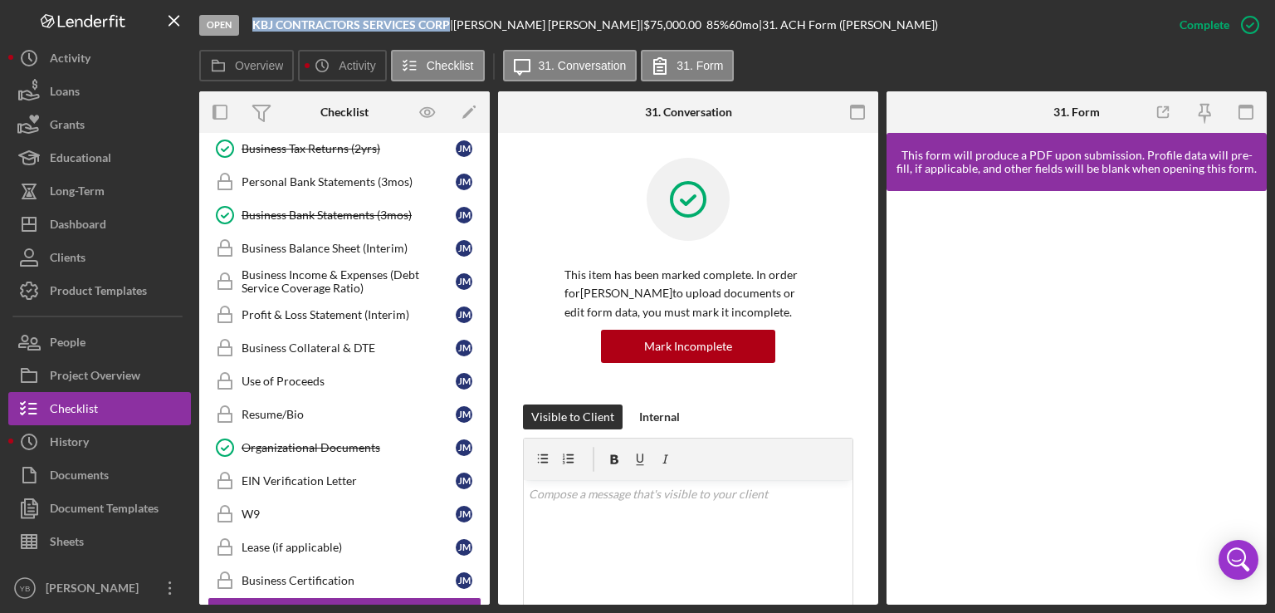
scroll to position [568, 0]
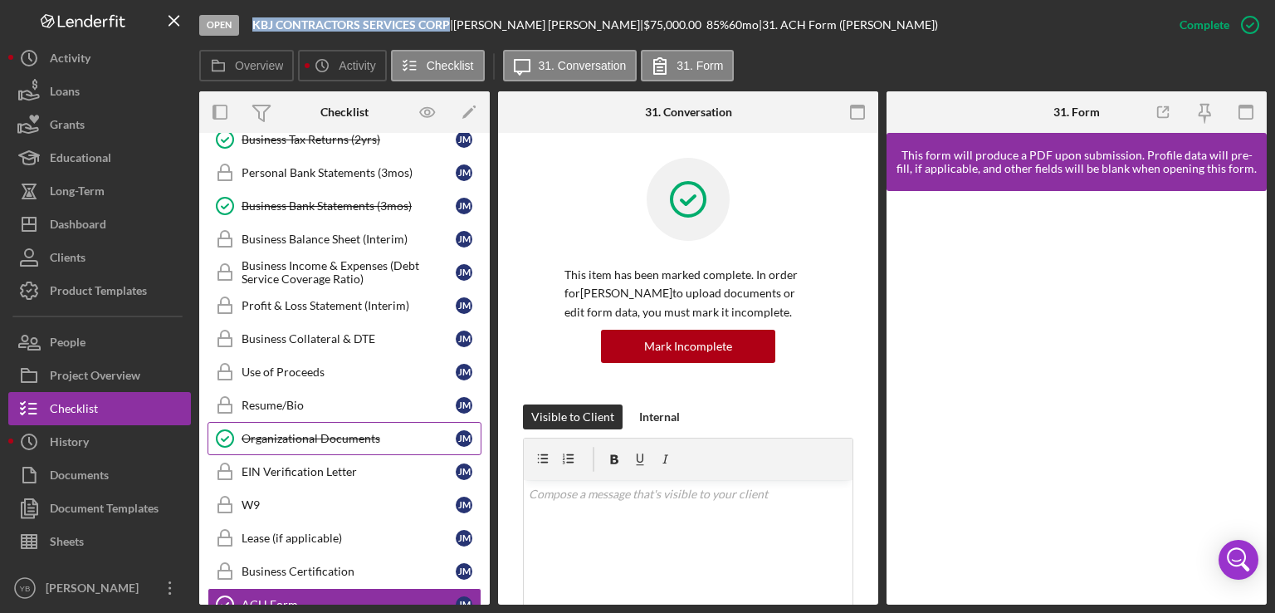
click at [331, 432] on div "Organizational Documents" at bounding box center [349, 438] width 214 height 13
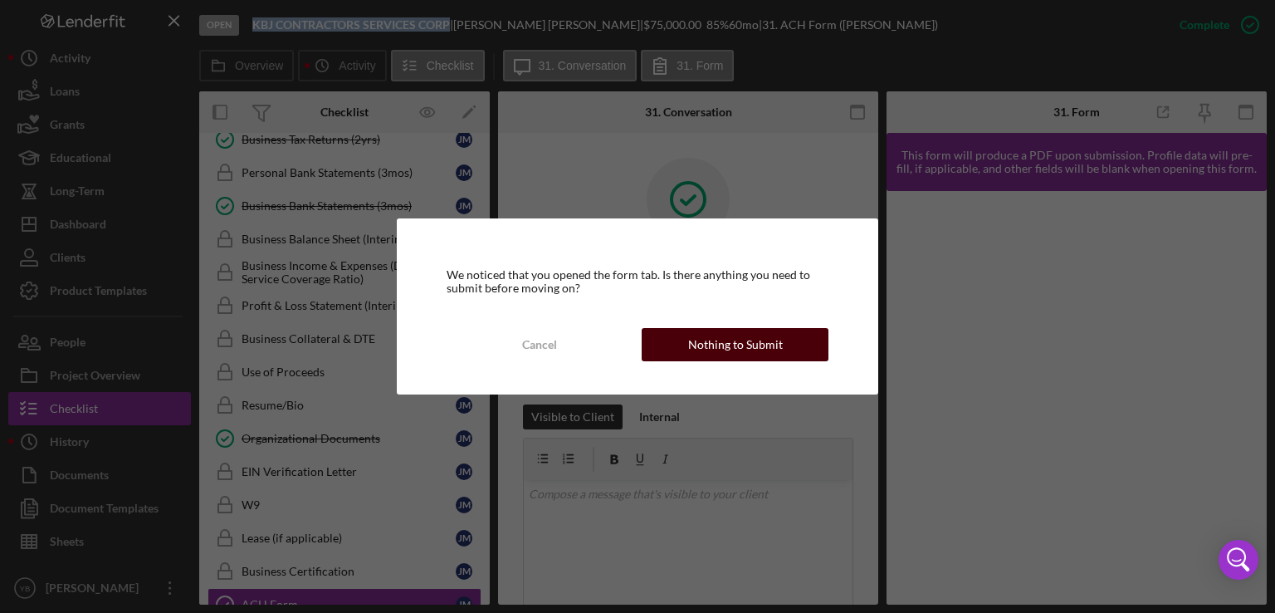
click at [764, 340] on div "Nothing to Submit" at bounding box center [735, 344] width 95 height 33
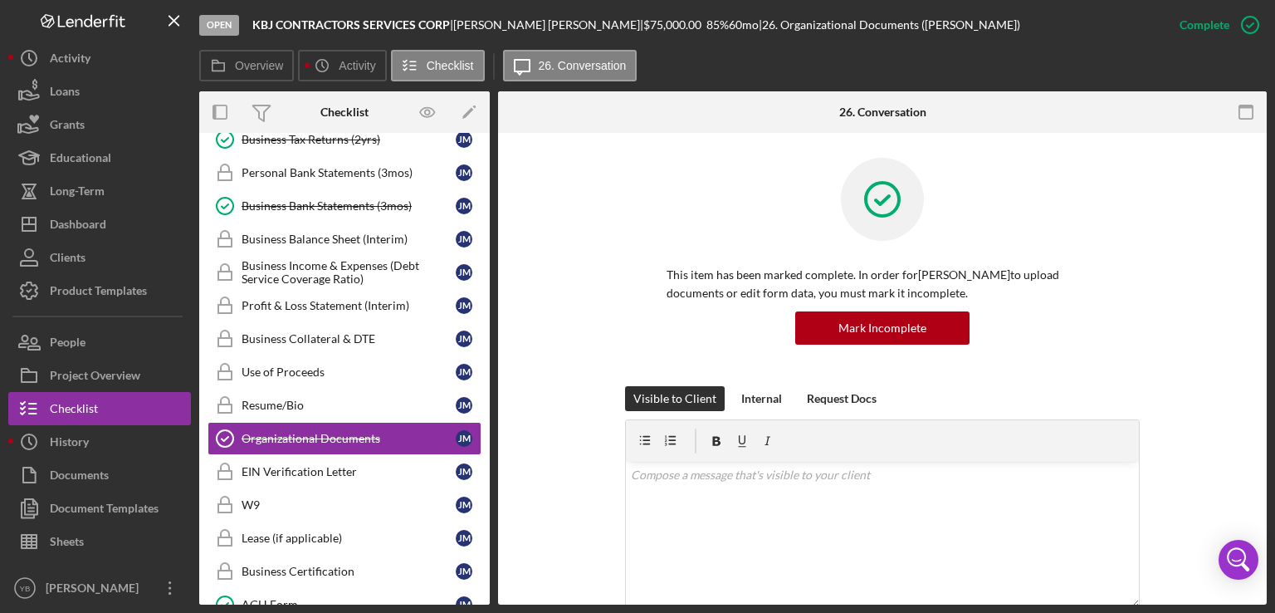
click at [1218, 282] on div "This item has been marked complete. In order for JUSTIN Mejia Alvarez to upload…" at bounding box center [882, 272] width 719 height 228
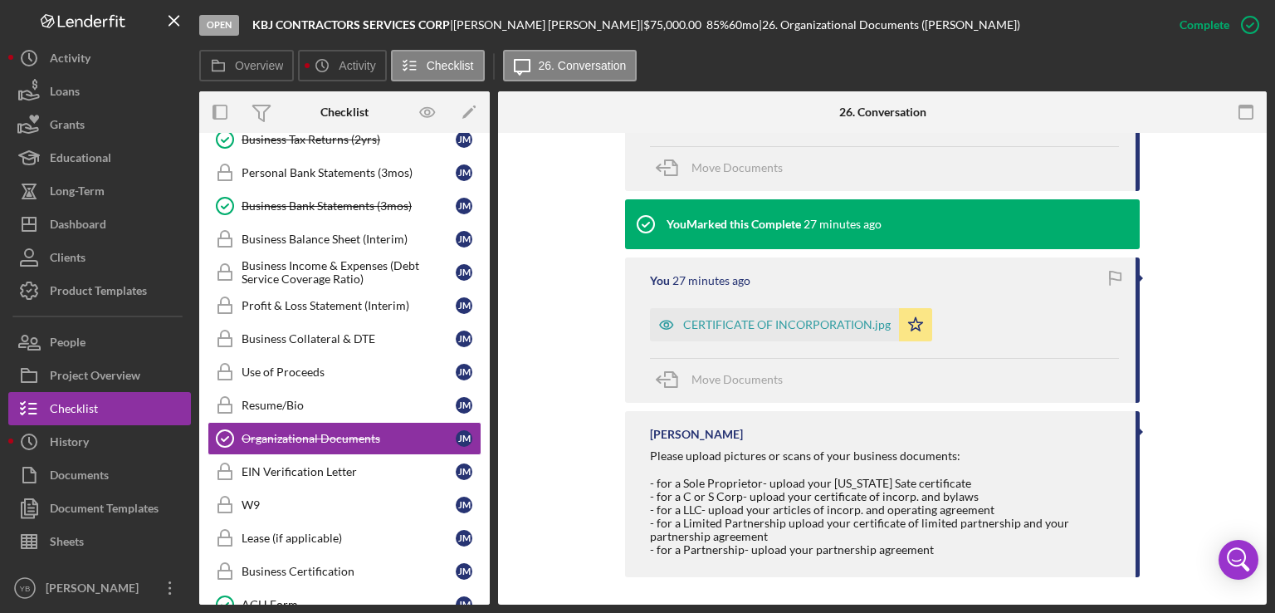
scroll to position [841, 0]
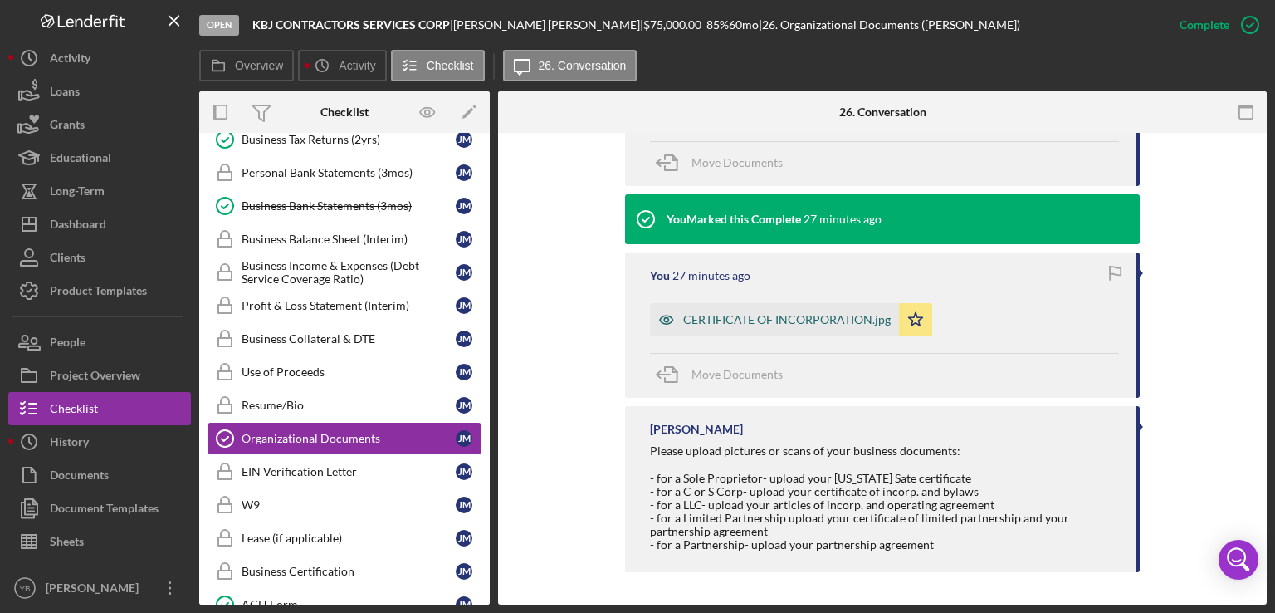
click at [857, 319] on div "CERTIFICATE OF INCORPORATION.jpg" at bounding box center [787, 319] width 208 height 13
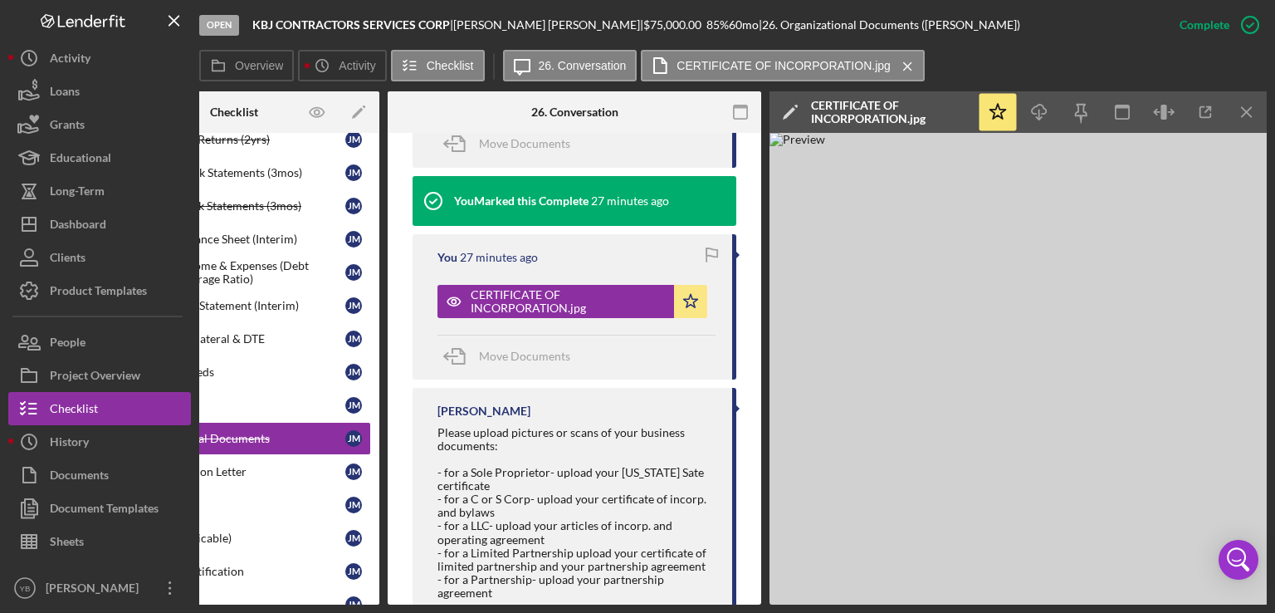
scroll to position [0, 103]
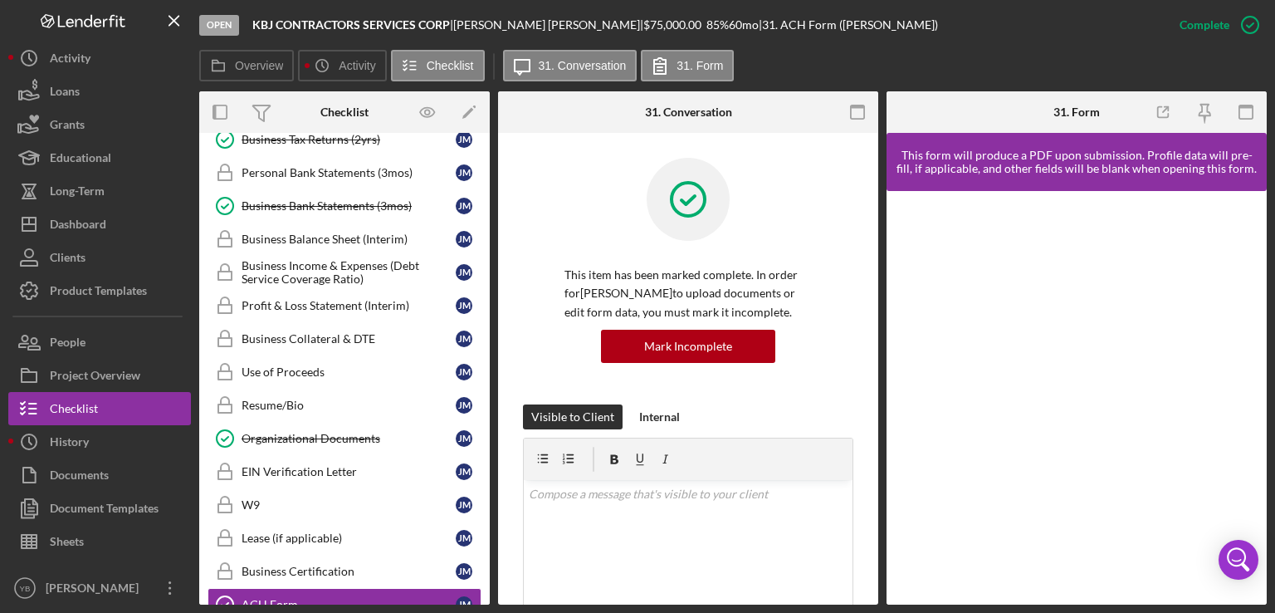
drag, startPoint x: 491, startPoint y: 424, endPoint x: 485, endPoint y: 357, distance: 67.5
click at [485, 357] on div "Overview Internal Workflow Stage Open Icon/Dropdown Arrow Archive (can unarchiv…" at bounding box center [733, 347] width 1068 height 513
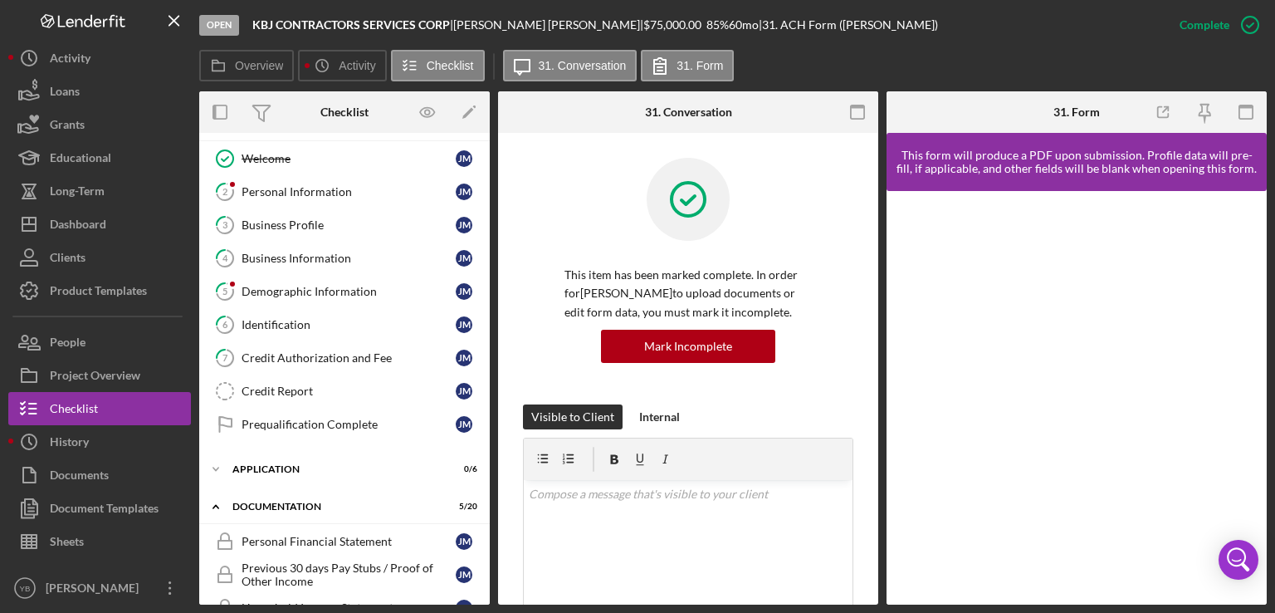
scroll to position [27, 0]
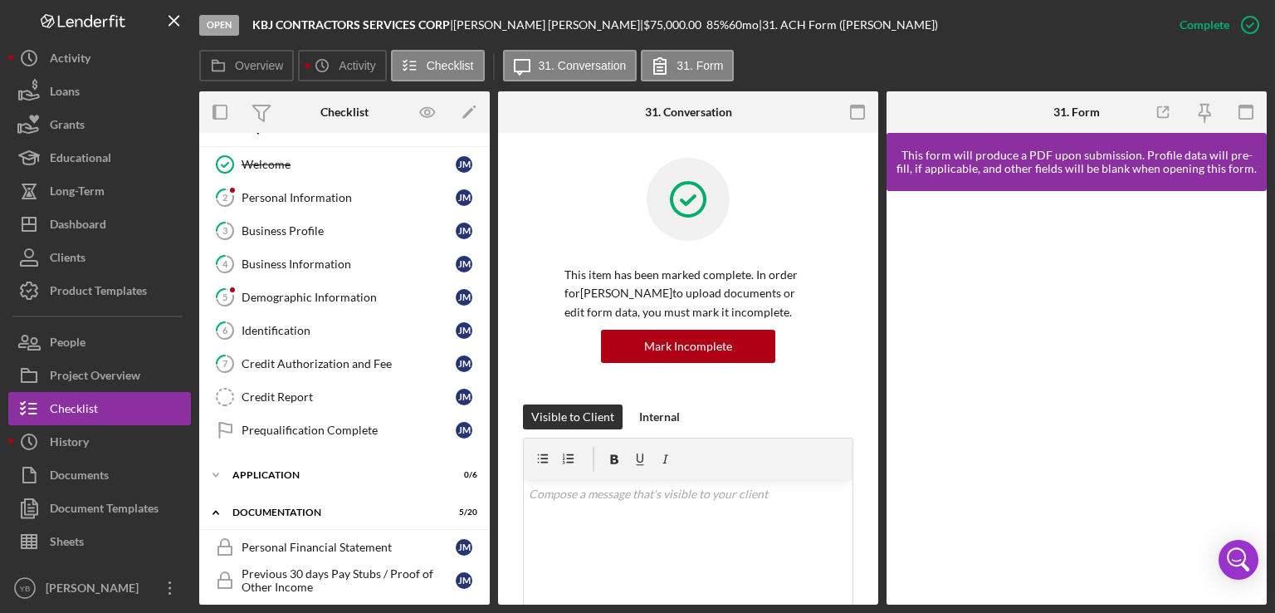
click at [489, 316] on div "Overview Internal Workflow Stage Open Icon/Dropdown Arrow Archive (can unarchiv…" at bounding box center [733, 347] width 1068 height 513
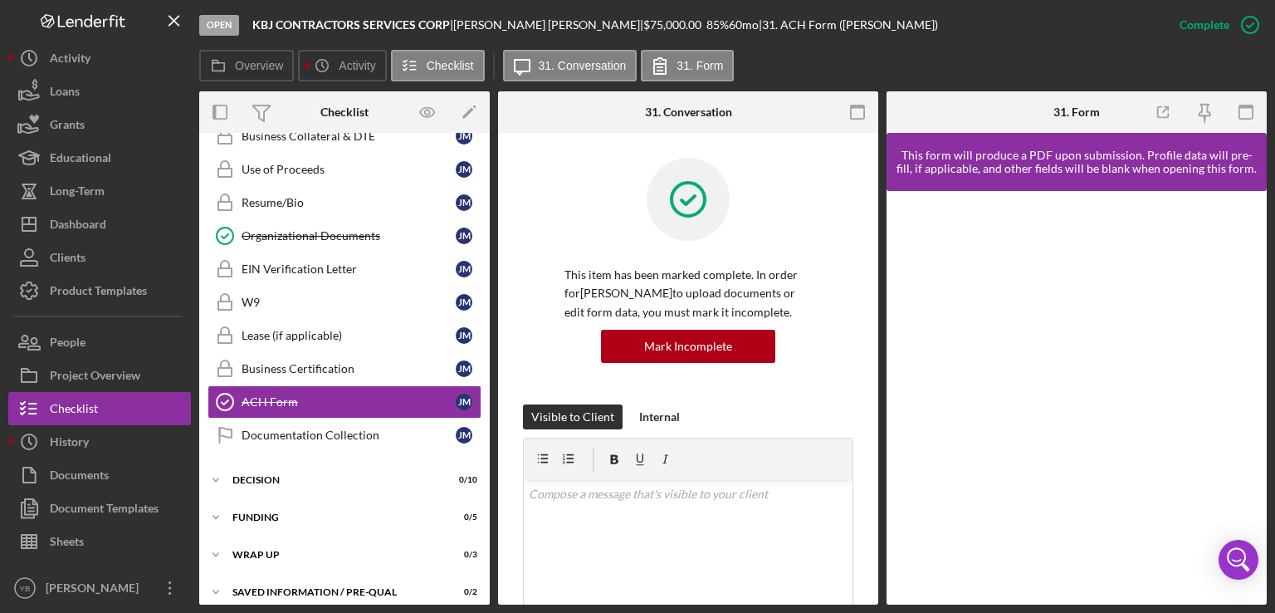
scroll to position [774, 0]
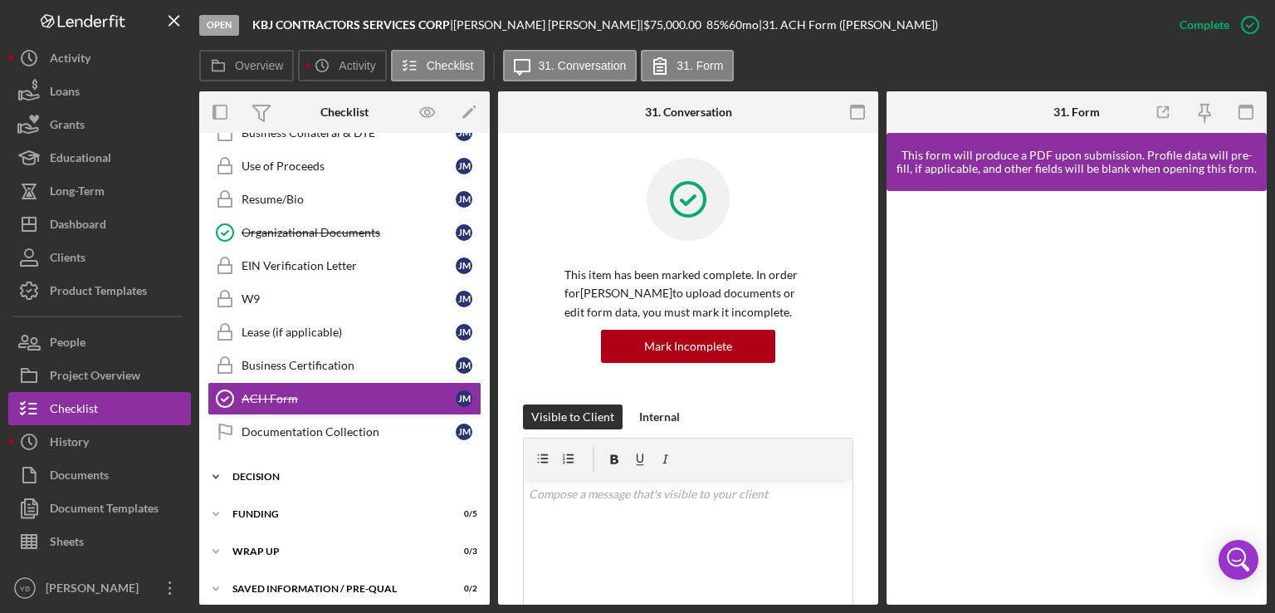
click at [281, 472] on div "Decision" at bounding box center [350, 477] width 237 height 10
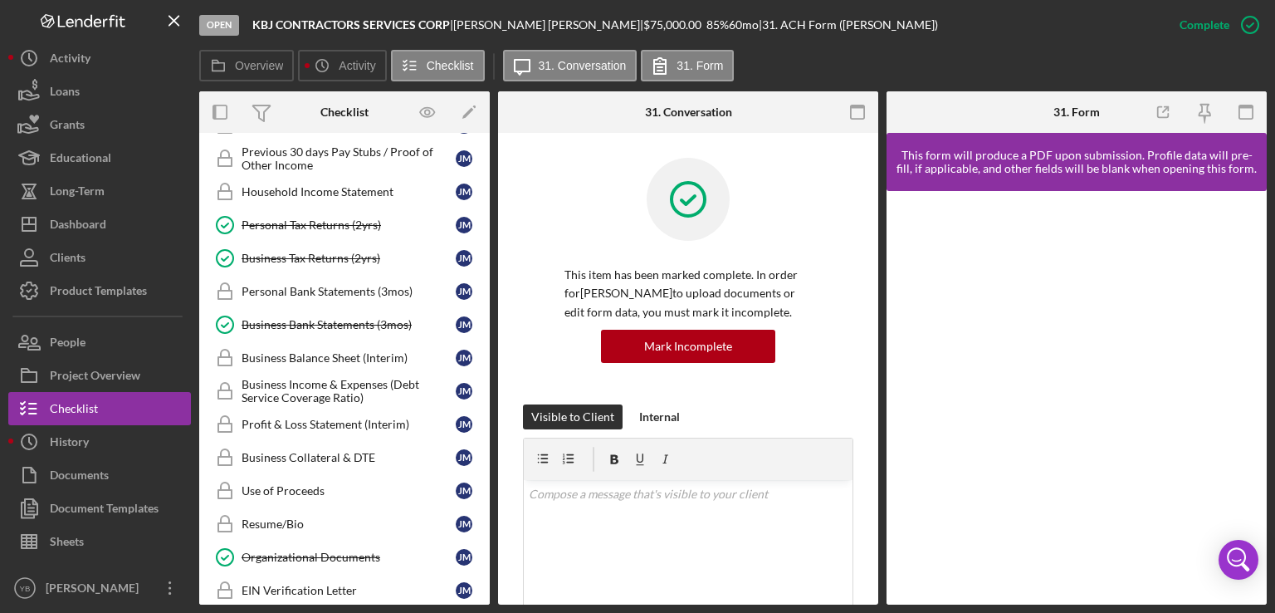
scroll to position [456, 0]
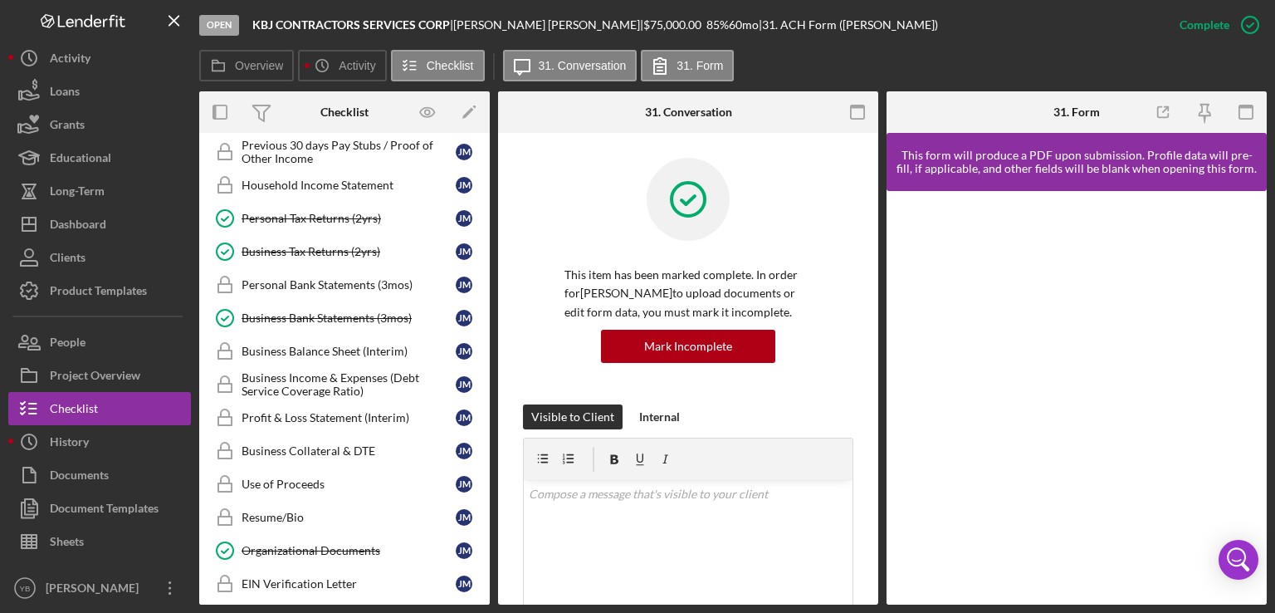
drag, startPoint x: 491, startPoint y: 359, endPoint x: 488, endPoint y: 301, distance: 58.2
click at [488, 301] on div "Overview Internal Workflow Stage Open Icon/Dropdown Arrow Archive (can unarchiv…" at bounding box center [733, 347] width 1068 height 513
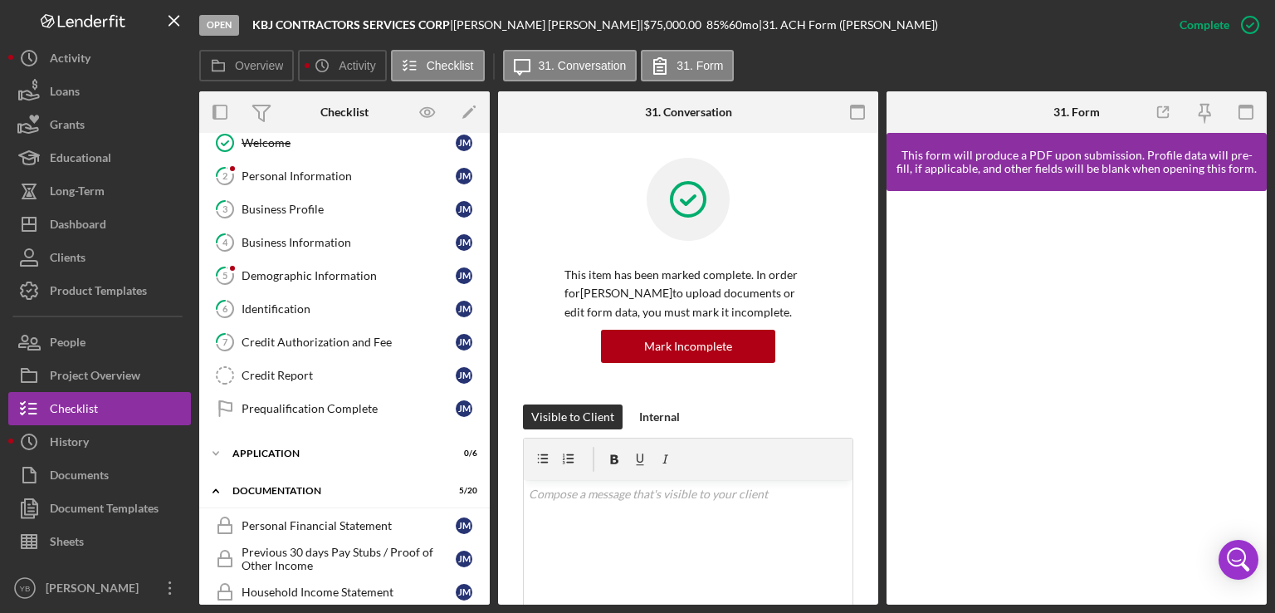
scroll to position [0, 0]
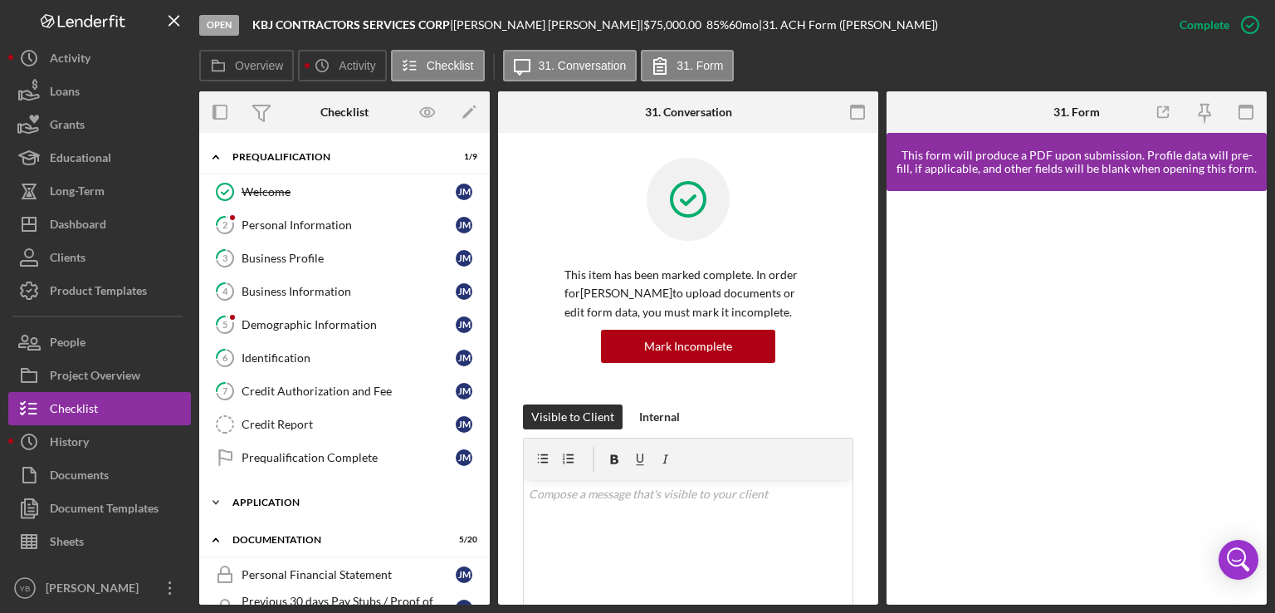
click at [291, 502] on div "Application" at bounding box center [350, 502] width 237 height 10
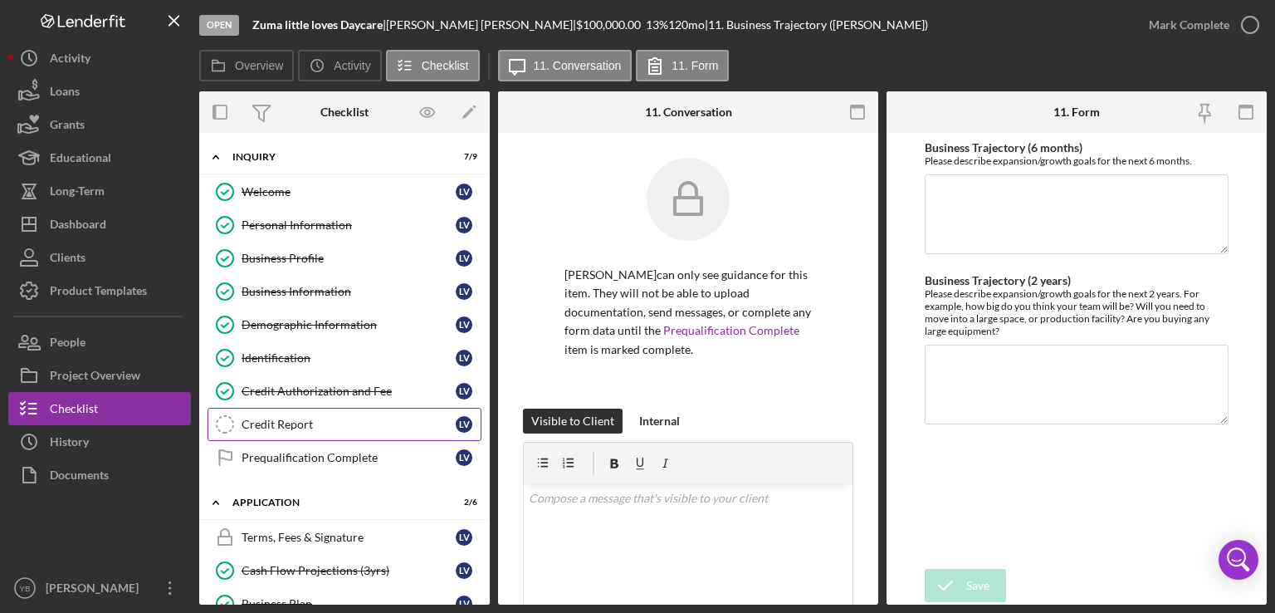
scroll to position [184, 0]
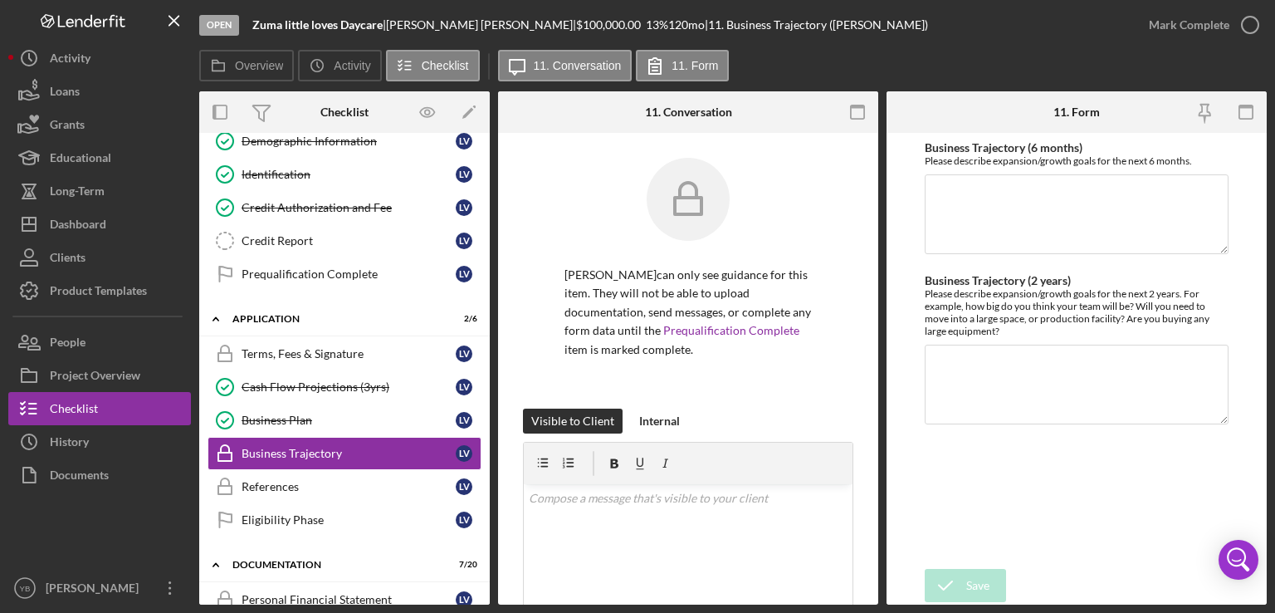
drag, startPoint x: 490, startPoint y: 300, endPoint x: 489, endPoint y: 217, distance: 83.0
click at [489, 217] on div "Overview Internal Workflow Stage Open Icon/Dropdown Arrow Archive (can unarchiv…" at bounding box center [733, 347] width 1068 height 513
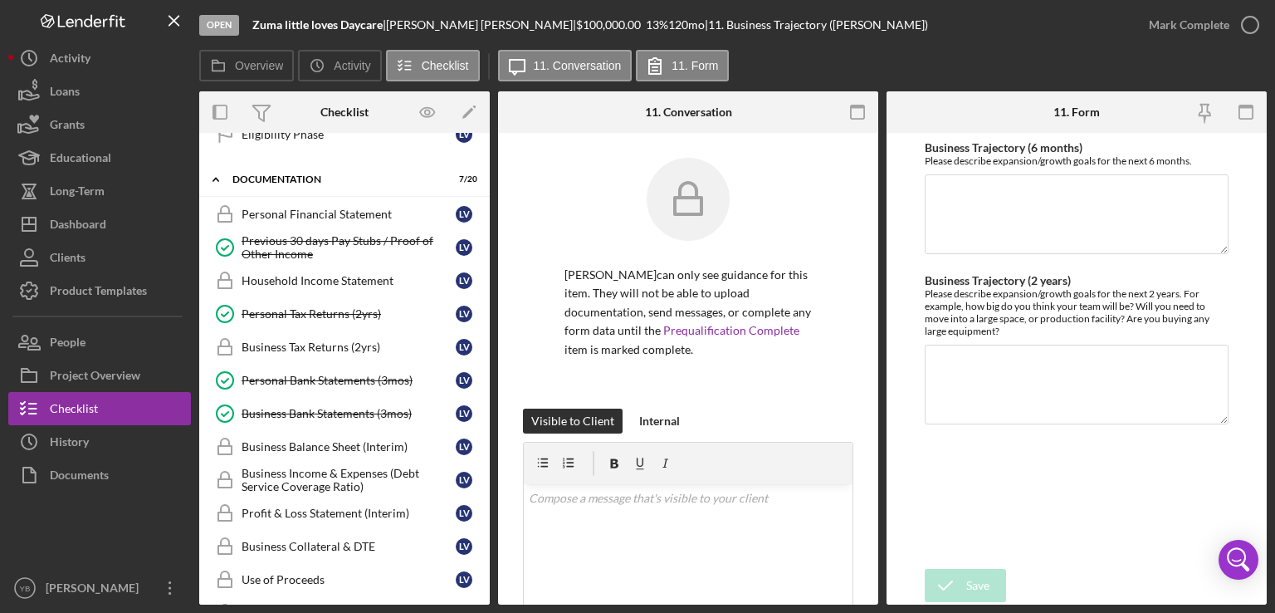
scroll to position [562, 0]
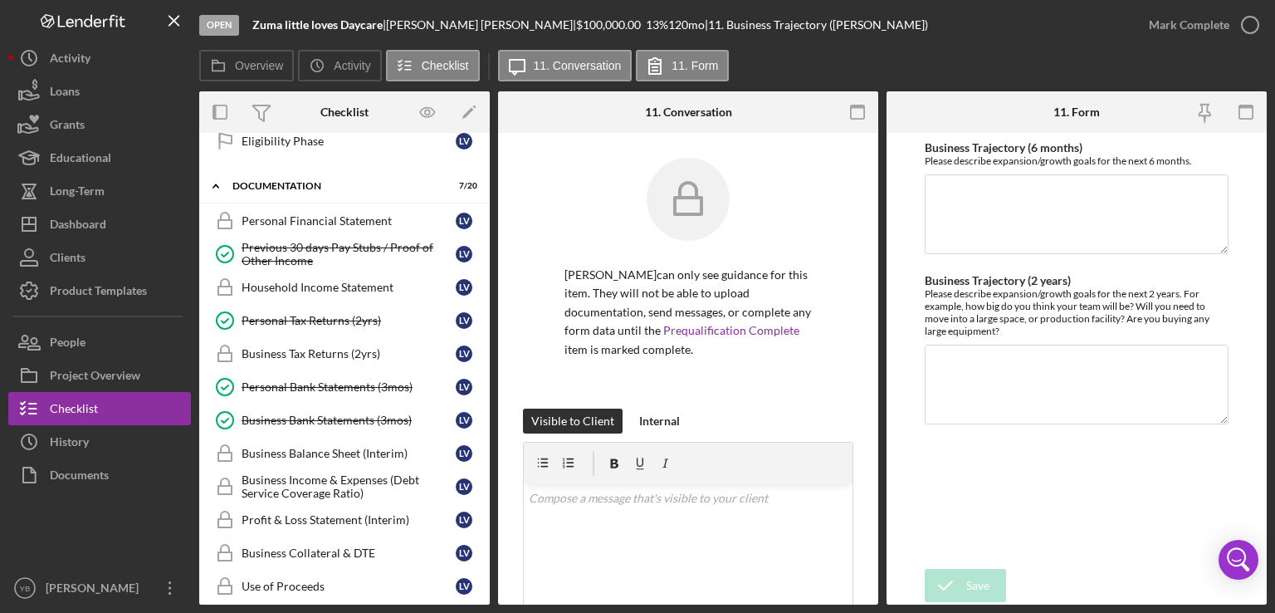
drag, startPoint x: 492, startPoint y: 343, endPoint x: 486, endPoint y: 413, distance: 70.0
click at [486, 413] on div "Overview Internal Workflow Stage Open Icon/Dropdown Arrow Archive (can unarchiv…" at bounding box center [733, 347] width 1068 height 513
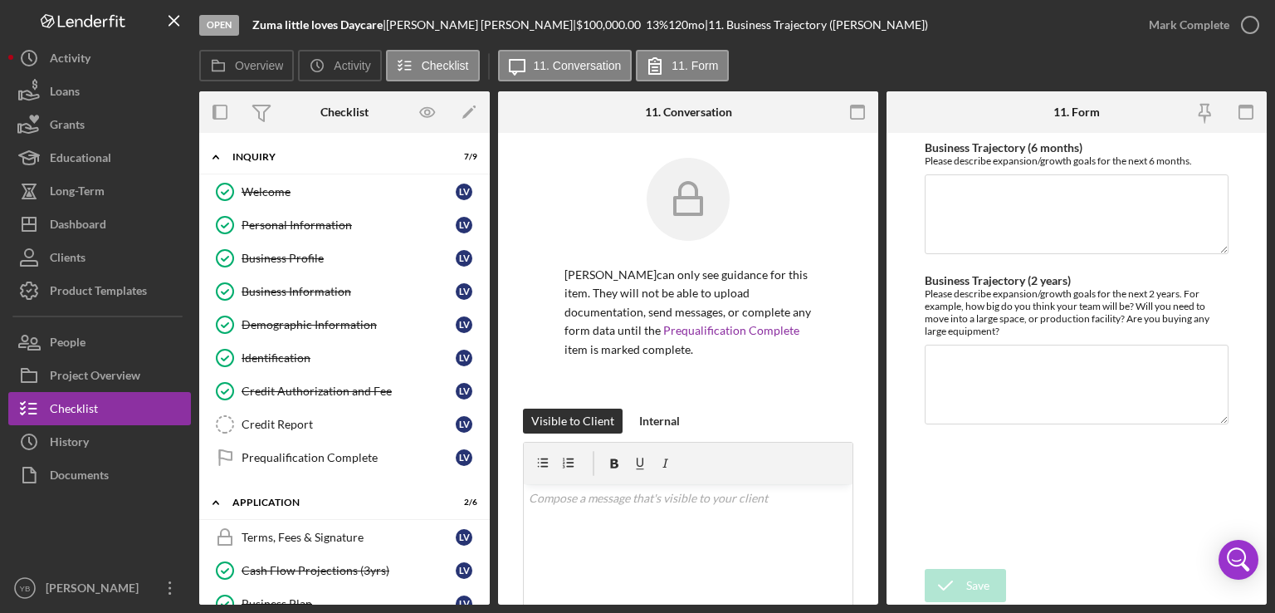
scroll to position [894, 0]
